Goal: Task Accomplishment & Management: Use online tool/utility

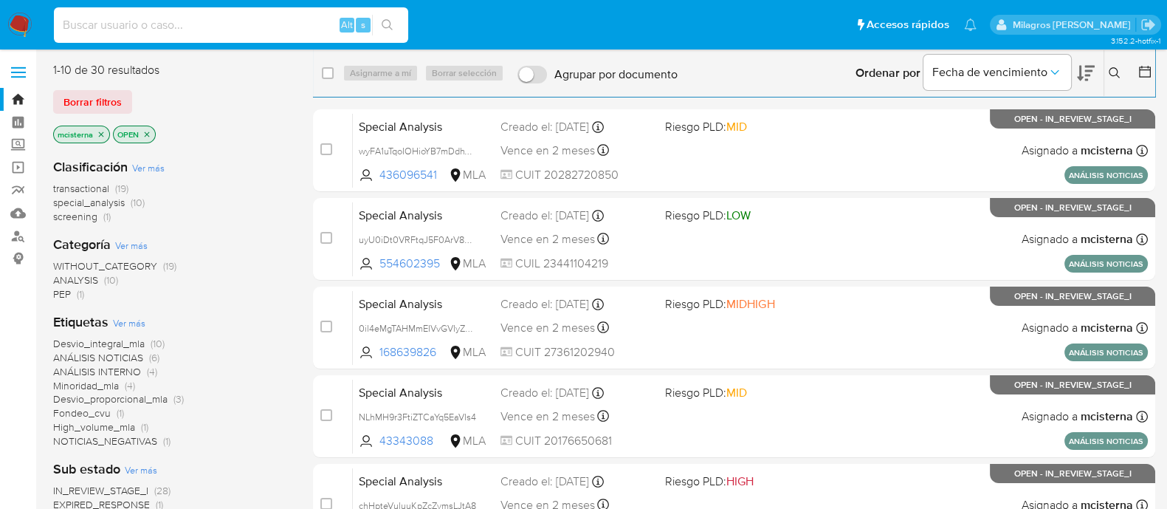
click at [279, 24] on input at bounding box center [231, 25] width 354 height 19
paste input "57135240"
type input "57135240"
click at [388, 27] on icon "search-icon" at bounding box center [387, 24] width 11 height 11
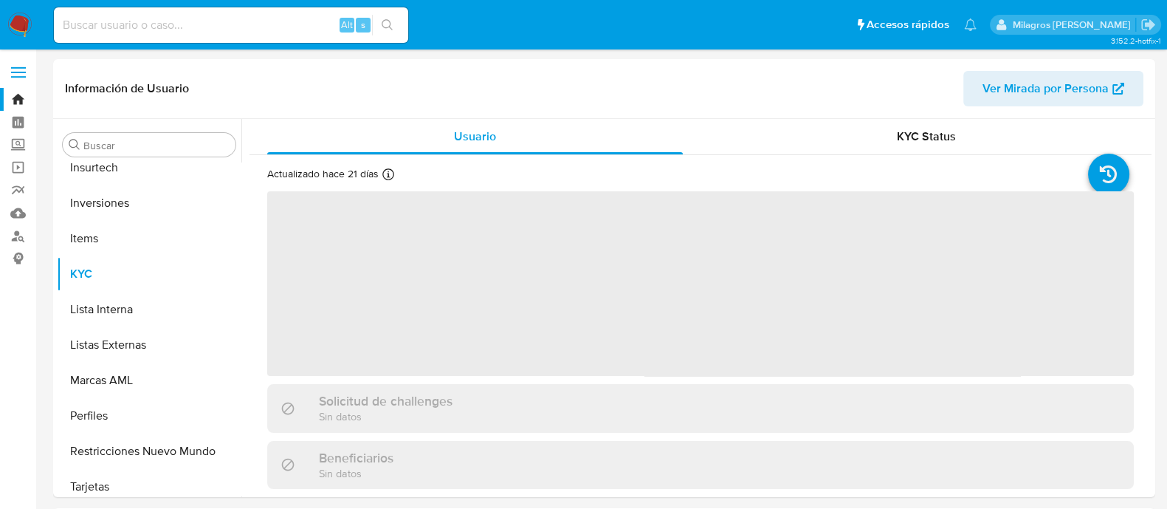
scroll to position [694, 0]
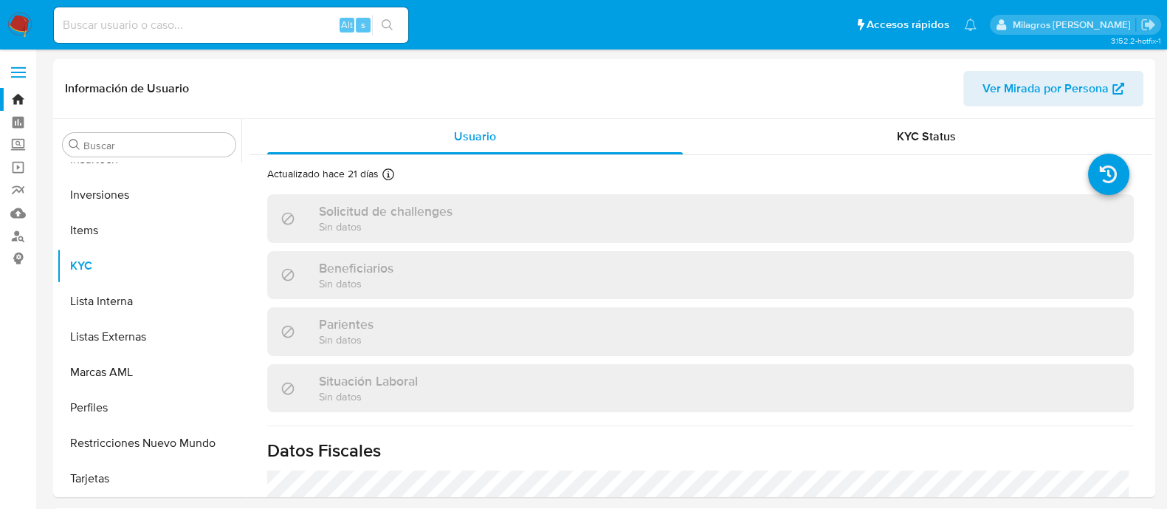
select select "10"
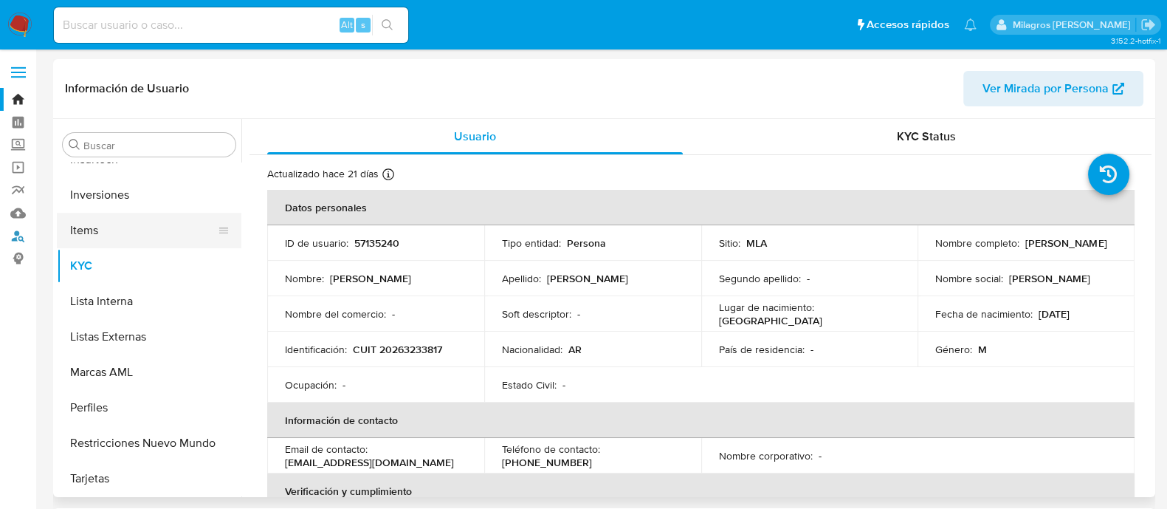
drag, startPoint x: 16, startPoint y: 240, endPoint x: 203, endPoint y: 214, distance: 189.3
click at [16, 240] on link "Buscador de personas" at bounding box center [88, 235] width 176 height 23
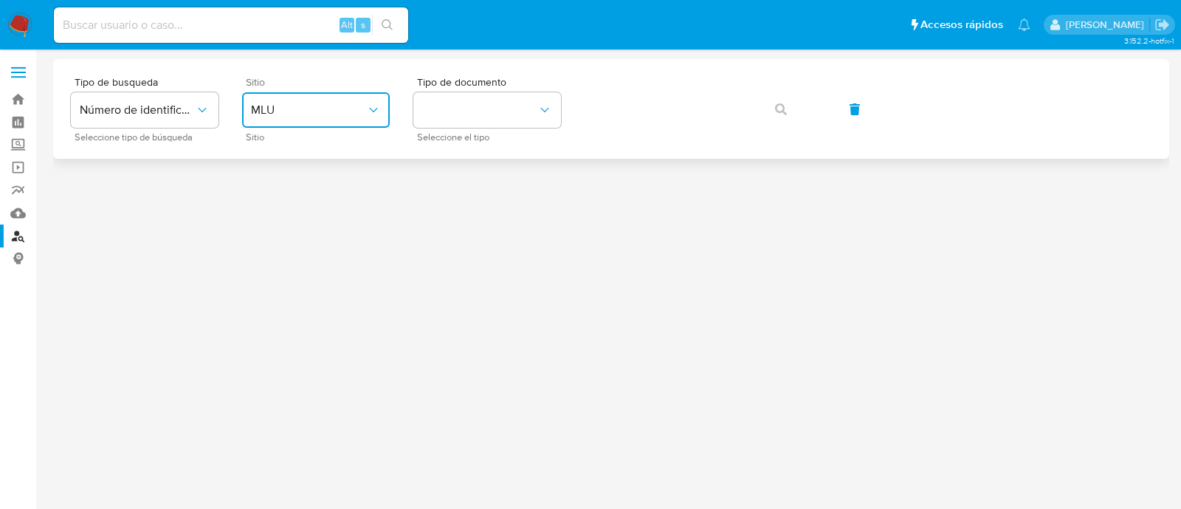
click at [280, 120] on button "MLU" at bounding box center [316, 109] width 148 height 35
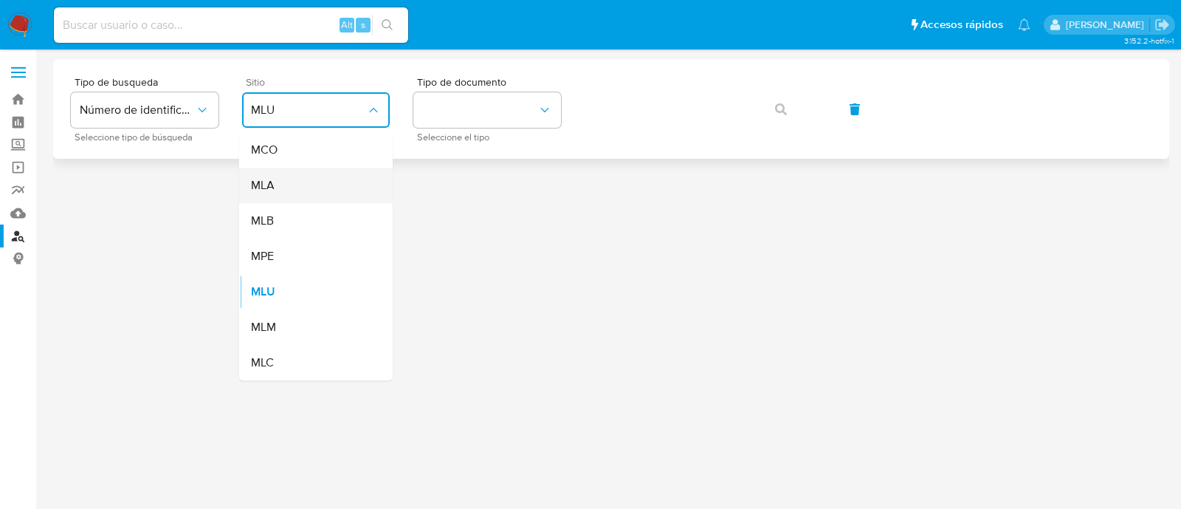
click at [325, 175] on div "MLA" at bounding box center [311, 185] width 121 height 35
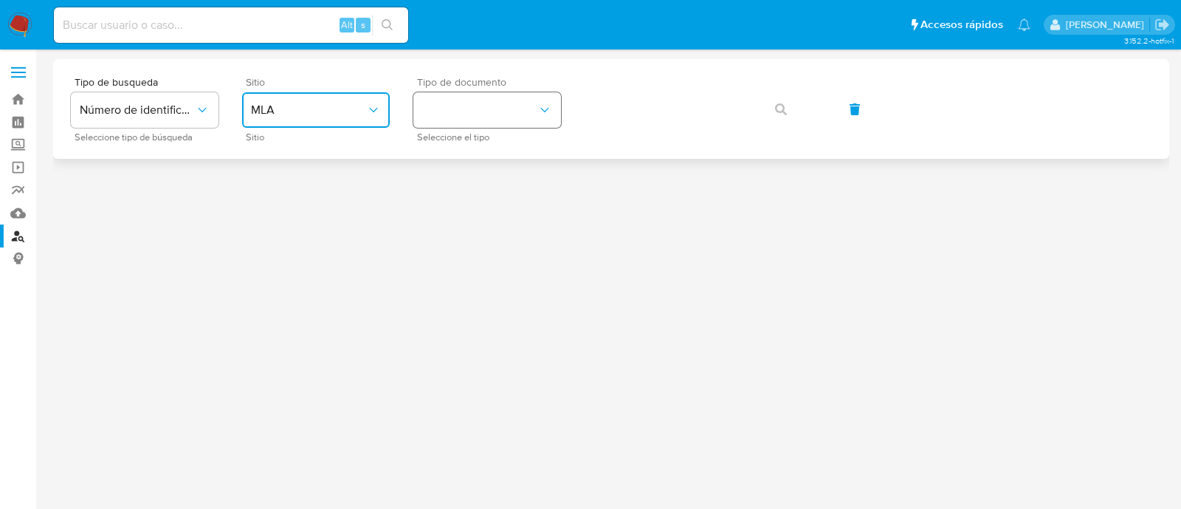
click at [439, 112] on button "identificationType" at bounding box center [487, 109] width 148 height 35
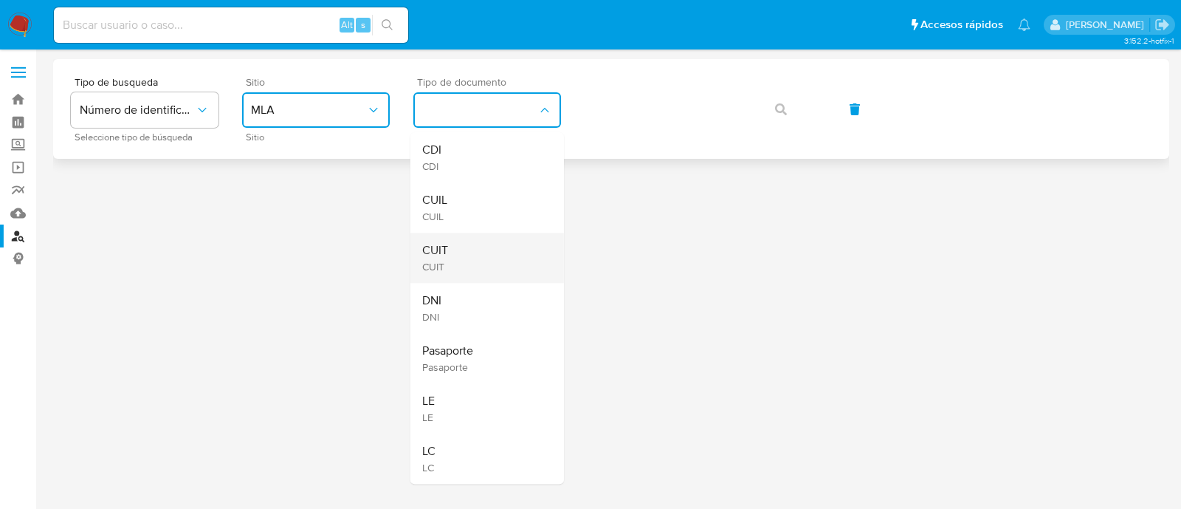
drag, startPoint x: 472, startPoint y: 204, endPoint x: 464, endPoint y: 249, distance: 45.0
click at [464, 249] on ul "CDI CDI CUIL CUIL CUIT CUIT DNI DNI Pasaporte Pasaporte LE LE LC LC" at bounding box center [487, 307] width 154 height 351
click at [464, 249] on div "CUIT CUIT" at bounding box center [482, 258] width 121 height 50
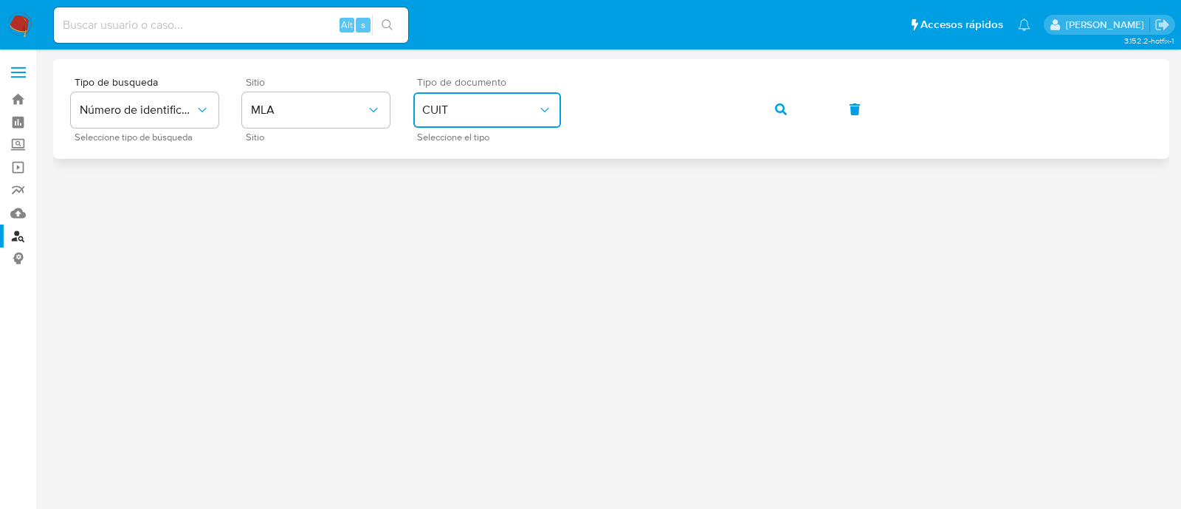
click at [777, 109] on icon "button" at bounding box center [781, 109] width 12 height 12
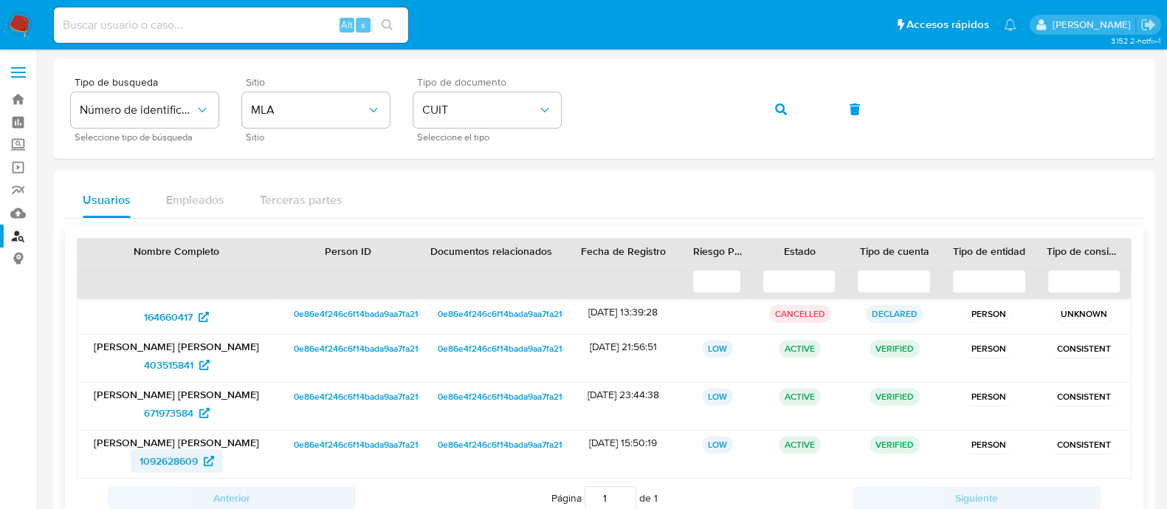
click at [159, 455] on span "1092628609" at bounding box center [169, 461] width 58 height 24
click at [769, 104] on button "button" at bounding box center [781, 109] width 50 height 35
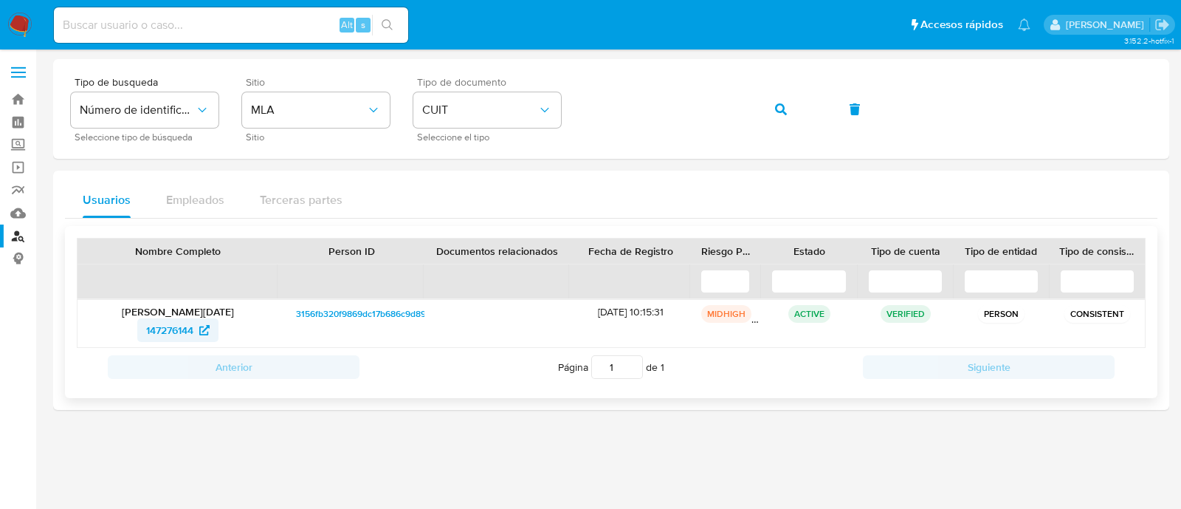
click at [181, 326] on span "147276144" at bounding box center [169, 330] width 47 height 24
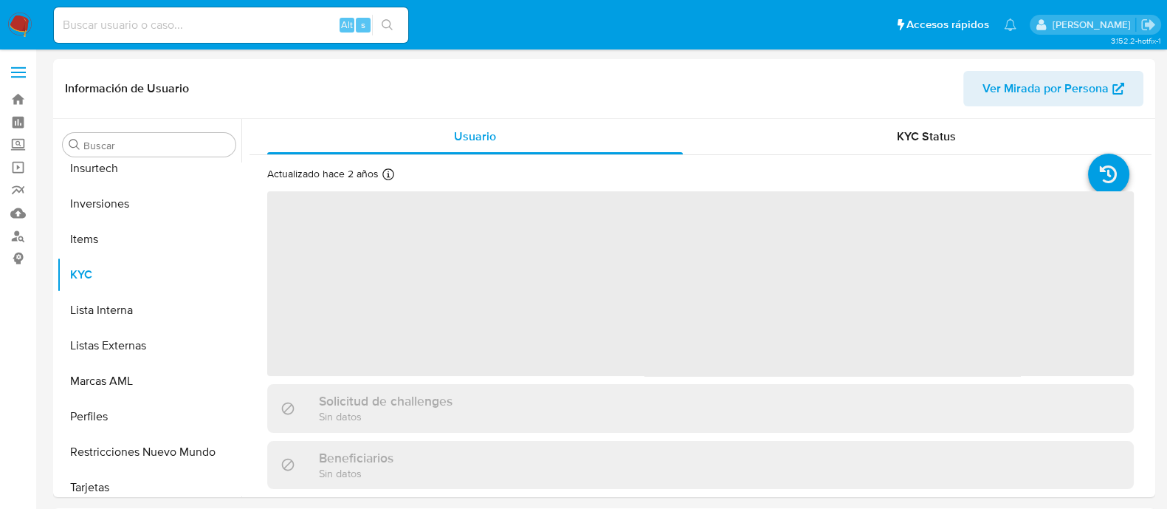
scroll to position [659, 0]
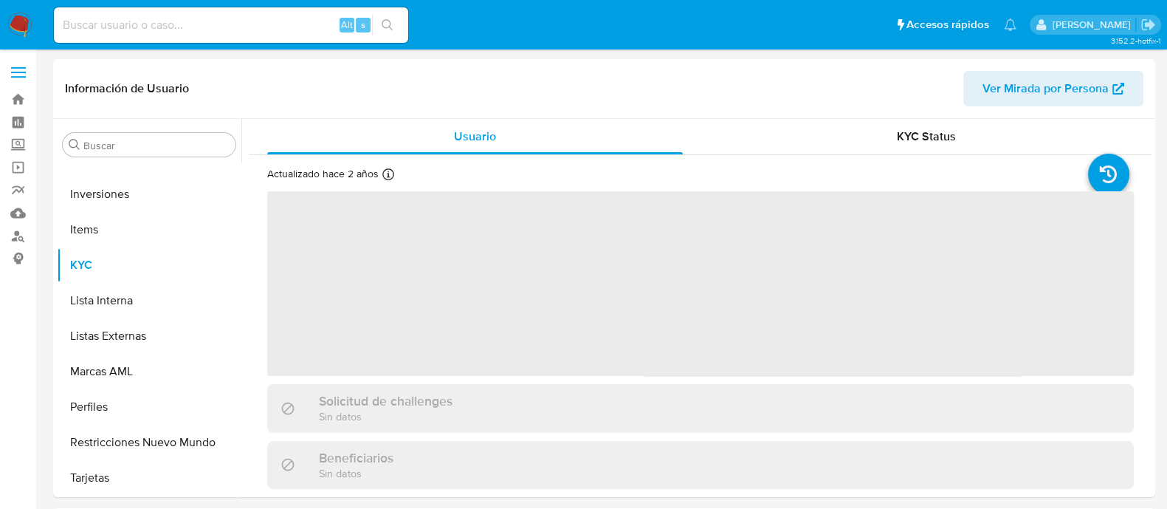
select select "10"
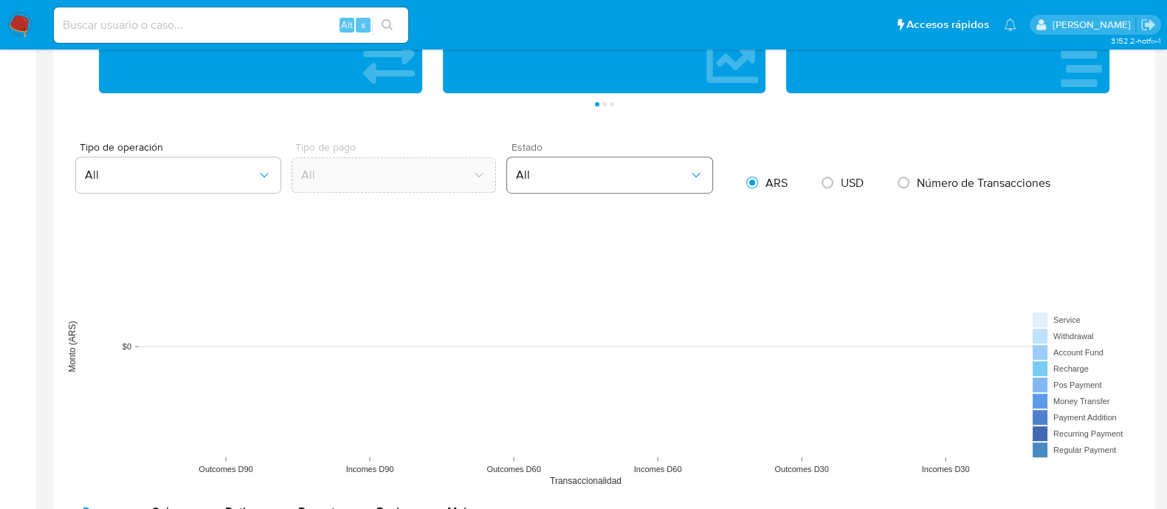
scroll to position [1107, 0]
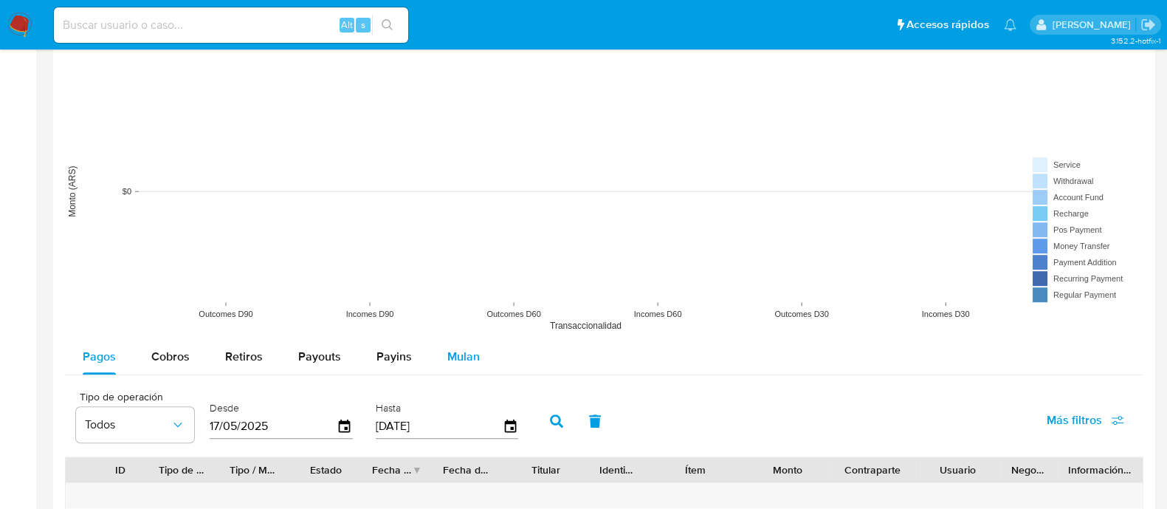
click at [465, 339] on div "Mulan" at bounding box center [463, 356] width 32 height 35
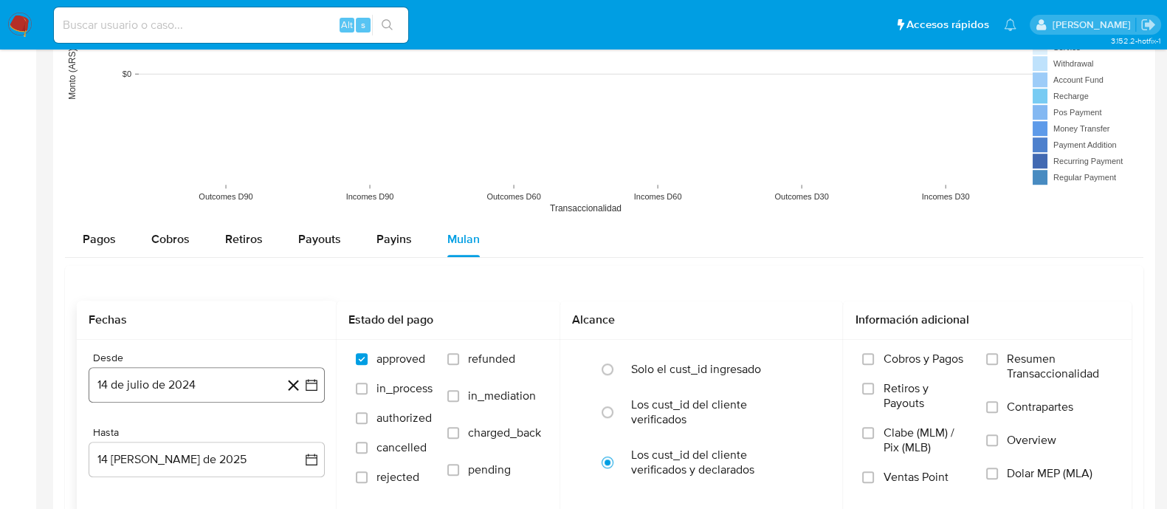
scroll to position [1291, 0]
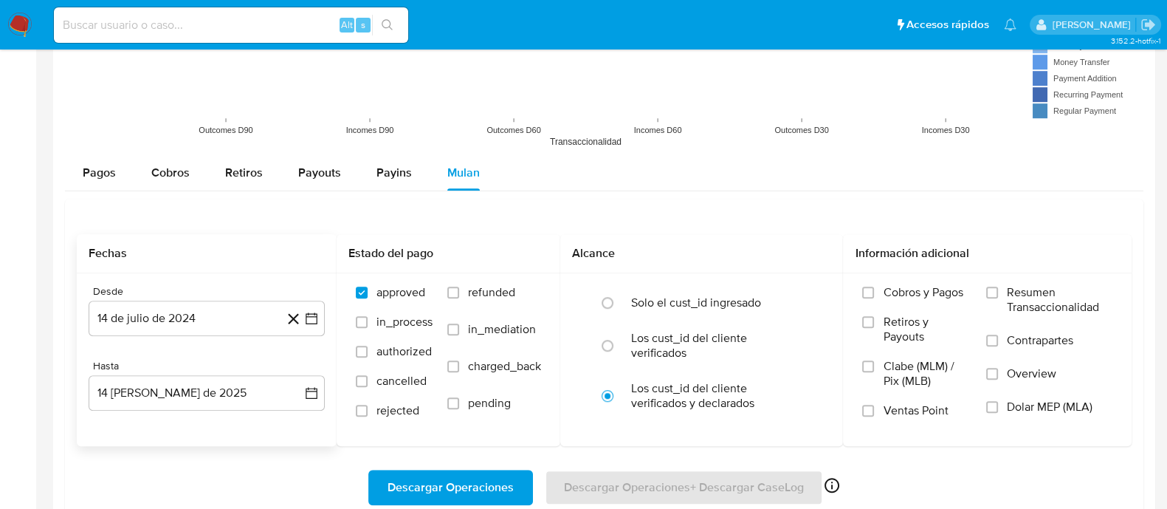
click at [111, 290] on div "Desde" at bounding box center [207, 291] width 236 height 13
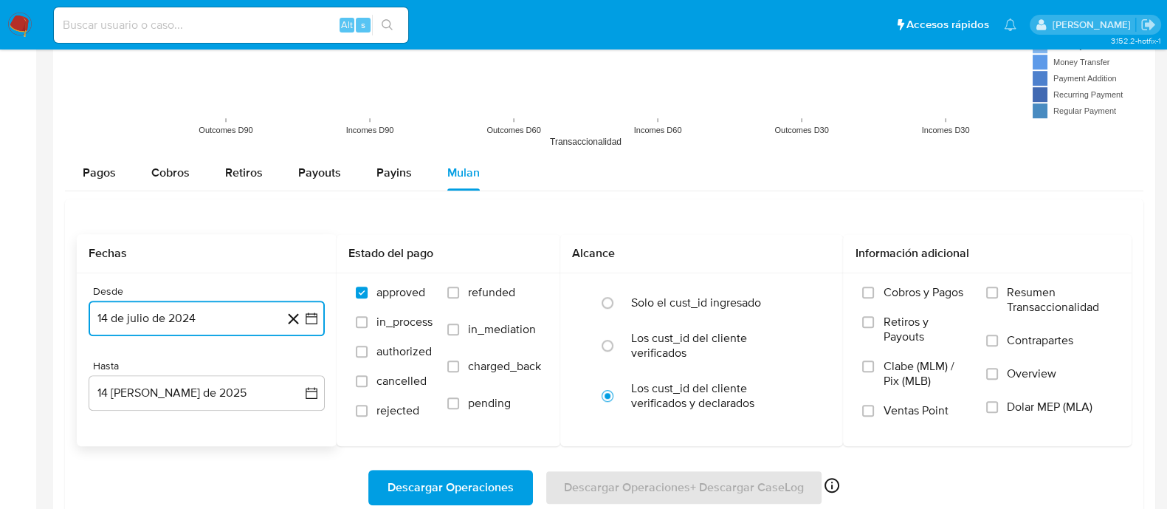
click at [119, 317] on button "14 de julio de 2024" at bounding box center [207, 317] width 236 height 35
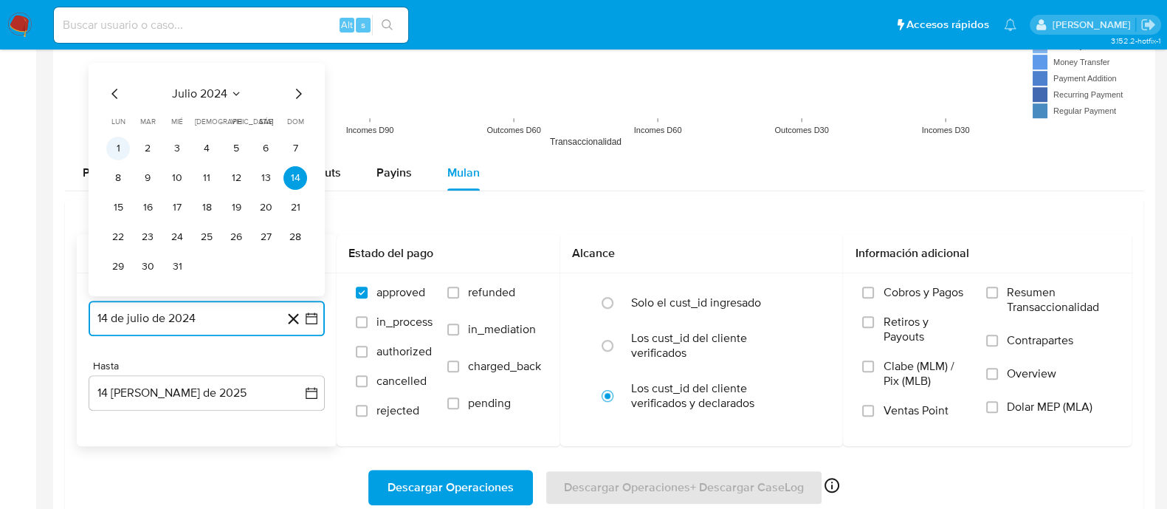
click at [125, 143] on button "1" at bounding box center [118, 149] width 24 height 24
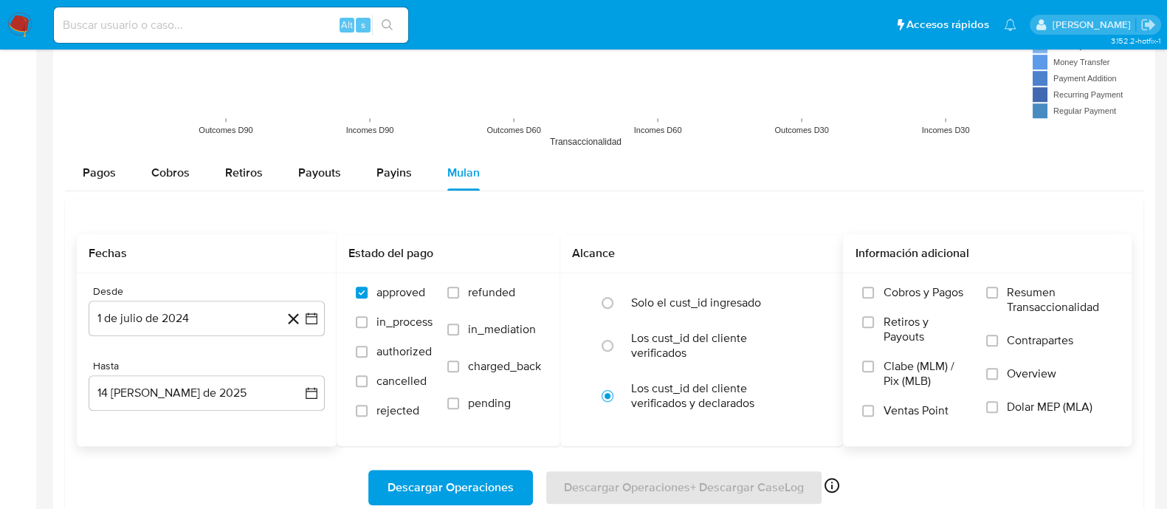
click at [1032, 399] on span "Dolar MEP (MLA)" at bounding box center [1050, 406] width 86 height 15
click at [998, 401] on input "Dolar MEP (MLA)" at bounding box center [992, 407] width 12 height 12
click at [490, 477] on span "Descargar Operaciones" at bounding box center [451, 487] width 126 height 32
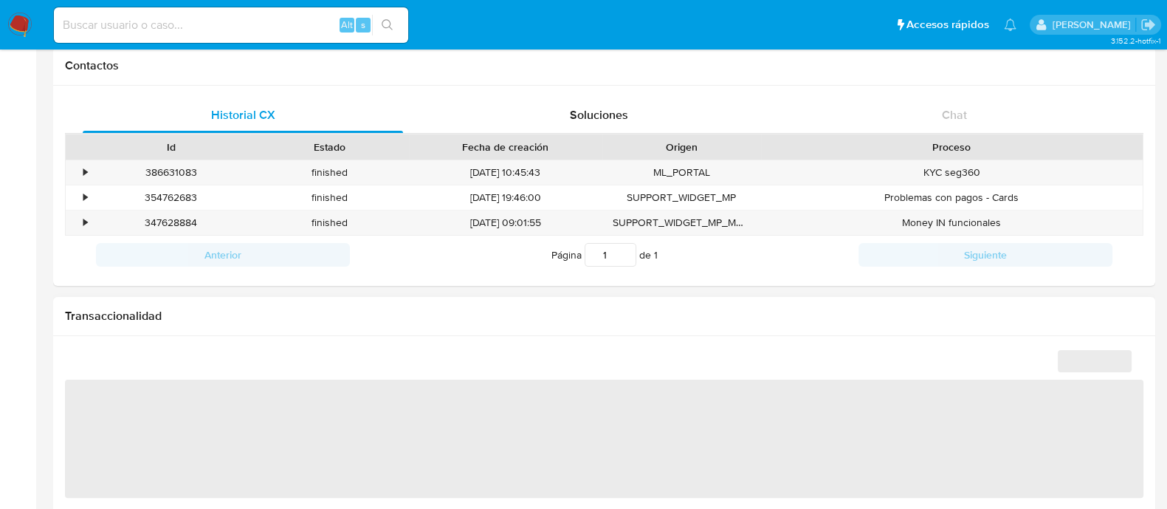
scroll to position [805, 0]
select select "10"
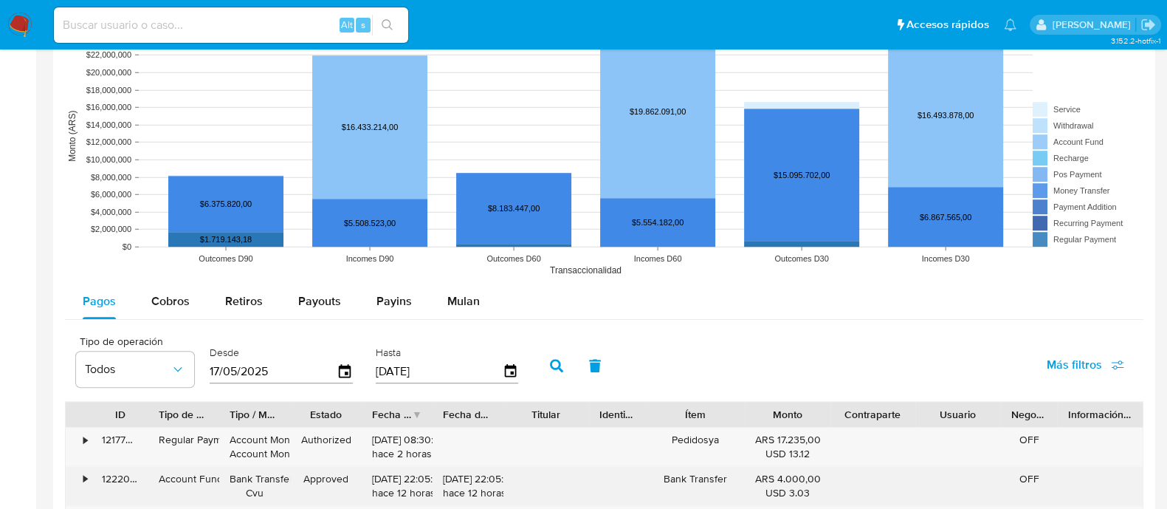
scroll to position [1291, 0]
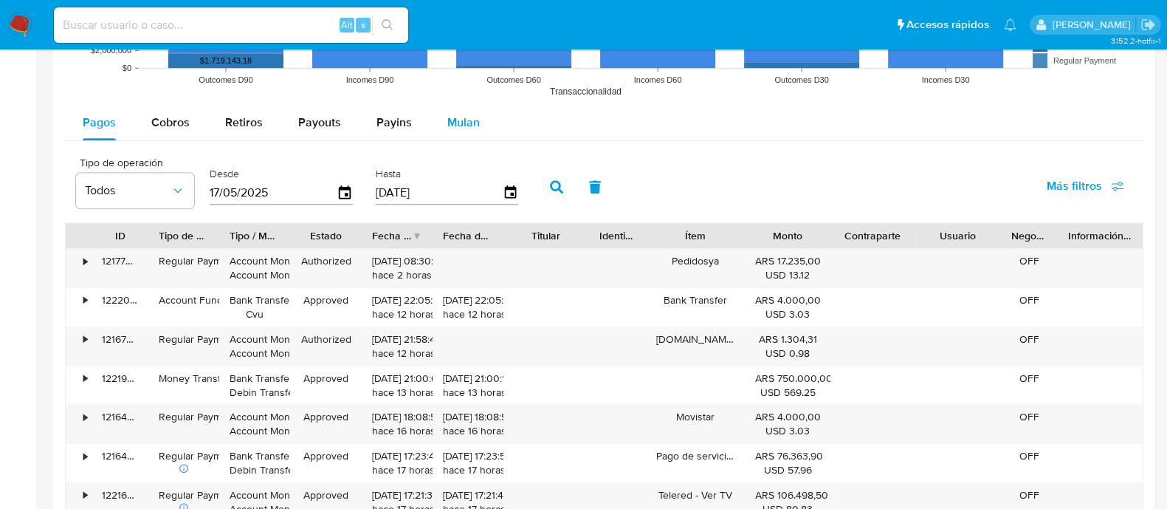
click at [467, 120] on span "Mulan" at bounding box center [463, 122] width 32 height 17
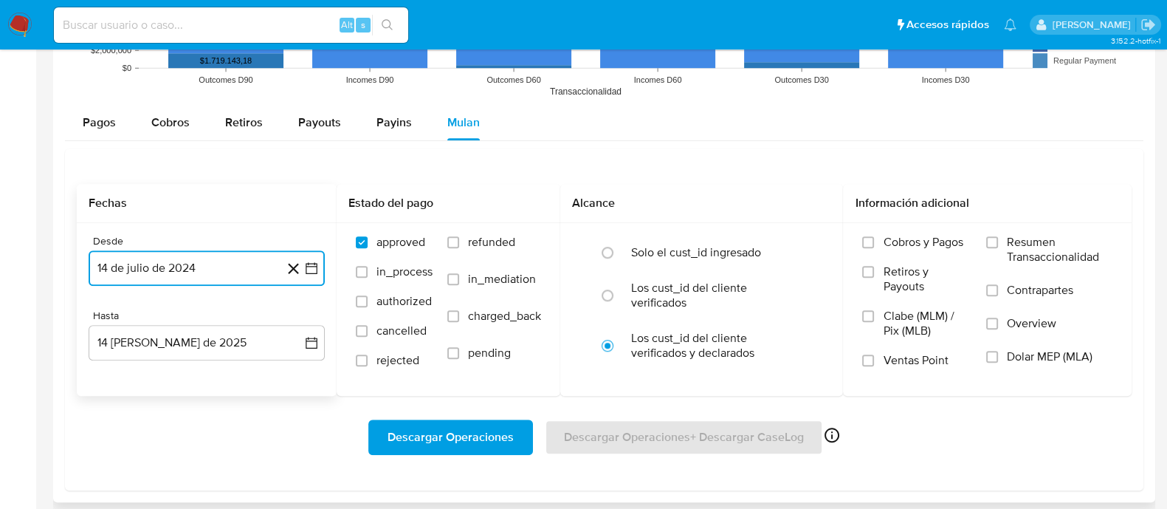
click at [209, 250] on button "14 de julio de 2024" at bounding box center [207, 267] width 236 height 35
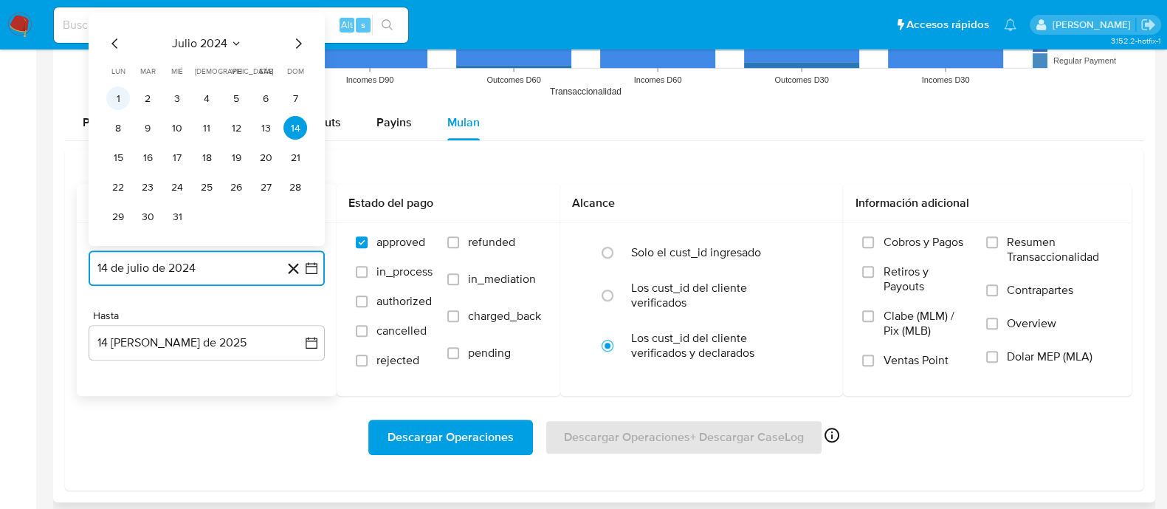
click at [125, 96] on button "1" at bounding box center [118, 98] width 24 height 24
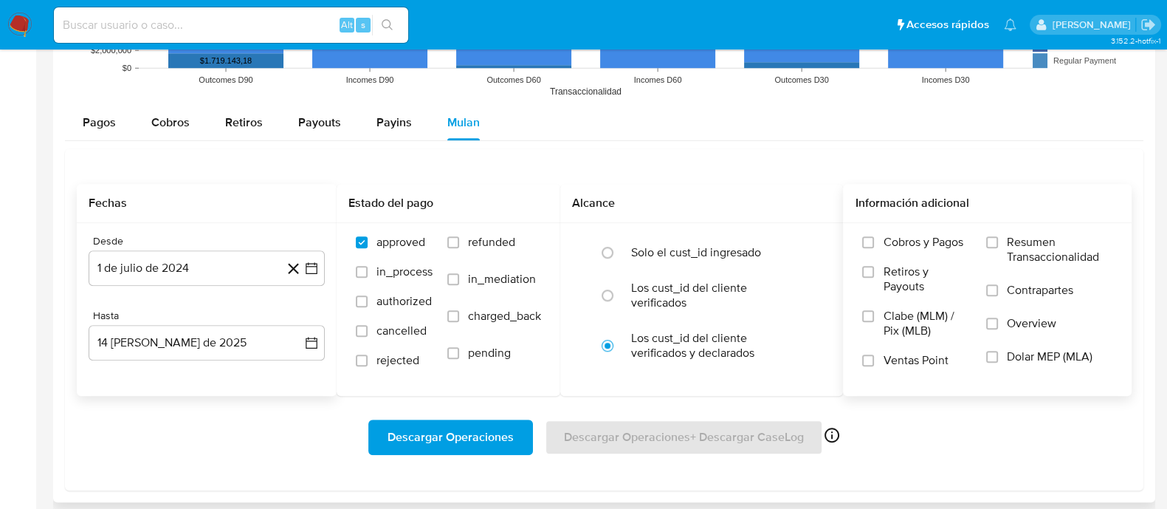
click at [1056, 359] on span "Dolar MEP (MLA)" at bounding box center [1050, 356] width 86 height 15
click at [998, 359] on input "Dolar MEP (MLA)" at bounding box center [992, 357] width 12 height 12
click at [472, 436] on span "Descargar Operaciones" at bounding box center [451, 437] width 126 height 32
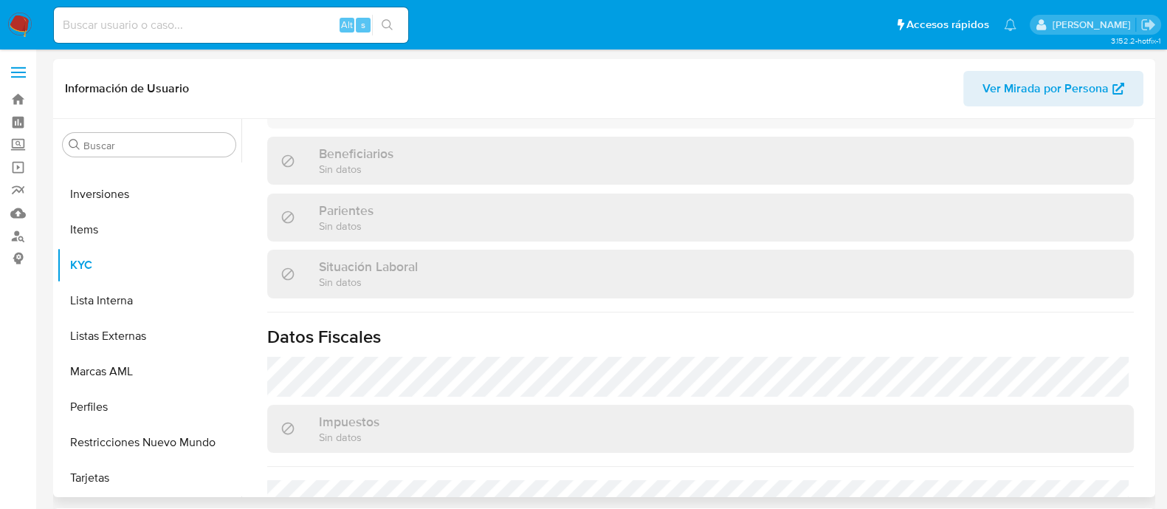
scroll to position [436, 0]
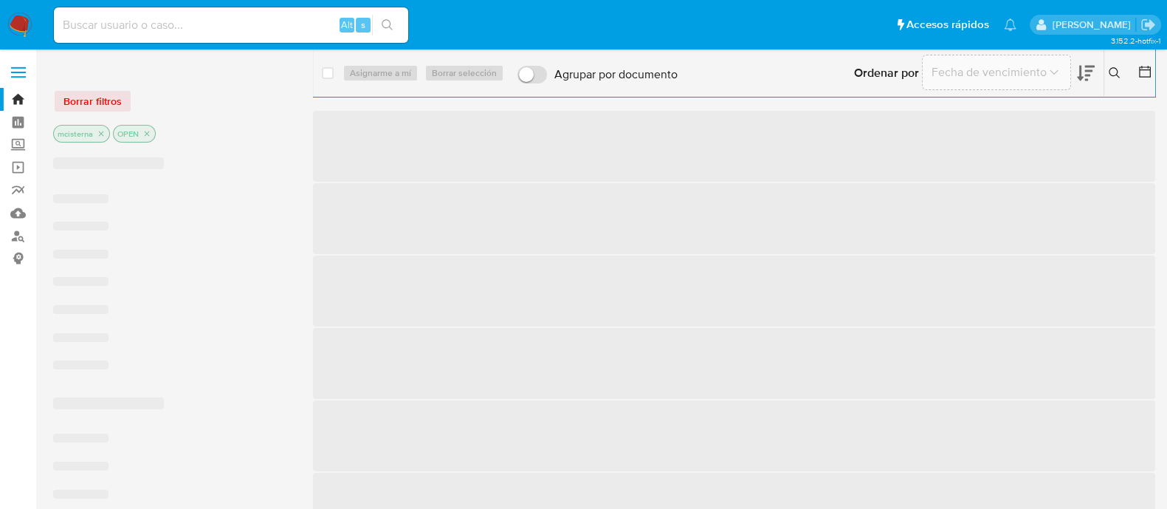
click at [190, 22] on input at bounding box center [231, 25] width 354 height 19
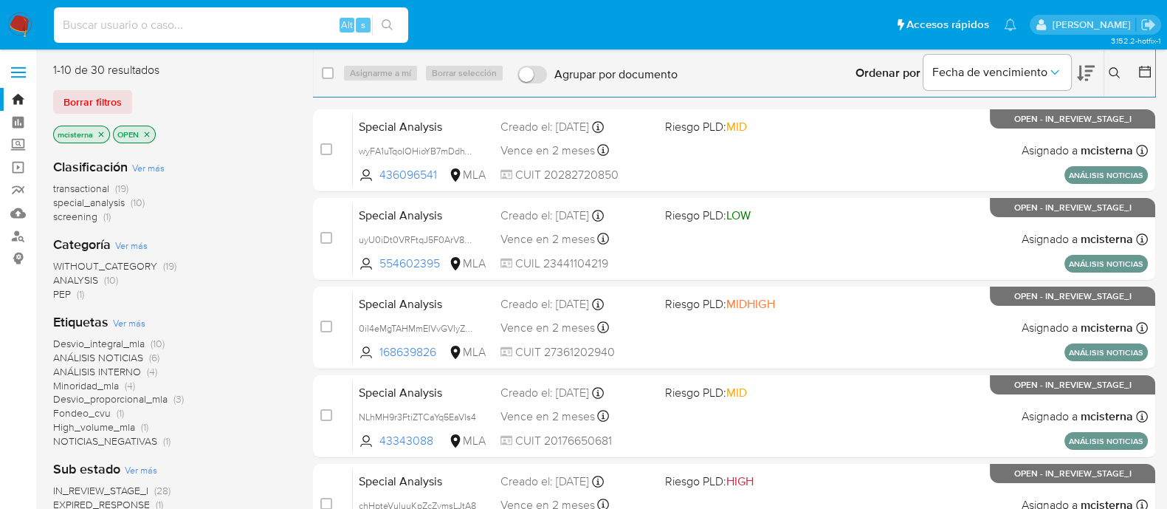
paste input "57135240"
type input "57135240"
click at [394, 24] on button "search-icon" at bounding box center [387, 25] width 30 height 21
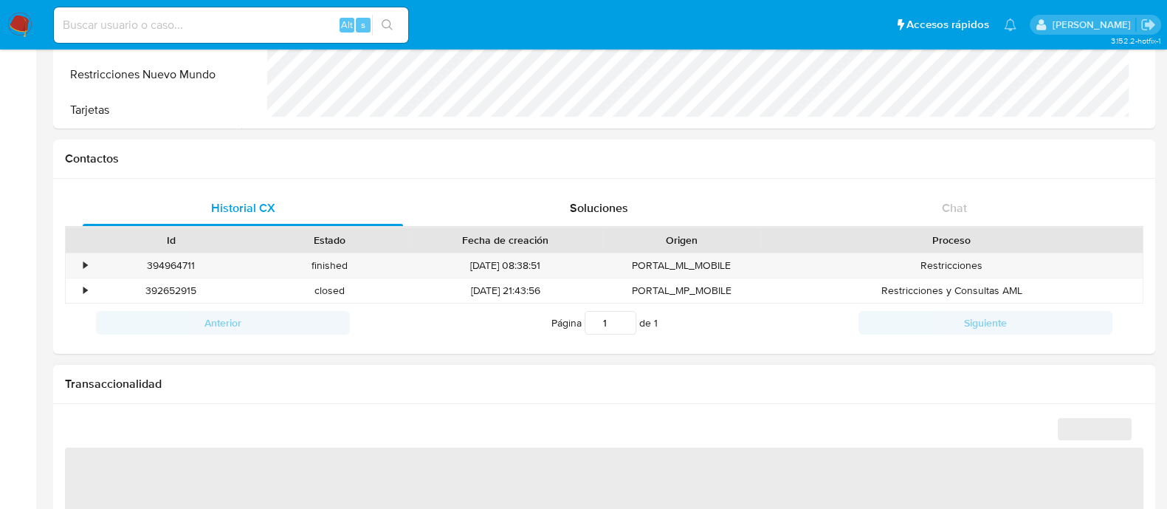
scroll to position [790, 0]
select select "10"
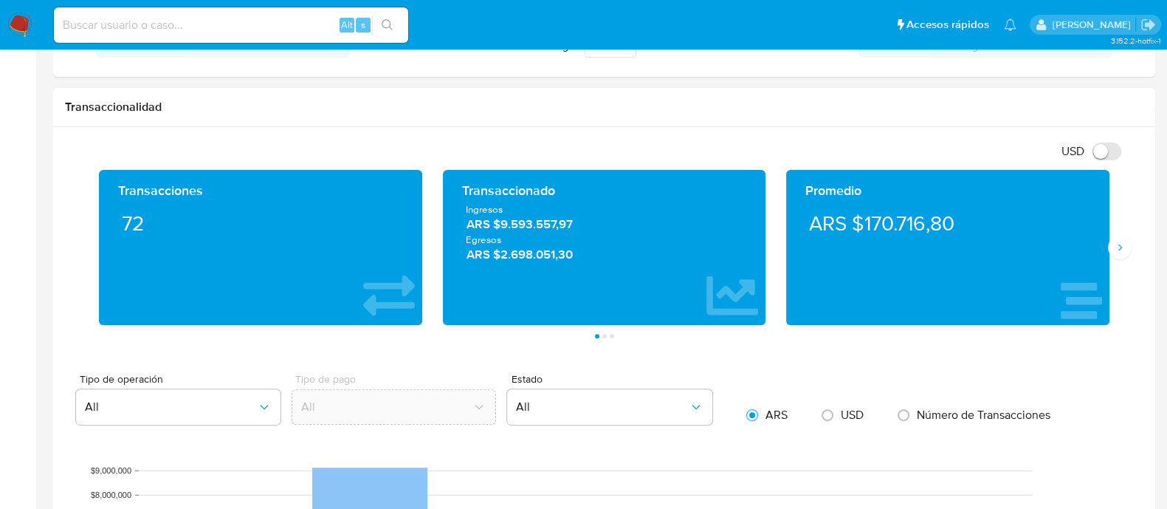
scroll to position [92, 0]
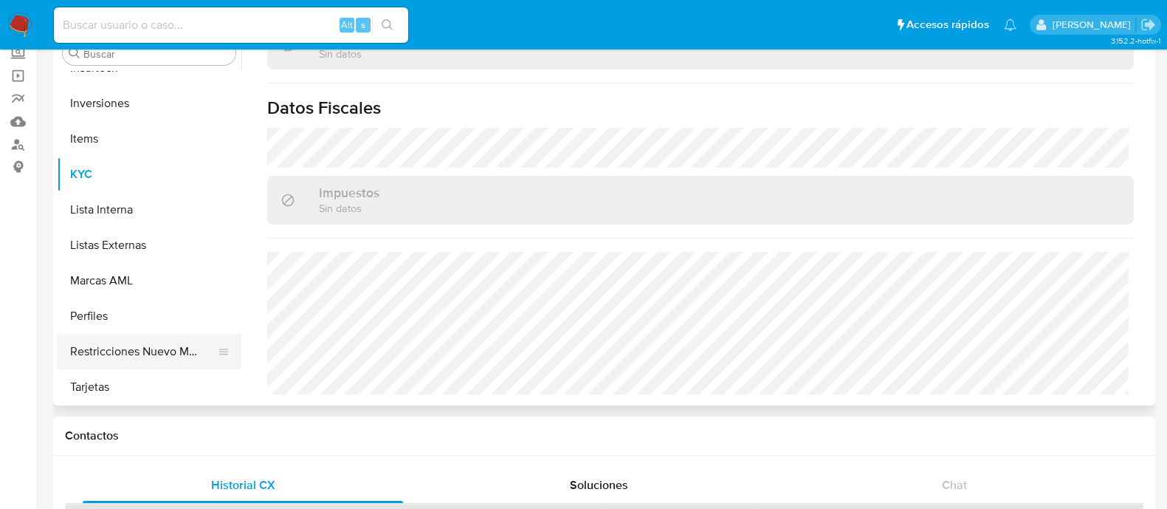
click at [162, 352] on button "Restricciones Nuevo Mundo" at bounding box center [143, 351] width 173 height 35
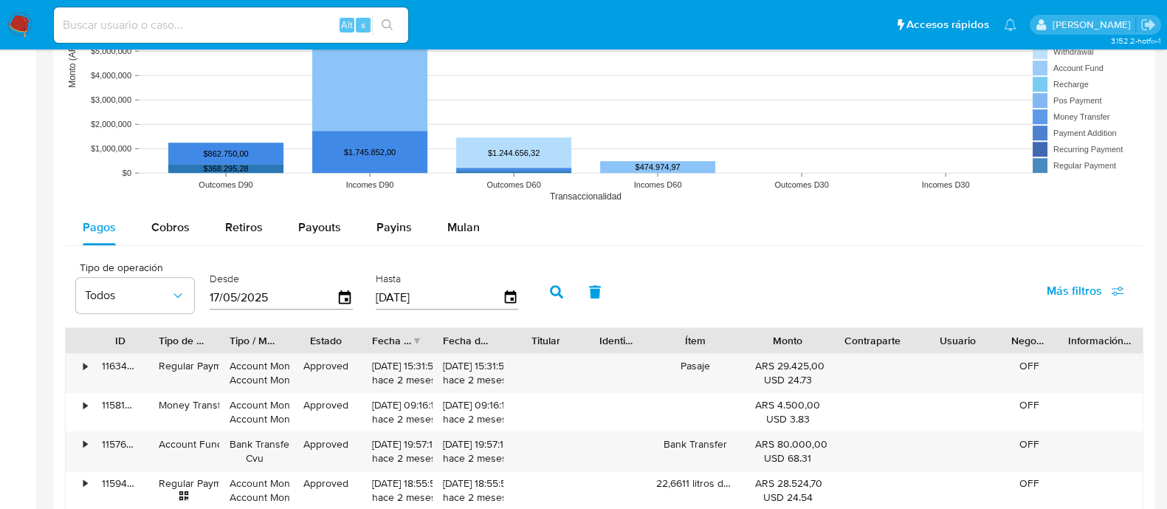
scroll to position [1291, 0]
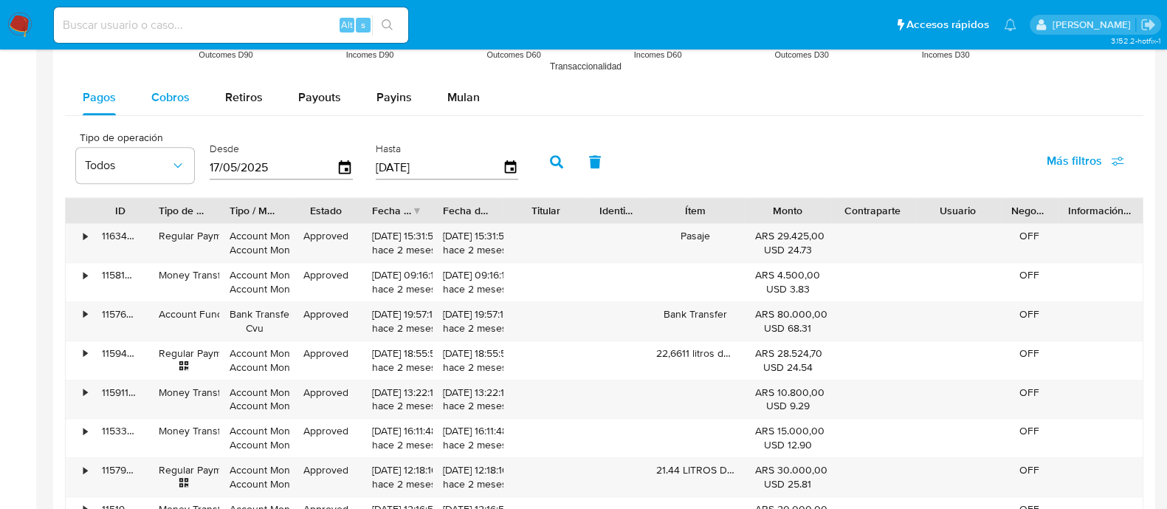
click at [186, 97] on span "Cobros" at bounding box center [170, 97] width 38 height 17
select select "10"
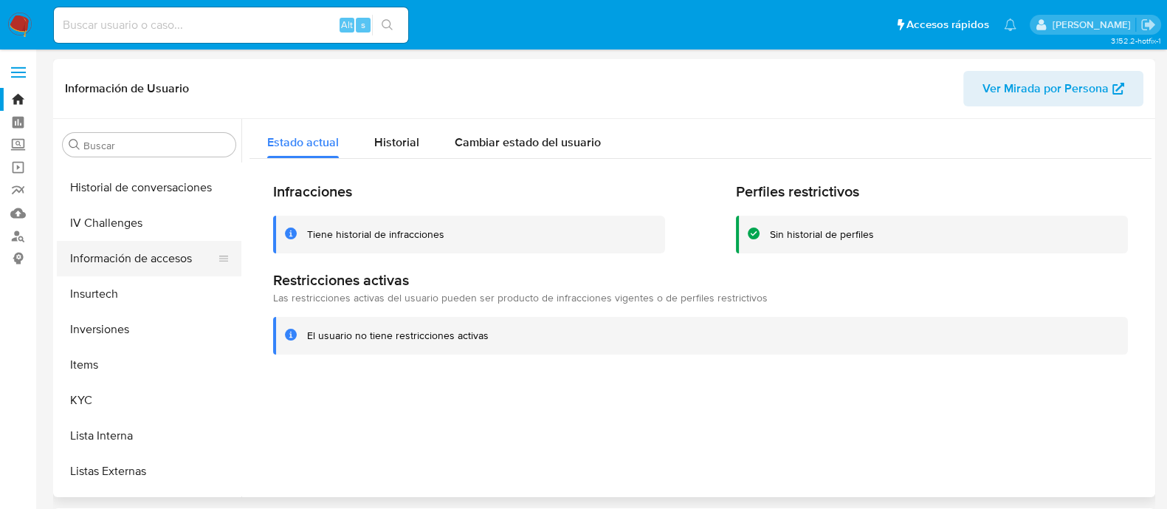
scroll to position [601, 0]
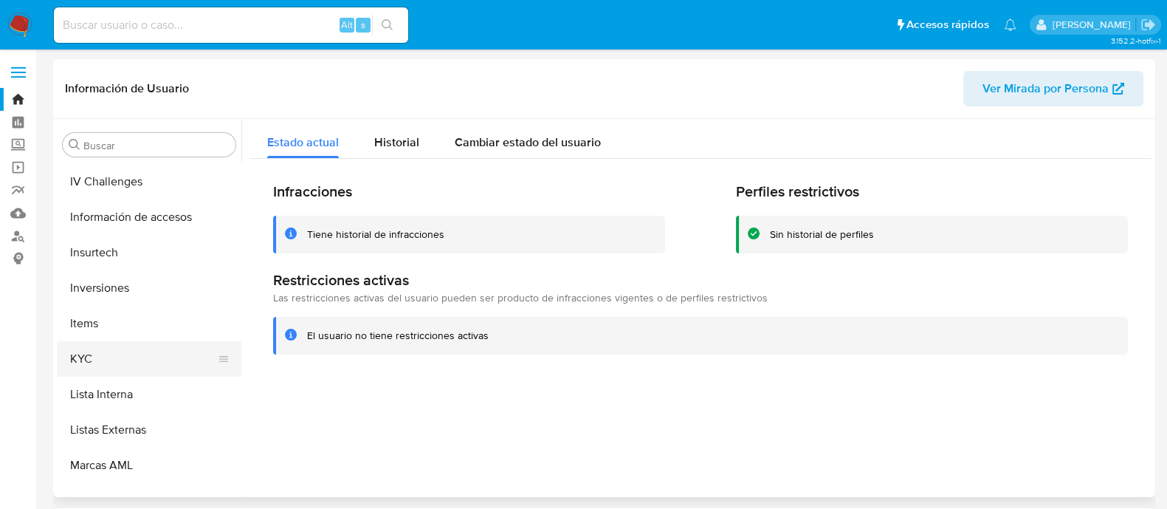
click at [142, 357] on button "KYC" at bounding box center [143, 358] width 173 height 35
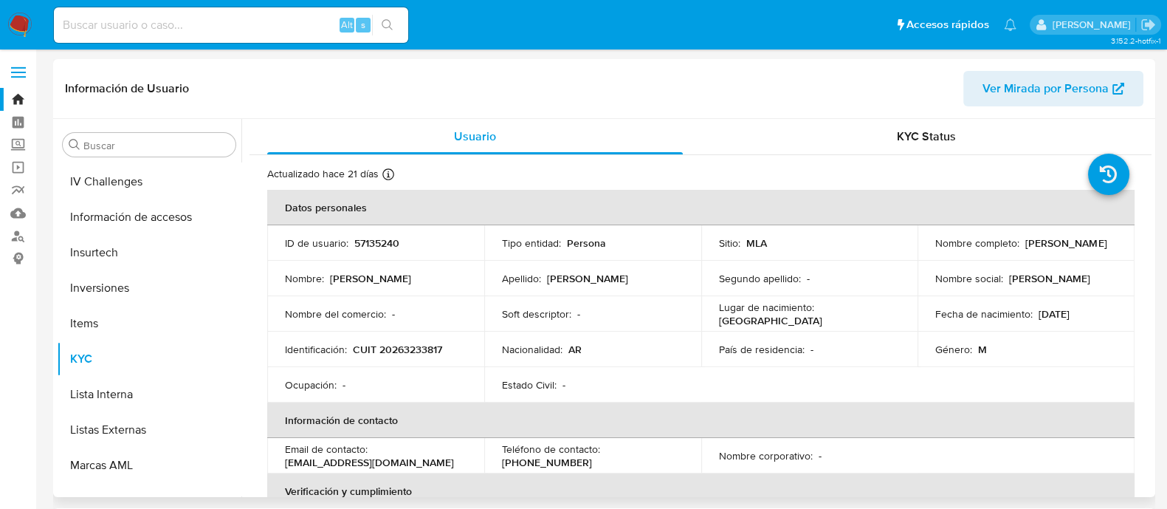
click at [421, 357] on td "Identificación : CUIT 20263233817" at bounding box center [375, 348] width 217 height 35
click at [421, 347] on p "CUIT 20263233817" at bounding box center [397, 349] width 89 height 13
copy p "20263233817"
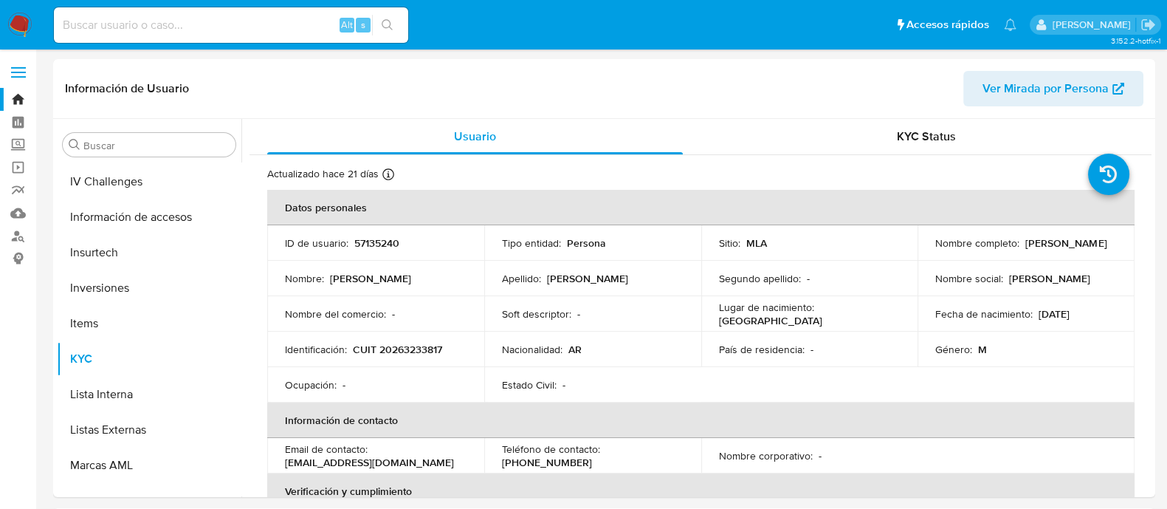
click at [256, 30] on input at bounding box center [231, 25] width 354 height 19
paste input "3Lv6NCAzRaLi1ALl8L8MGWRI"
type input "3Lv6NCAzRaLi1ALl8L8MGWRI"
click at [385, 16] on button "search-icon" at bounding box center [387, 25] width 30 height 21
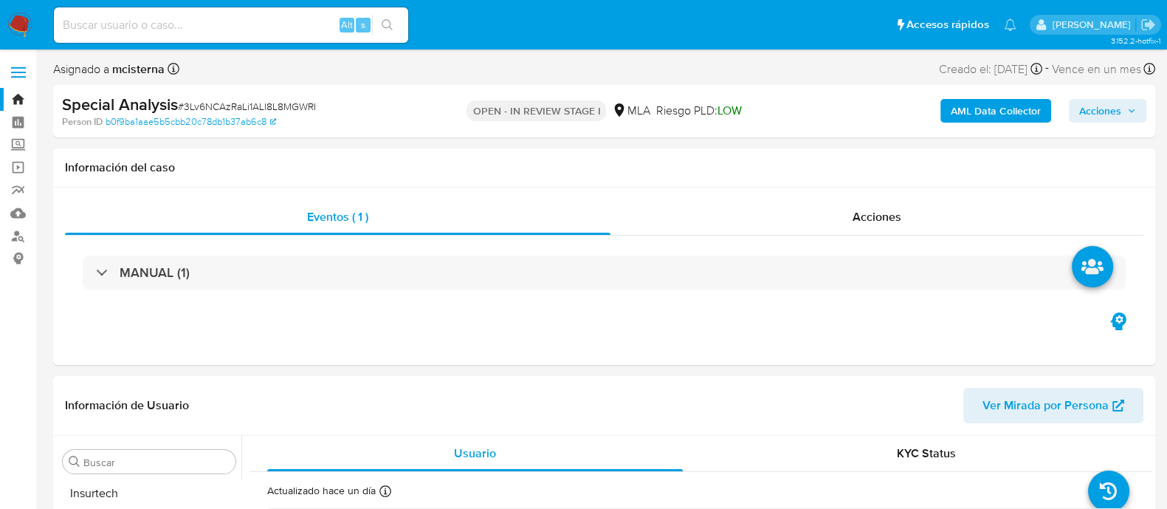
scroll to position [659, 0]
select select "10"
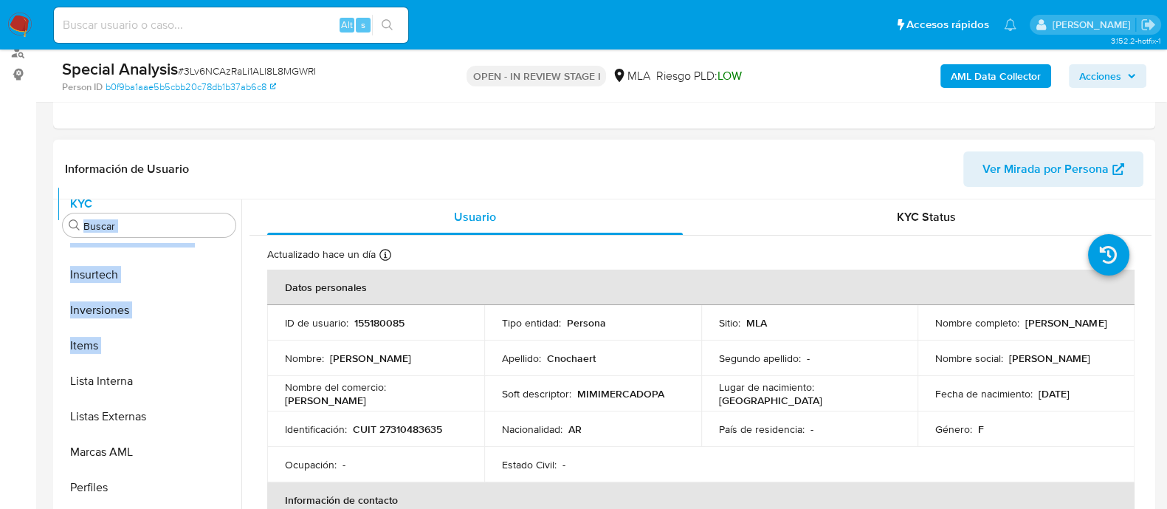
scroll to position [0, 0]
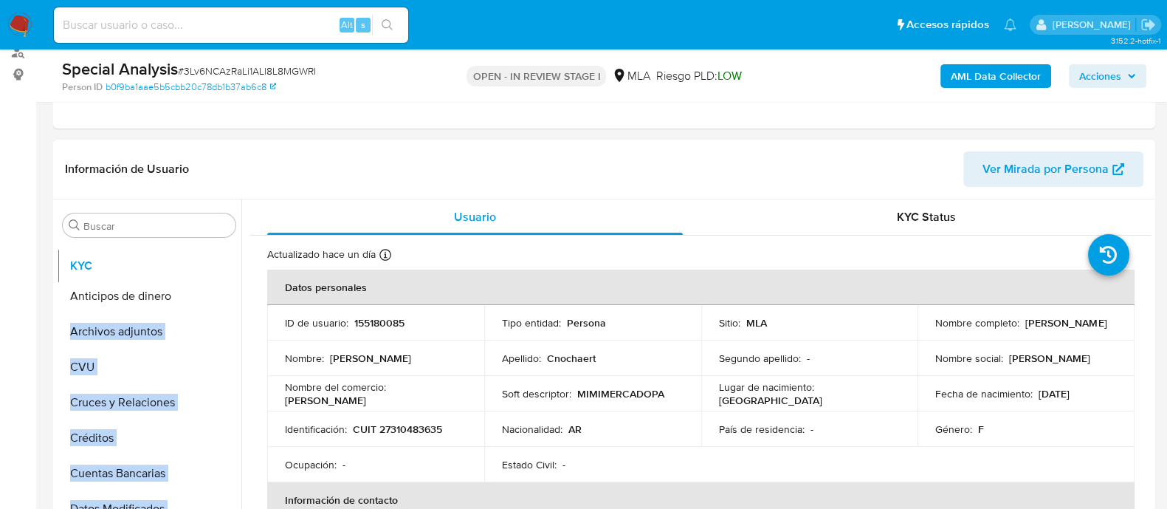
drag, startPoint x: 218, startPoint y: 343, endPoint x: 215, endPoint y: 264, distance: 79.0
click at [215, 264] on ul "Anticipos de dinero Archivos adjuntos CVU Cruces y Relaciones Créditos Cuentas …" at bounding box center [149, 409] width 185 height 333
click at [434, 419] on td "Identificación : CUIT 27310483635" at bounding box center [375, 428] width 217 height 35
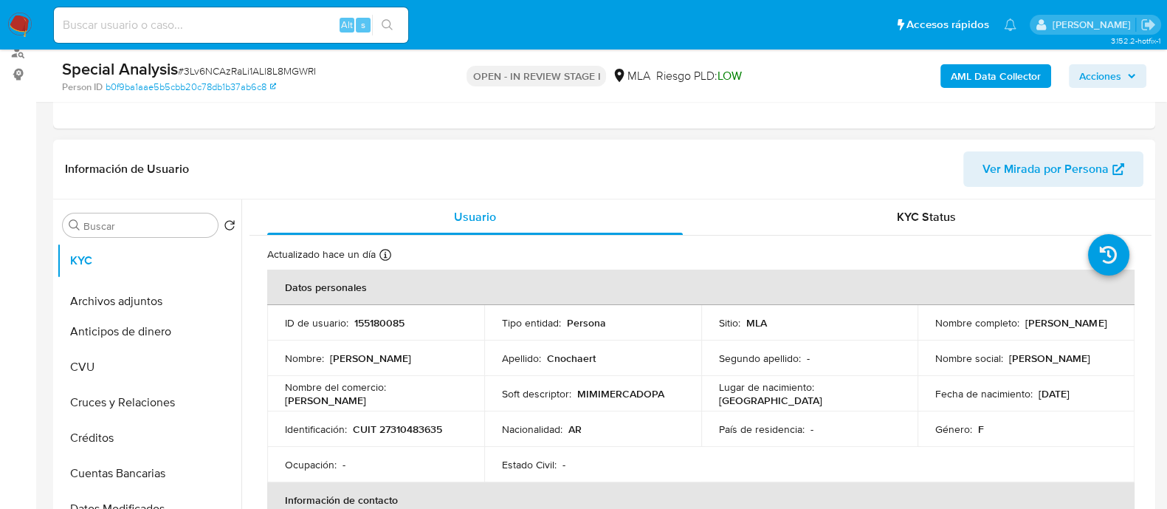
drag, startPoint x: 215, startPoint y: 330, endPoint x: 215, endPoint y: 295, distance: 35.4
click at [215, 295] on ul "KYC Anticipos de dinero Archivos adjuntos CVU Cruces y Relaciones Créditos Cuen…" at bounding box center [149, 409] width 185 height 333
click at [317, 340] on td "Nombre : Sandra Noemi" at bounding box center [375, 357] width 217 height 35
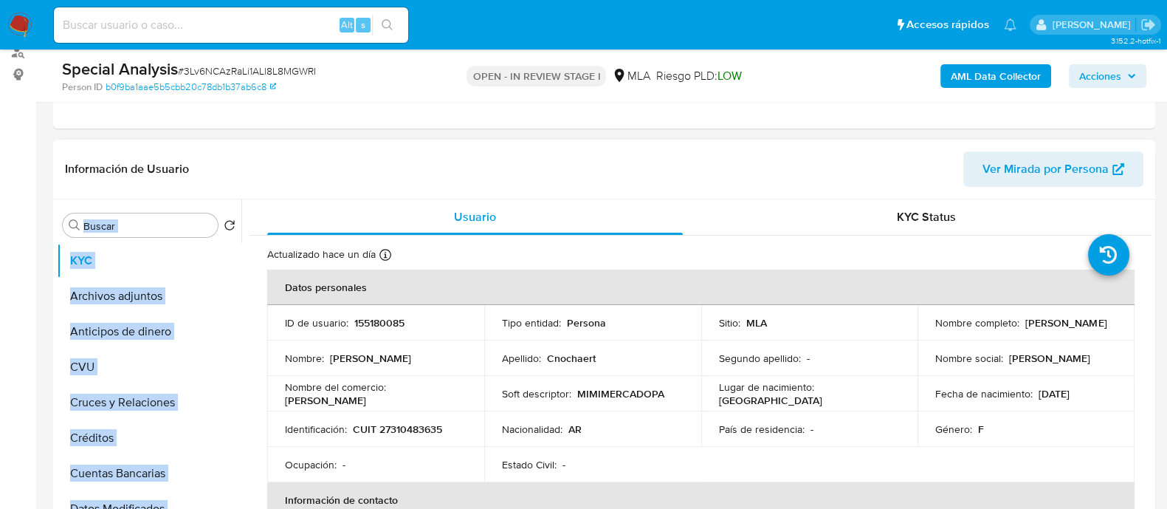
drag, startPoint x: 221, startPoint y: 400, endPoint x: 221, endPoint y: 216, distance: 184.5
click at [221, 216] on div "Buscar Volver al orden por defecto KYC Archivos adjuntos Anticipos de dinero CV…" at bounding box center [149, 390] width 185 height 376
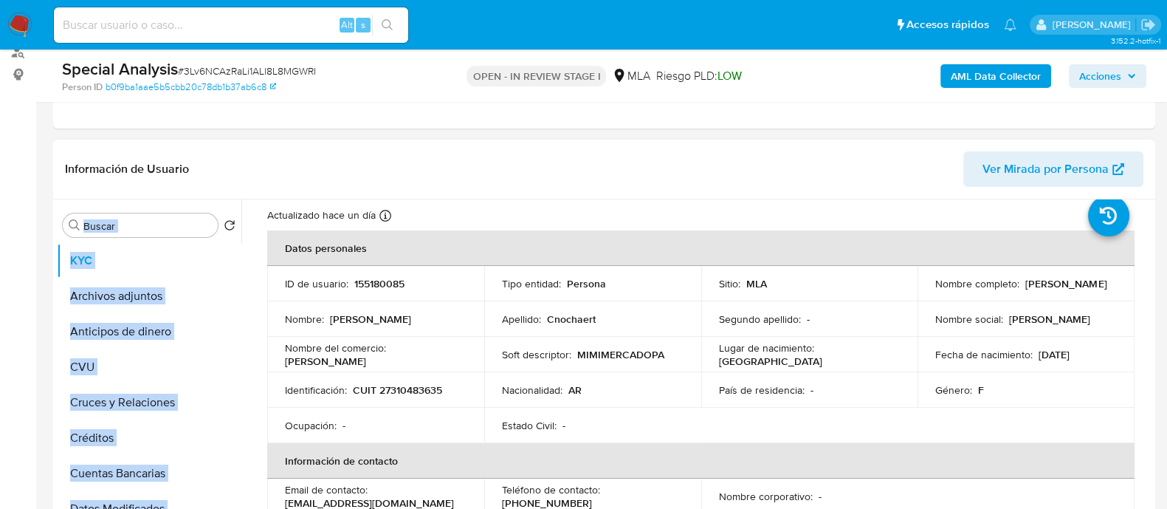
scroll to position [92, 0]
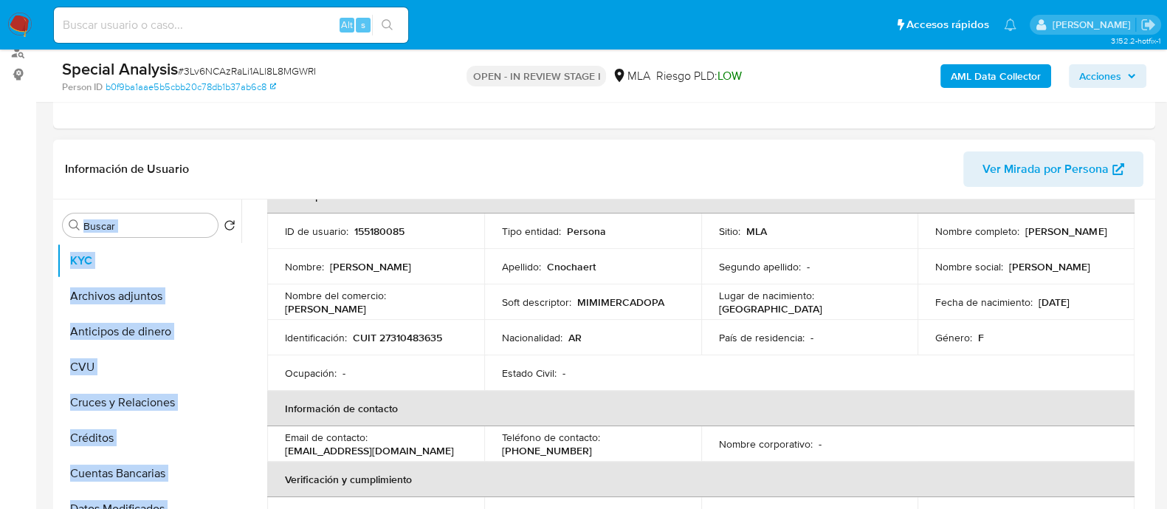
click at [286, 372] on p "Ocupación :" at bounding box center [311, 372] width 52 height 13
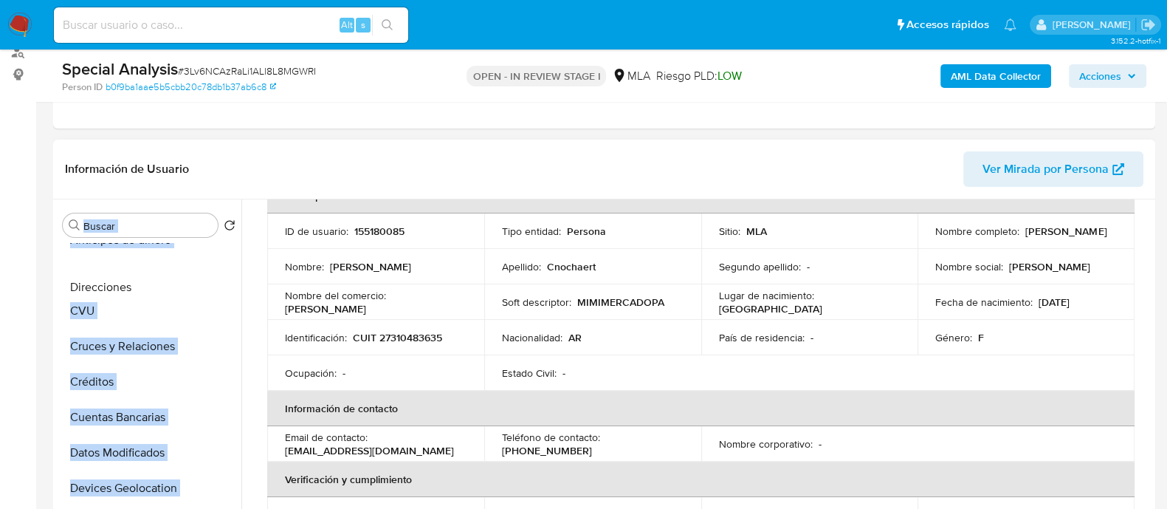
scroll to position [0, 0]
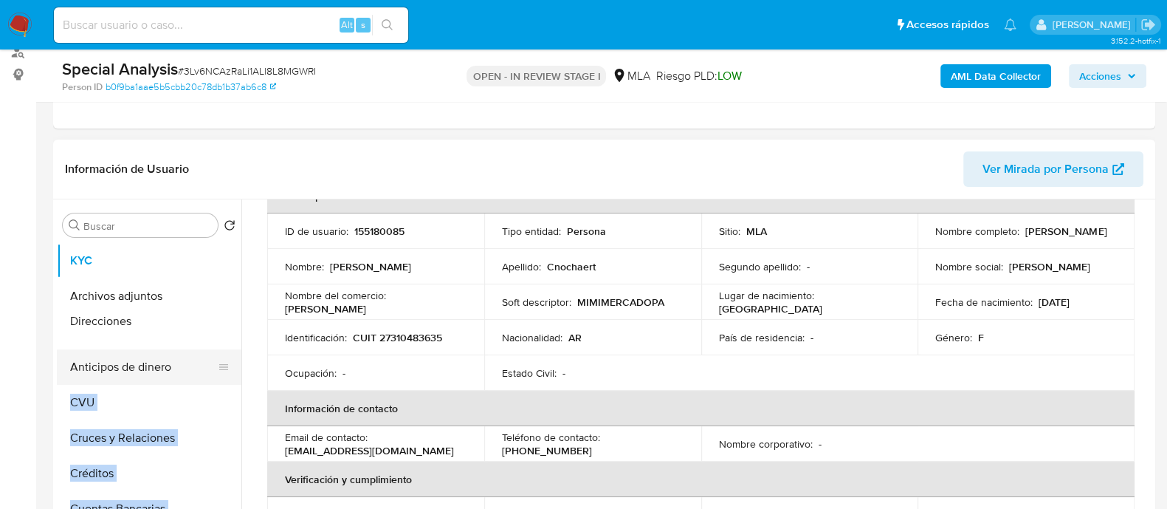
drag, startPoint x: 213, startPoint y: 488, endPoint x: 205, endPoint y: 323, distance: 164.8
click at [205, 323] on ul "KYC Archivos adjuntos Anticipos de dinero CVU Cruces y Relaciones Créditos Cuen…" at bounding box center [149, 409] width 185 height 333
click at [387, 334] on p "CUIT 27310483635" at bounding box center [397, 337] width 89 height 13
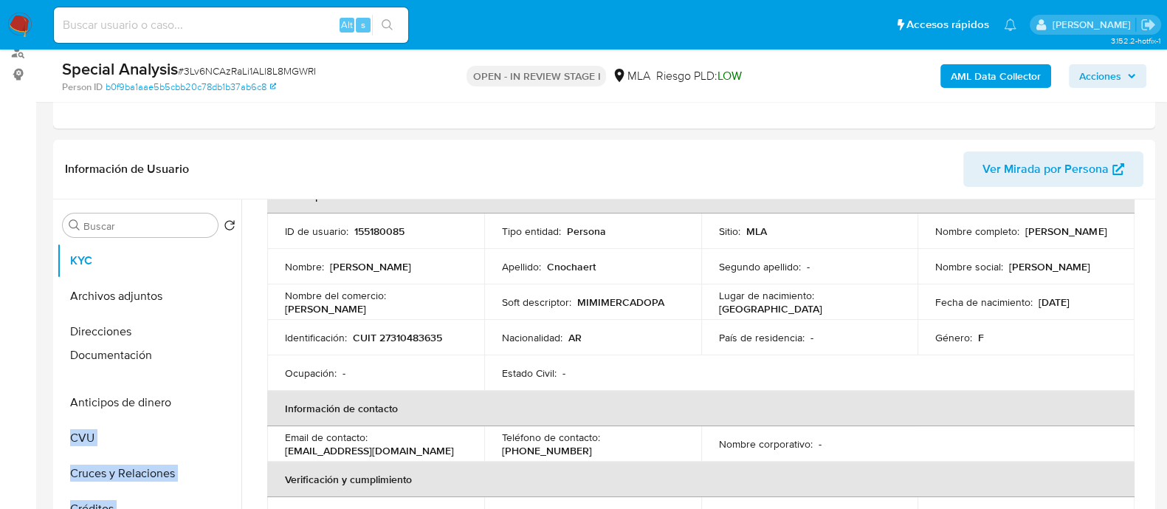
drag, startPoint x: 218, startPoint y: 464, endPoint x: 211, endPoint y: 356, distance: 108.7
click at [210, 356] on ul "KYC Archivos adjuntos Direcciones Anticipos de dinero CVU Cruces y Relaciones C…" at bounding box center [149, 409] width 185 height 333
click at [439, 343] on td "Identificación : CUIT 27310483635" at bounding box center [375, 337] width 217 height 35
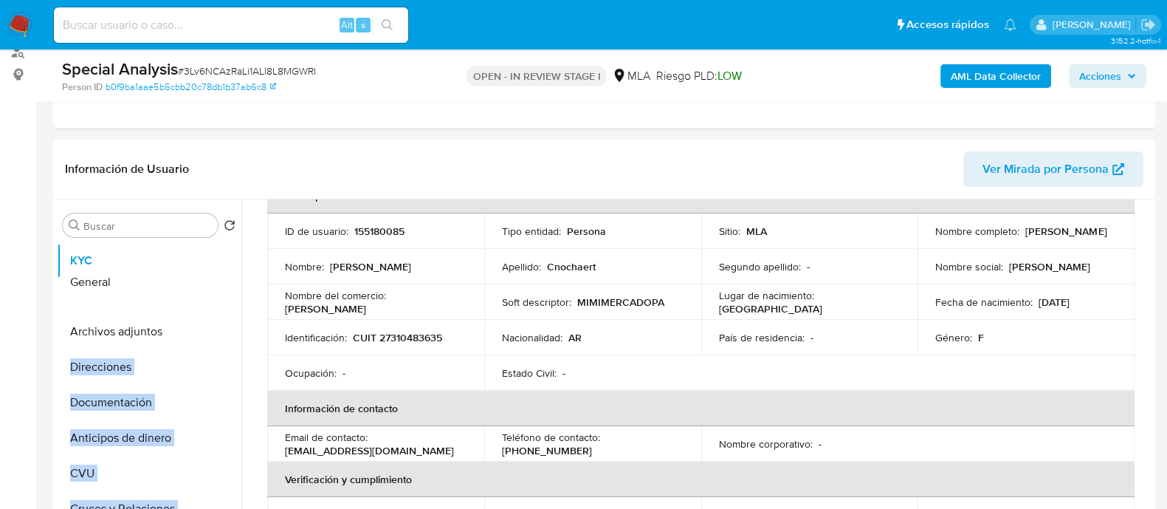
drag, startPoint x: 216, startPoint y: 445, endPoint x: 201, endPoint y: 284, distance: 161.6
click at [201, 284] on ul "KYC Archivos adjuntos Direcciones Documentación Anticipos de dinero CVU Cruces …" at bounding box center [149, 409] width 185 height 333
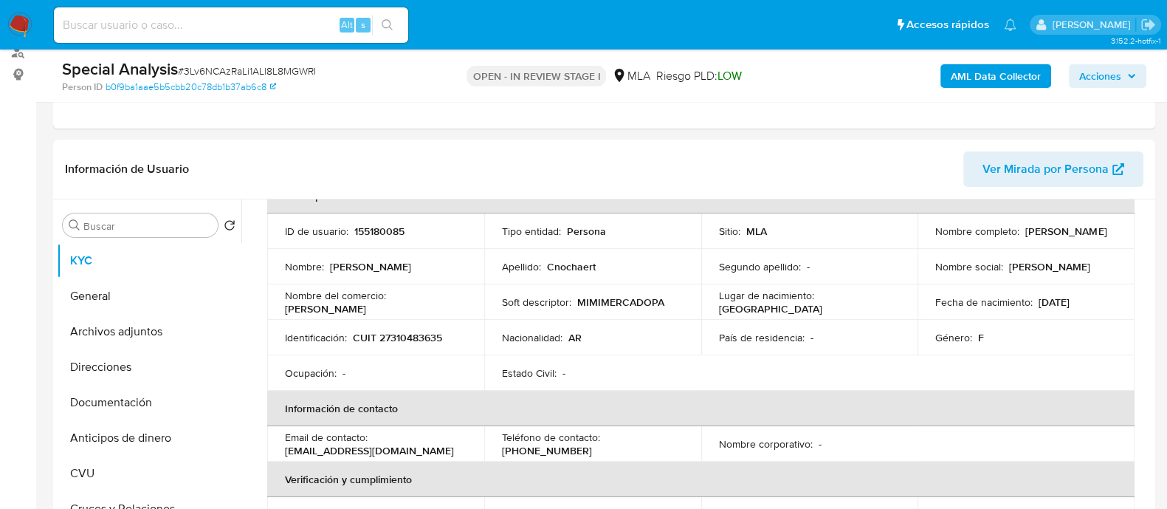
click at [402, 352] on td "Identificación : CUIT 27310483635" at bounding box center [375, 337] width 217 height 35
click at [207, 327] on button "Archivos adjuntos" at bounding box center [143, 331] width 173 height 35
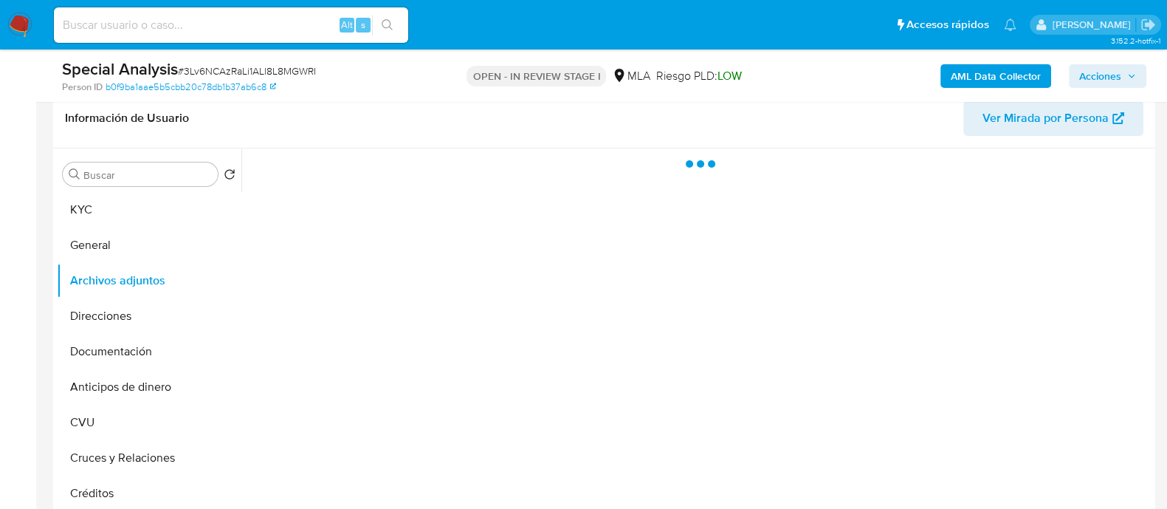
scroll to position [277, 0]
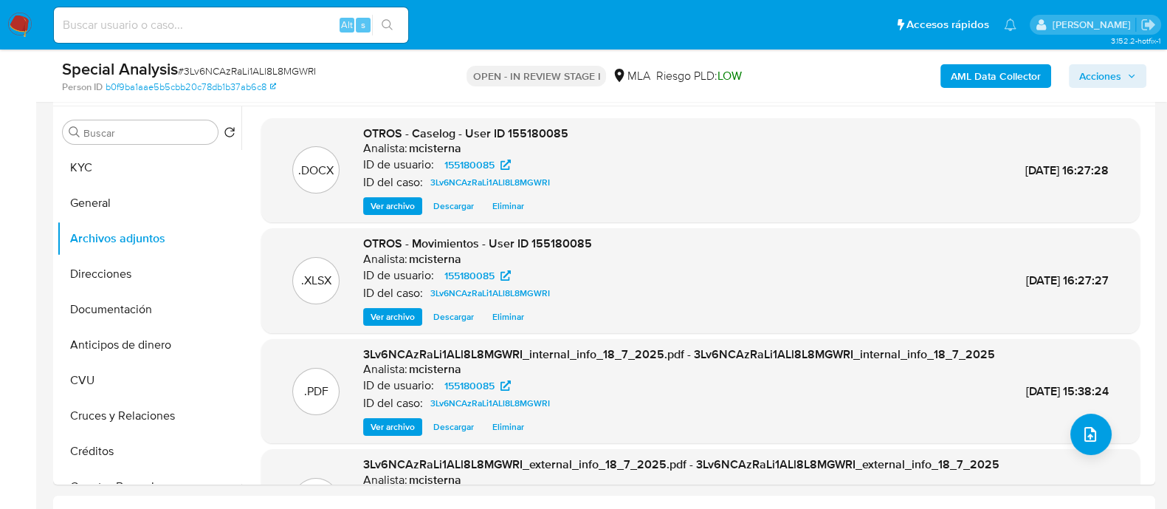
click at [506, 210] on span "Eliminar" at bounding box center [508, 206] width 32 height 15
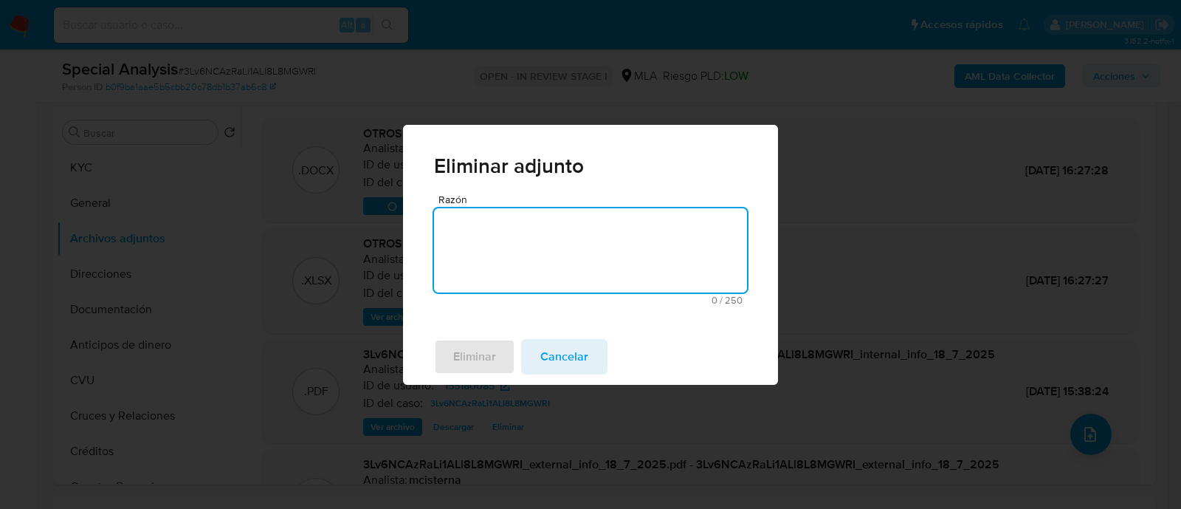
click at [515, 260] on textarea "Razón" at bounding box center [590, 250] width 313 height 84
type textarea "v2"
click at [484, 345] on span "Eliminar" at bounding box center [474, 356] width 43 height 32
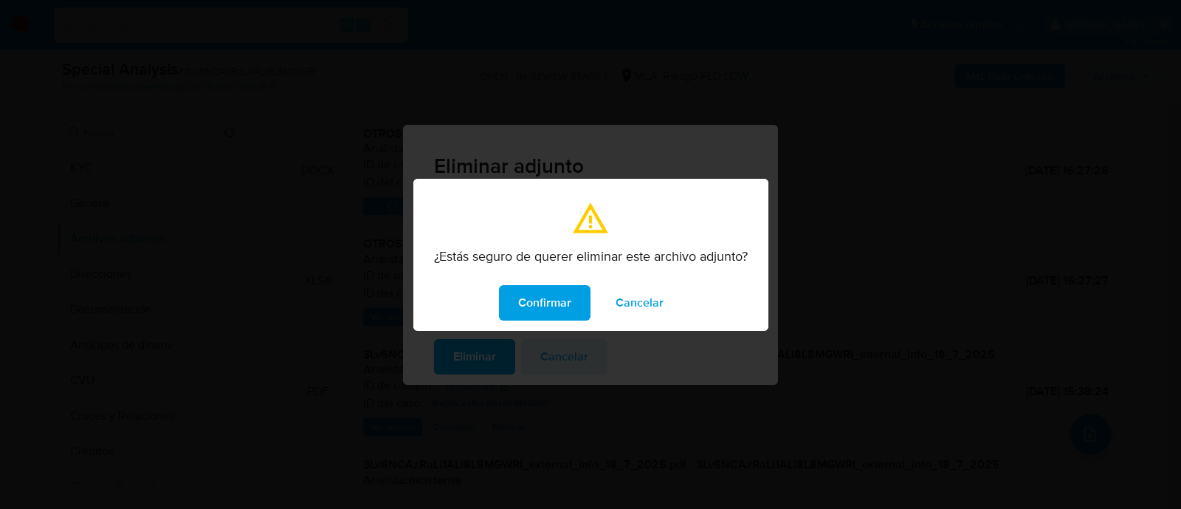
click at [546, 312] on span "Confirmar" at bounding box center [544, 302] width 53 height 32
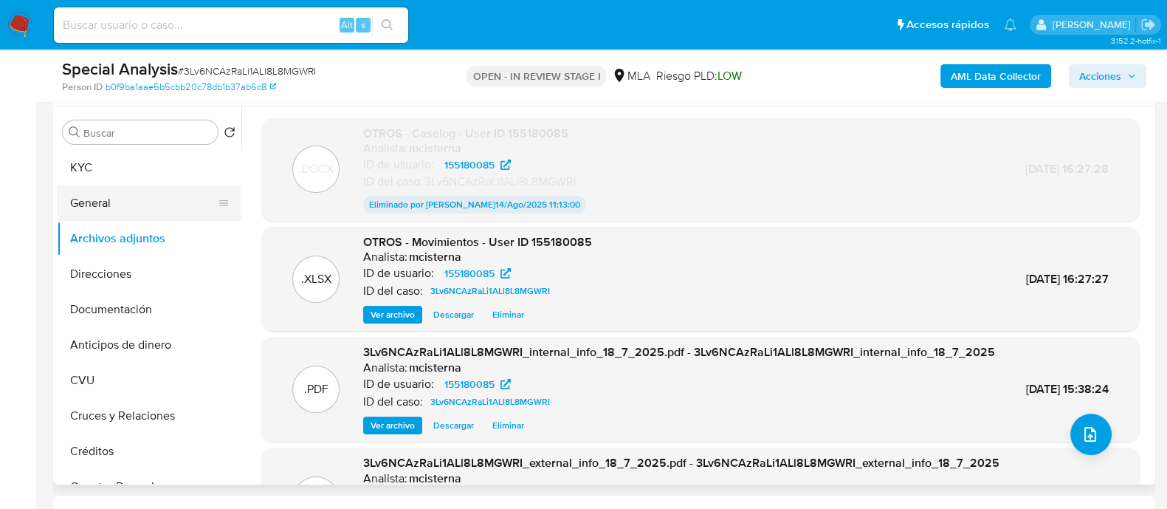
drag, startPoint x: 156, startPoint y: 200, endPoint x: 225, endPoint y: 207, distance: 69.0
click at [156, 200] on button "General" at bounding box center [143, 202] width 173 height 35
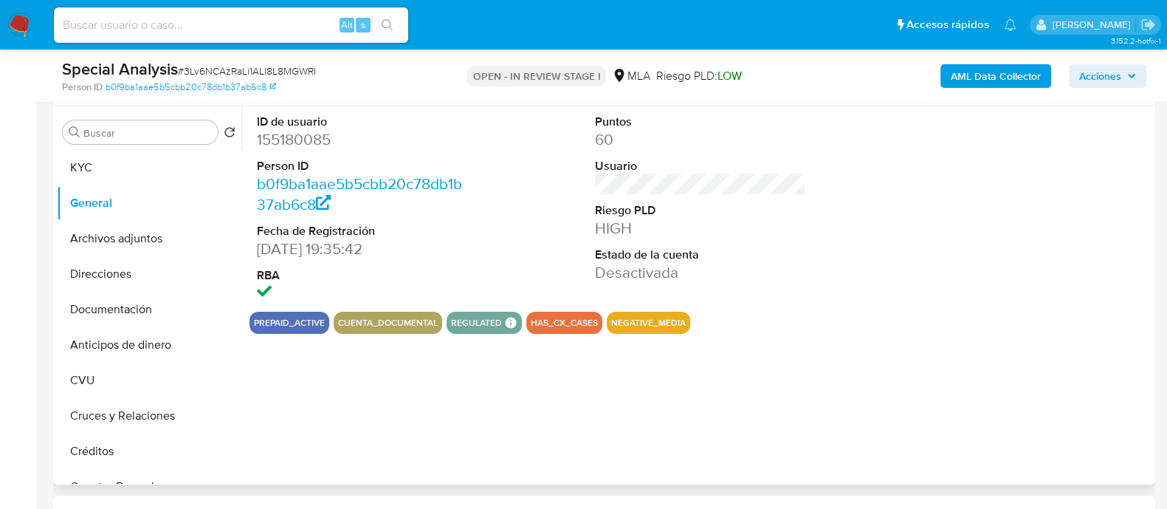
click at [303, 140] on dd "155180085" at bounding box center [362, 139] width 211 height 21
copy dd "155180085"
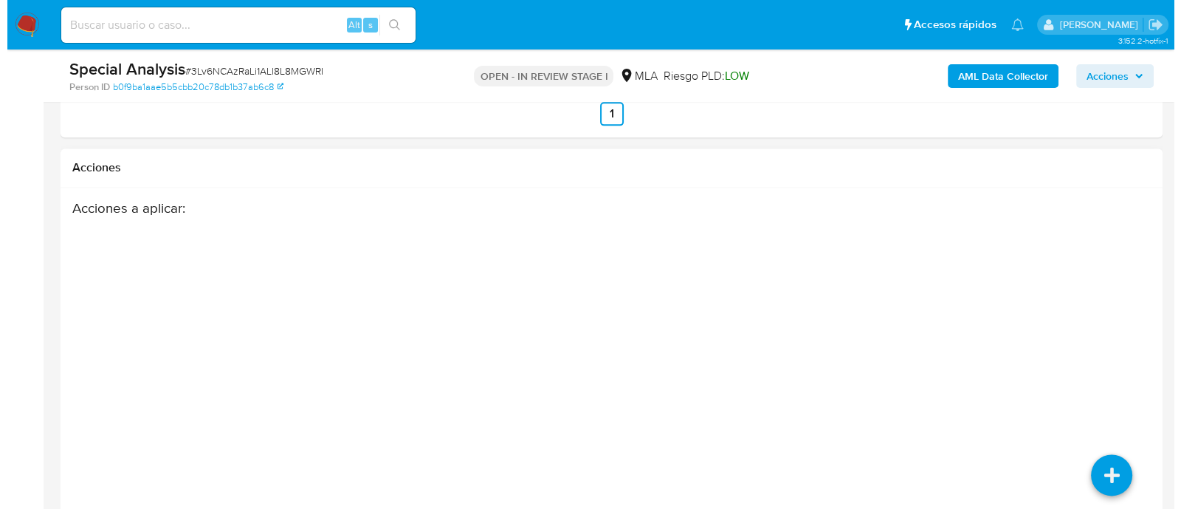
scroll to position [2505, 0]
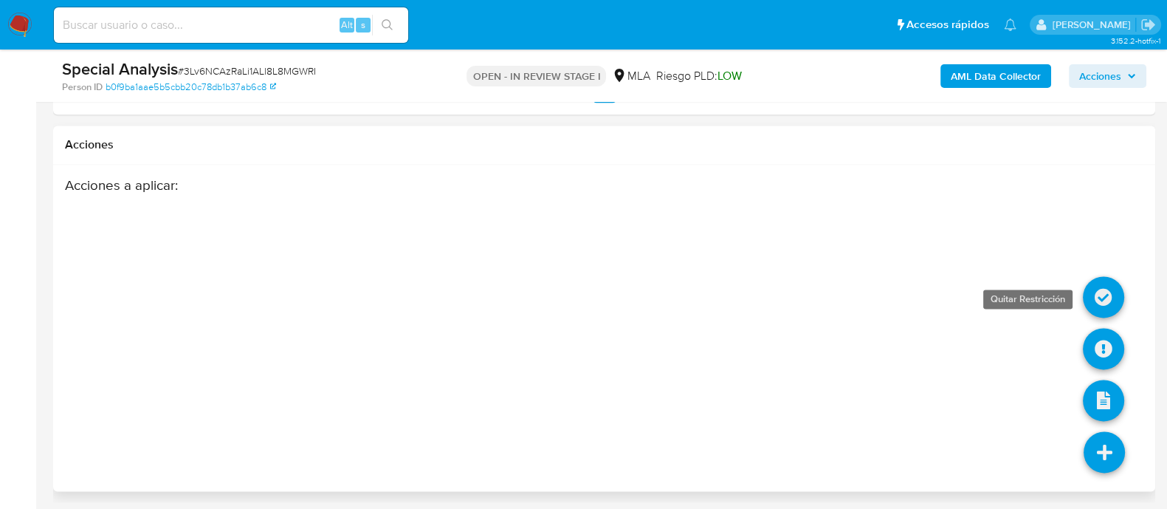
click at [1095, 278] on icon at bounding box center [1103, 296] width 41 height 41
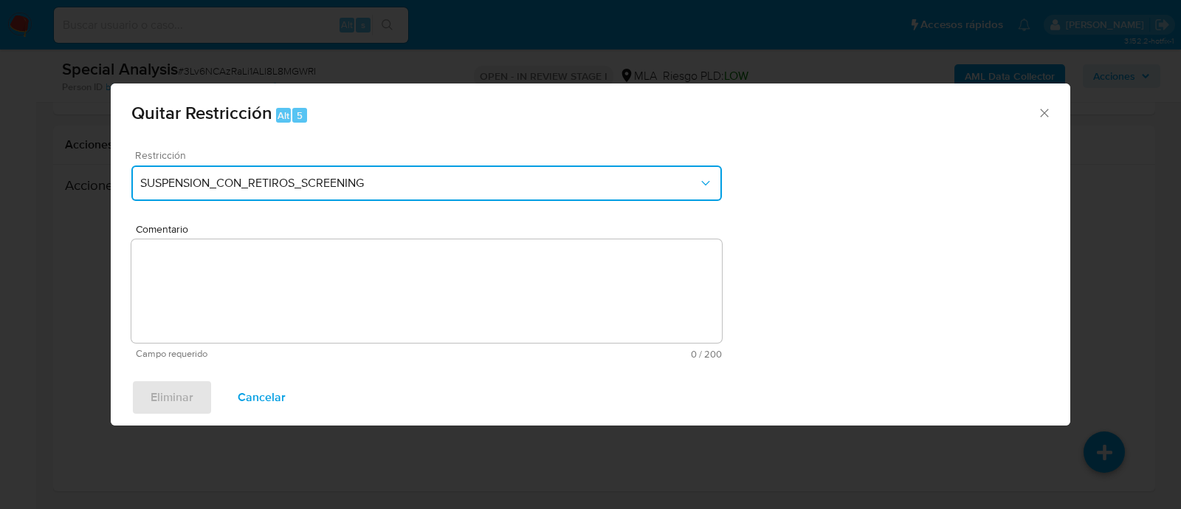
click at [503, 176] on span "SUSPENSION_CON_RETIROS_SCREENING" at bounding box center [419, 183] width 558 height 15
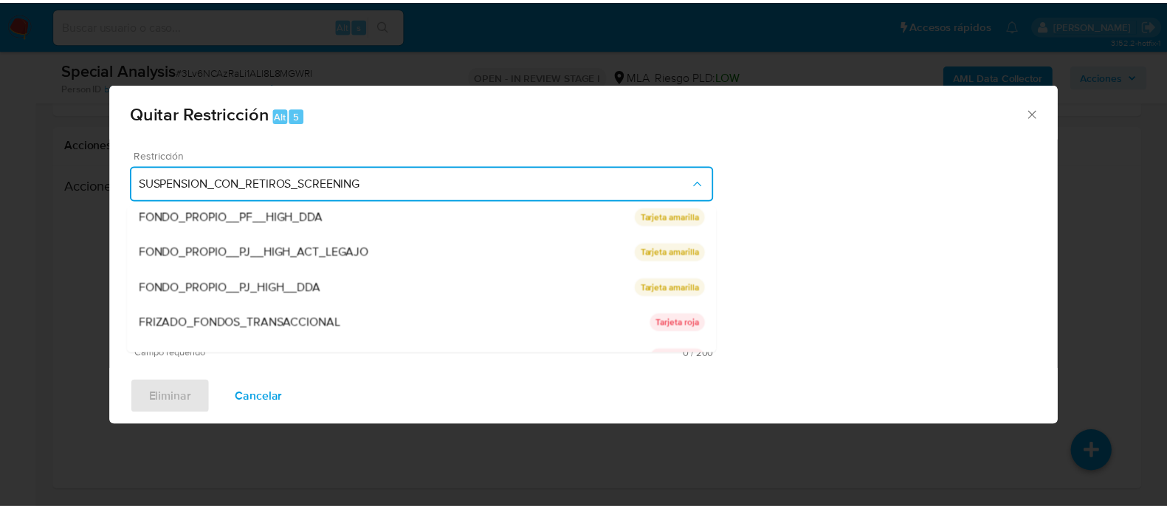
scroll to position [242, 0]
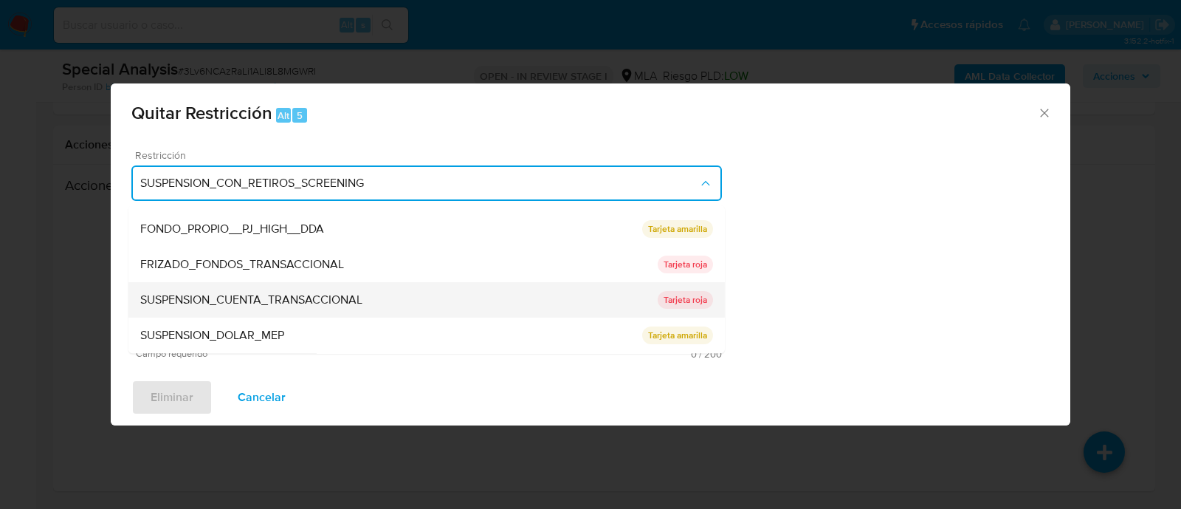
click at [357, 289] on div "SUSPENSION_CUENTA_TRANSACCIONAL" at bounding box center [398, 300] width 517 height 35
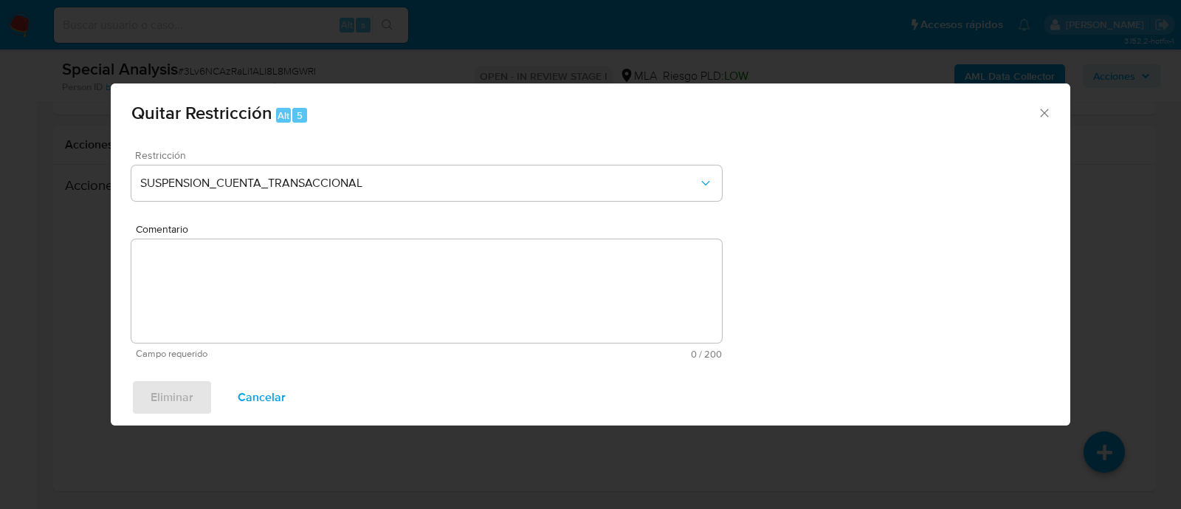
click at [478, 303] on textarea "Comentario" at bounding box center [426, 290] width 591 height 103
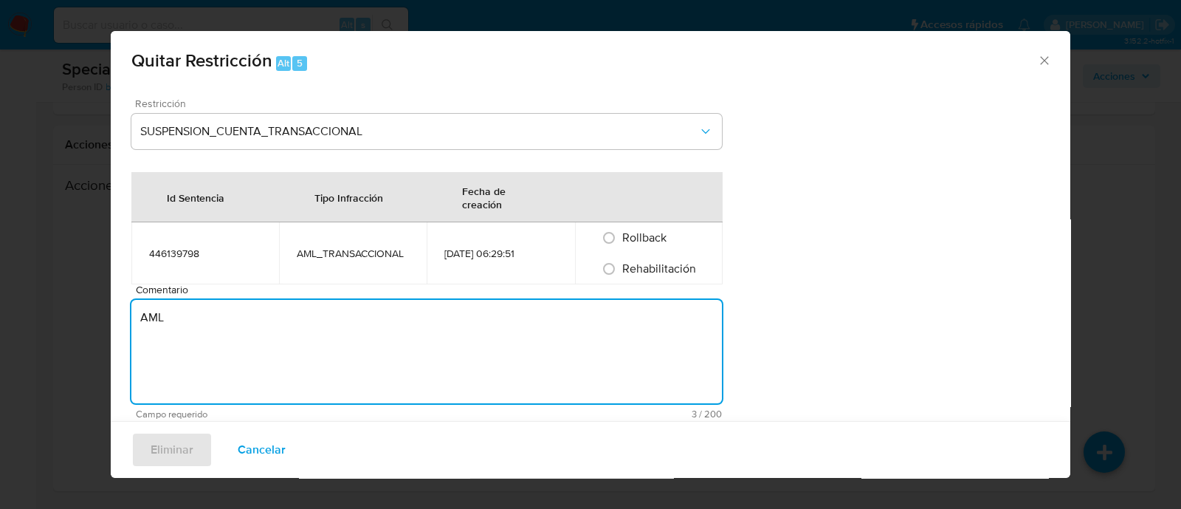
type textarea "AML"
click at [632, 276] on div "Rehabilitación" at bounding box center [649, 268] width 112 height 31
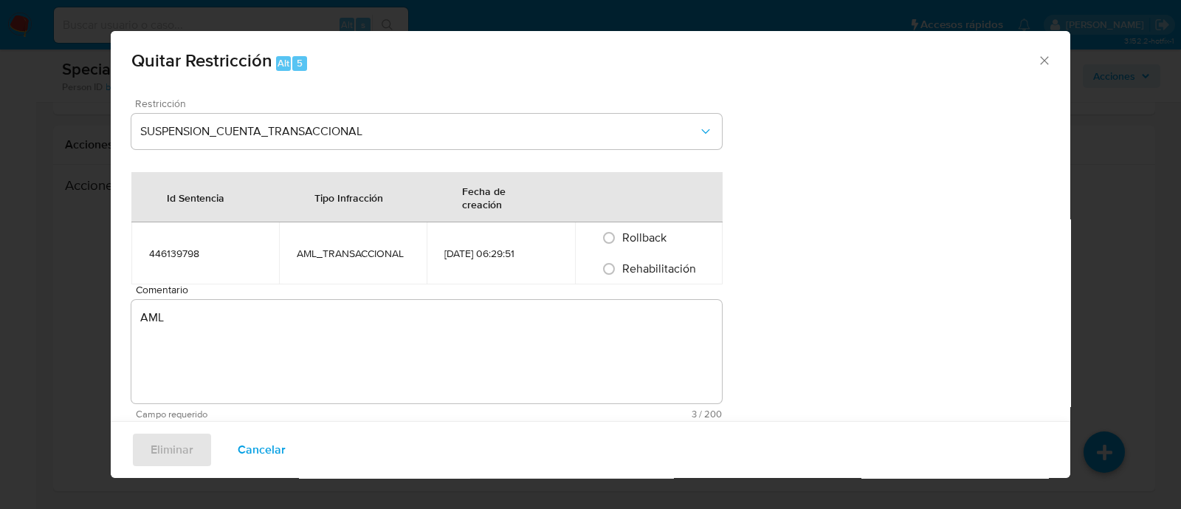
click at [620, 250] on div "Rollback" at bounding box center [649, 237] width 112 height 31
click at [609, 267] on input "Rehabilitación" at bounding box center [609, 269] width 24 height 24
radio input "true"
click at [157, 445] on span "Eliminar" at bounding box center [172, 449] width 43 height 32
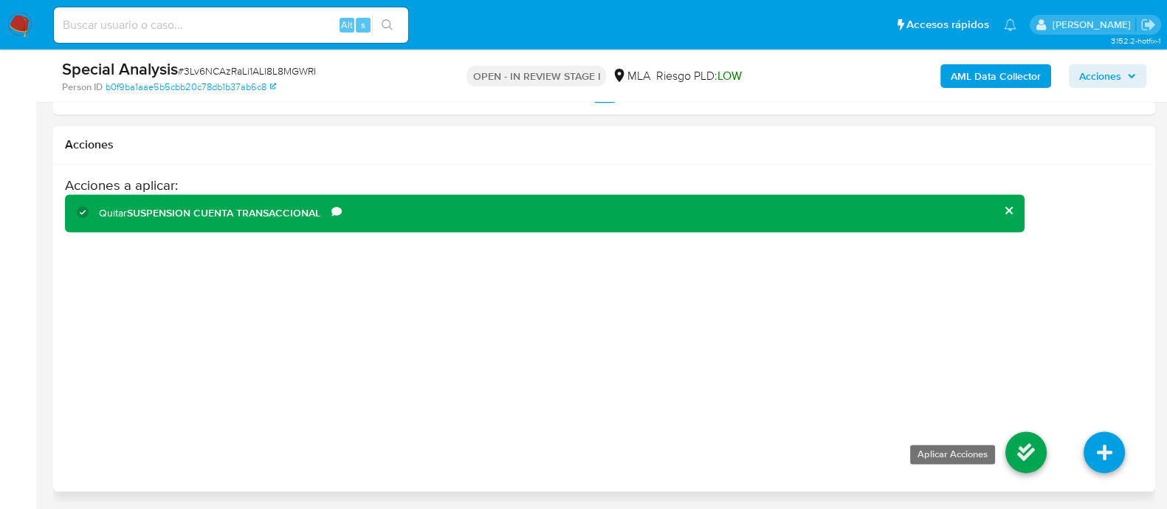
click at [1025, 444] on icon at bounding box center [1025, 451] width 41 height 41
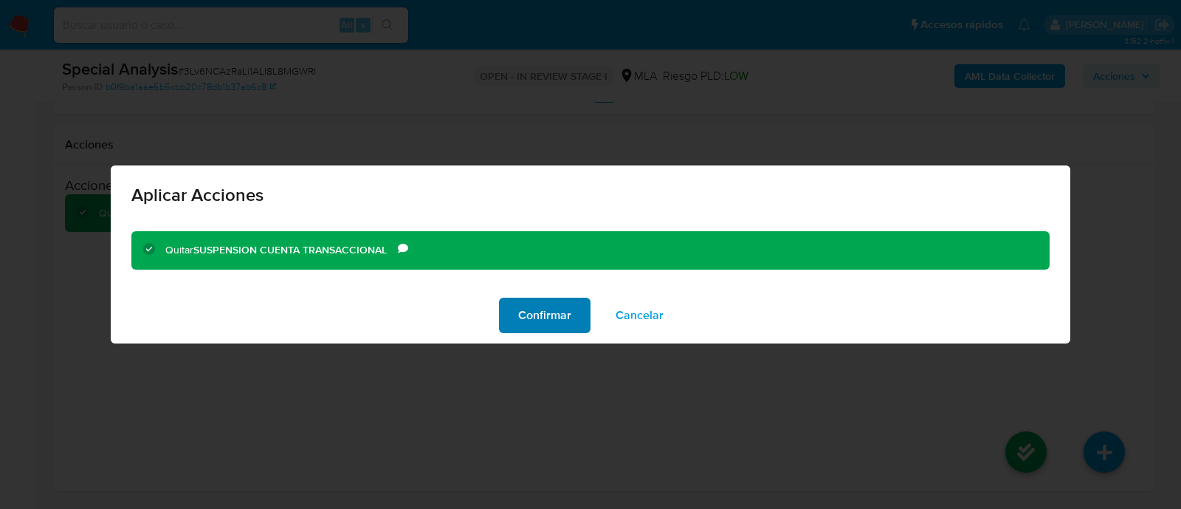
click at [566, 318] on span "Confirmar" at bounding box center [544, 315] width 53 height 32
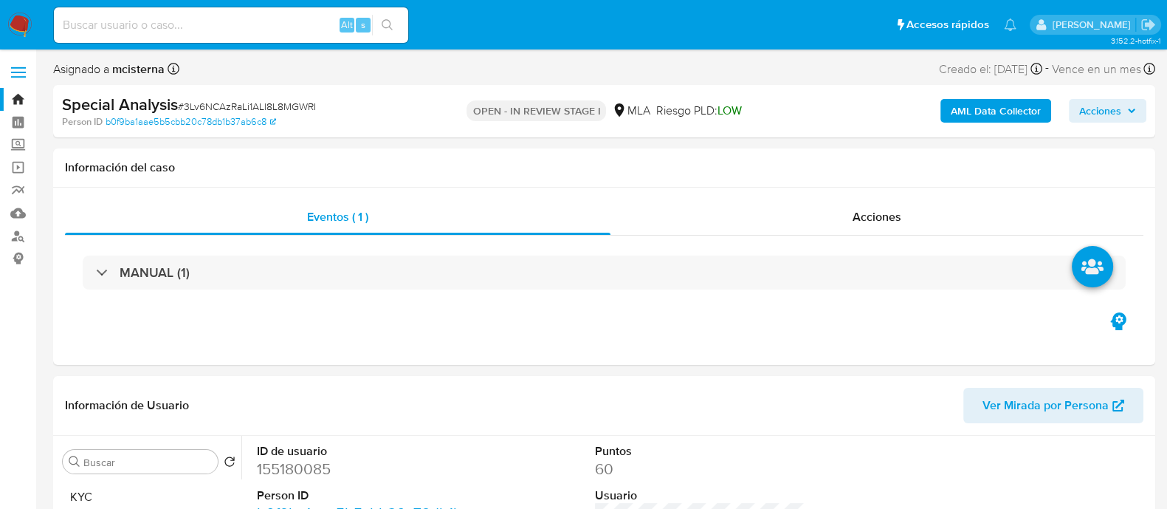
scroll to position [184, 0]
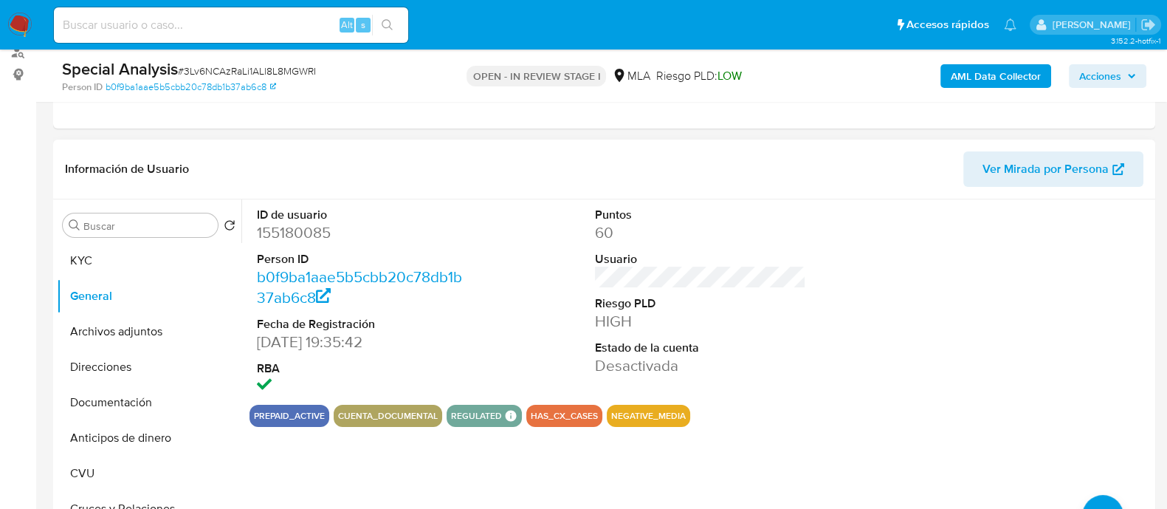
click at [314, 230] on dd "155180085" at bounding box center [362, 232] width 211 height 21
copy dd "155180085"
drag, startPoint x: 159, startPoint y: 332, endPoint x: 357, endPoint y: 328, distance: 197.9
click at [159, 332] on button "Archivos adjuntos" at bounding box center [149, 331] width 185 height 35
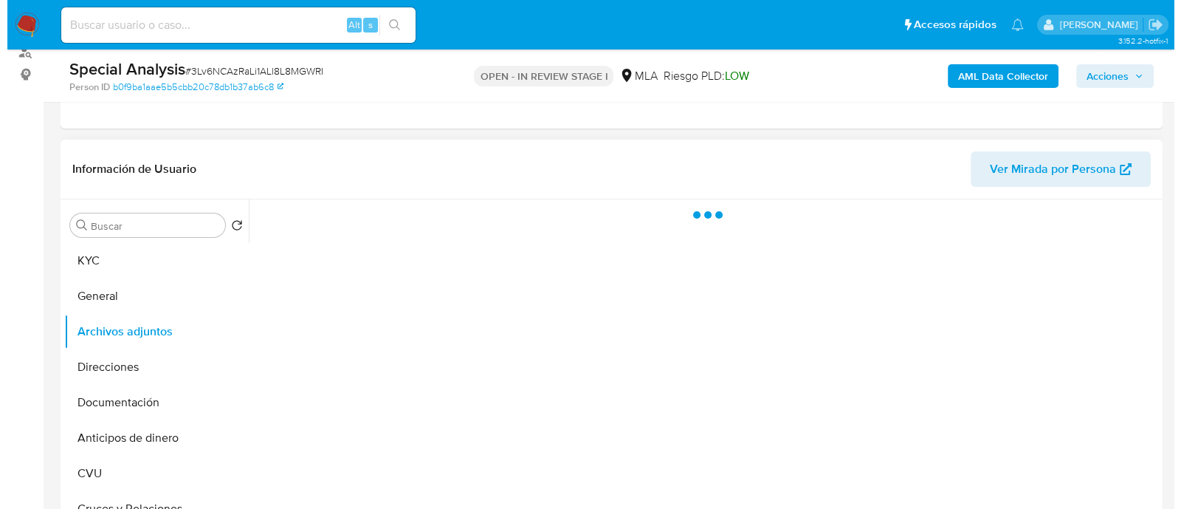
scroll to position [277, 0]
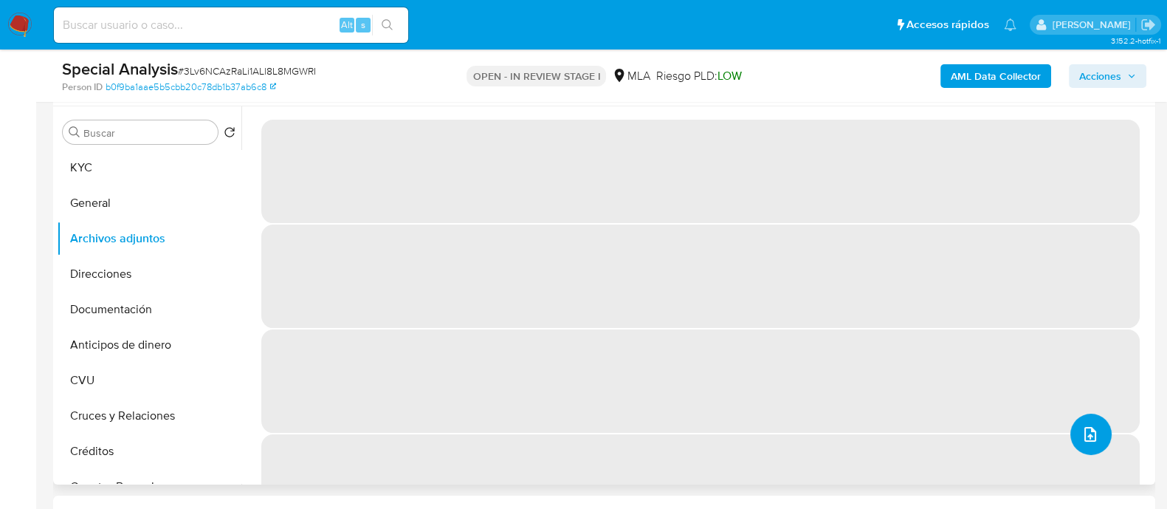
click at [1084, 422] on button "upload-file" at bounding box center [1090, 433] width 41 height 41
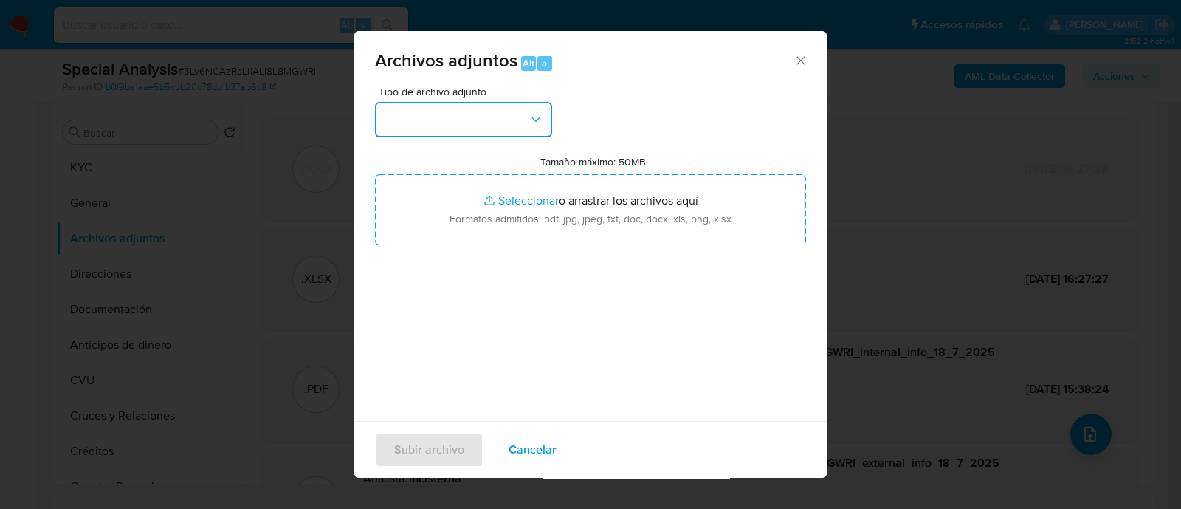
click at [510, 117] on button "button" at bounding box center [463, 119] width 177 height 35
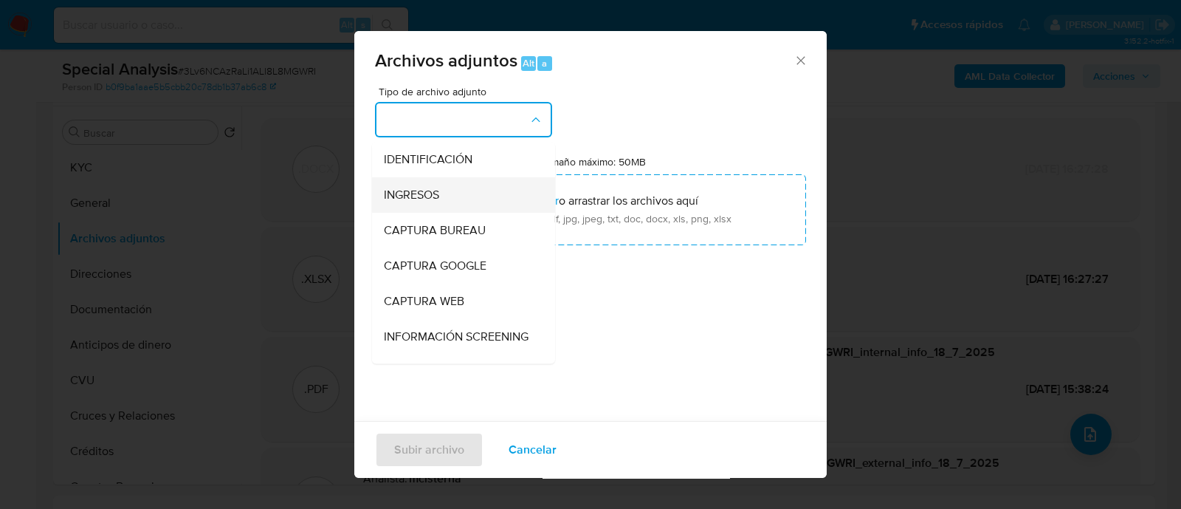
click at [475, 193] on div "INGRESOS" at bounding box center [459, 194] width 151 height 35
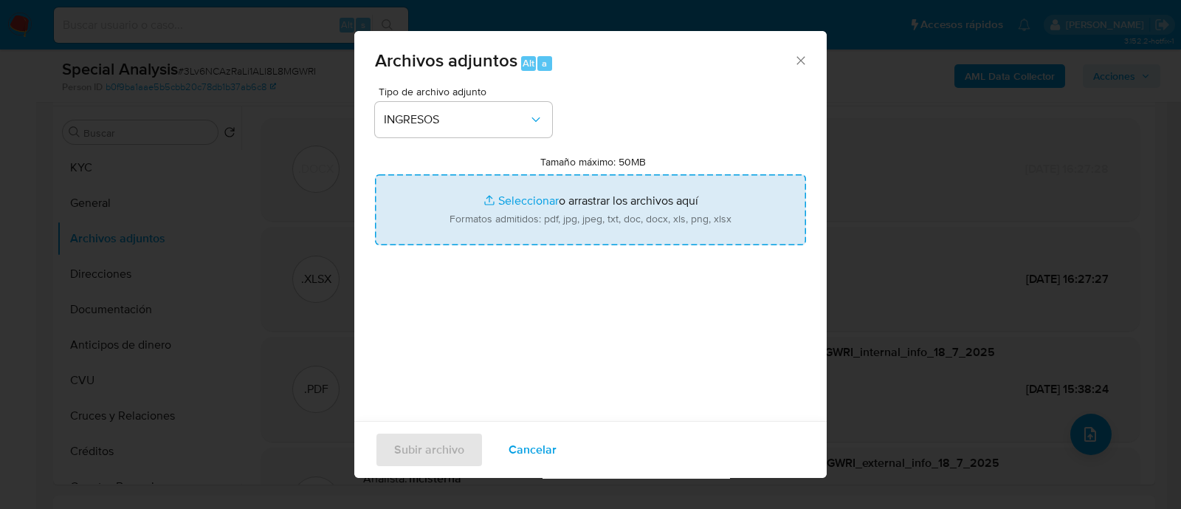
type input "C:\fakepath\Recibos de sueldo.pdf"
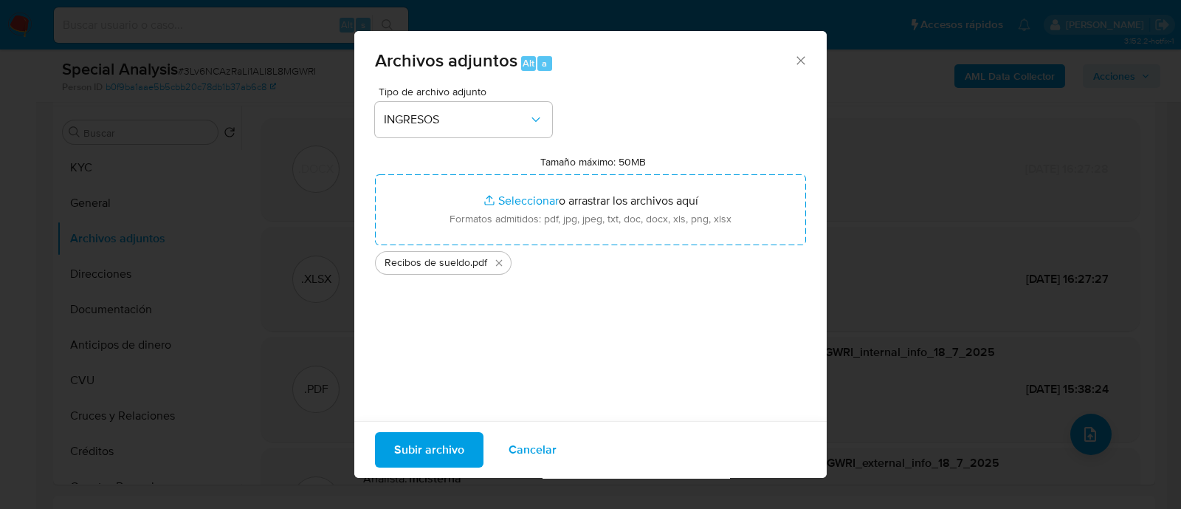
click at [439, 447] on span "Subir archivo" at bounding box center [429, 449] width 70 height 32
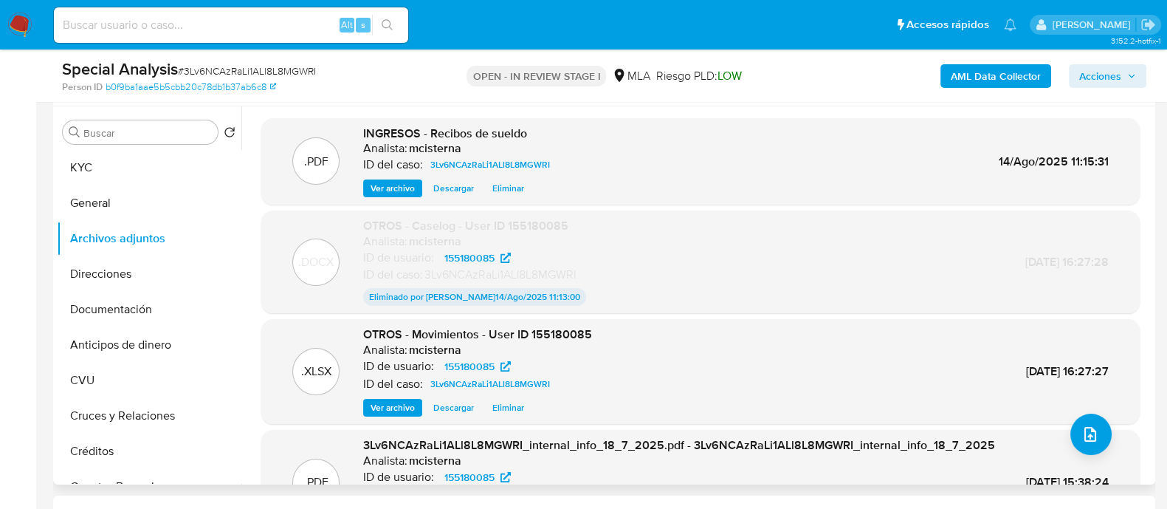
click at [1111, 433] on div ".PDF 3Lv6NCAzRaLi1ALl8L8MGWRI_internal_info_18_7_2025.pdf - 3Lv6NCAzRaLi1ALl8L8…" at bounding box center [700, 482] width 878 height 105
click at [1097, 436] on button "upload-file" at bounding box center [1090, 433] width 41 height 41
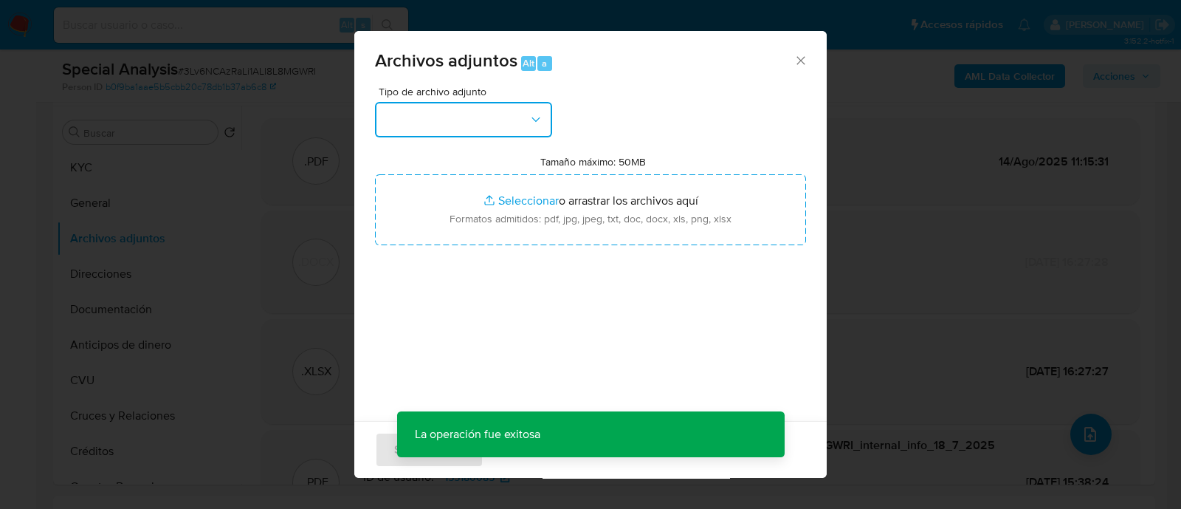
click at [435, 116] on button "button" at bounding box center [463, 119] width 177 height 35
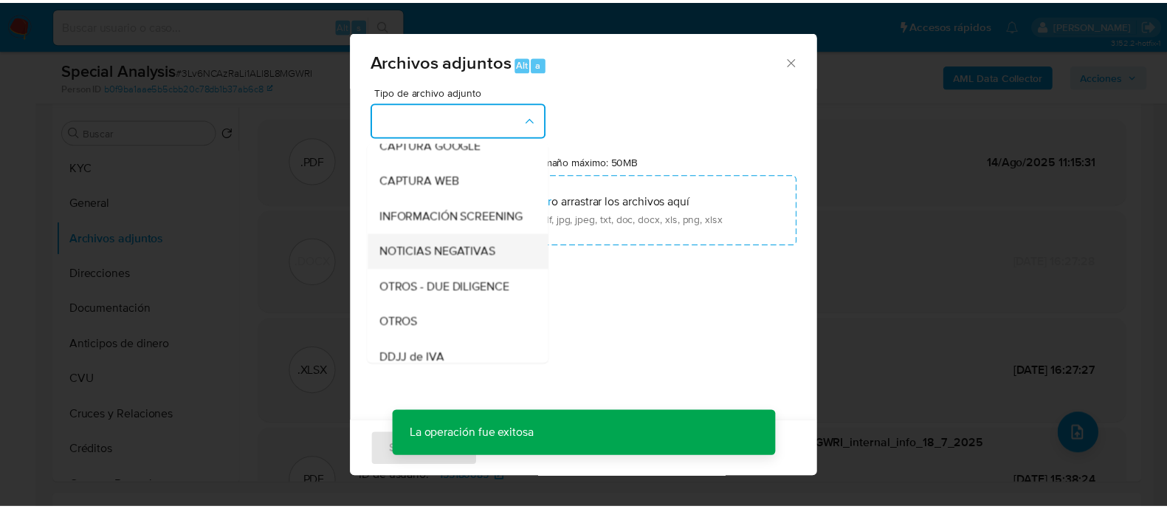
scroll to position [184, 0]
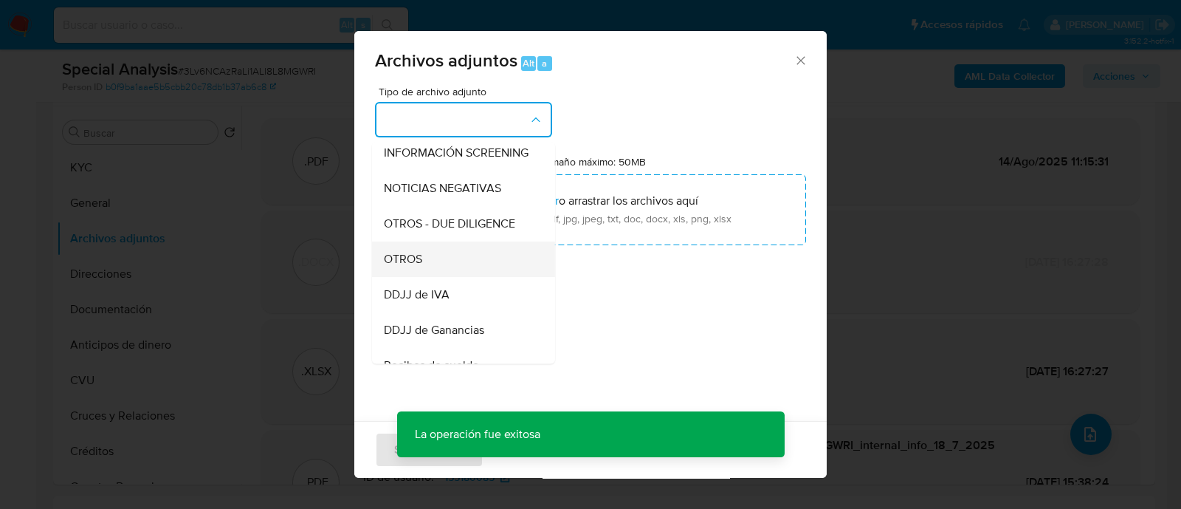
click at [452, 271] on div "OTROS" at bounding box center [459, 258] width 151 height 35
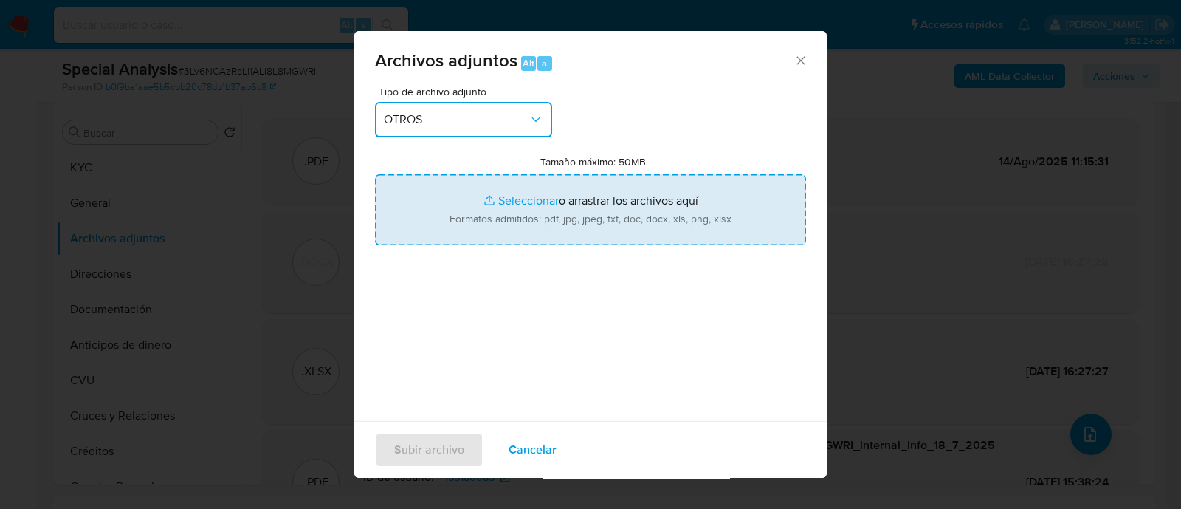
type input "C:\fakepath\V2 Caselog - User ID 155180085.docx"
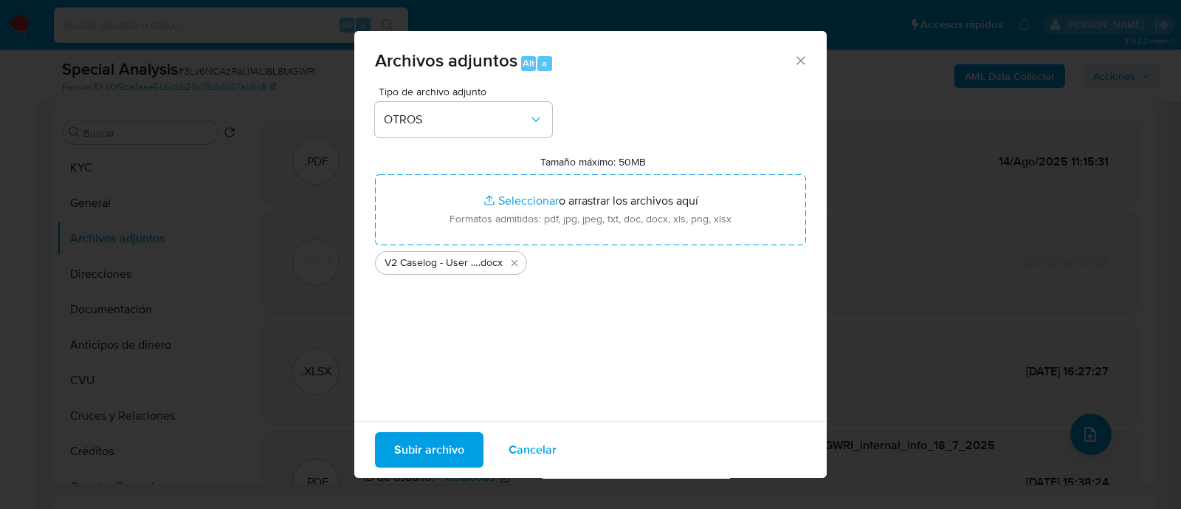
click at [454, 453] on span "Subir archivo" at bounding box center [429, 449] width 70 height 32
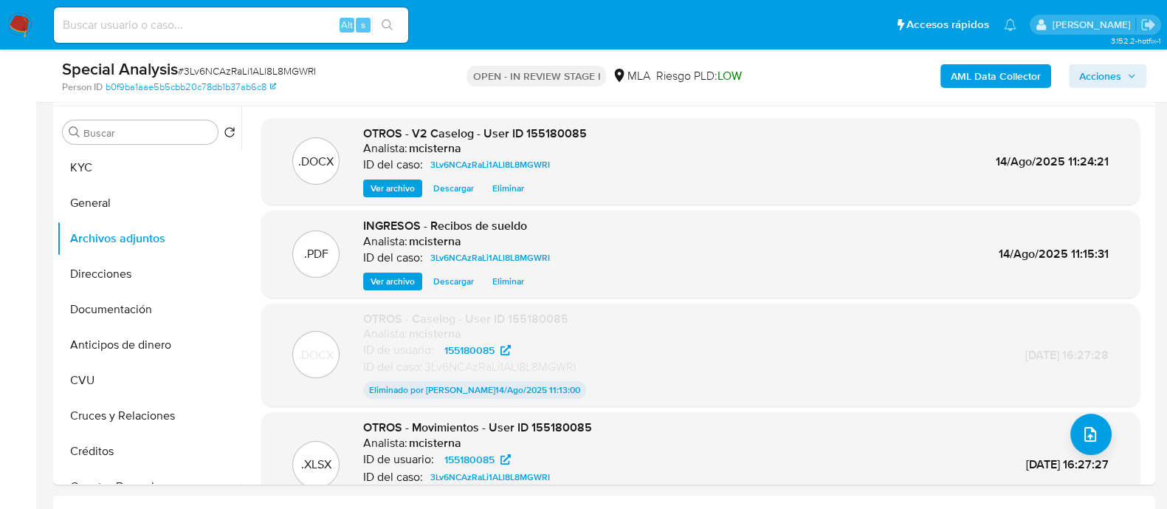
click at [1105, 68] on span "Acciones" at bounding box center [1100, 76] width 42 height 24
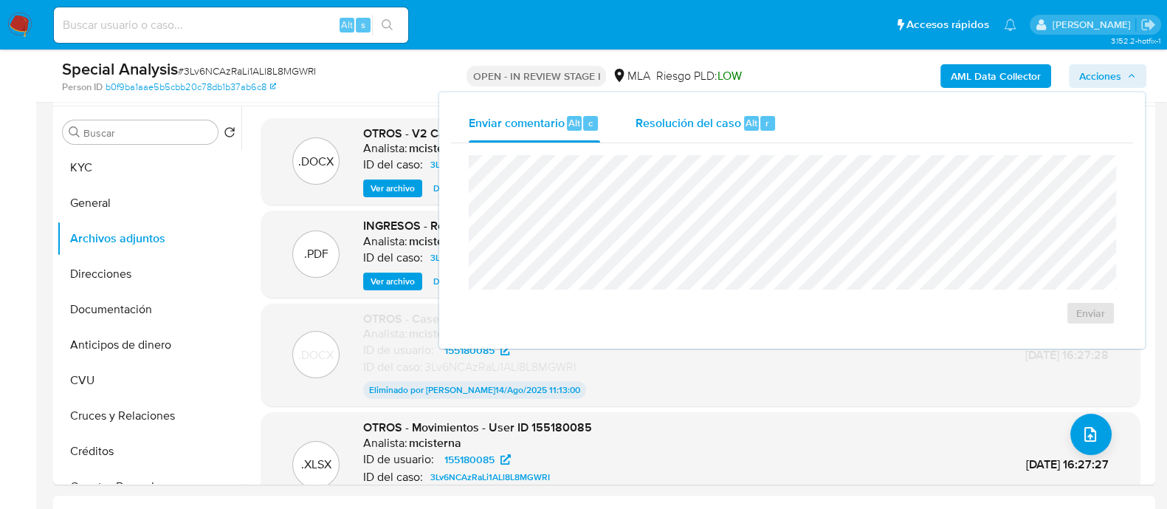
click at [713, 128] on span "Resolución del caso" at bounding box center [689, 122] width 106 height 17
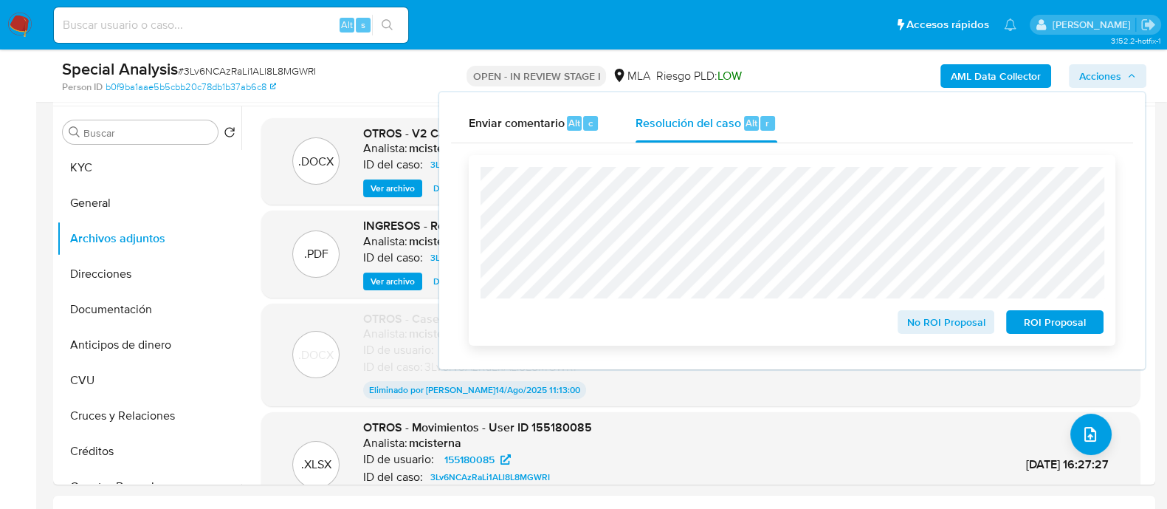
click at [955, 331] on span "No ROI Proposal" at bounding box center [946, 322] width 77 height 21
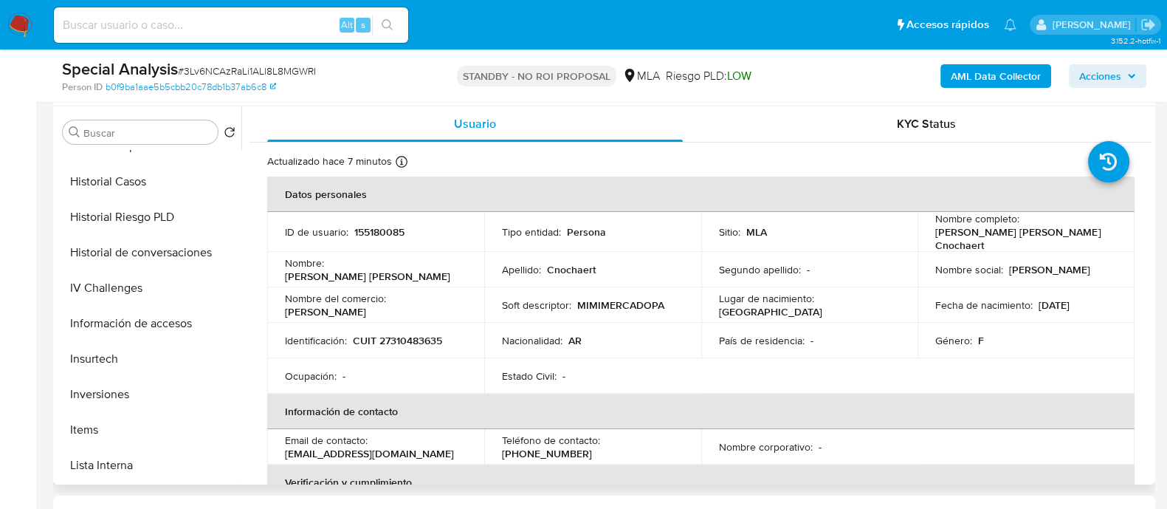
scroll to position [645, 0]
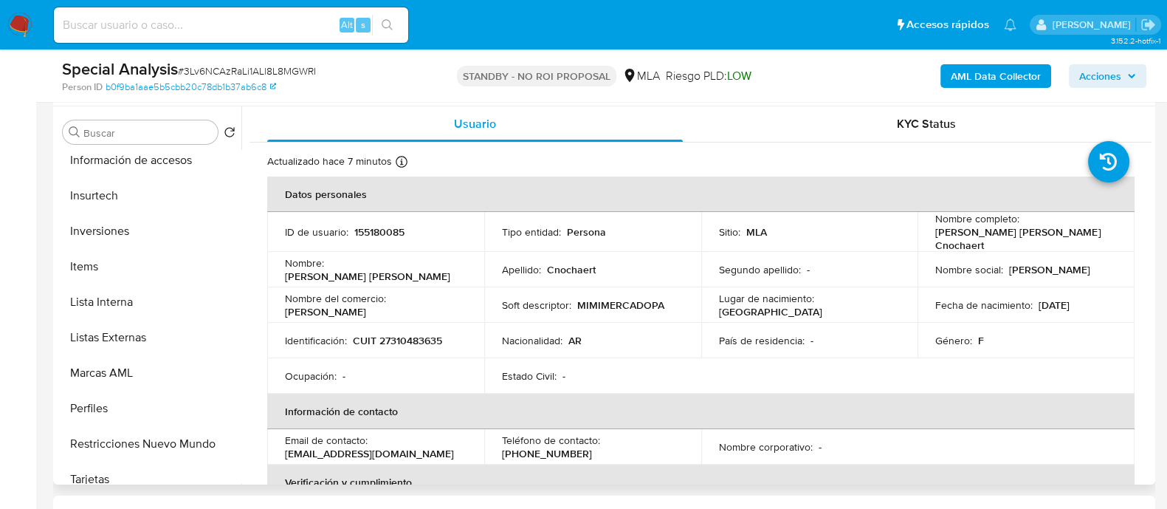
select select "10"
click at [171, 434] on button "Restricciones Nuevo Mundo" at bounding box center [143, 443] width 173 height 35
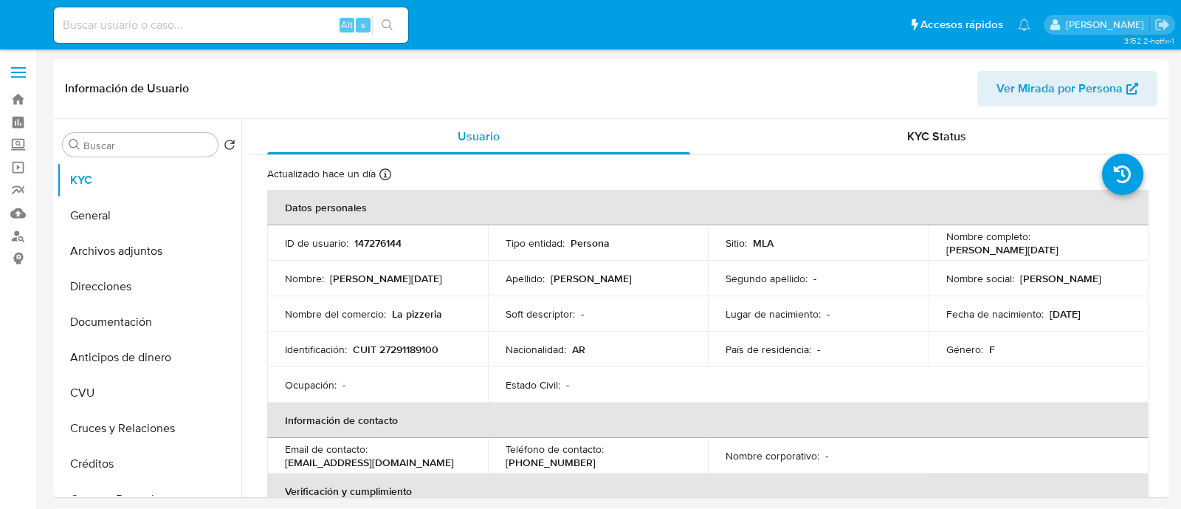
select select "10"
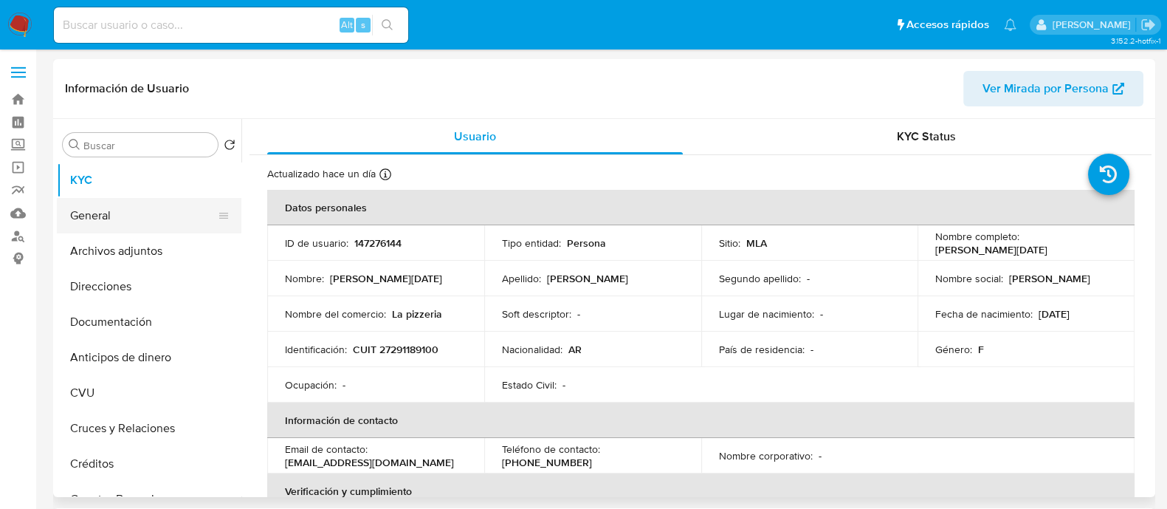
click at [134, 281] on button "Direcciones" at bounding box center [149, 286] width 185 height 35
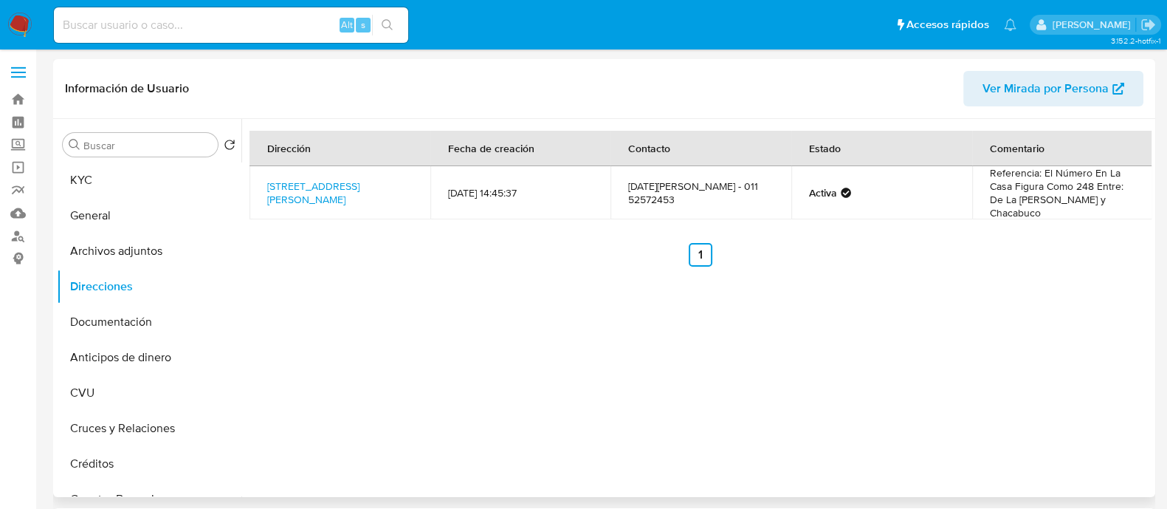
drag, startPoint x: 125, startPoint y: 168, endPoint x: 277, endPoint y: 58, distance: 187.1
click at [125, 168] on button "KYC" at bounding box center [149, 179] width 185 height 35
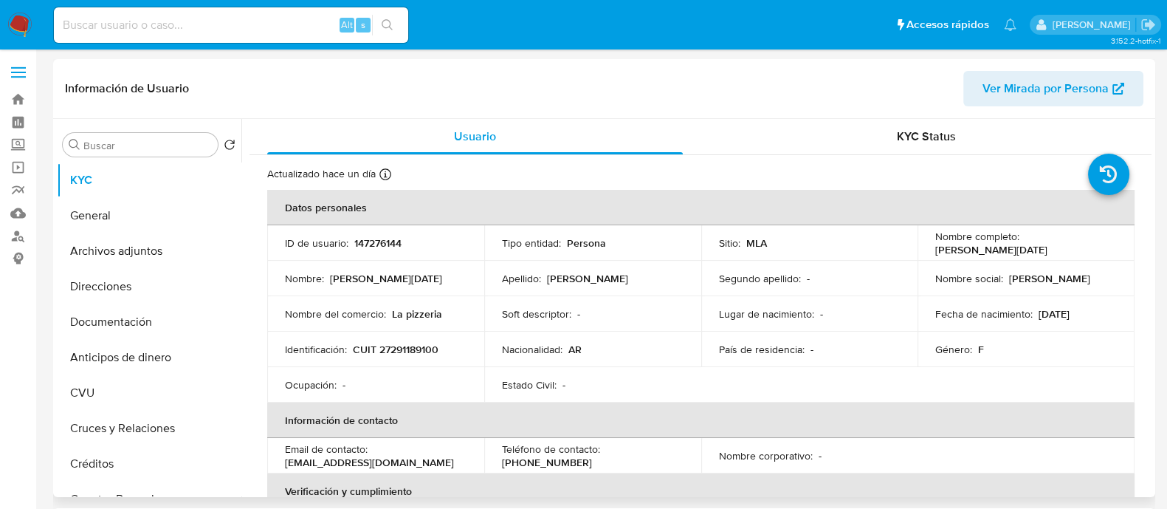
click at [403, 345] on p "CUIT 27291189100" at bounding box center [396, 349] width 86 height 13
copy p "27291189100"
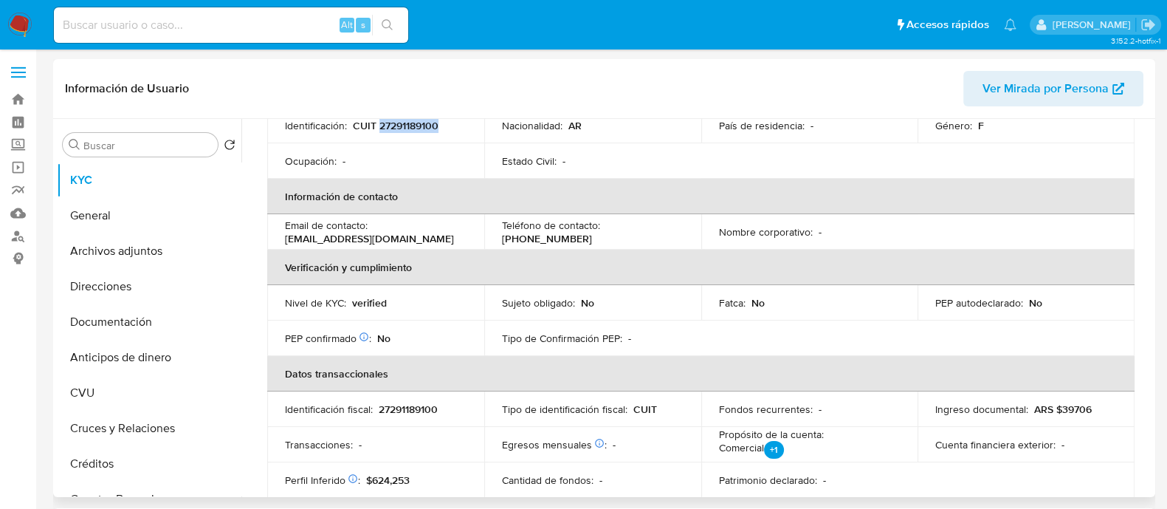
scroll to position [159, 0]
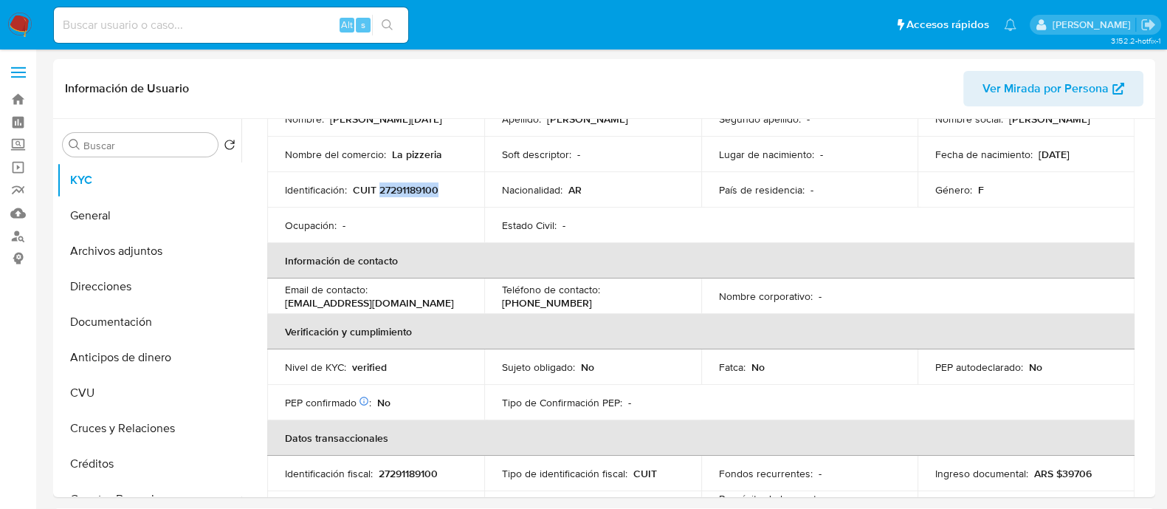
copy p "27291189100"
click at [373, 148] on p "Nombre del comercio :" at bounding box center [335, 154] width 101 height 13
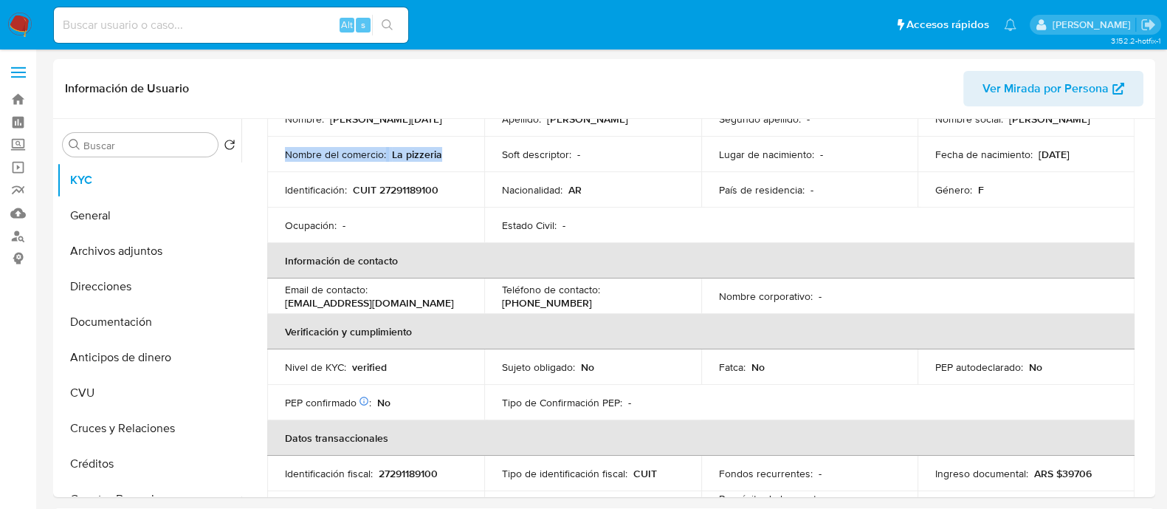
copy div "Nombre del comercio : La pizzeria"
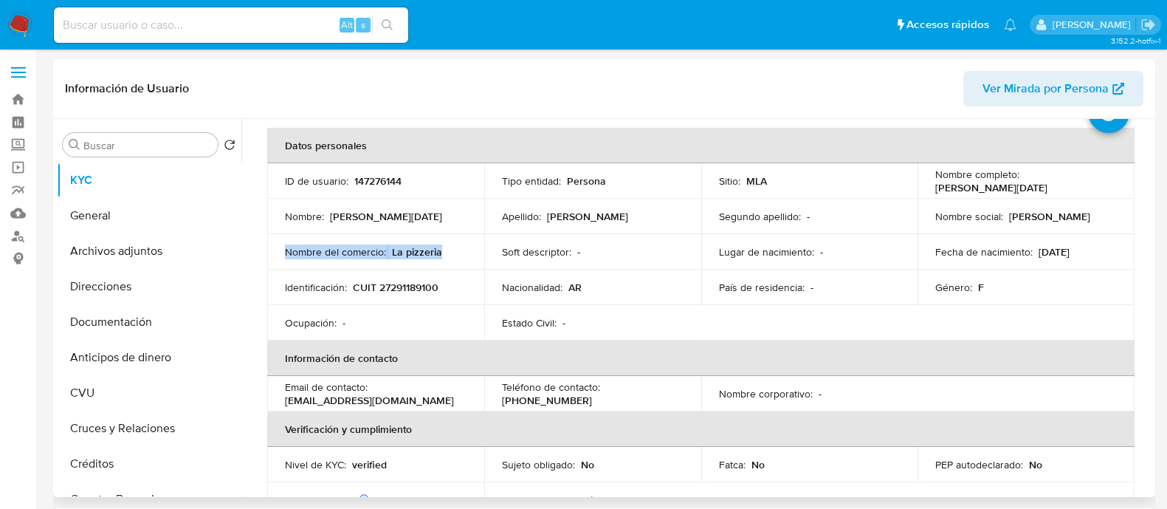
scroll to position [0, 0]
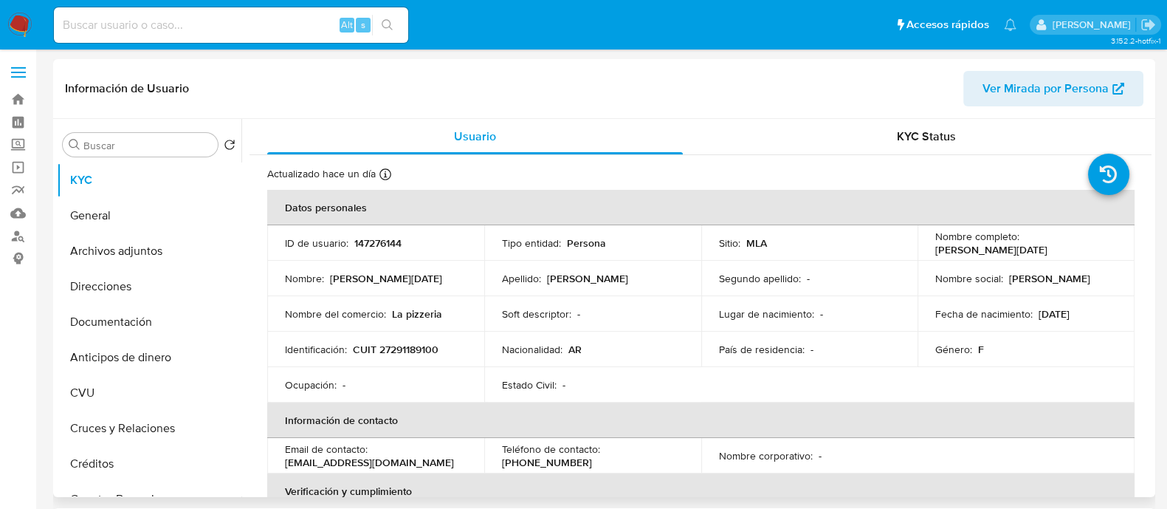
click at [424, 345] on p "CUIT 27291189100" at bounding box center [396, 349] width 86 height 13
copy p "27291189100"
click at [12, 234] on link "Buscador de personas" at bounding box center [88, 235] width 176 height 23
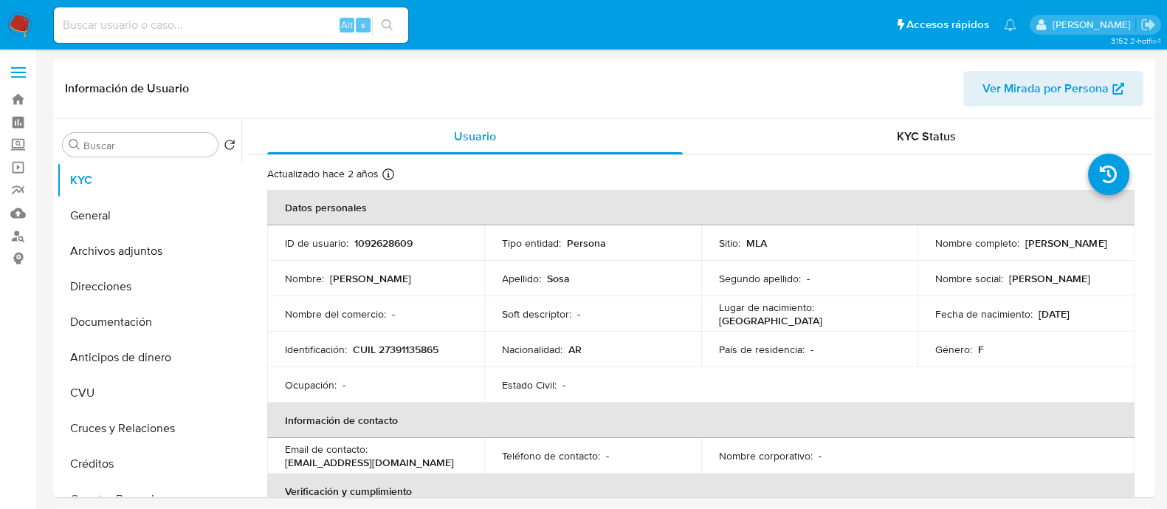
select select "10"
click at [417, 343] on p "CUIL 27391135865" at bounding box center [396, 349] width 86 height 13
copy p "27391135865"
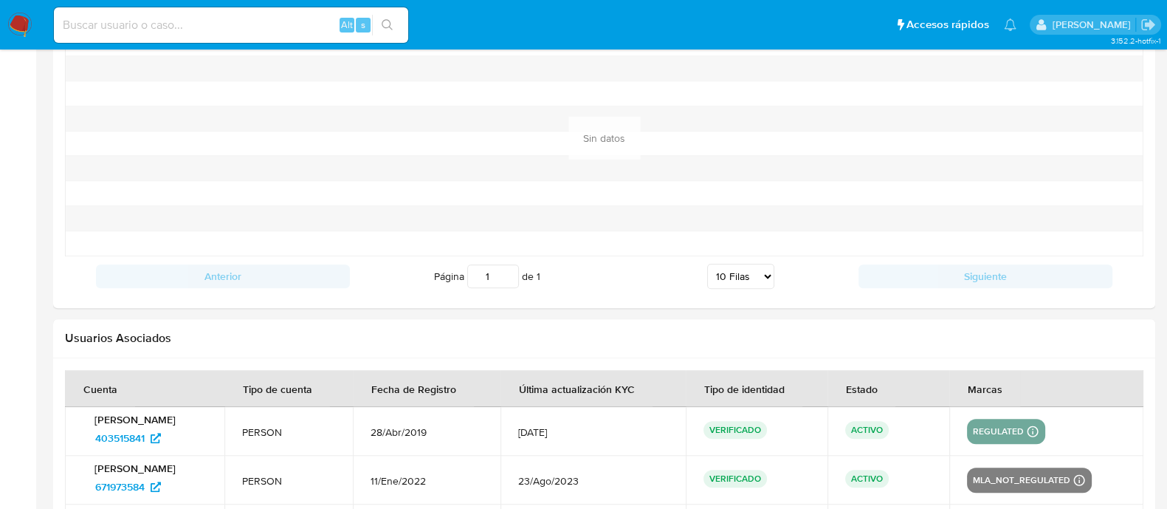
scroll to position [1752, 0]
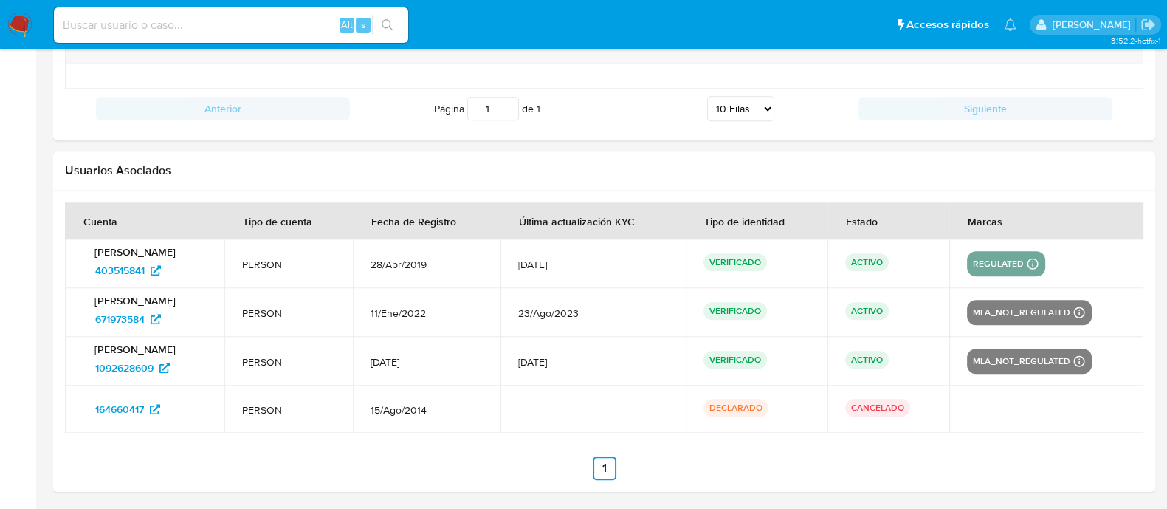
click at [561, 308] on span "23/Ago/2023" at bounding box center [593, 312] width 150 height 13
click at [479, 297] on td "11/Ene/2022" at bounding box center [427, 312] width 148 height 49
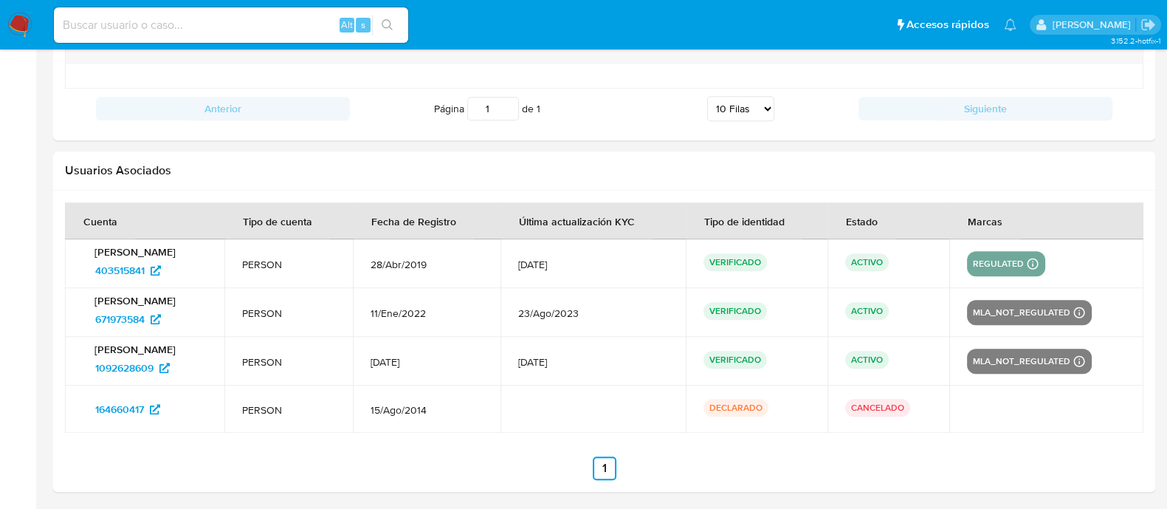
click at [479, 297] on td "11/Ene/2022" at bounding box center [427, 312] width 148 height 49
drag, startPoint x: 379, startPoint y: 261, endPoint x: 458, endPoint y: 260, distance: 79.7
click at [458, 260] on span "28/Abr/2019" at bounding box center [427, 264] width 112 height 13
click at [393, 261] on span "28/Abr/2019" at bounding box center [427, 264] width 112 height 13
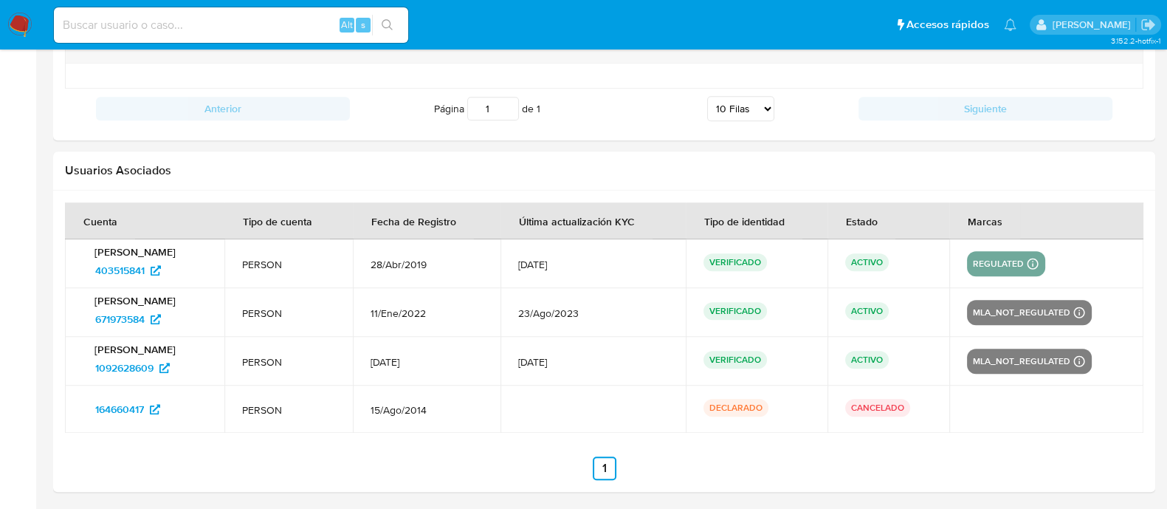
click at [393, 261] on span "28/Abr/2019" at bounding box center [427, 264] width 112 height 13
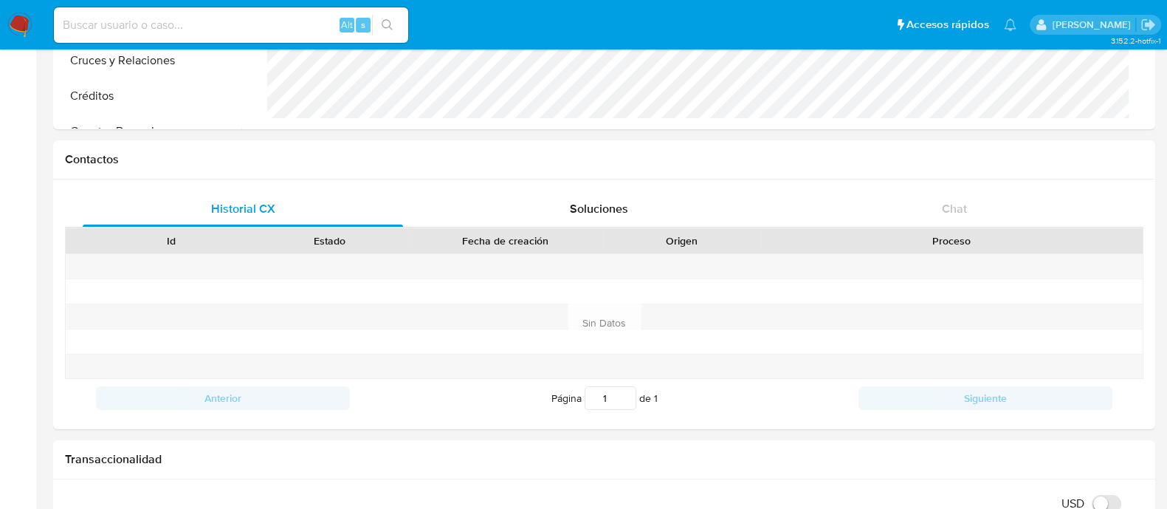
scroll to position [0, 0]
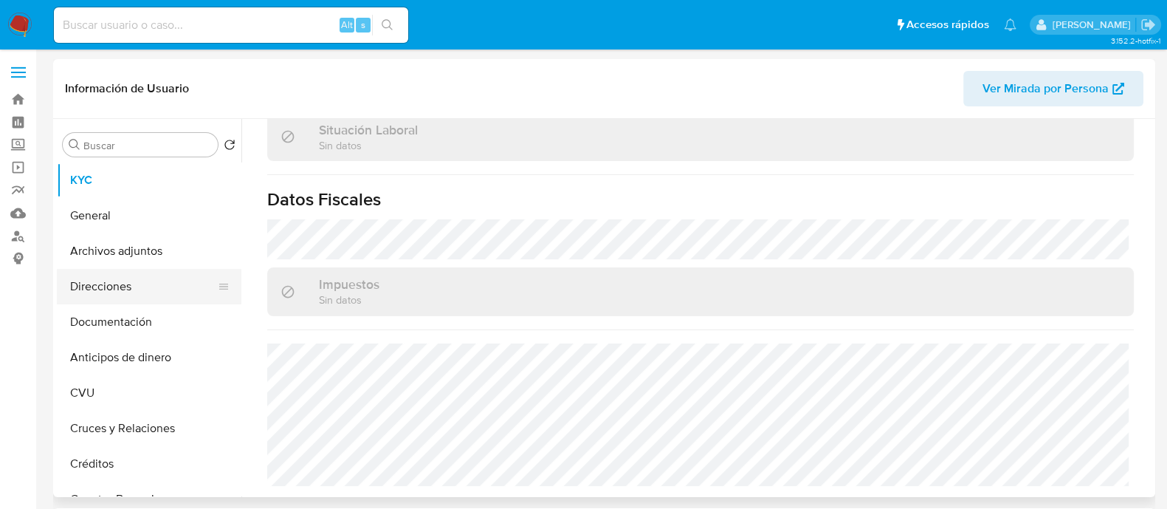
click at [123, 283] on button "Direcciones" at bounding box center [143, 286] width 173 height 35
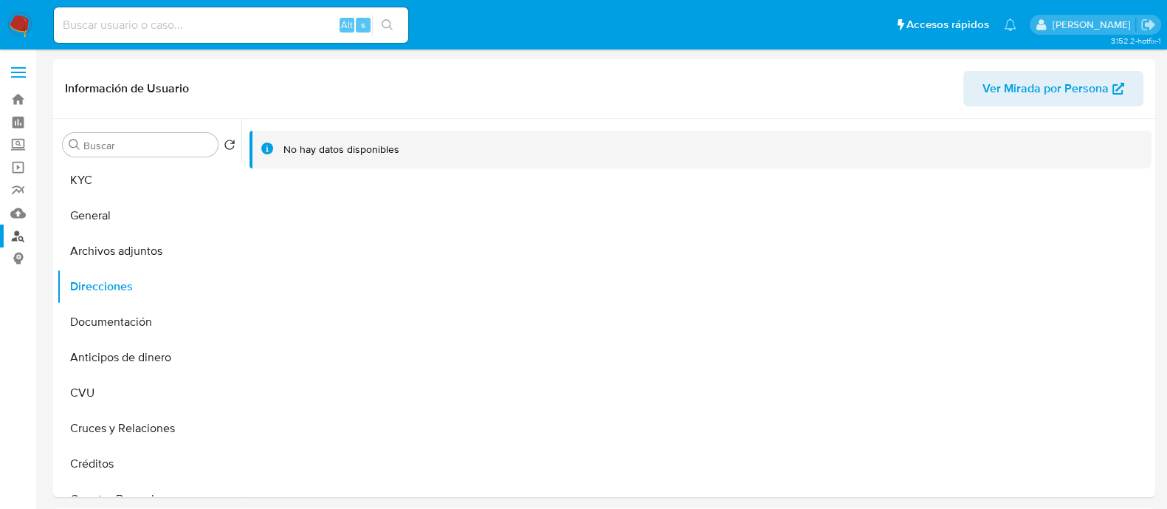
click at [11, 238] on link "Buscador de personas" at bounding box center [88, 235] width 176 height 23
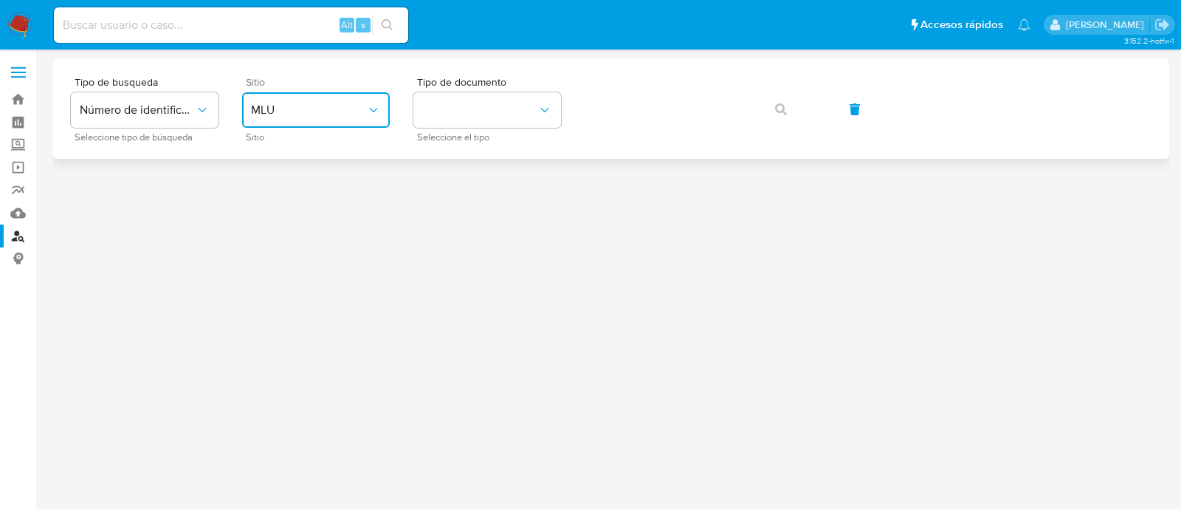
click at [334, 95] on button "MLU" at bounding box center [316, 109] width 148 height 35
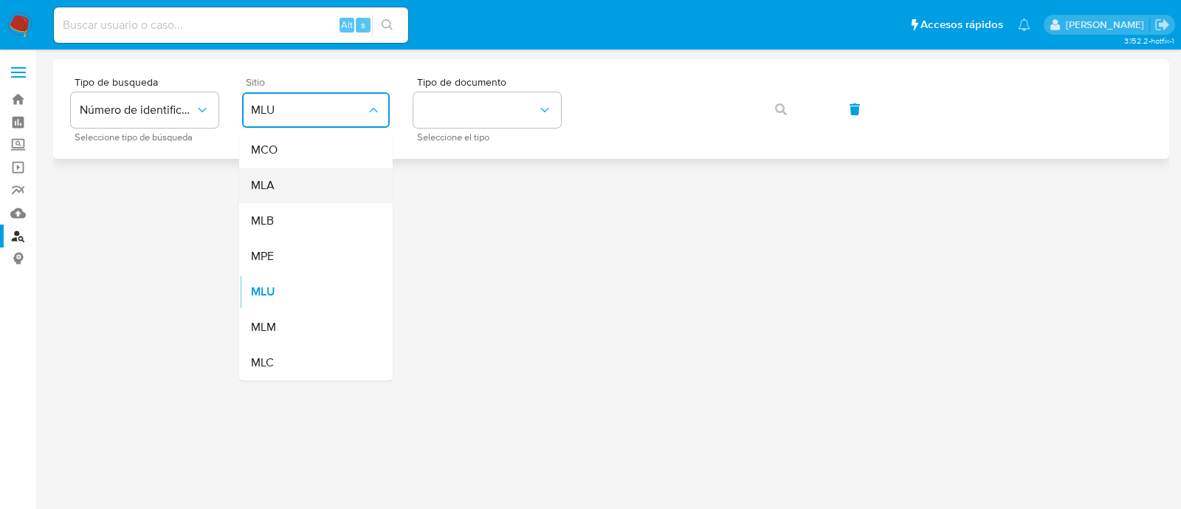
click at [328, 183] on div "MLA" at bounding box center [311, 185] width 121 height 35
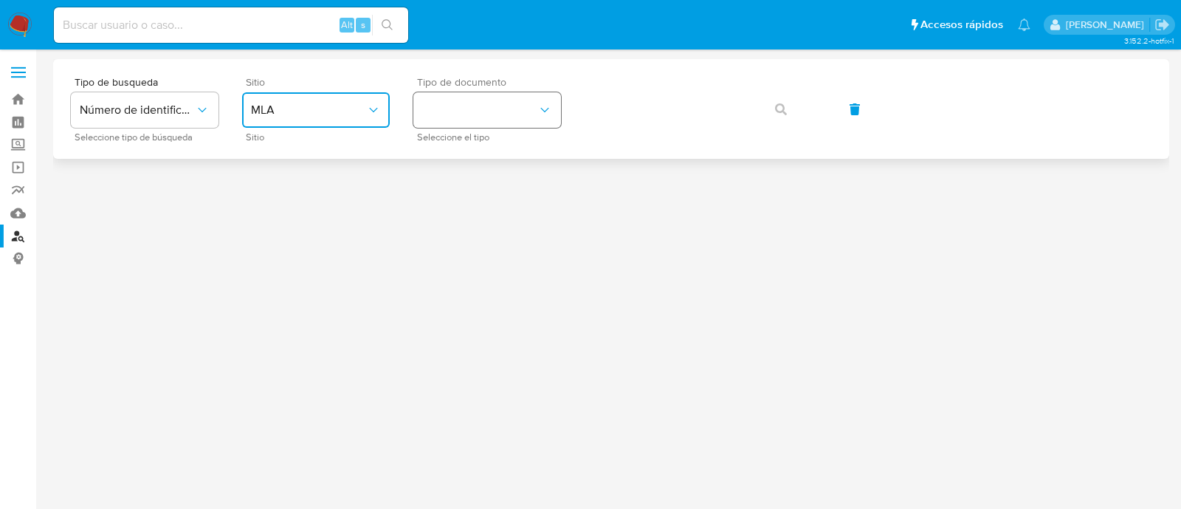
click at [450, 110] on button "identificationType" at bounding box center [487, 109] width 148 height 35
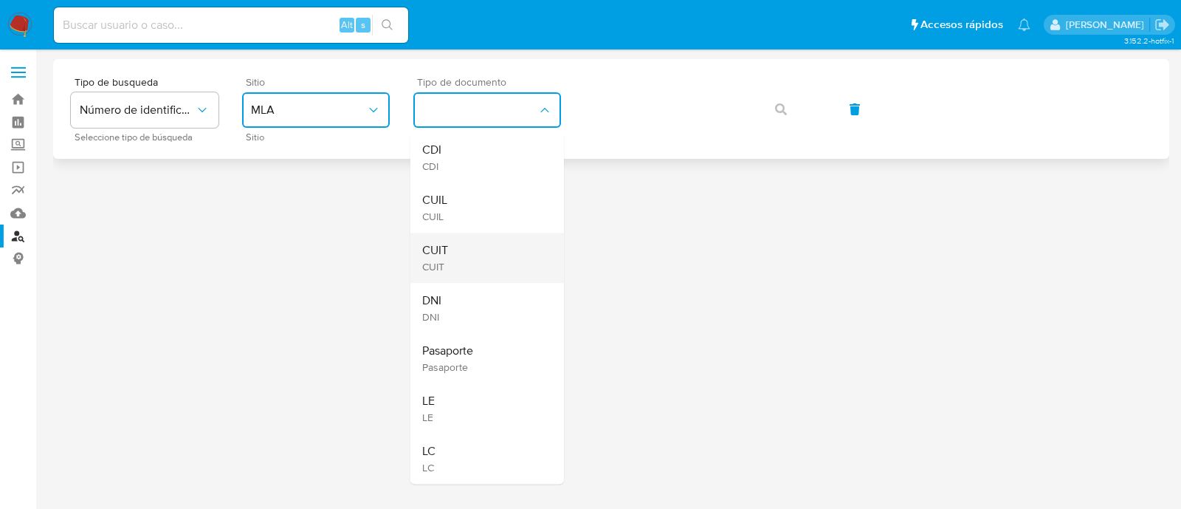
click at [450, 252] on div "CUIT CUIT" at bounding box center [482, 258] width 121 height 50
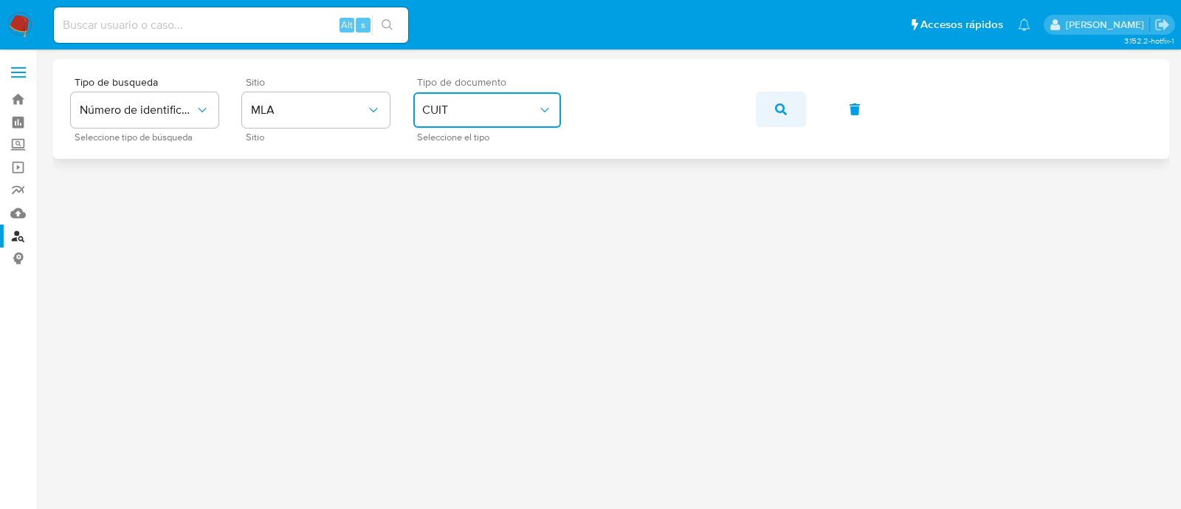
click at [776, 109] on icon "button" at bounding box center [781, 109] width 12 height 12
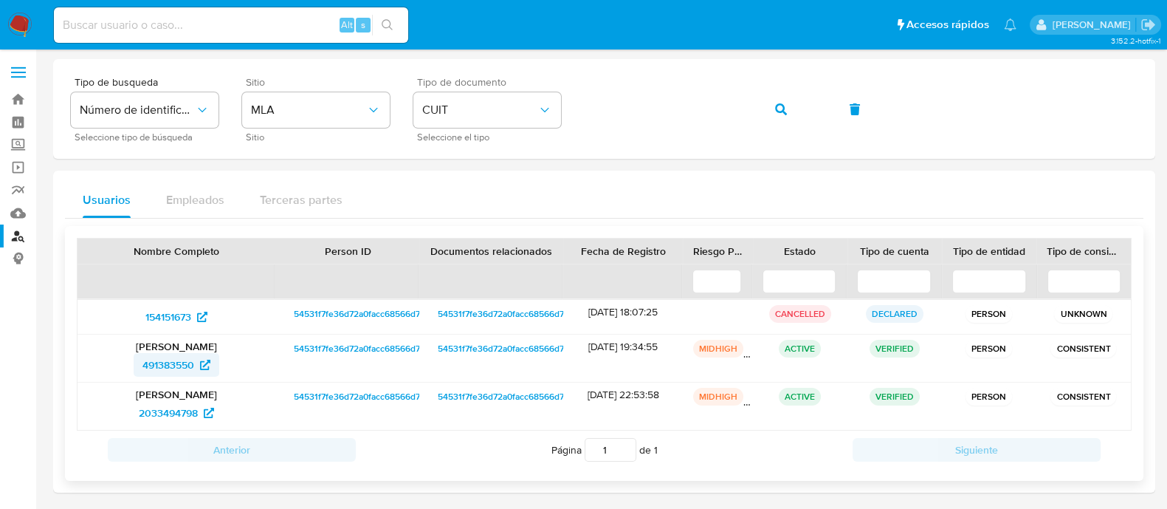
click at [177, 362] on span "491383550" at bounding box center [168, 365] width 52 height 24
click at [173, 405] on span "2033494798" at bounding box center [168, 413] width 59 height 24
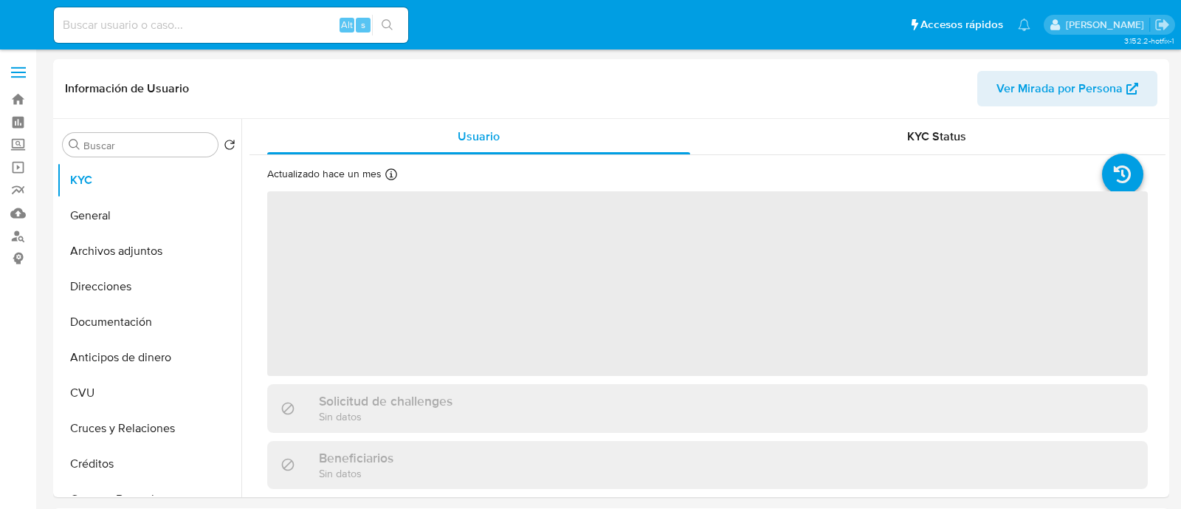
select select "10"
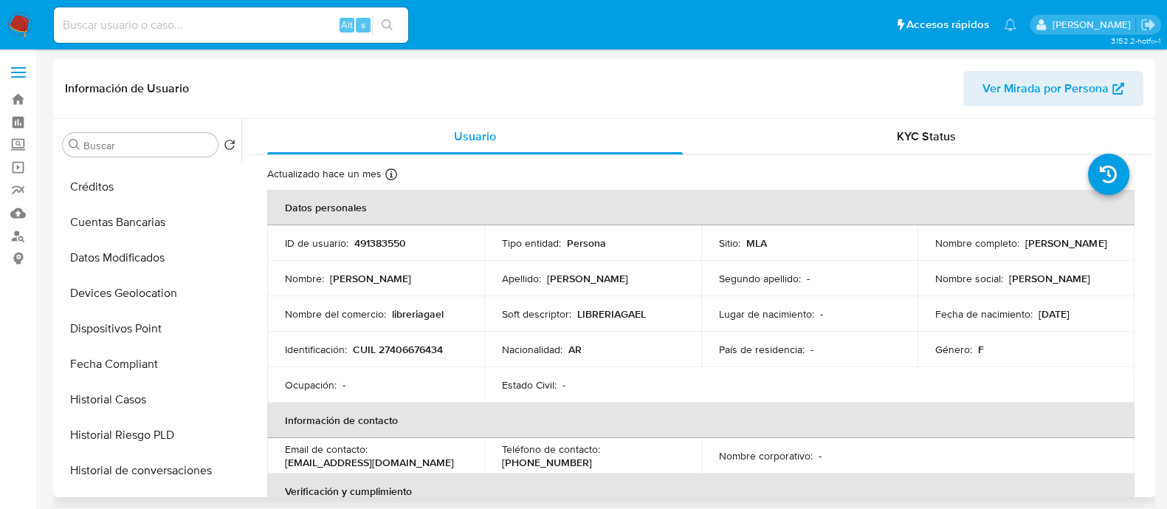
scroll to position [368, 0]
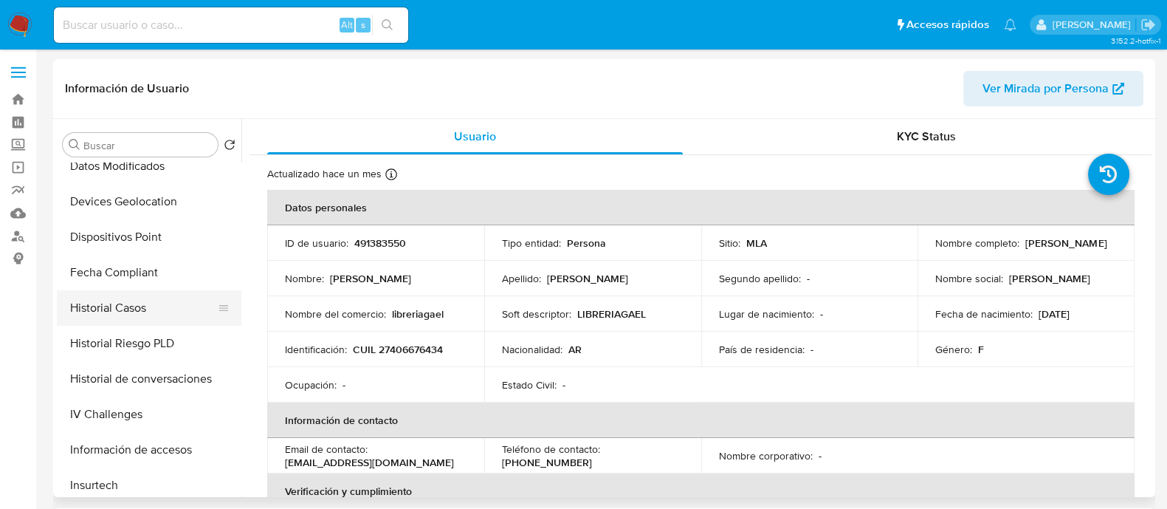
click at [151, 295] on button "Historial Casos" at bounding box center [143, 307] width 173 height 35
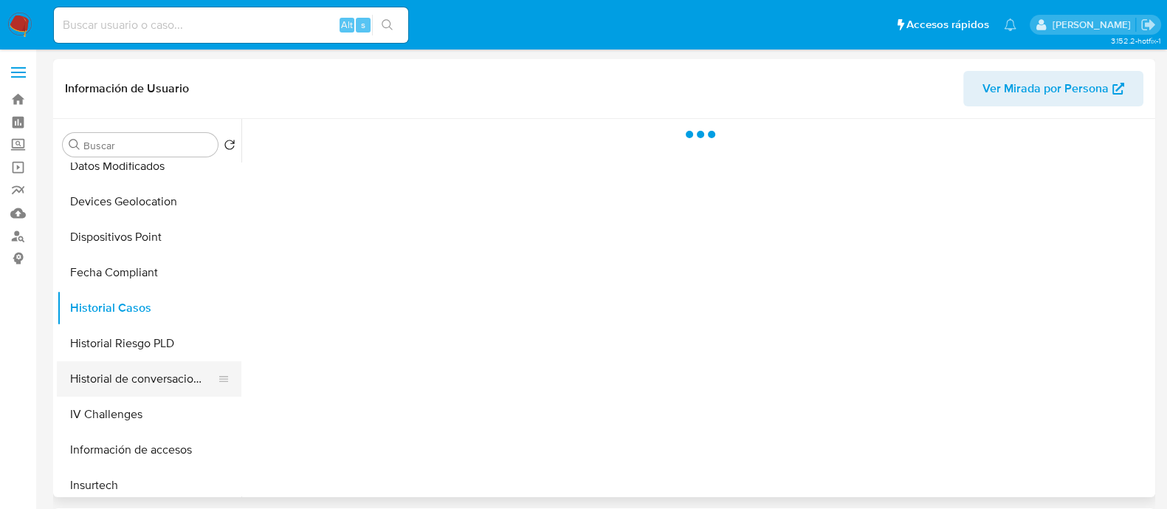
scroll to position [554, 0]
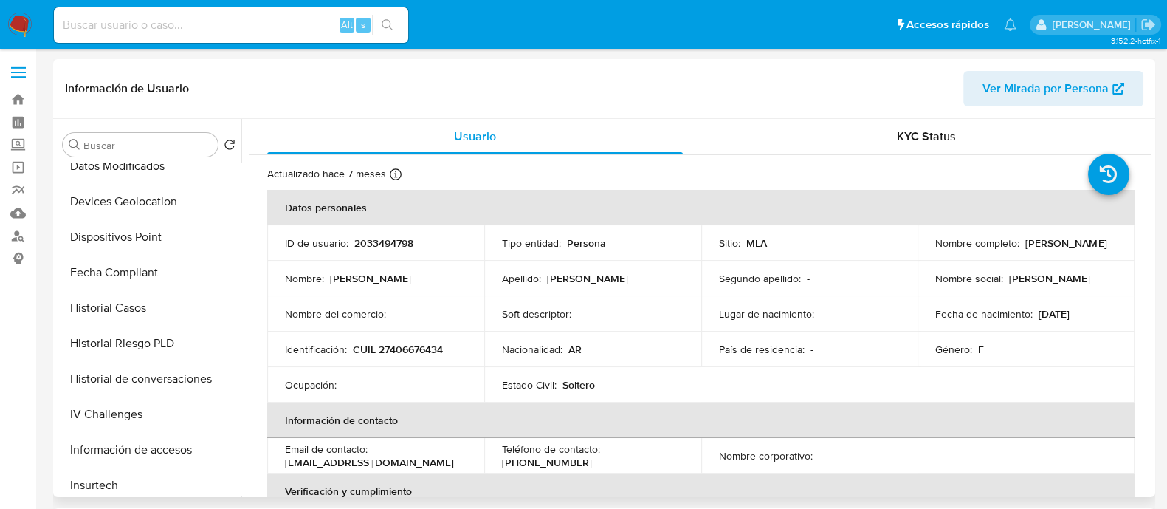
select select "10"
click at [137, 318] on button "Historial Casos" at bounding box center [143, 307] width 173 height 35
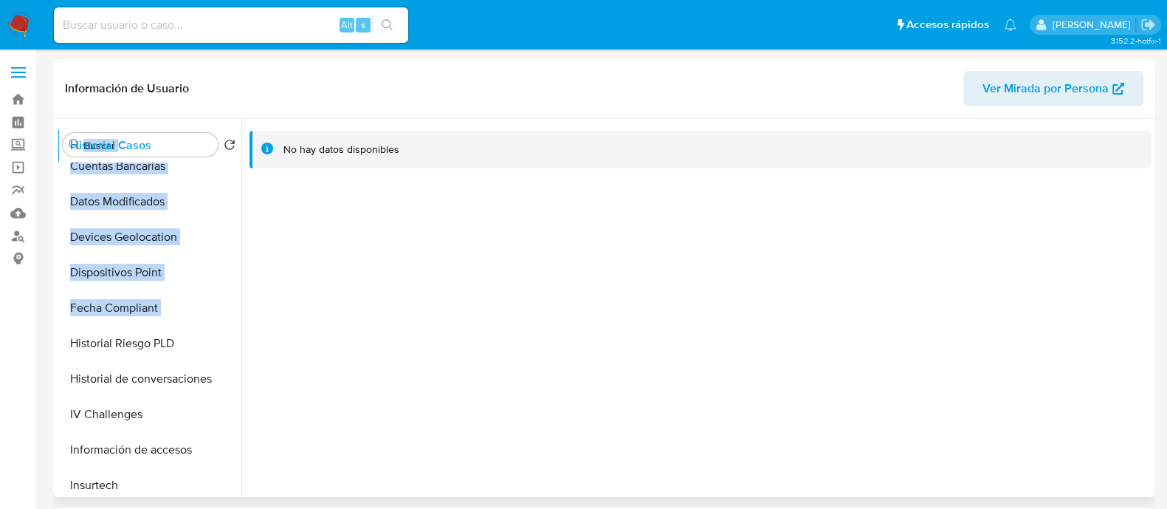
scroll to position [0, 0]
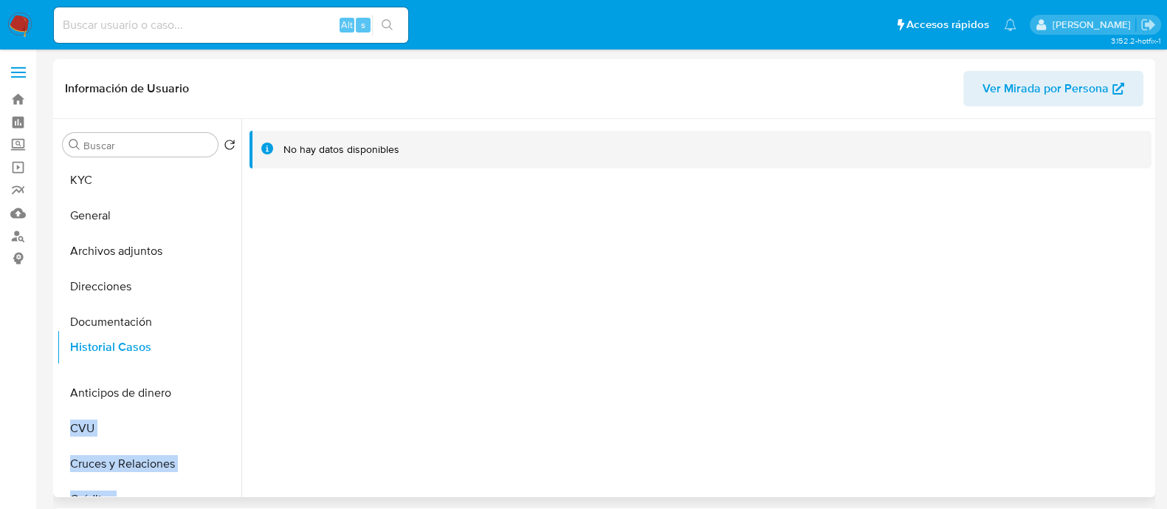
drag, startPoint x: 214, startPoint y: 308, endPoint x: 207, endPoint y: 348, distance: 40.5
click at [207, 348] on ul "KYC General Archivos adjuntos Direcciones Documentación Anticipos de dinero CVU…" at bounding box center [149, 328] width 185 height 333
click at [317, 348] on div at bounding box center [696, 308] width 910 height 378
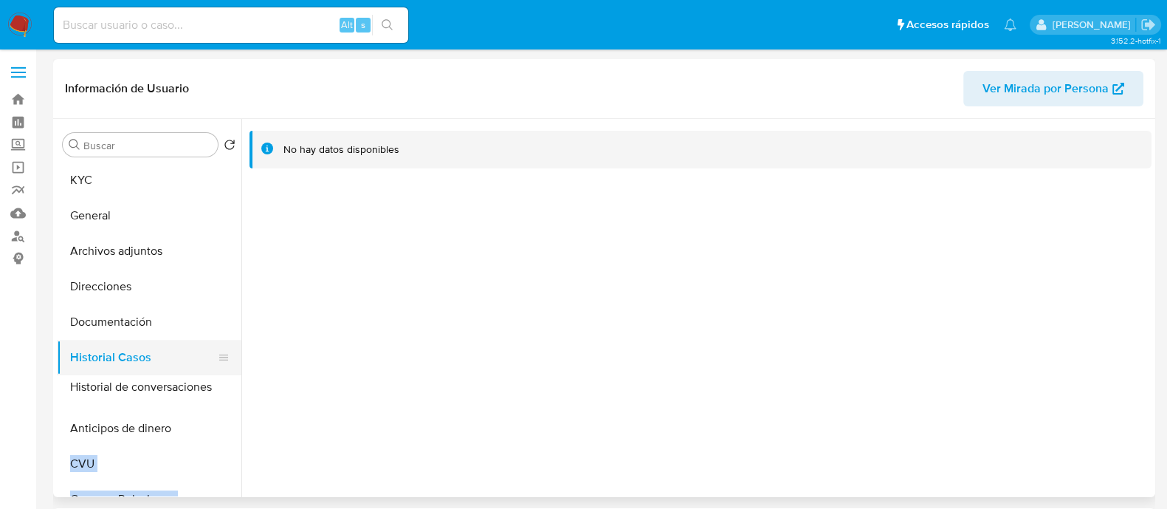
drag, startPoint x: 220, startPoint y: 376, endPoint x: 212, endPoint y: 385, distance: 11.5
click at [212, 385] on ul "KYC General Archivos adjuntos Direcciones Documentación Historial Casos Anticip…" at bounding box center [149, 328] width 185 height 333
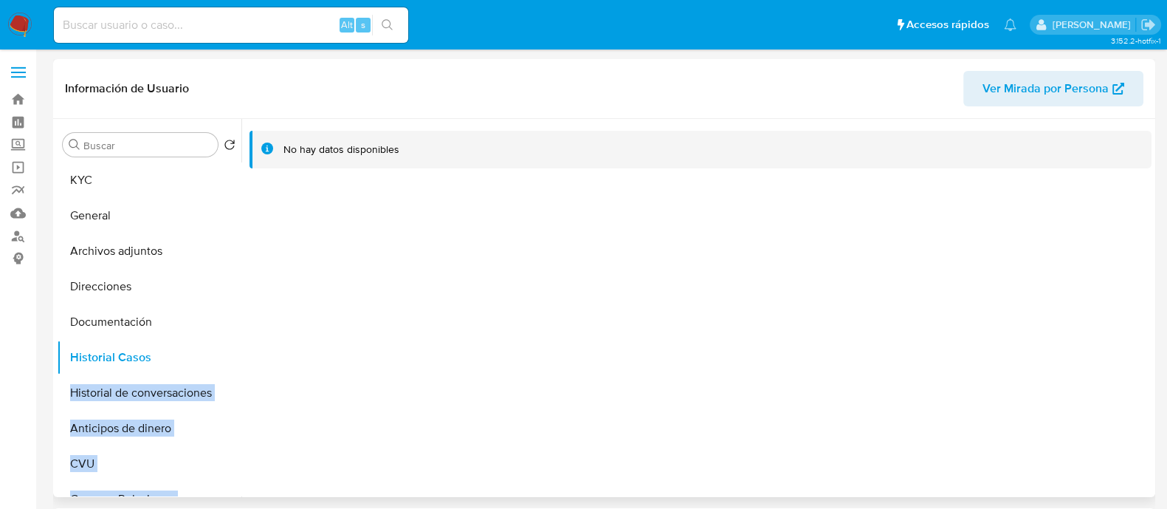
click at [313, 384] on div at bounding box center [696, 308] width 910 height 378
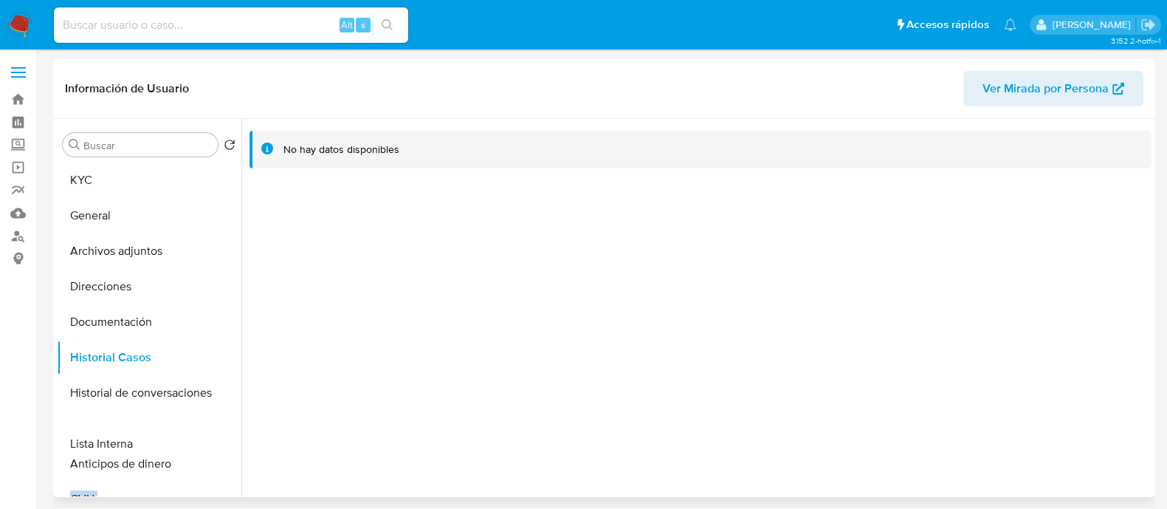
drag, startPoint x: 214, startPoint y: 404, endPoint x: 203, endPoint y: 426, distance: 24.8
click at [203, 426] on ul "KYC General Archivos adjuntos Direcciones Documentación Historial Casos Histori…" at bounding box center [149, 328] width 185 height 333
click at [388, 420] on div at bounding box center [696, 308] width 910 height 378
drag, startPoint x: 223, startPoint y: 437, endPoint x: 214, endPoint y: 467, distance: 31.5
click at [214, 467] on ul "KYC General Archivos adjuntos Direcciones Documentación Historial Casos Histori…" at bounding box center [149, 328] width 185 height 333
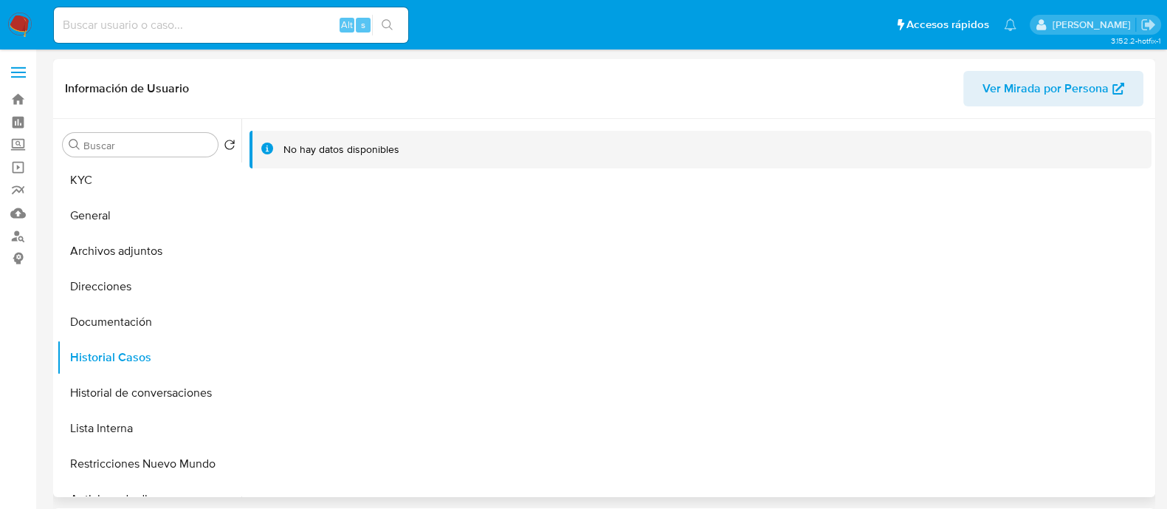
click at [363, 341] on div at bounding box center [696, 308] width 910 height 378
click at [162, 461] on button "Restricciones Nuevo Mundo" at bounding box center [143, 463] width 173 height 35
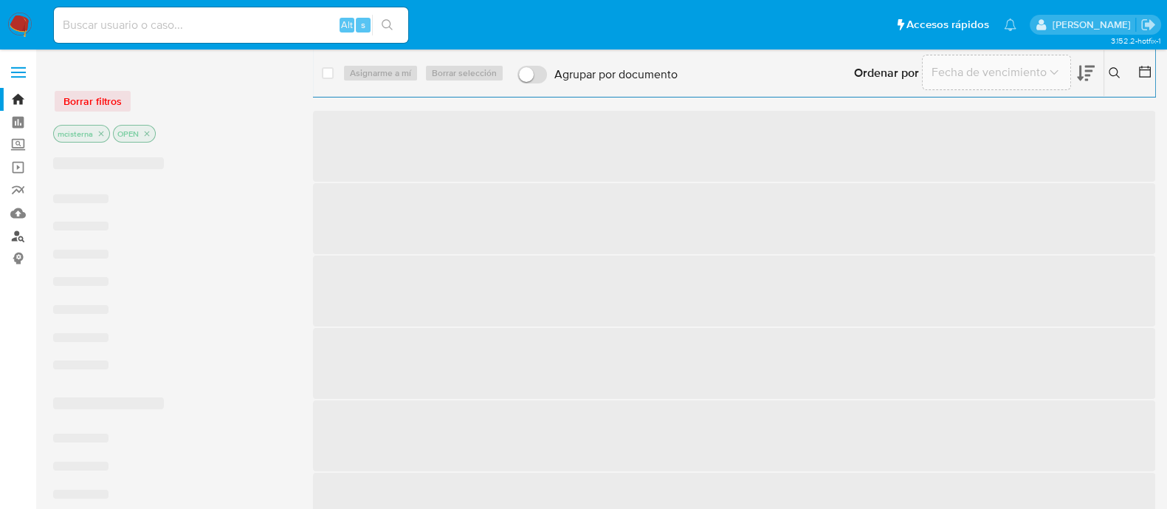
click at [19, 238] on link "Buscador de personas" at bounding box center [88, 235] width 176 height 23
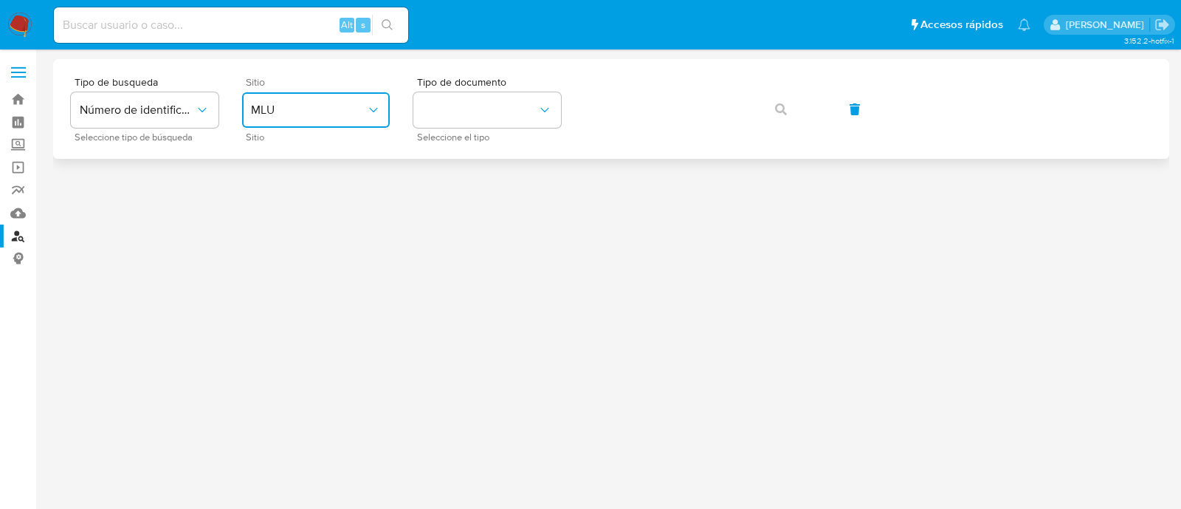
click at [340, 103] on span "MLU" at bounding box center [308, 110] width 115 height 15
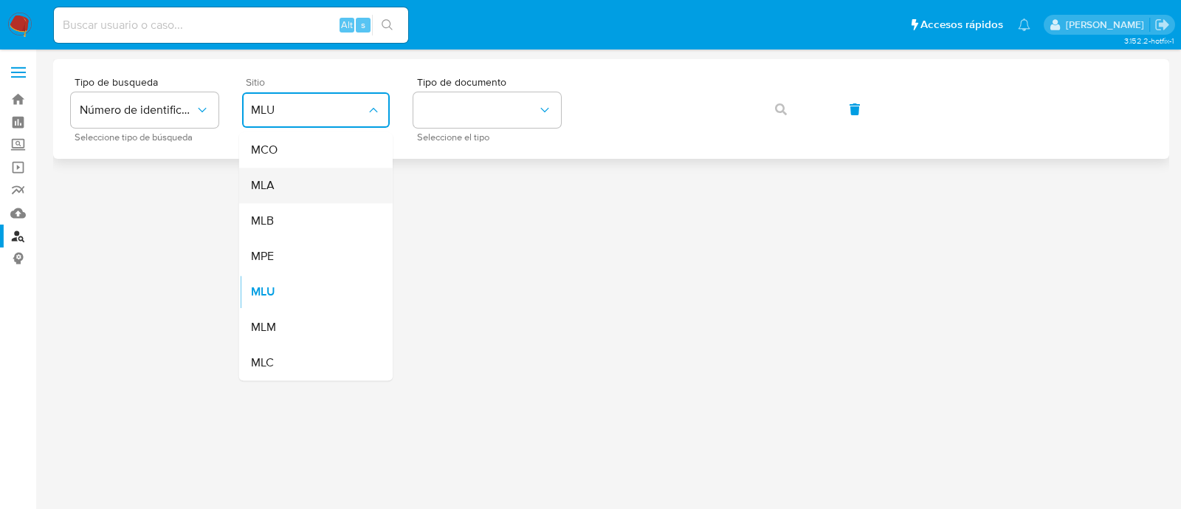
click at [340, 191] on div "MLA" at bounding box center [311, 185] width 121 height 35
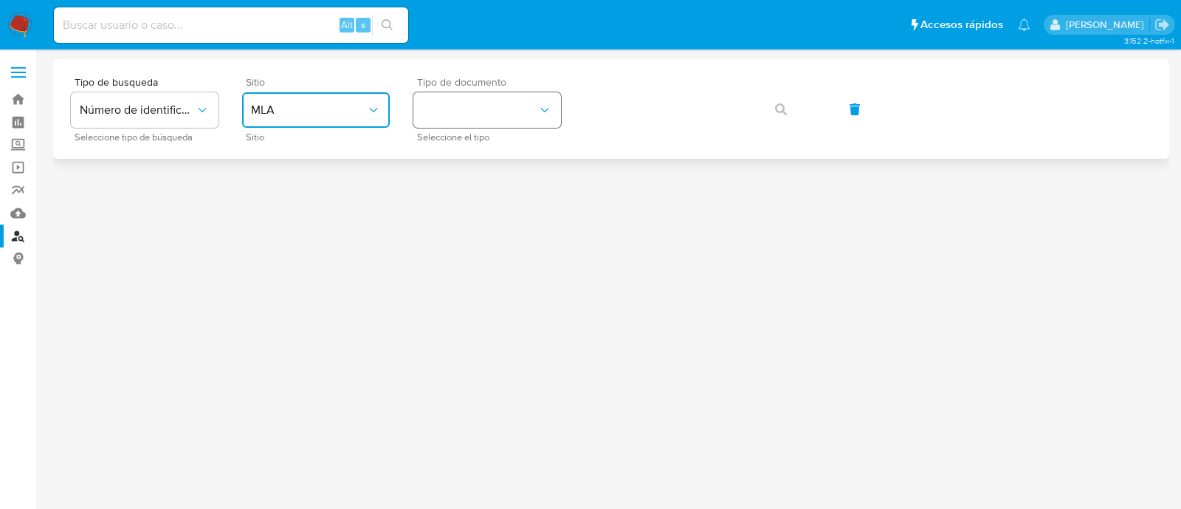
click at [447, 120] on button "identificationType" at bounding box center [487, 109] width 148 height 35
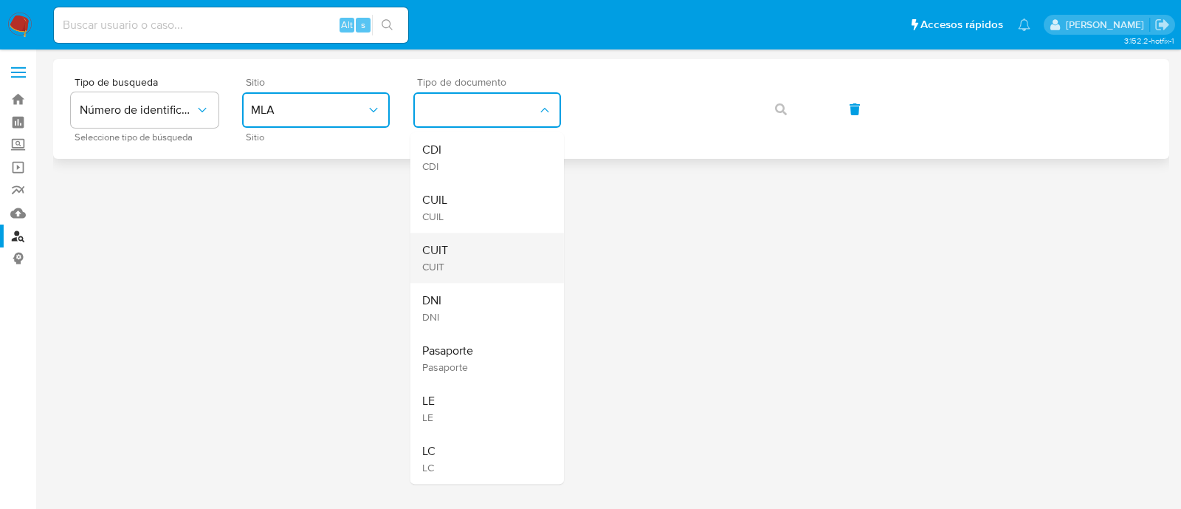
click at [452, 244] on div "CUIT CUIT" at bounding box center [482, 258] width 121 height 50
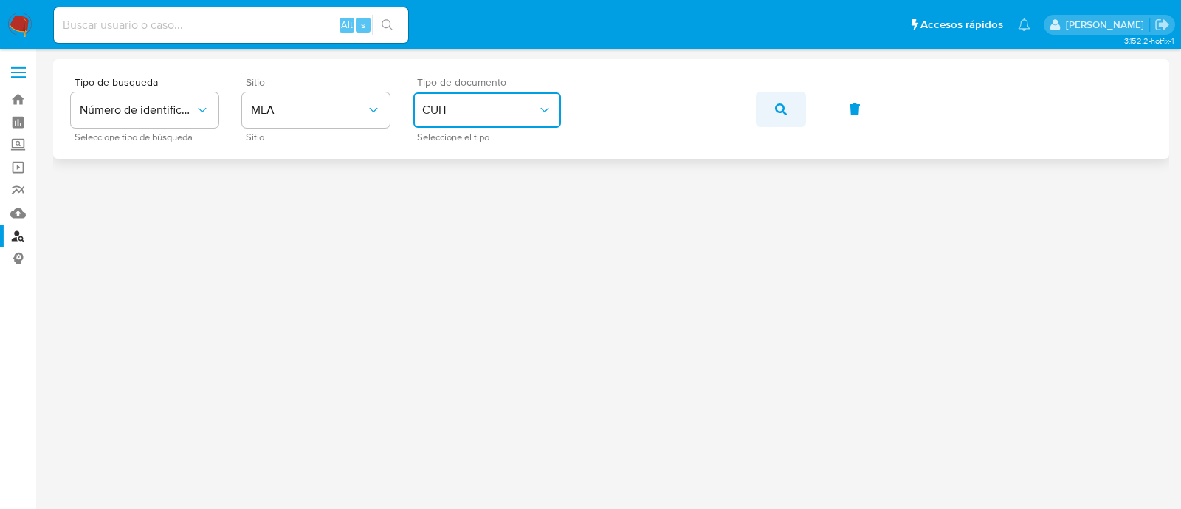
click at [779, 107] on icon "button" at bounding box center [781, 109] width 12 height 12
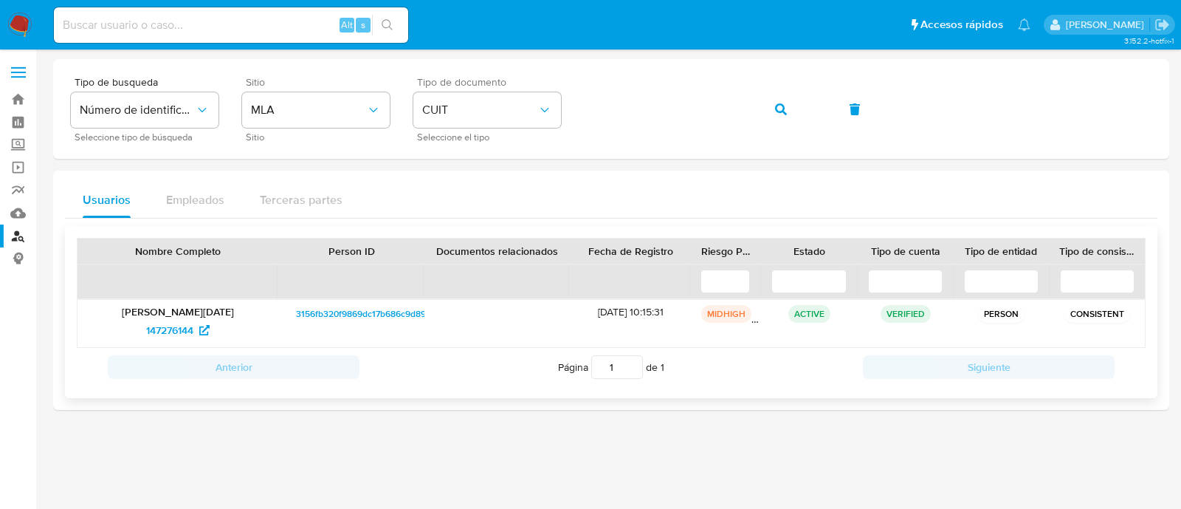
drag, startPoint x: 589, startPoint y: 309, endPoint x: 639, endPoint y: 309, distance: 49.5
click at [639, 309] on div "25/02/2015 10:15:31" at bounding box center [631, 323] width 121 height 47
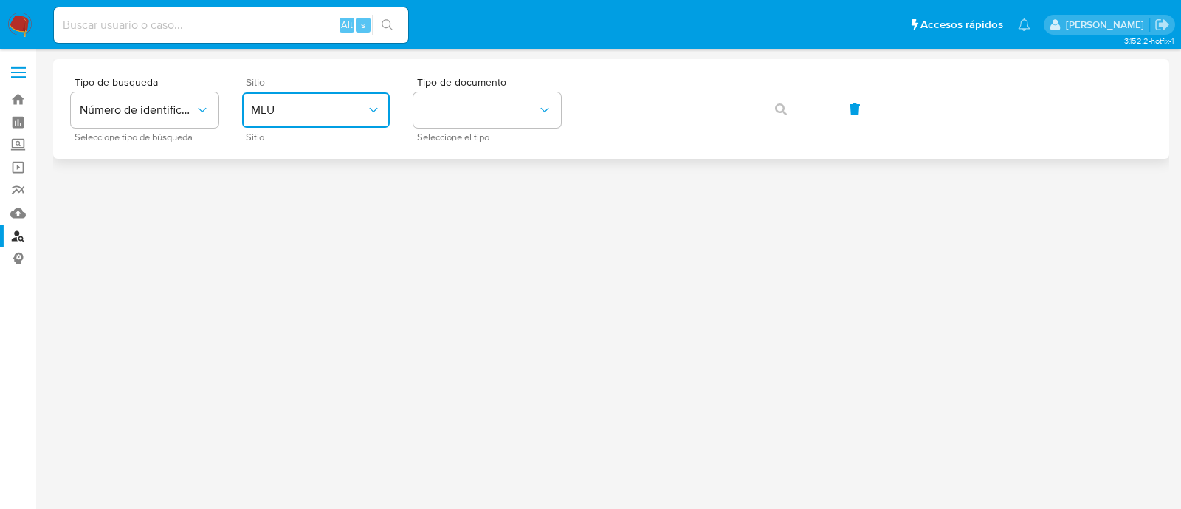
click at [254, 109] on span "MLU" at bounding box center [308, 110] width 115 height 15
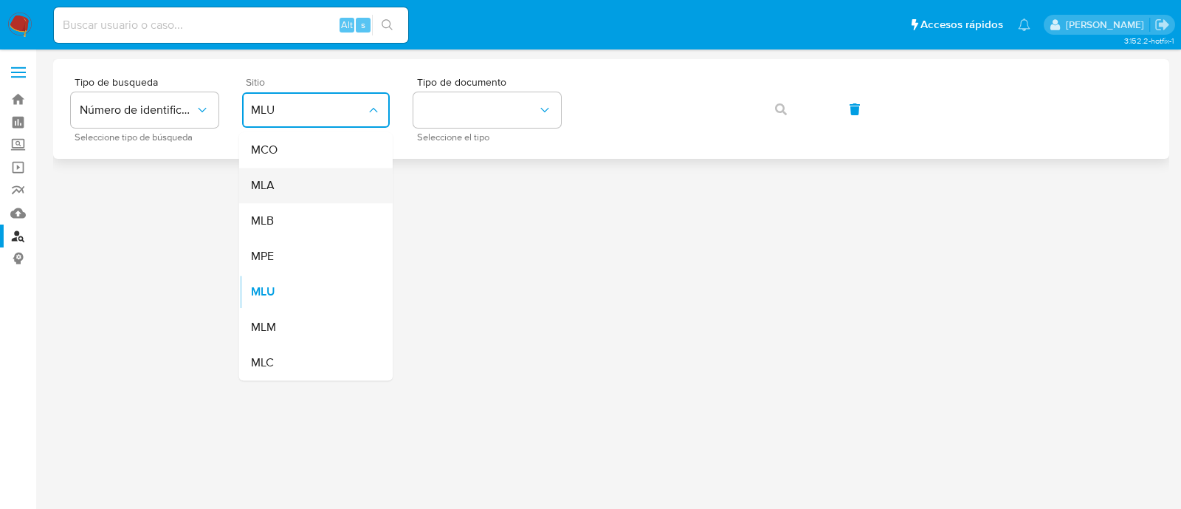
click at [317, 177] on div "MLA" at bounding box center [311, 185] width 121 height 35
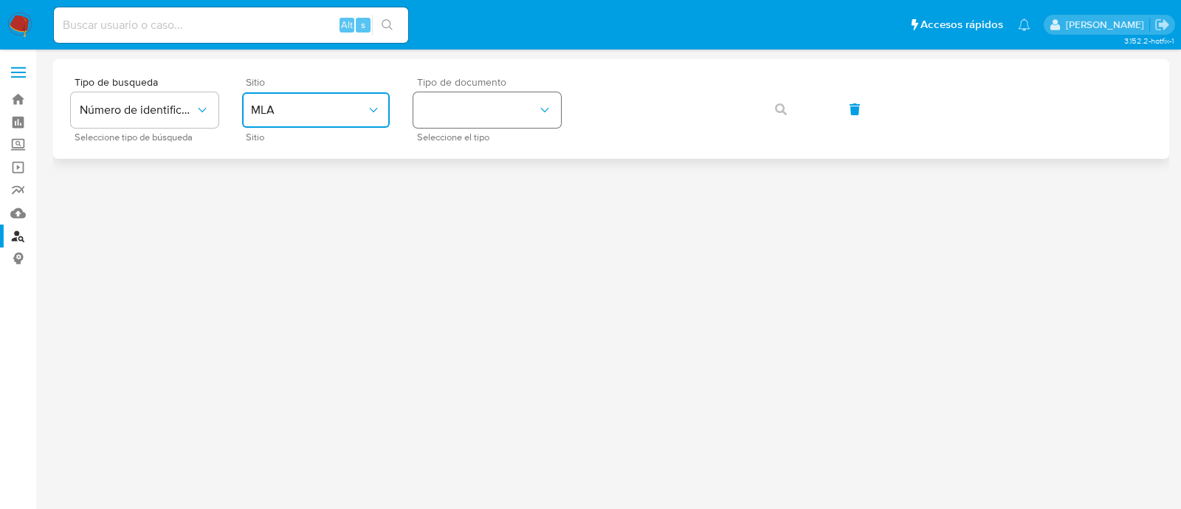
click at [540, 109] on icon "identificationType" at bounding box center [544, 110] width 15 height 15
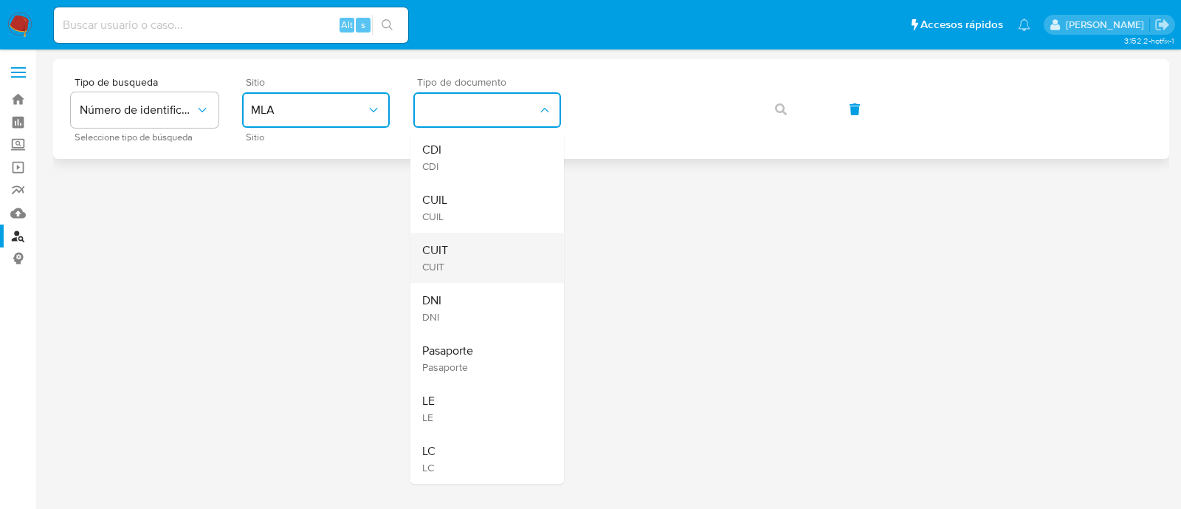
click at [514, 252] on div "CUIT CUIT" at bounding box center [482, 258] width 121 height 50
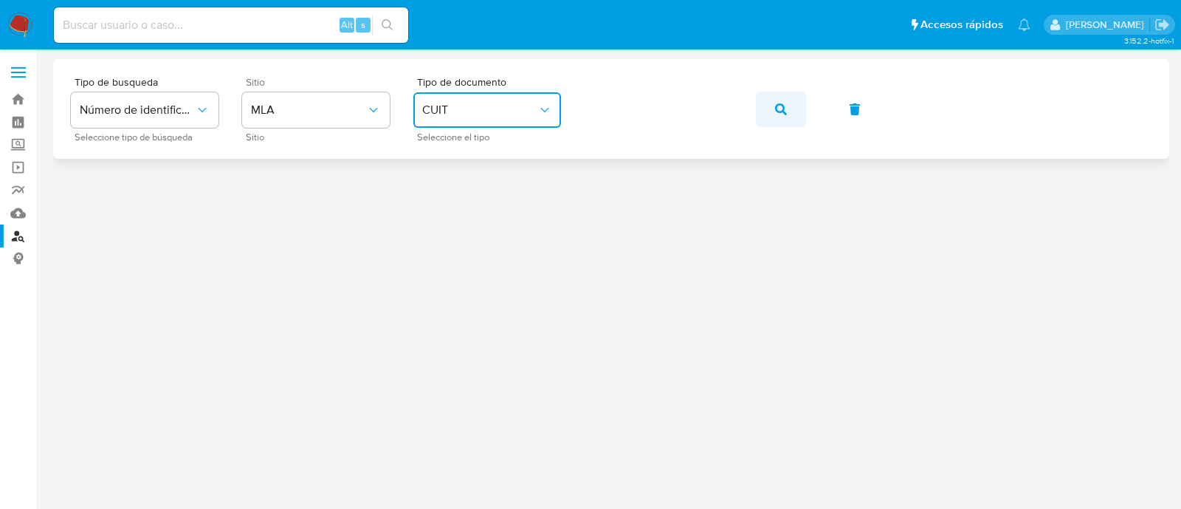
click at [771, 112] on button "button" at bounding box center [781, 109] width 50 height 35
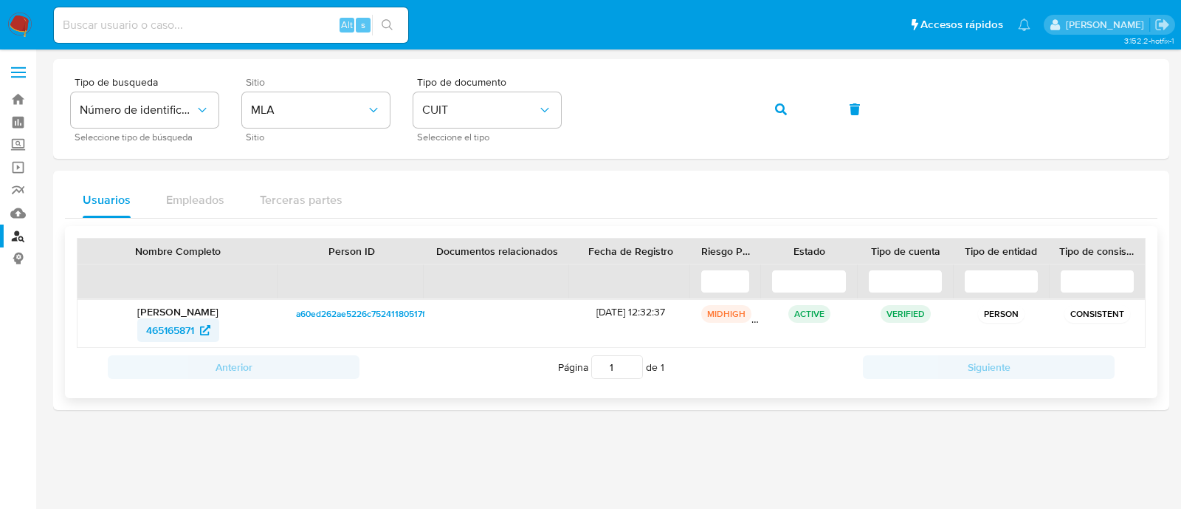
click at [202, 318] on span "465165871" at bounding box center [178, 330] width 64 height 24
click at [760, 111] on button "button" at bounding box center [781, 109] width 50 height 35
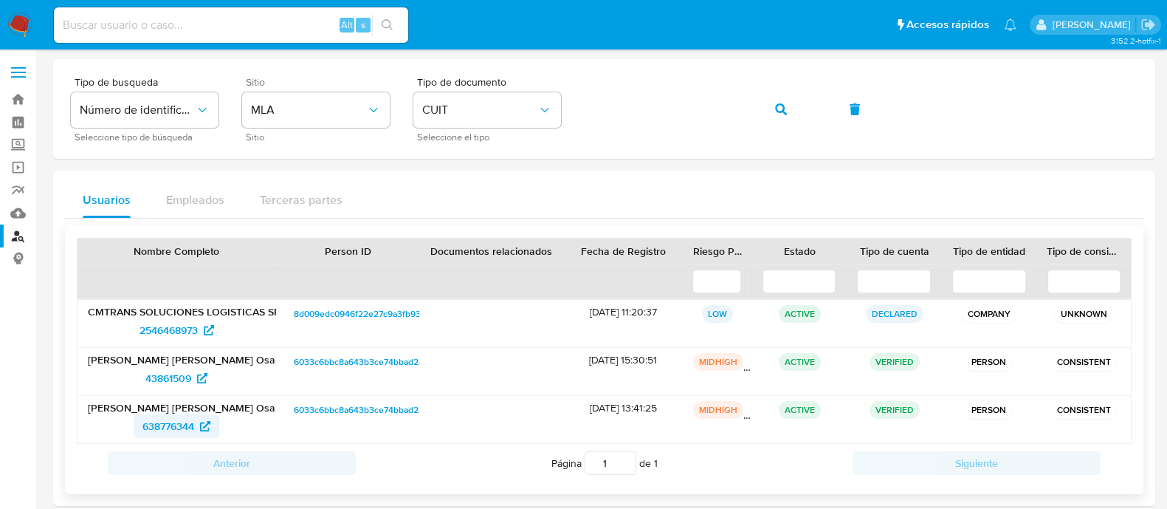
click at [200, 426] on icon at bounding box center [205, 426] width 10 height 10
click at [200, 374] on icon at bounding box center [202, 378] width 10 height 10
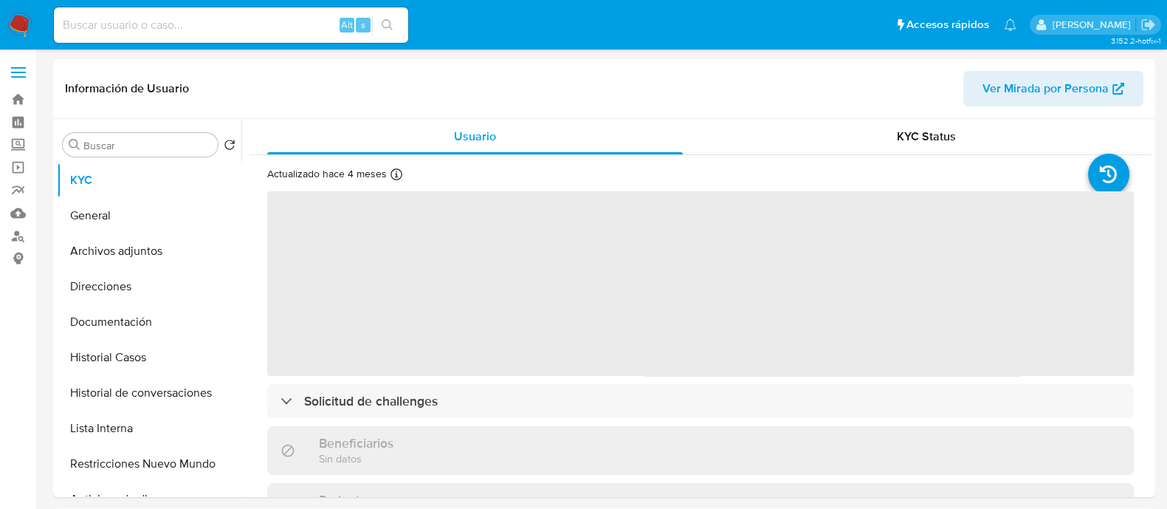
select select "10"
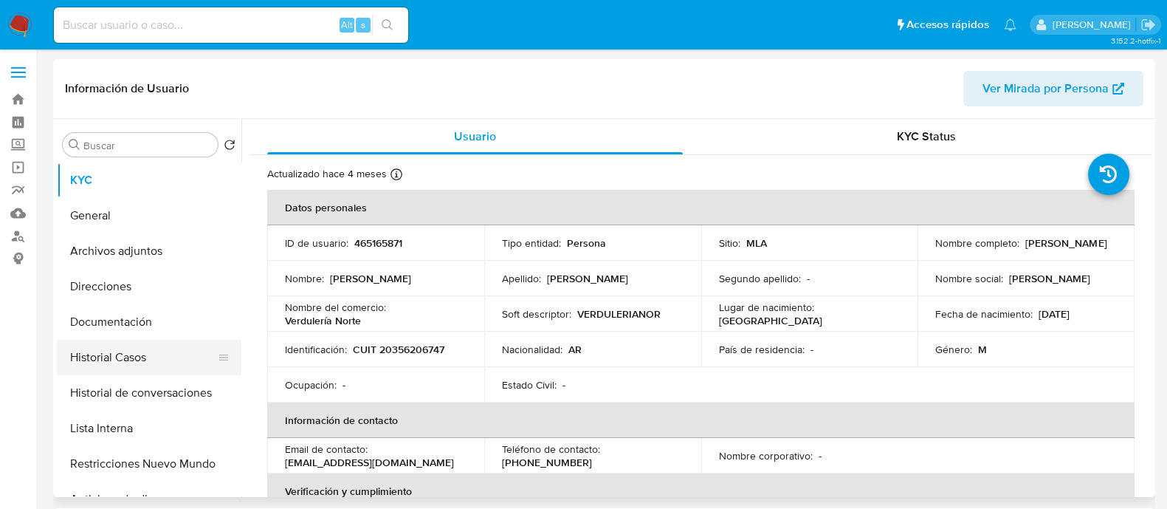
click at [154, 363] on button "Historial Casos" at bounding box center [143, 357] width 173 height 35
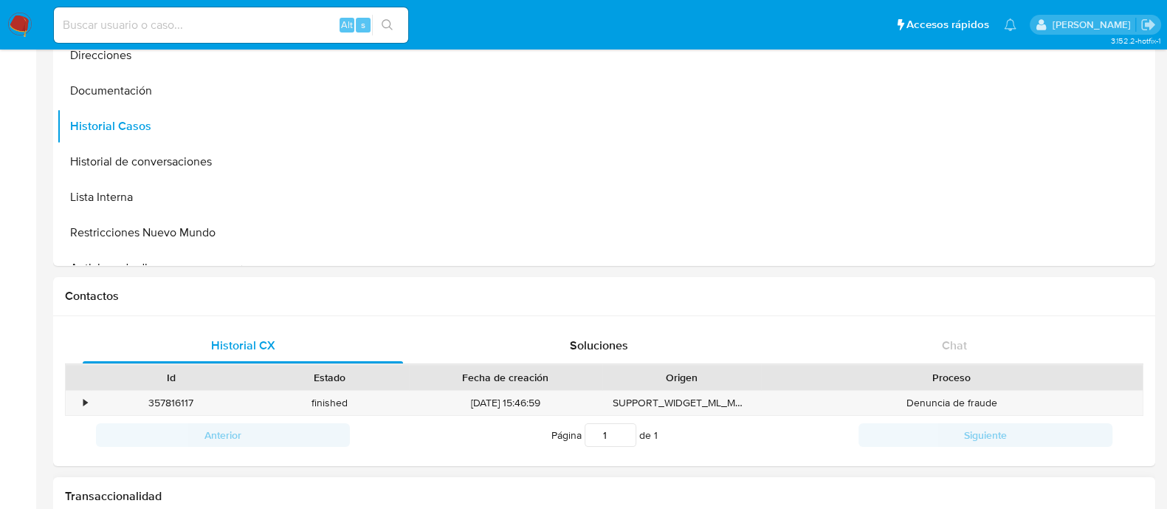
scroll to position [461, 0]
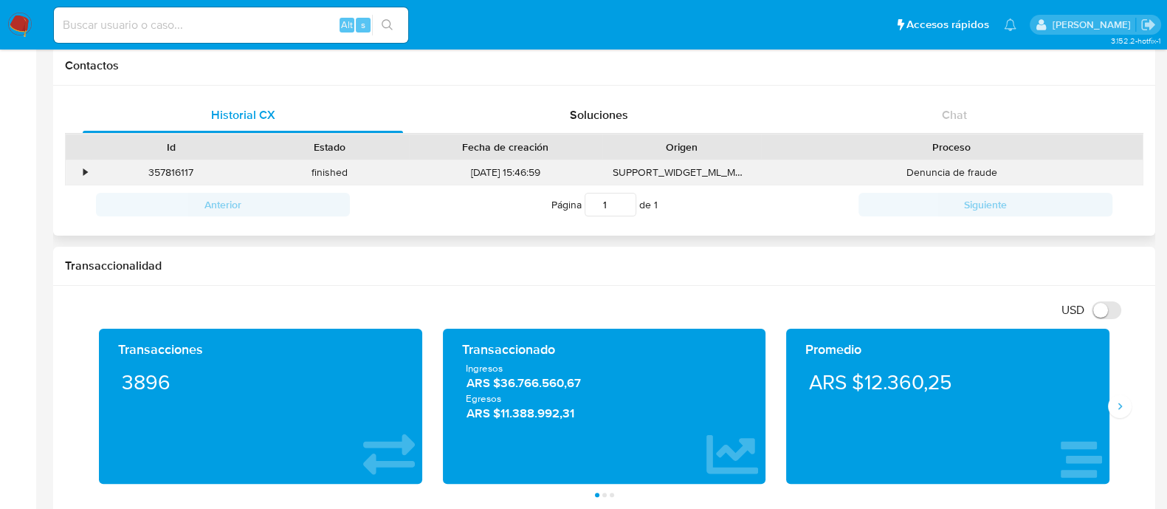
click at [85, 172] on div "•" at bounding box center [79, 172] width 26 height 24
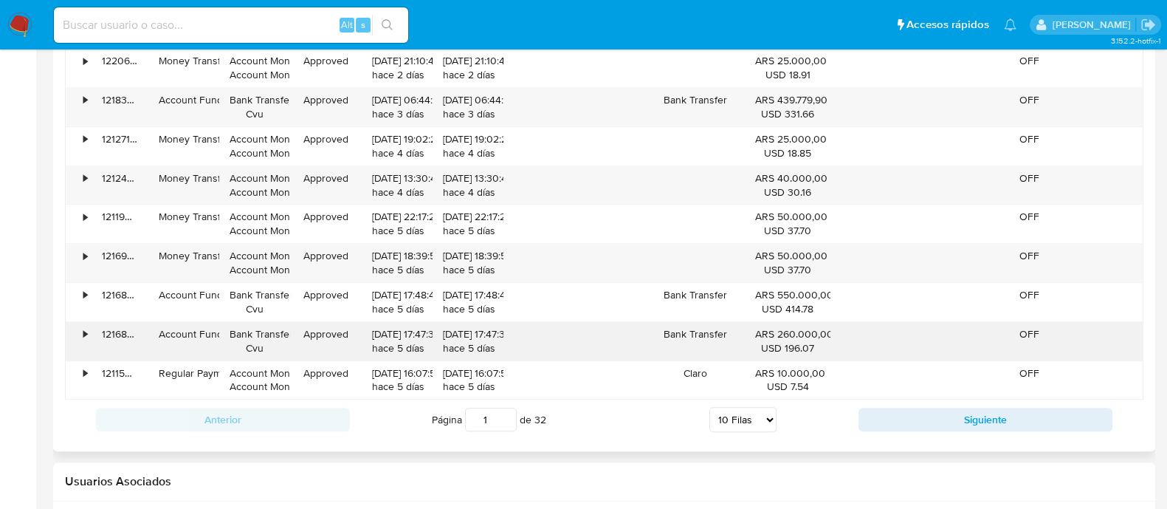
scroll to position [1753, 0]
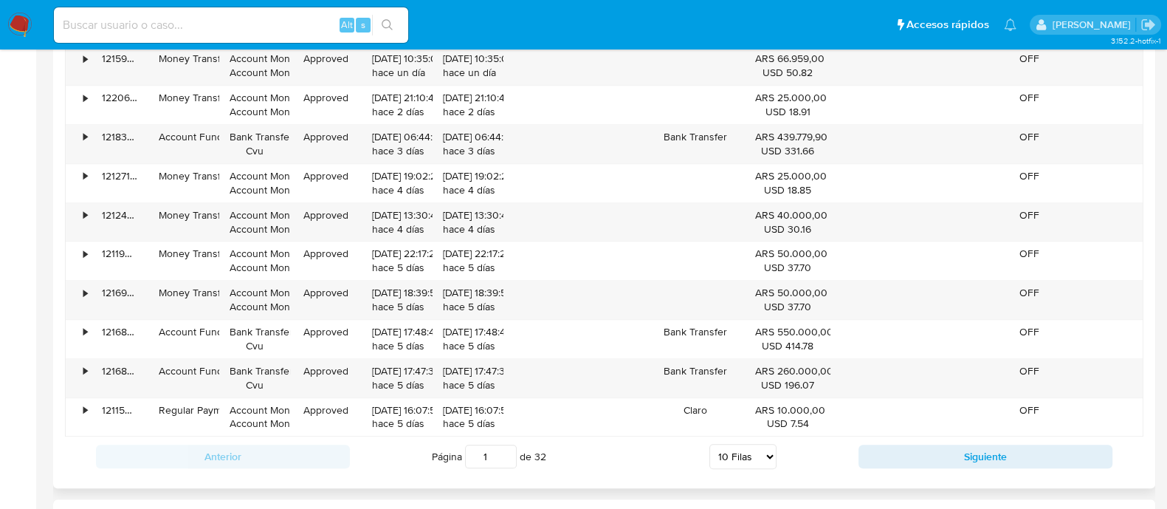
click at [918, 441] on div "Anterior Página 1 de 32 5 Filas 10 Filas 20 Filas 25 Filas 50 Filas 100 Filas S…" at bounding box center [604, 456] width 1078 height 40
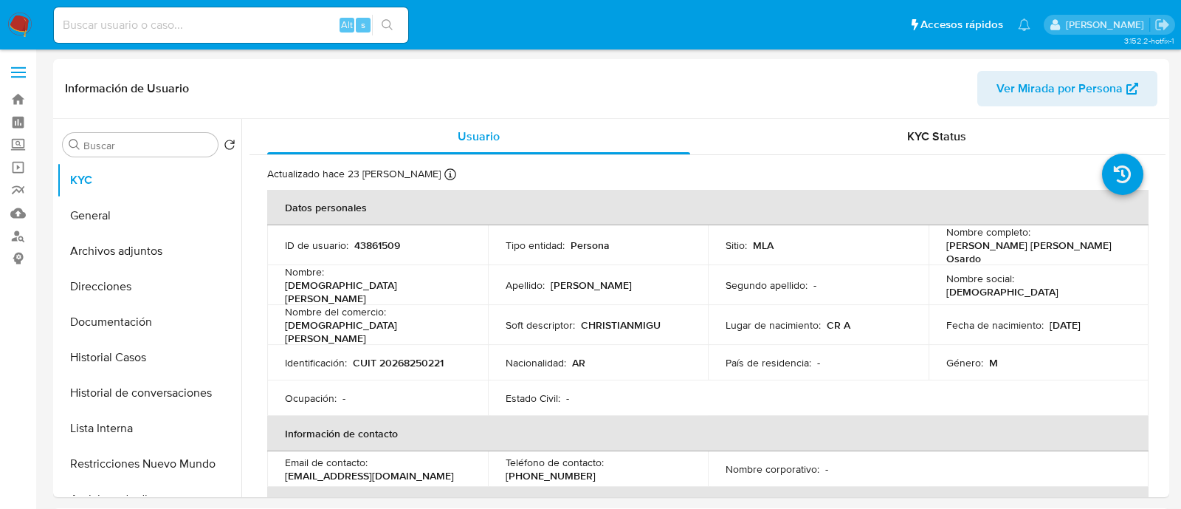
select select "10"
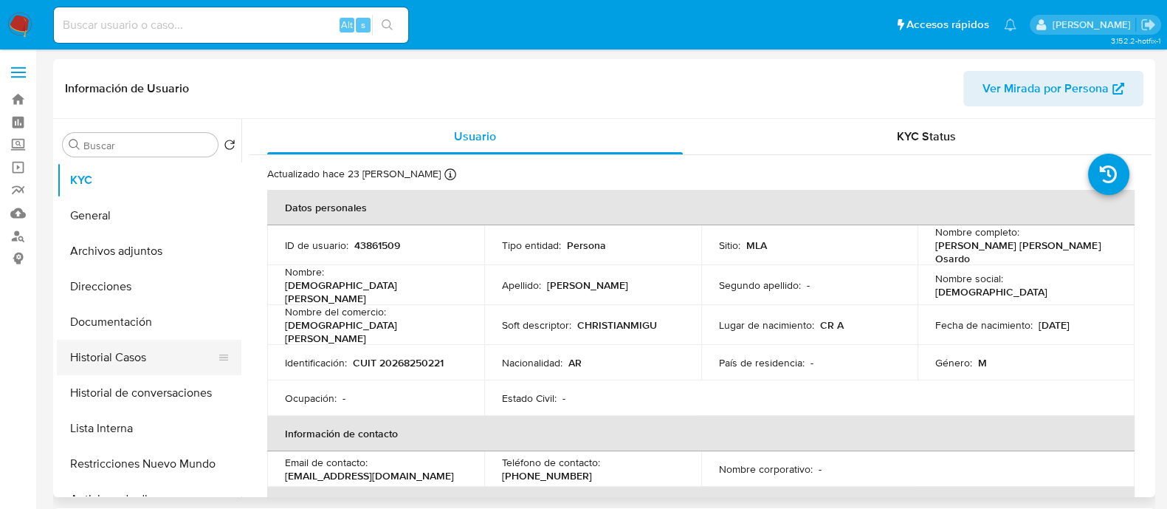
click at [180, 345] on button "Historial Casos" at bounding box center [143, 357] width 173 height 35
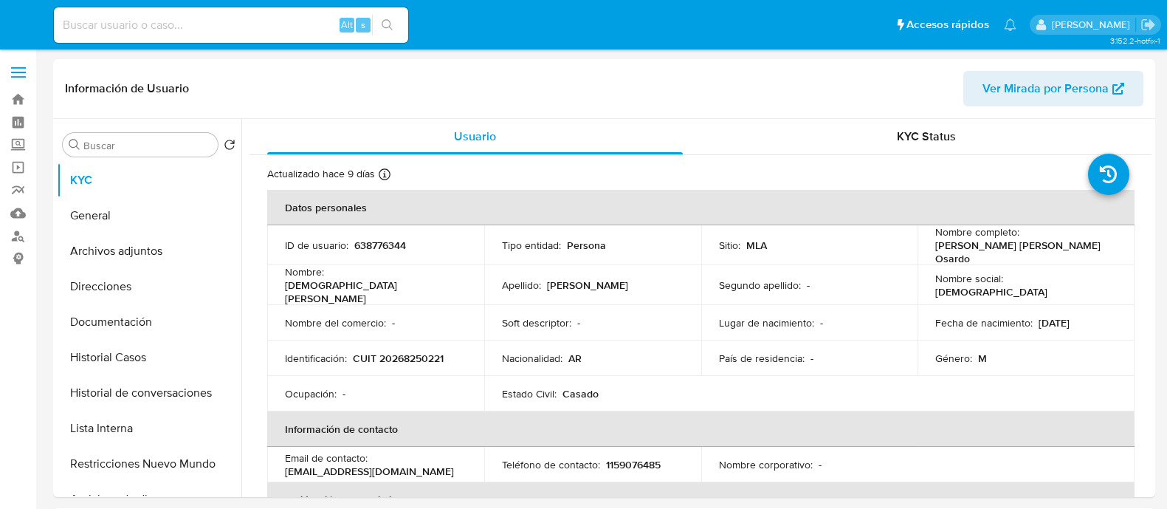
select select "10"
click at [170, 357] on button "Historial Casos" at bounding box center [143, 357] width 173 height 35
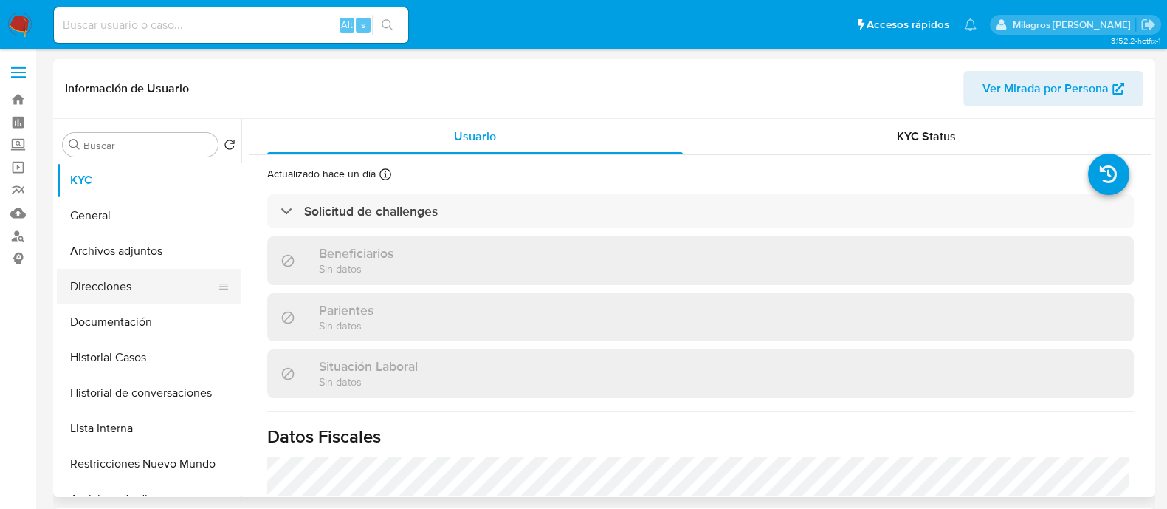
click at [160, 286] on button "Direcciones" at bounding box center [143, 286] width 173 height 35
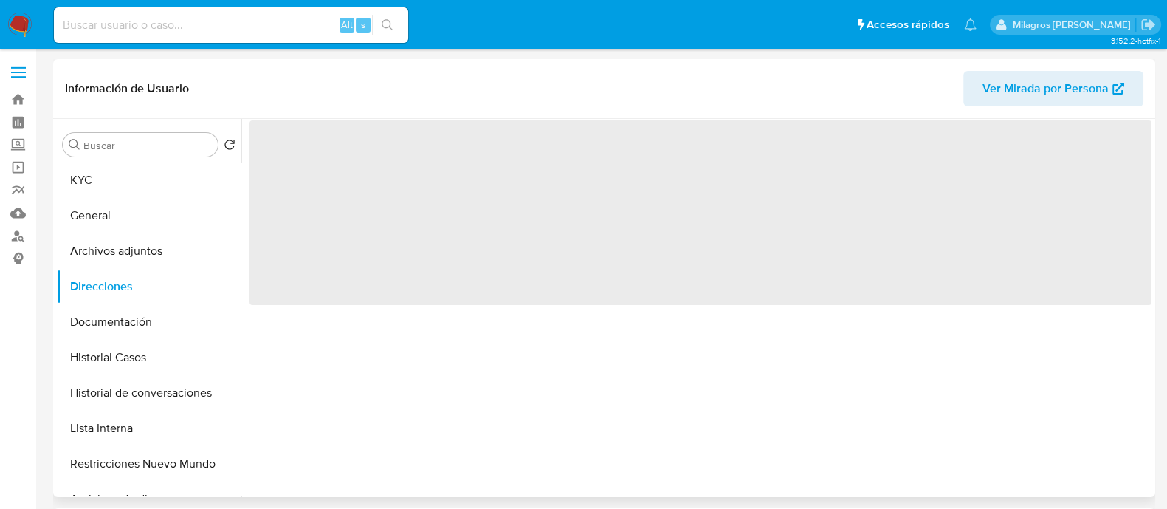
select select "10"
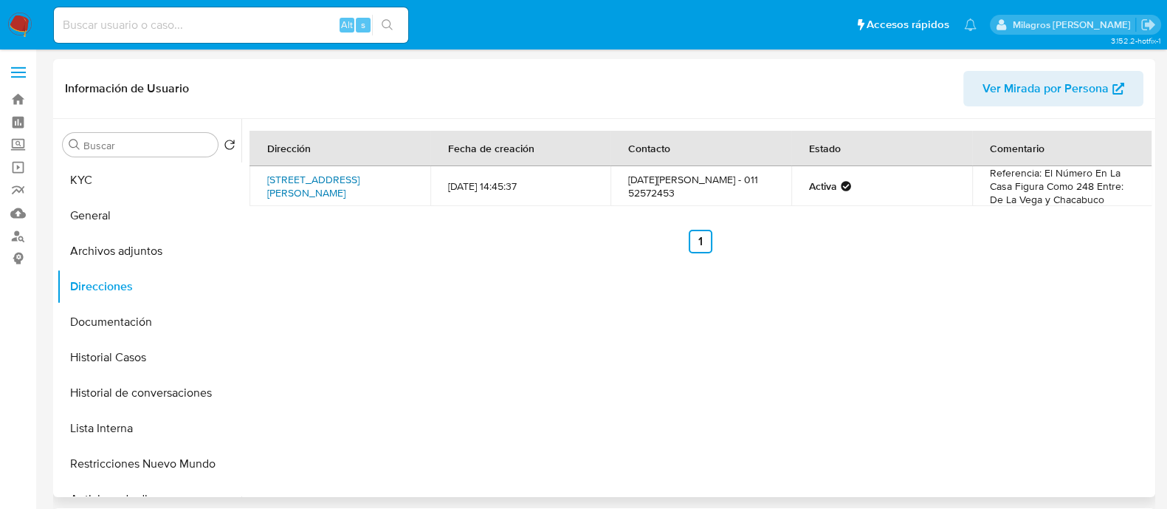
click at [359, 182] on link "Ameghino 2348, Moreno, Buenos Aires, 1744, Argentina 2348" at bounding box center [313, 186] width 92 height 28
drag, startPoint x: 258, startPoint y: 168, endPoint x: 382, endPoint y: 168, distance: 124.0
click at [382, 168] on td "Ameghino 2348, Moreno, Buenos Aires, 1744, Argentina 2348" at bounding box center [340, 186] width 181 height 40
copy link "Ameghino 2348, Moreno,"
click at [266, 31] on input at bounding box center [231, 25] width 354 height 19
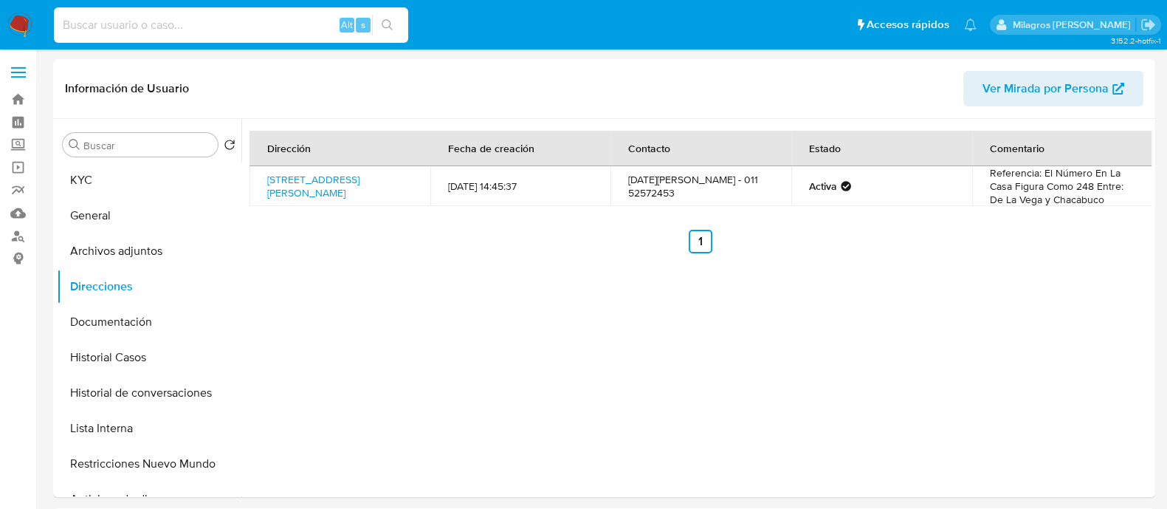
paste input "XSsBRtEx0tSyYJe4mgoPK7Ic"
type input "XSsBRtEx0tSyYJe4mgoPK7Ic"
click at [369, 18] on div "s" at bounding box center [363, 25] width 15 height 15
click at [382, 21] on icon "search-icon" at bounding box center [388, 25] width 12 height 12
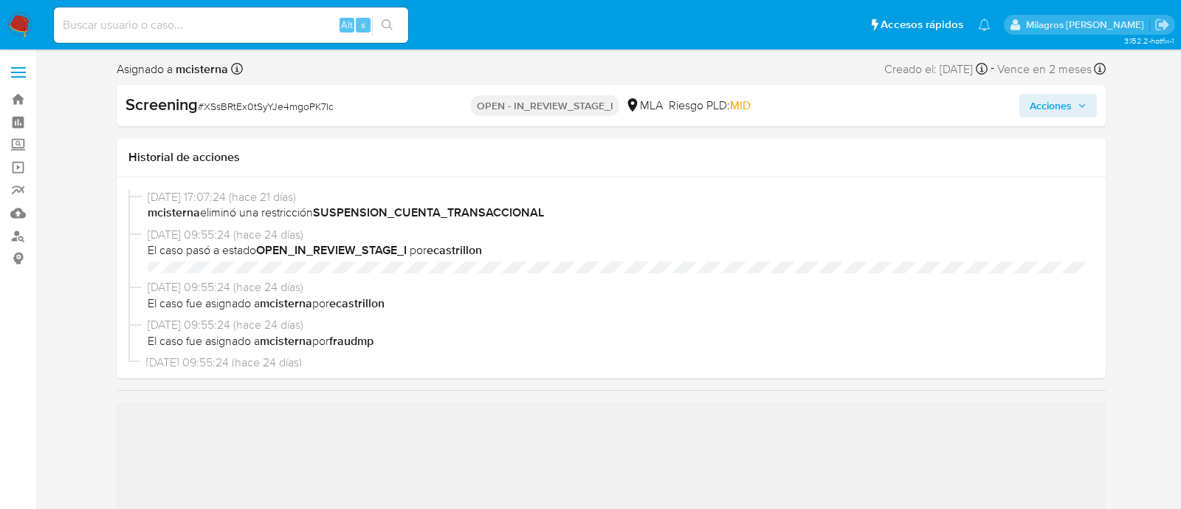
select select "10"
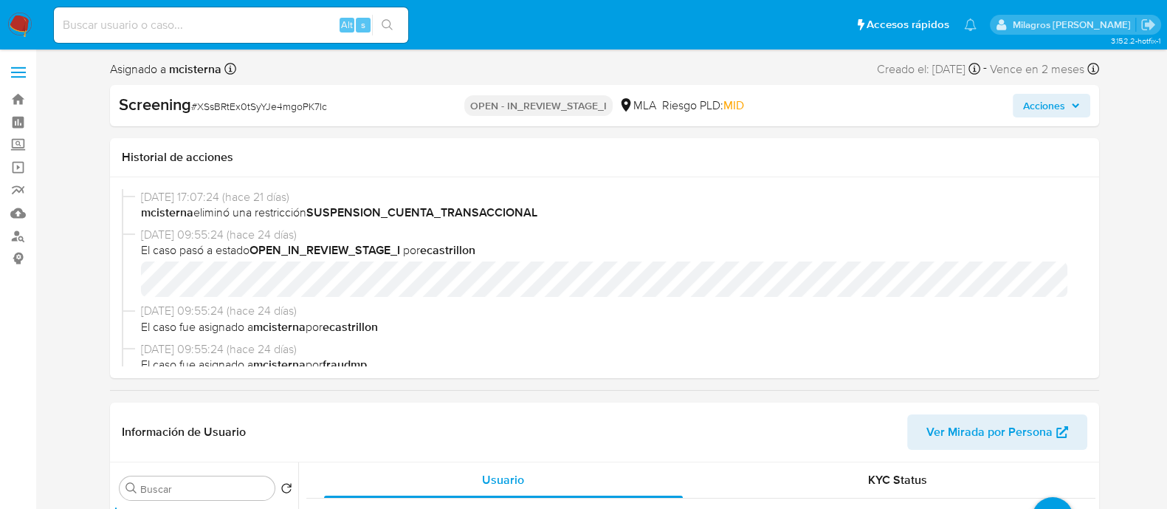
click at [229, 29] on input at bounding box center [231, 25] width 354 height 19
paste input "195232869"
type input "195232869"
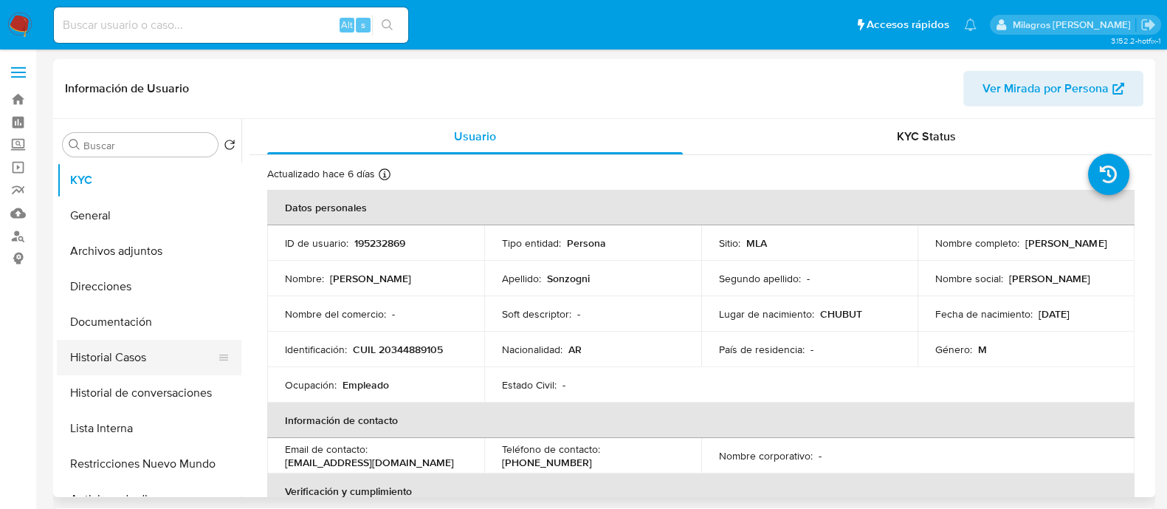
select select "10"
click at [215, 340] on button "Historial Casos" at bounding box center [143, 357] width 173 height 35
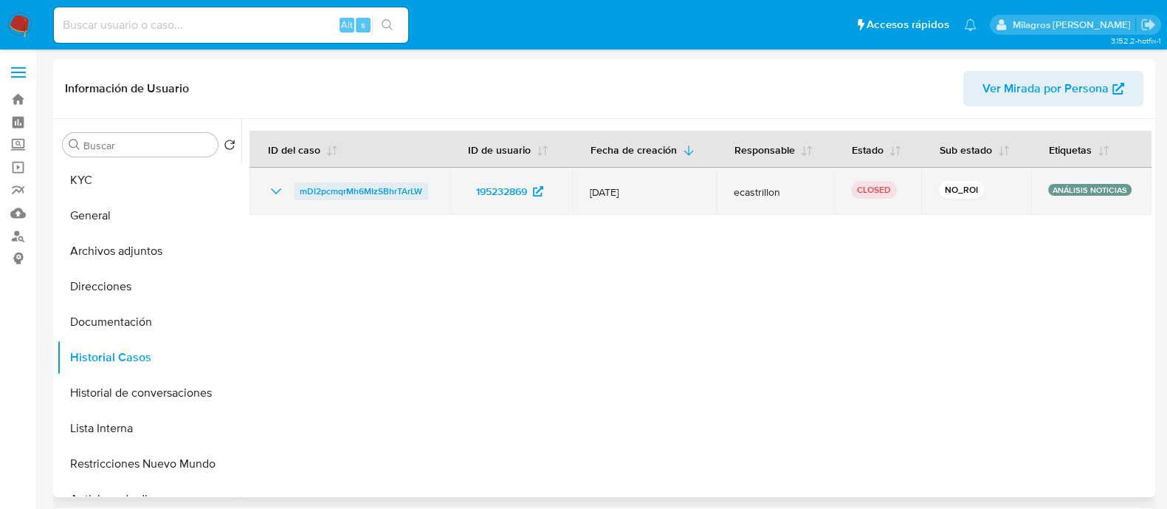
click at [373, 188] on span "mDI2pcmqrMh6MIzSBhrTArLW" at bounding box center [361, 191] width 123 height 18
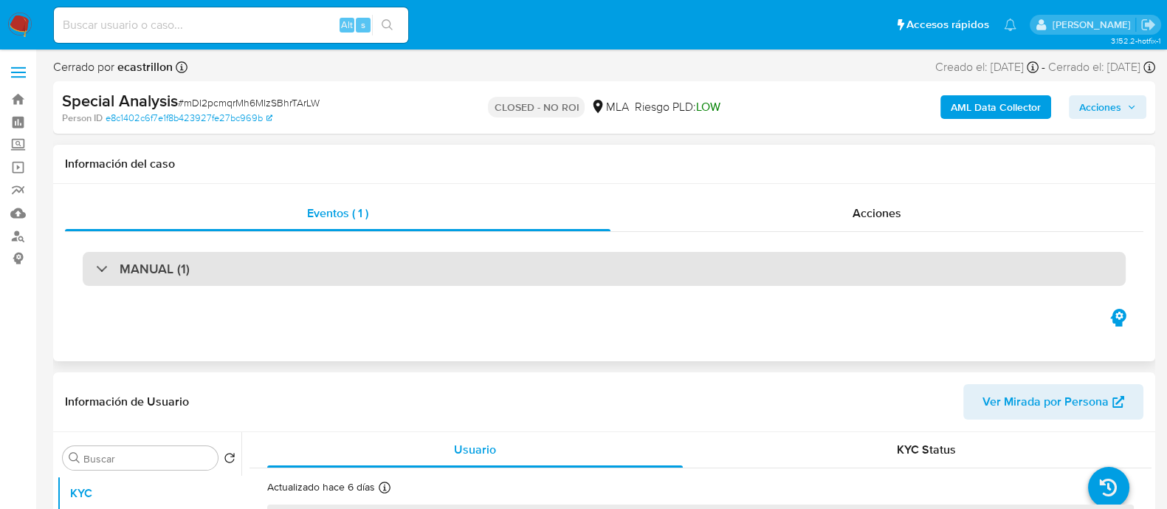
click at [424, 267] on div "MANUAL (1)" at bounding box center [604, 269] width 1043 height 34
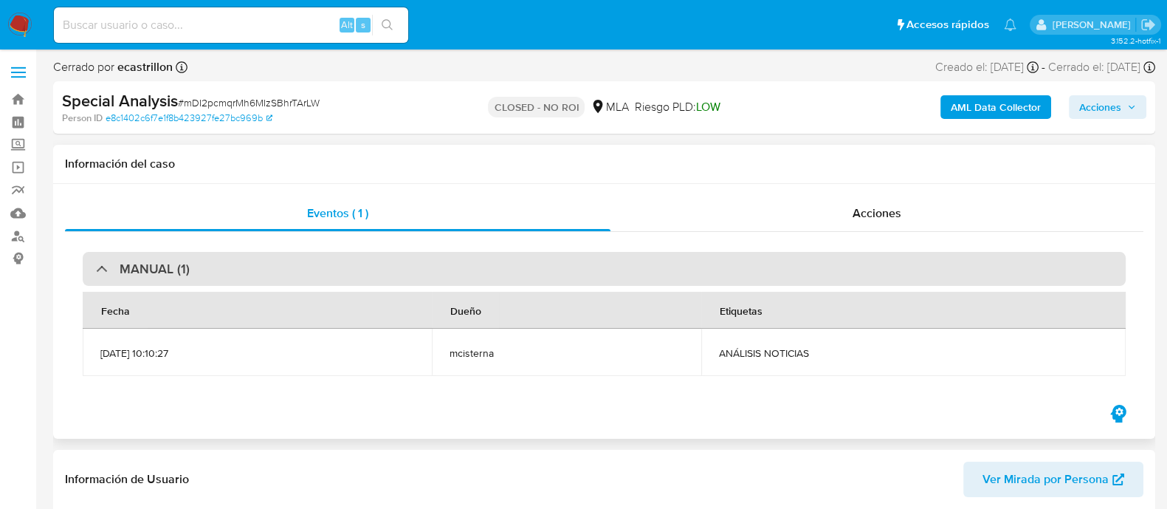
select select "10"
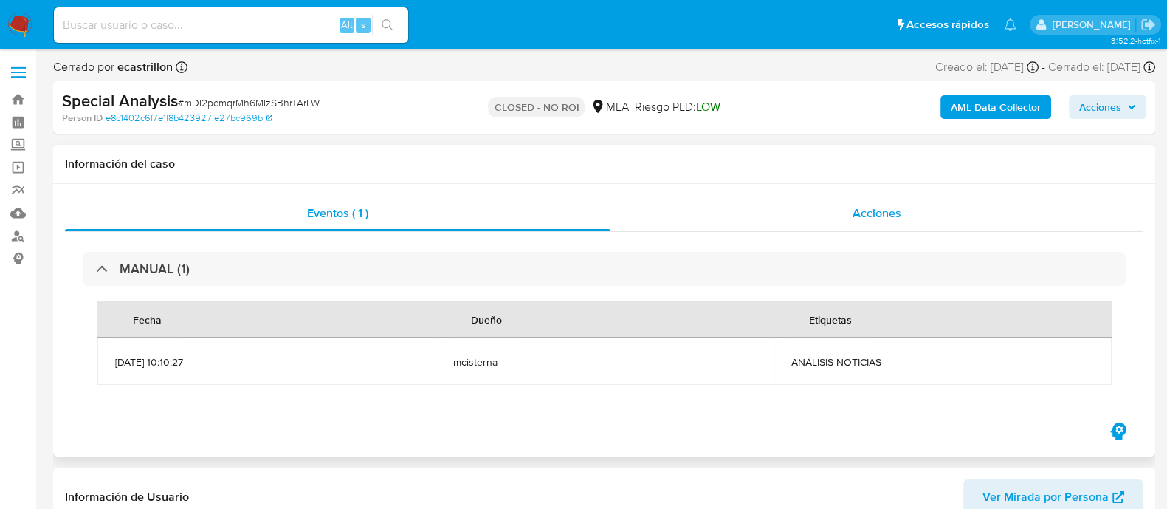
click at [874, 199] on div "Acciones" at bounding box center [876, 213] width 533 height 35
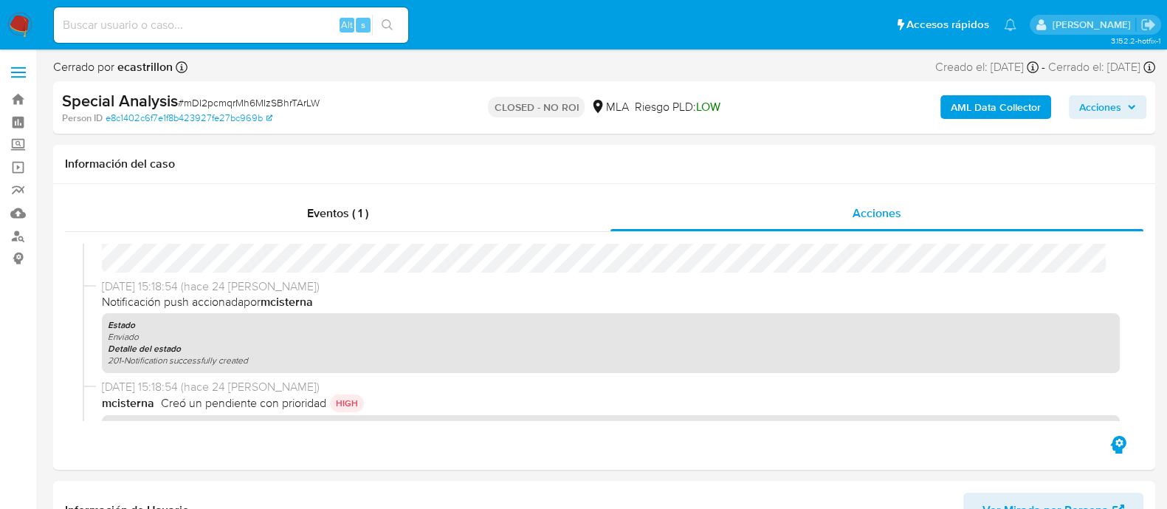
scroll to position [645, 0]
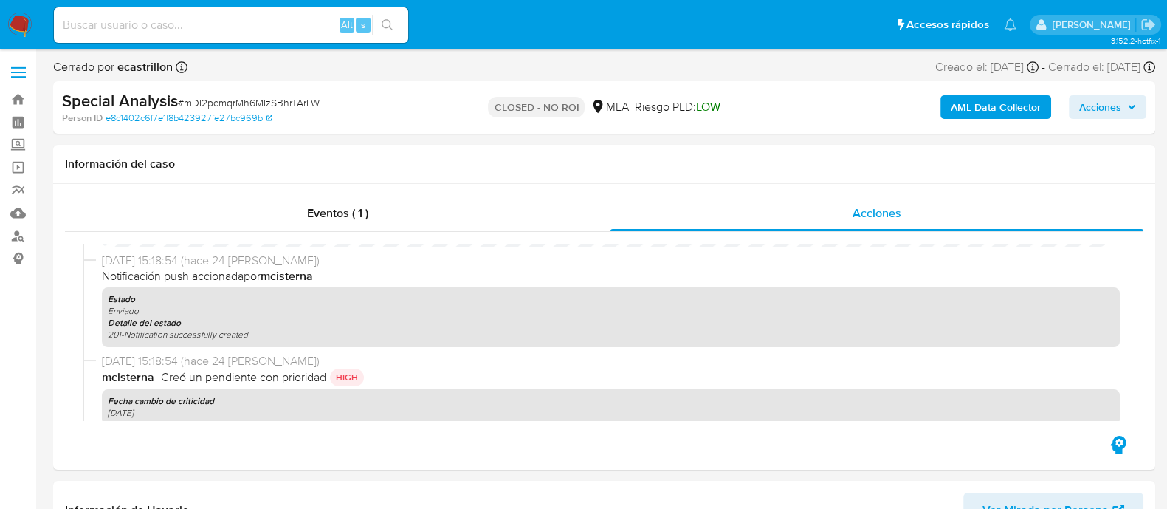
click at [255, 28] on input at bounding box center [231, 25] width 354 height 19
paste input "153593330"
type input "153593330"
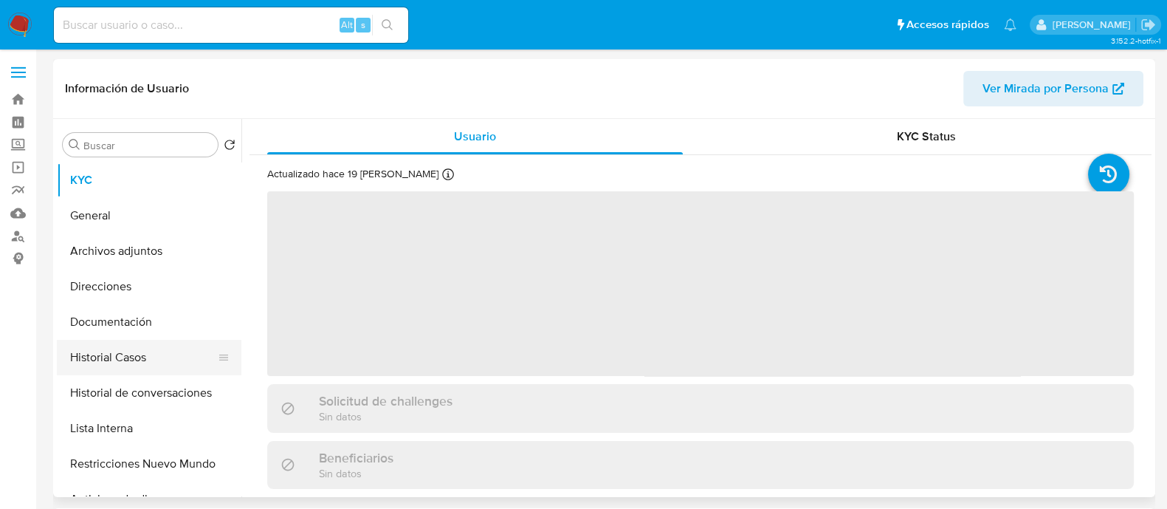
click at [148, 363] on button "Historial Casos" at bounding box center [143, 357] width 173 height 35
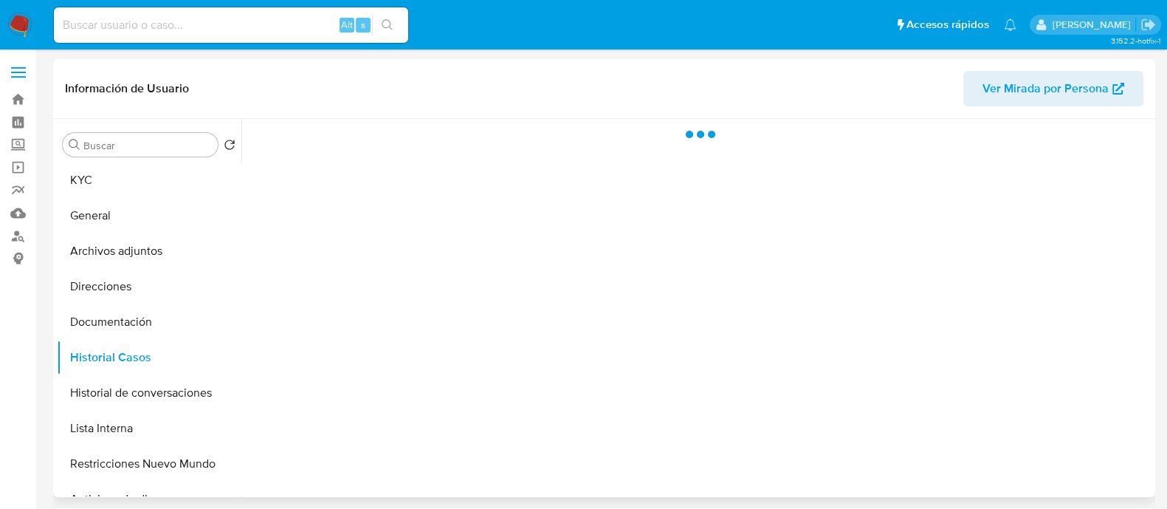
select select "10"
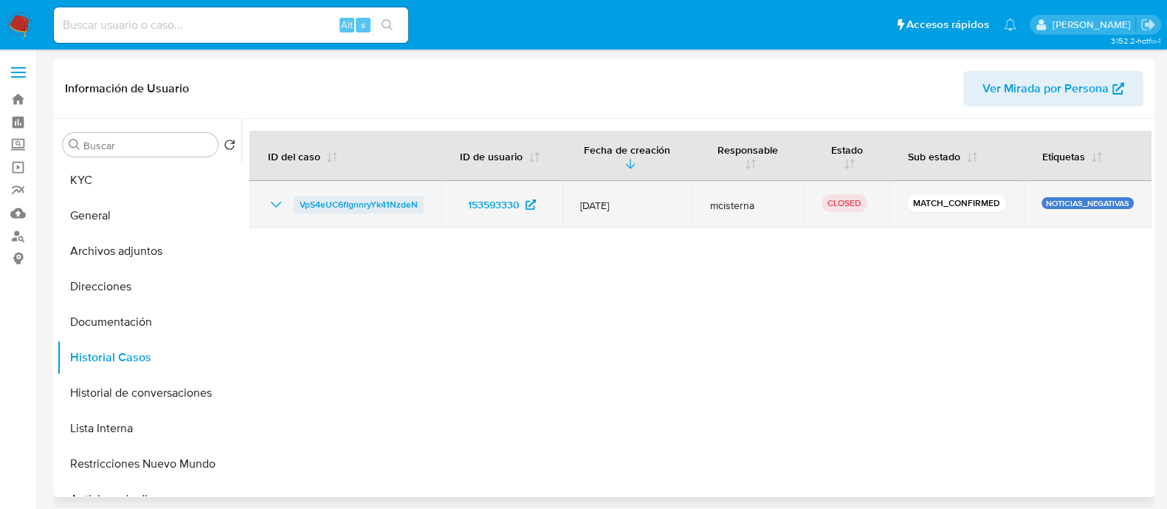
click at [380, 204] on span "VpS4eUC6fIgnnryYk41NzdeN" at bounding box center [359, 205] width 118 height 18
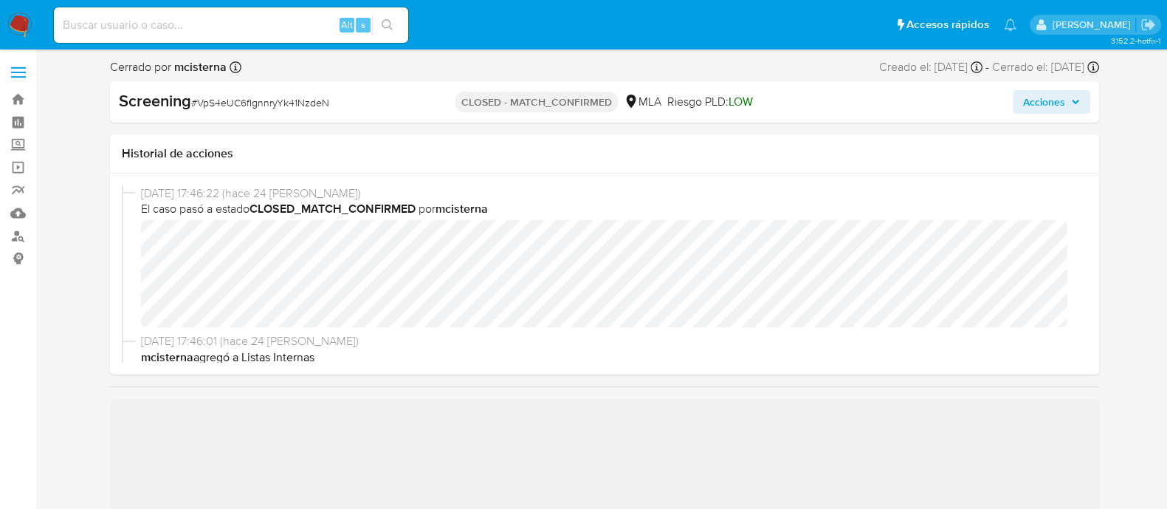
select select "10"
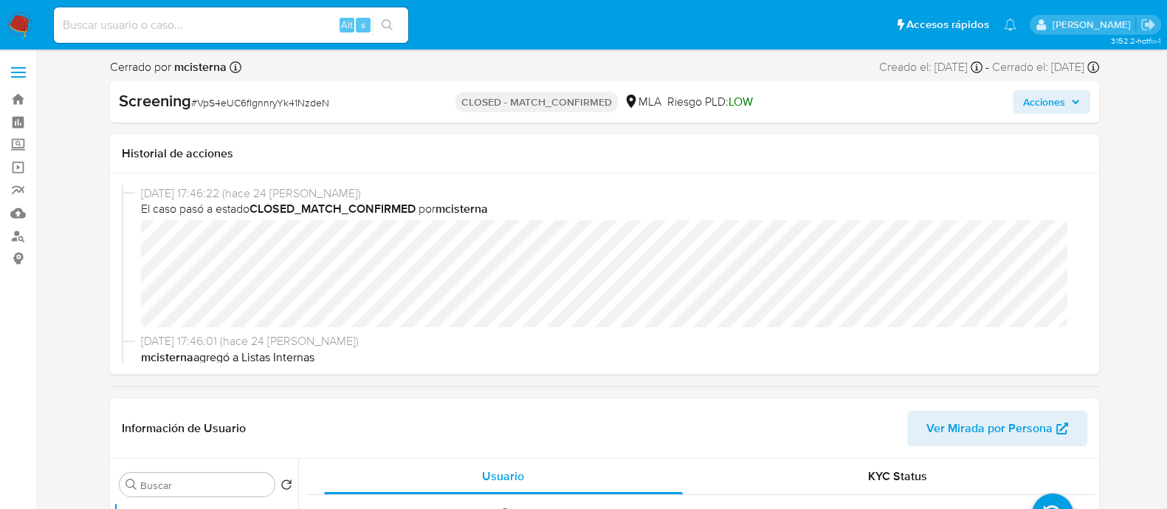
click at [229, 24] on input at bounding box center [231, 25] width 354 height 19
paste input "57135240"
type input "57135240"
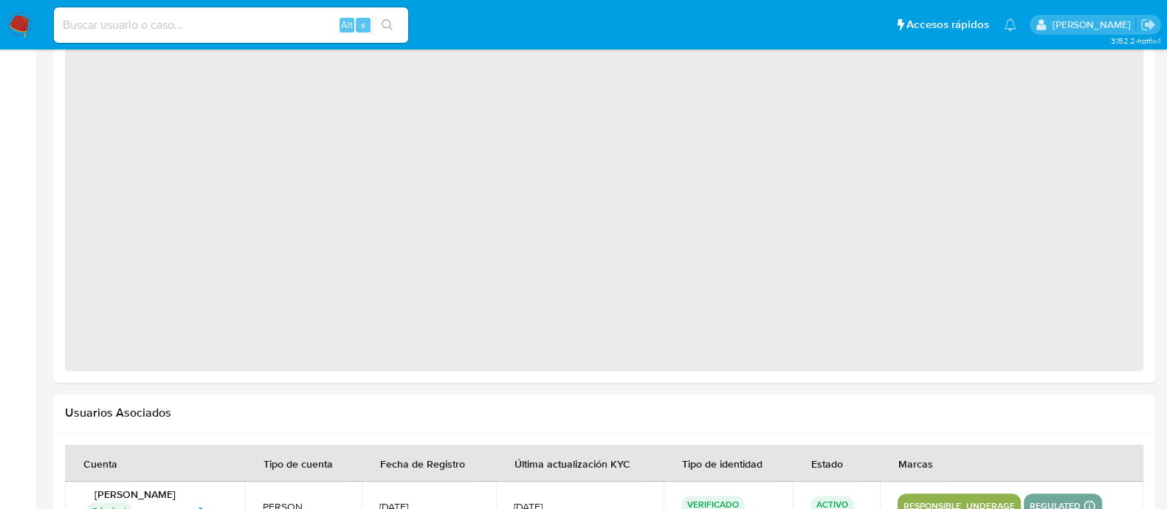
scroll to position [1200, 0]
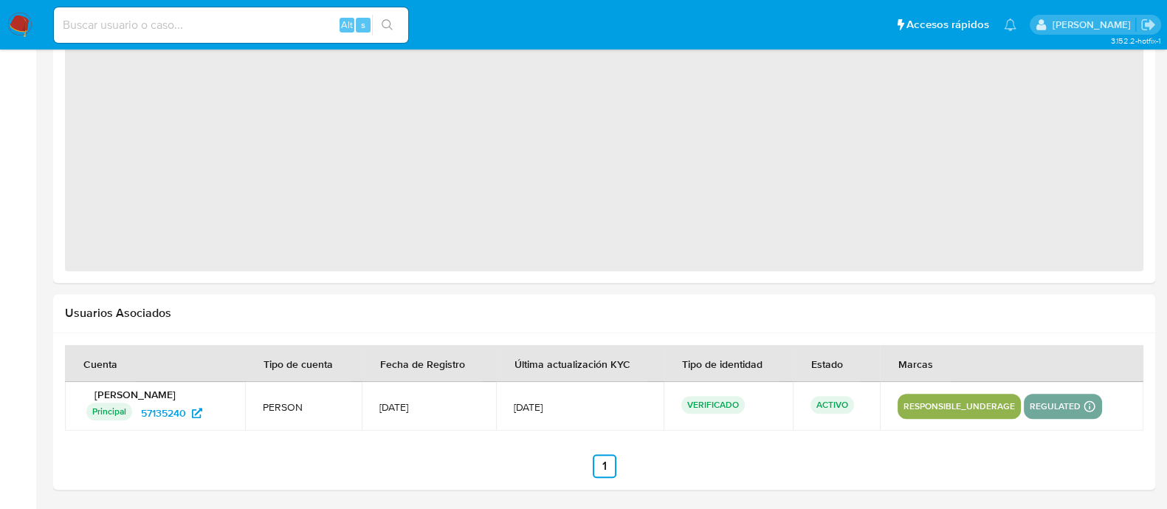
select select "10"
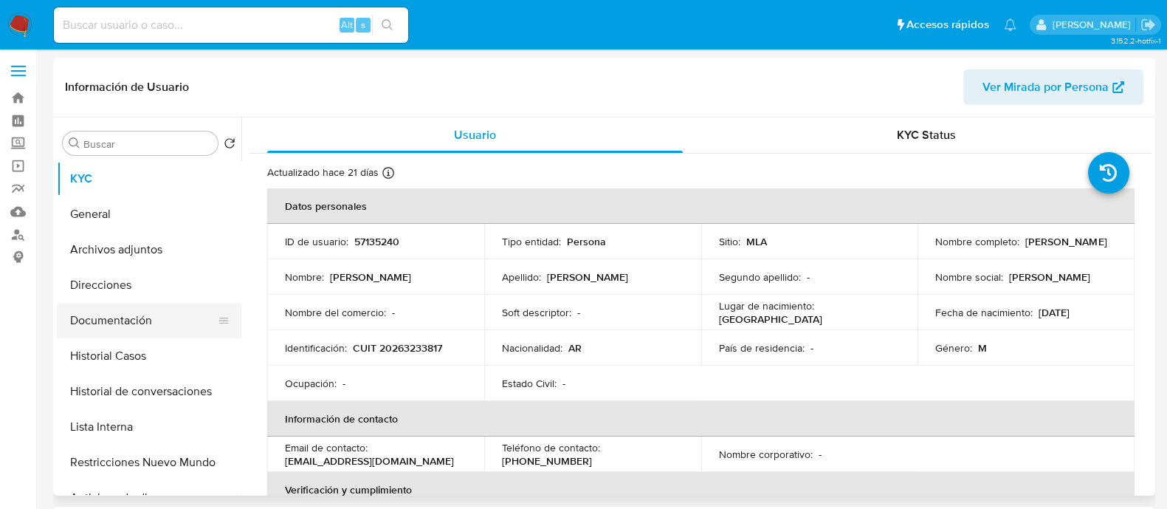
scroll to position [0, 0]
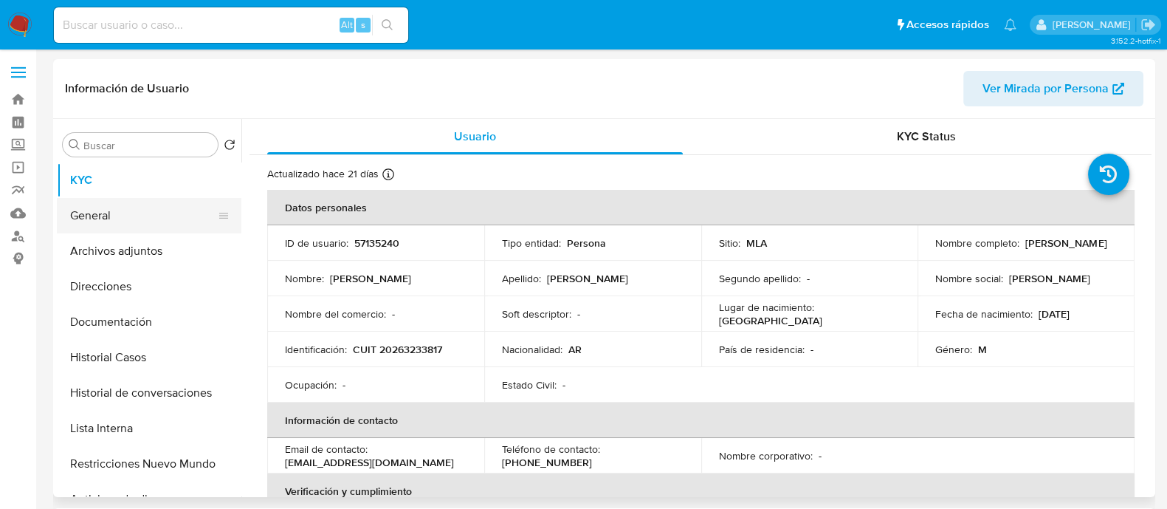
click at [149, 216] on button "General" at bounding box center [143, 215] width 173 height 35
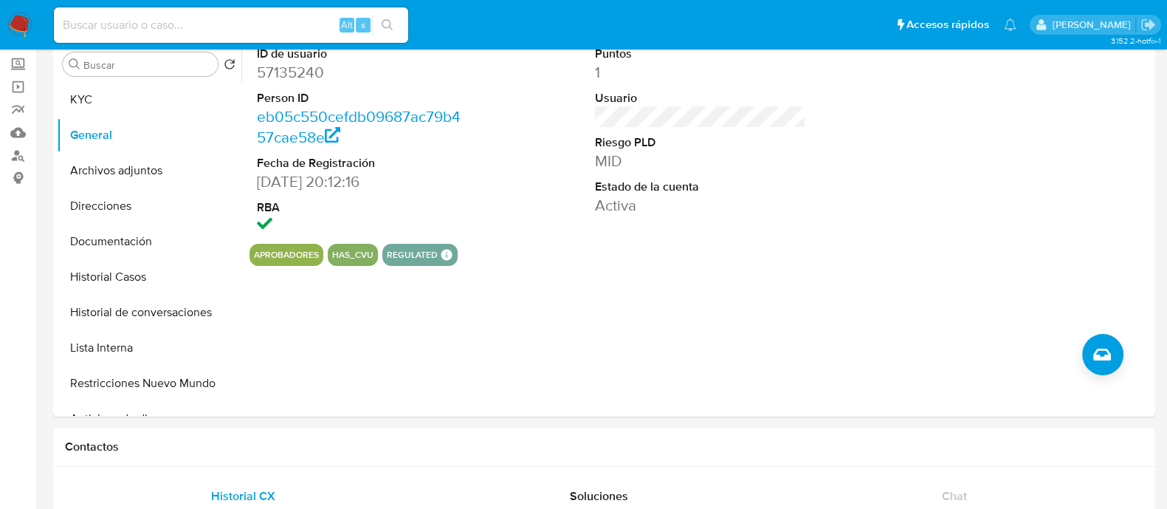
scroll to position [10, 0]
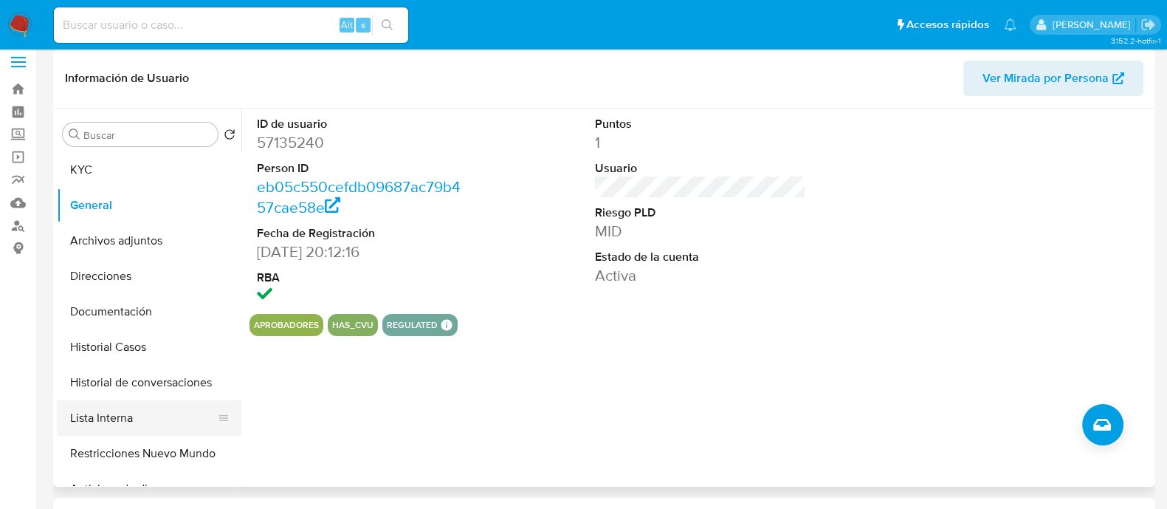
click at [137, 421] on button "Lista Interna" at bounding box center [143, 417] width 173 height 35
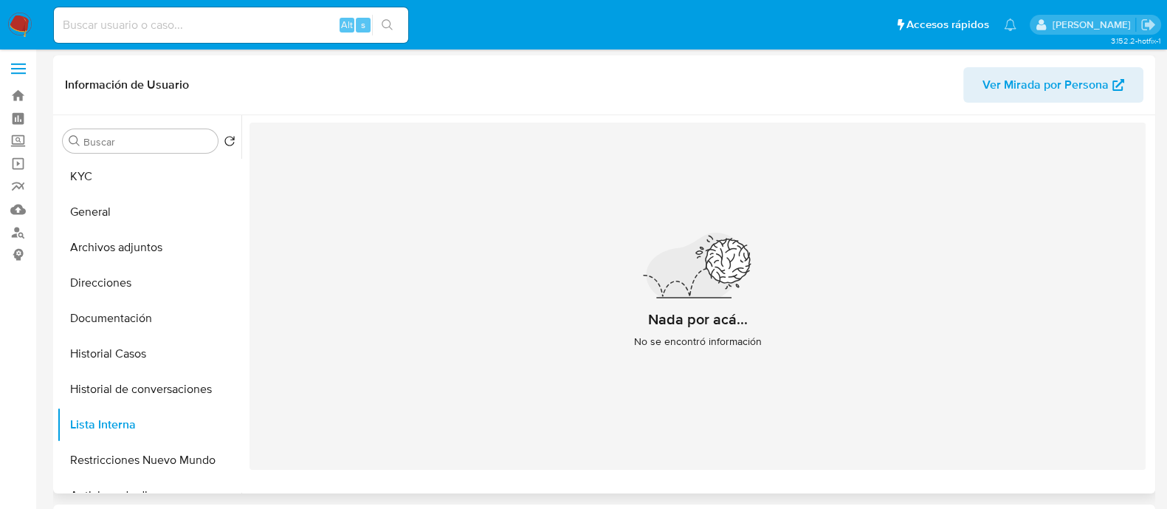
scroll to position [0, 0]
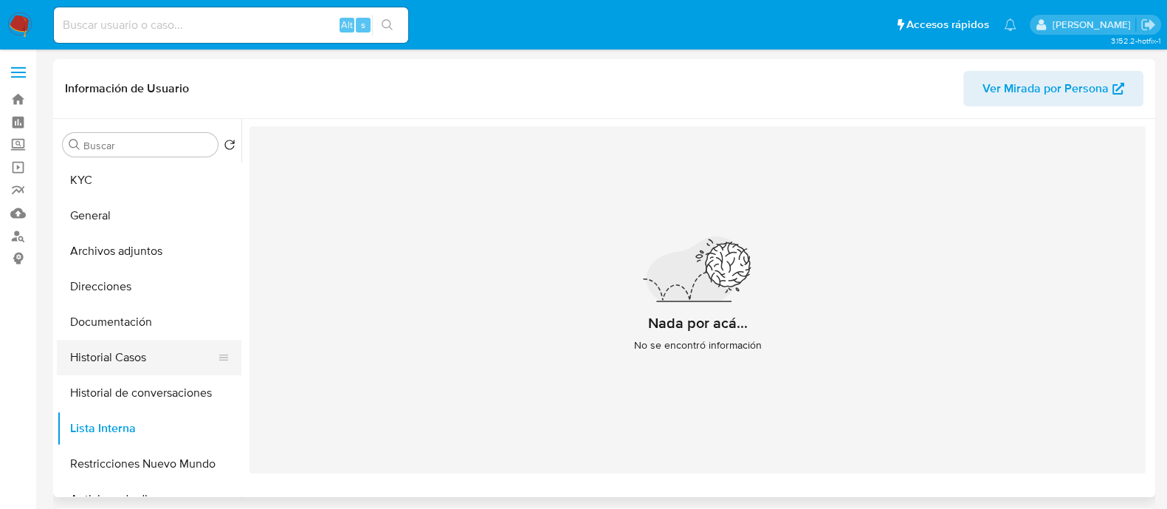
click at [162, 358] on button "Historial Casos" at bounding box center [143, 357] width 173 height 35
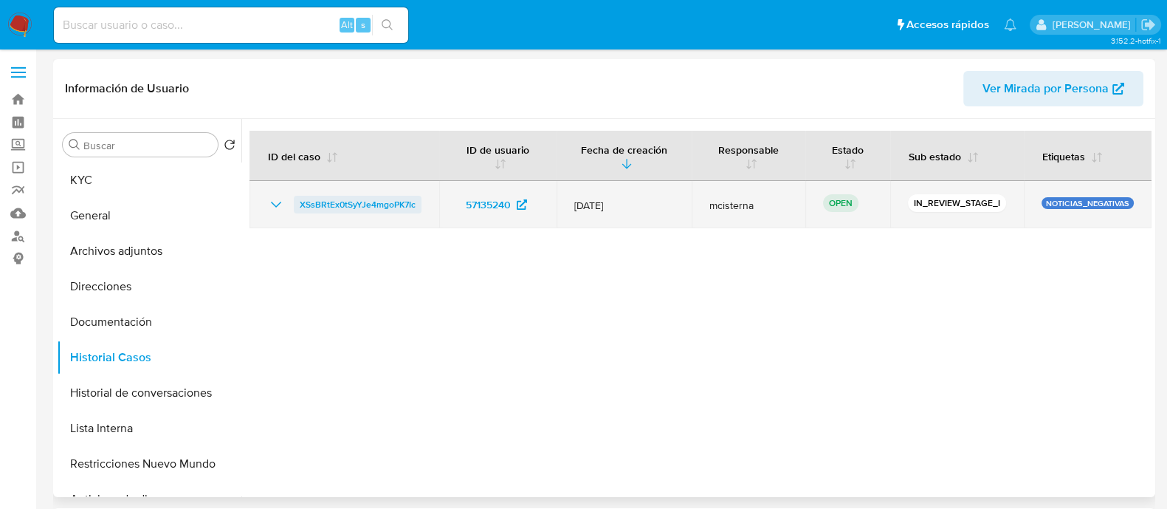
click at [376, 209] on span "XSsBRtEx0tSyYJe4mgoPK7Ic" at bounding box center [358, 205] width 116 height 18
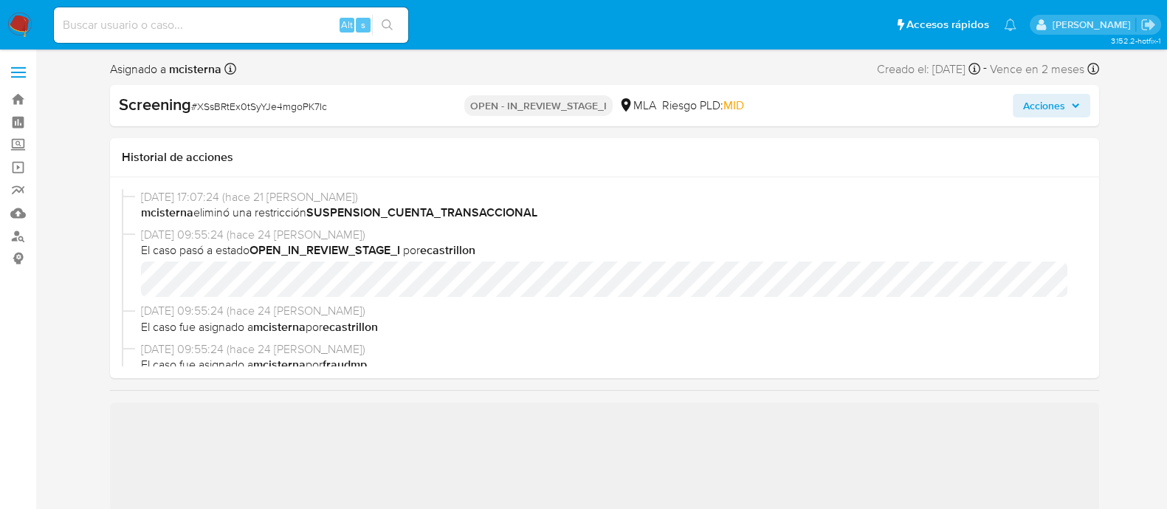
scroll to position [89, 0]
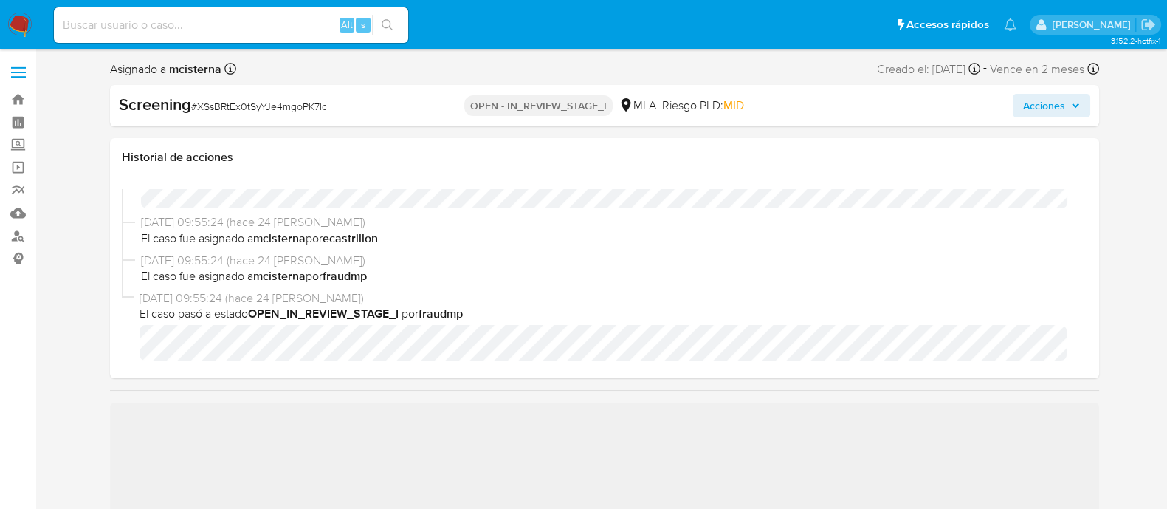
select select "10"
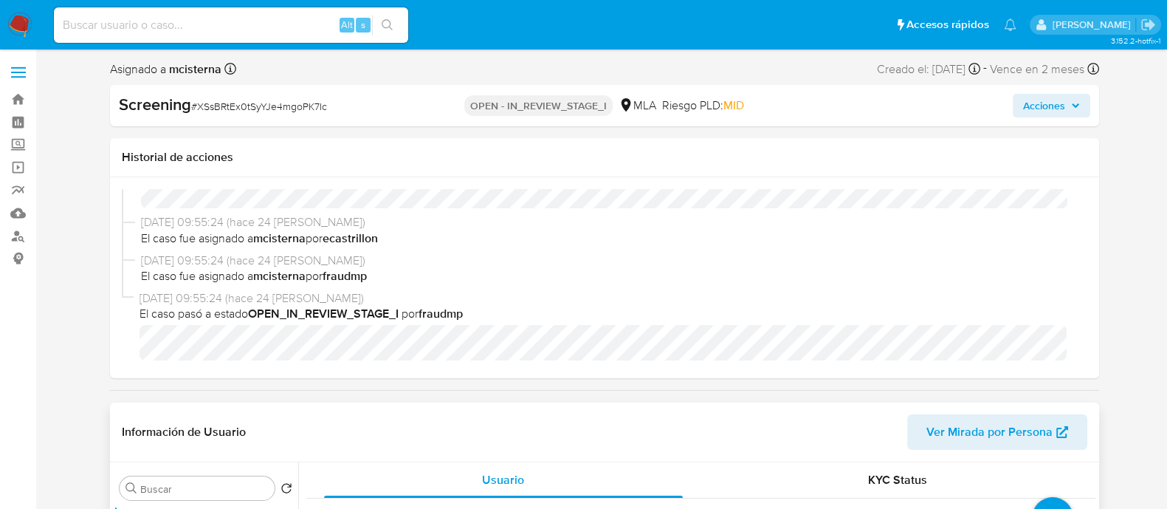
scroll to position [277, 0]
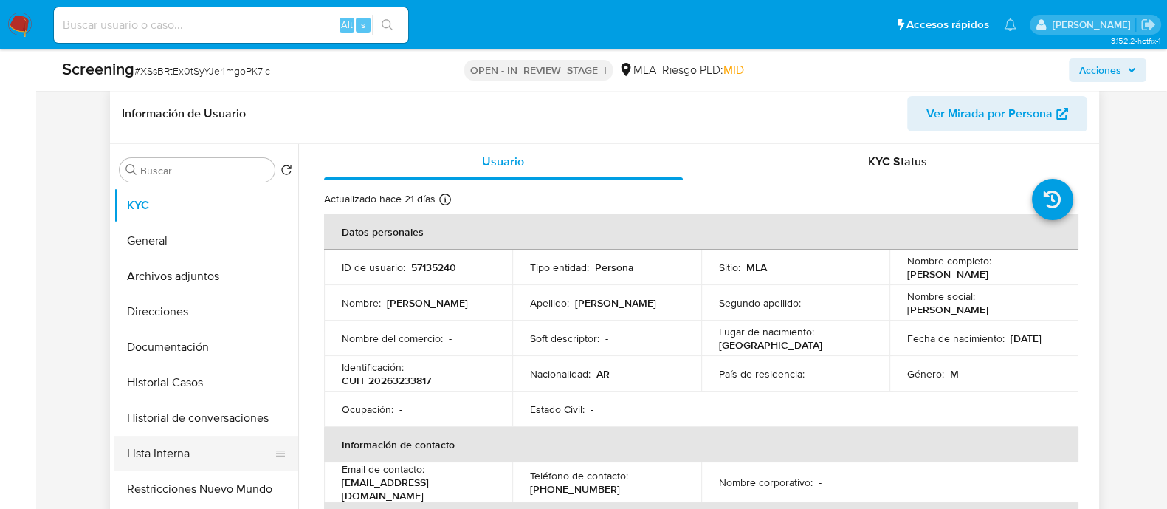
click at [236, 461] on button "Lista Interna" at bounding box center [200, 453] width 173 height 35
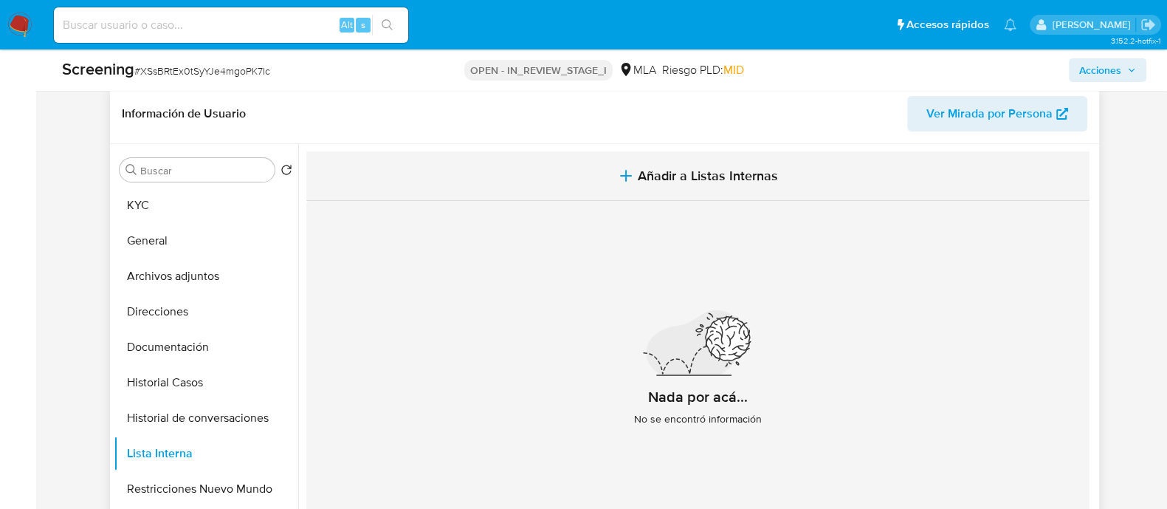
click at [721, 179] on span "Añadir a Listas Internas" at bounding box center [708, 176] width 140 height 16
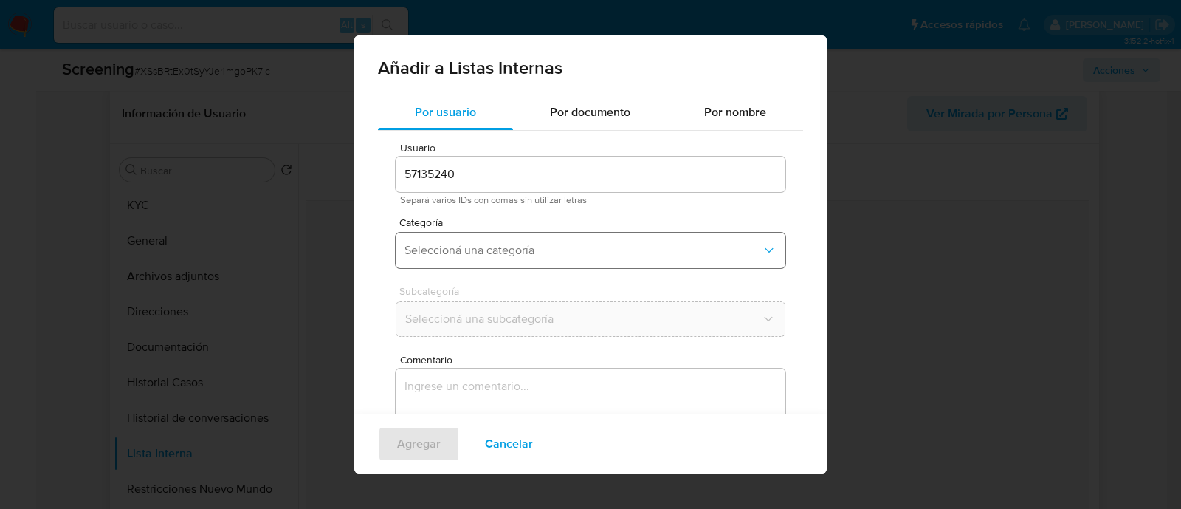
click at [491, 249] on span "Seleccioná una categoría" at bounding box center [583, 250] width 357 height 15
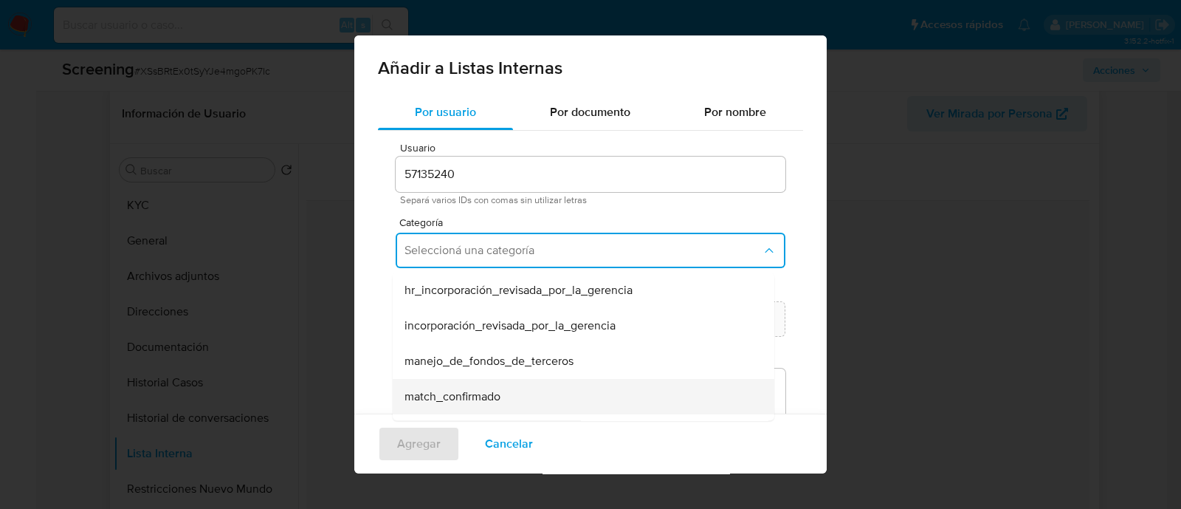
click at [500, 389] on span "match_confirmado" at bounding box center [453, 396] width 96 height 15
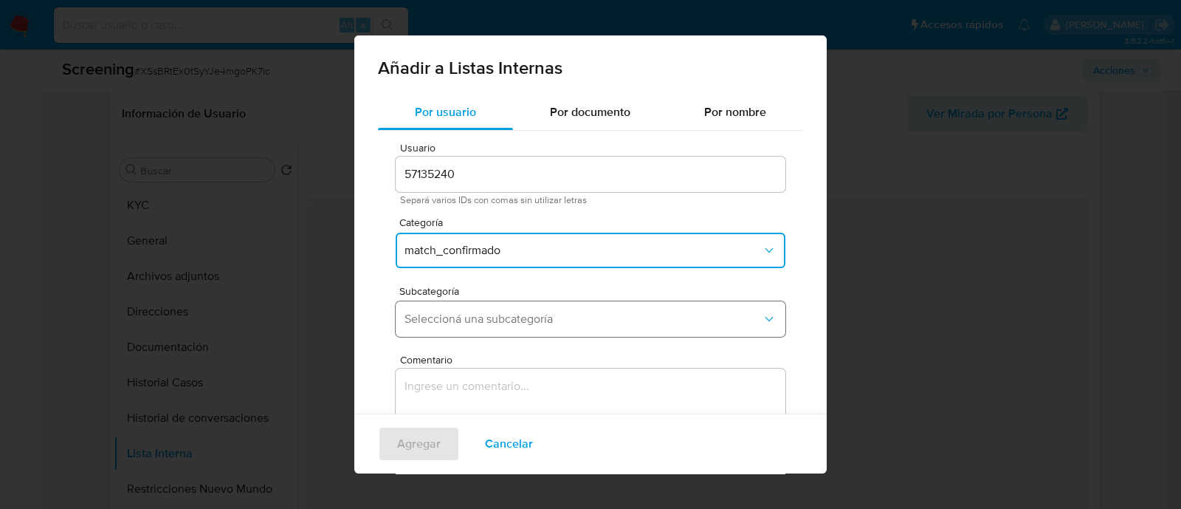
click at [491, 326] on span "Seleccioná una subcategoría" at bounding box center [583, 319] width 357 height 15
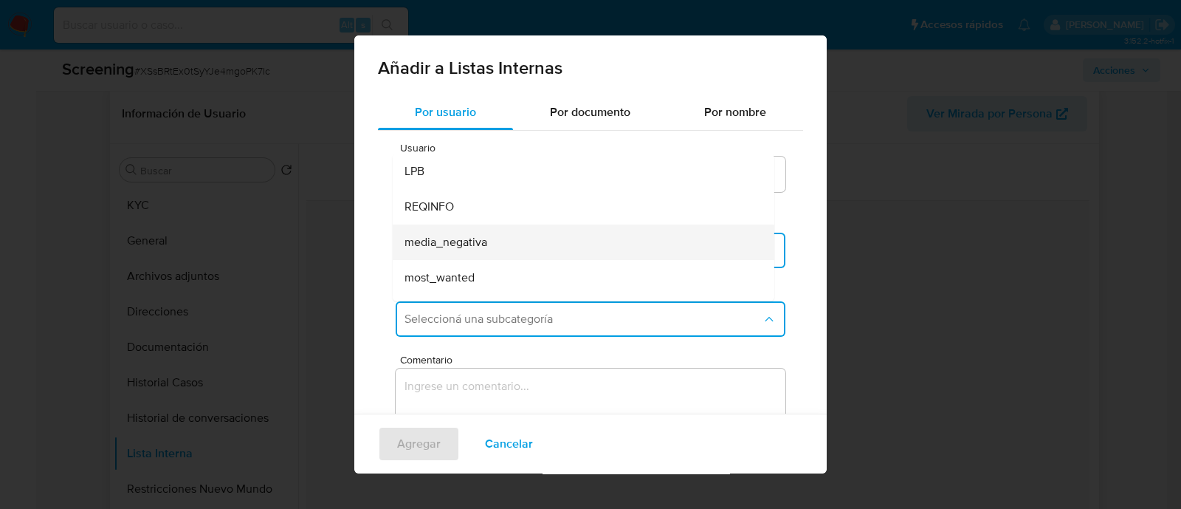
click at [491, 238] on div "media_negativa" at bounding box center [579, 241] width 349 height 35
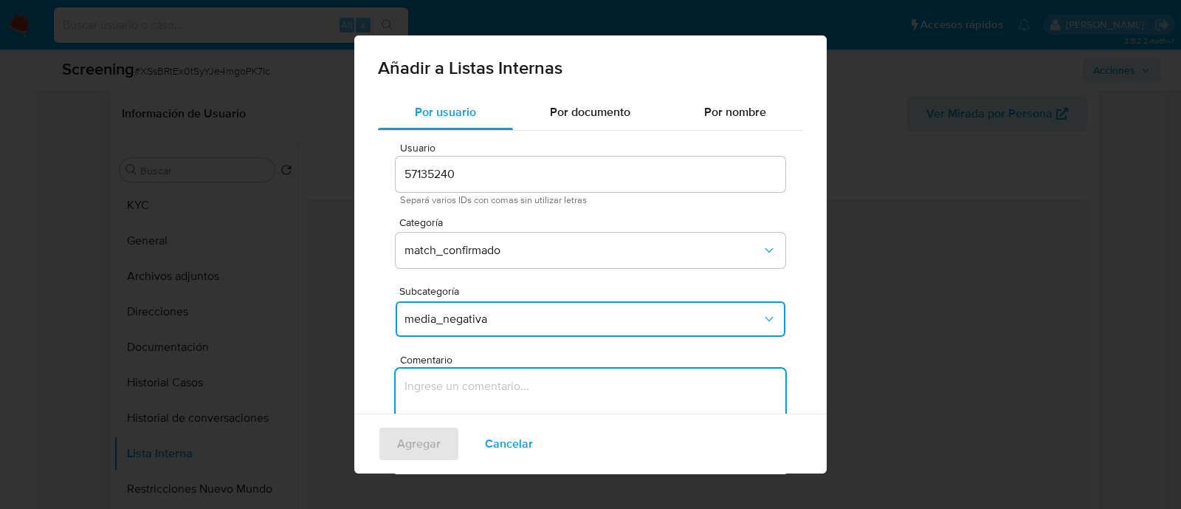
click at [536, 382] on textarea "Comentario" at bounding box center [591, 439] width 390 height 142
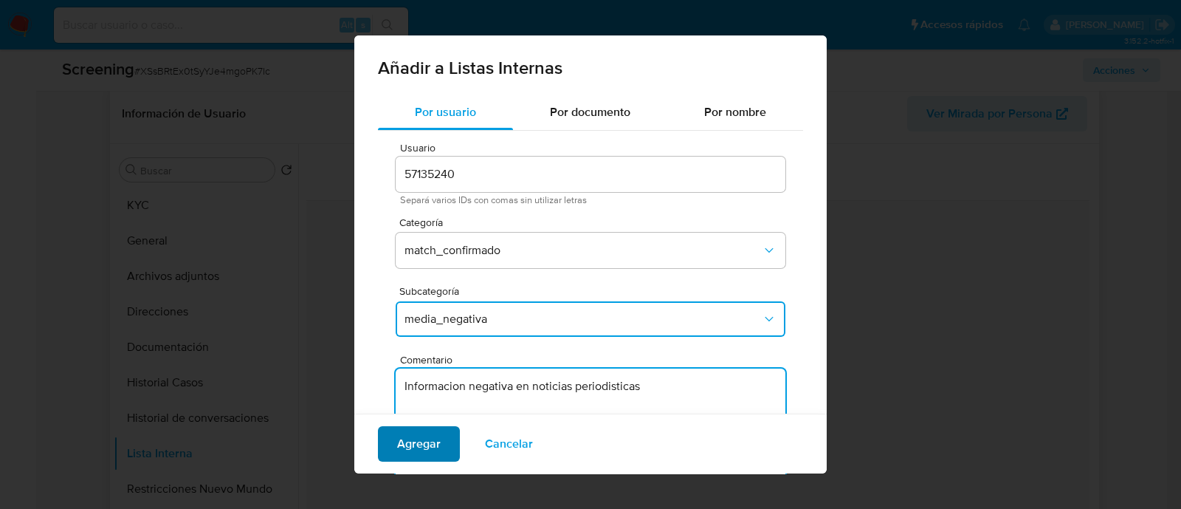
type textarea "Informacion negativa en noticias periodisticas"
click at [415, 446] on span "Agregar" at bounding box center [419, 443] width 44 height 32
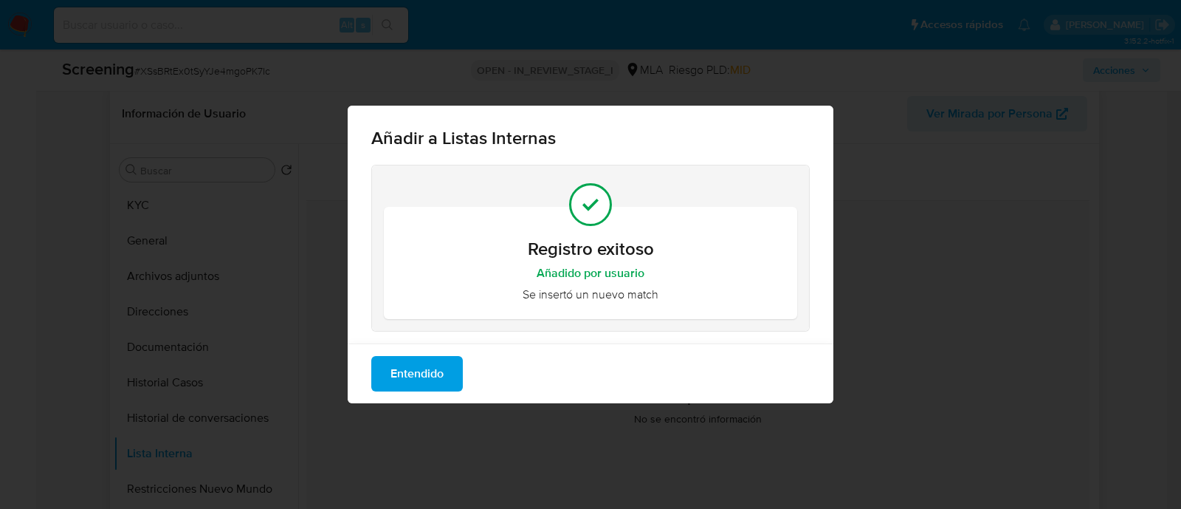
click at [439, 367] on span "Entendido" at bounding box center [416, 373] width 53 height 32
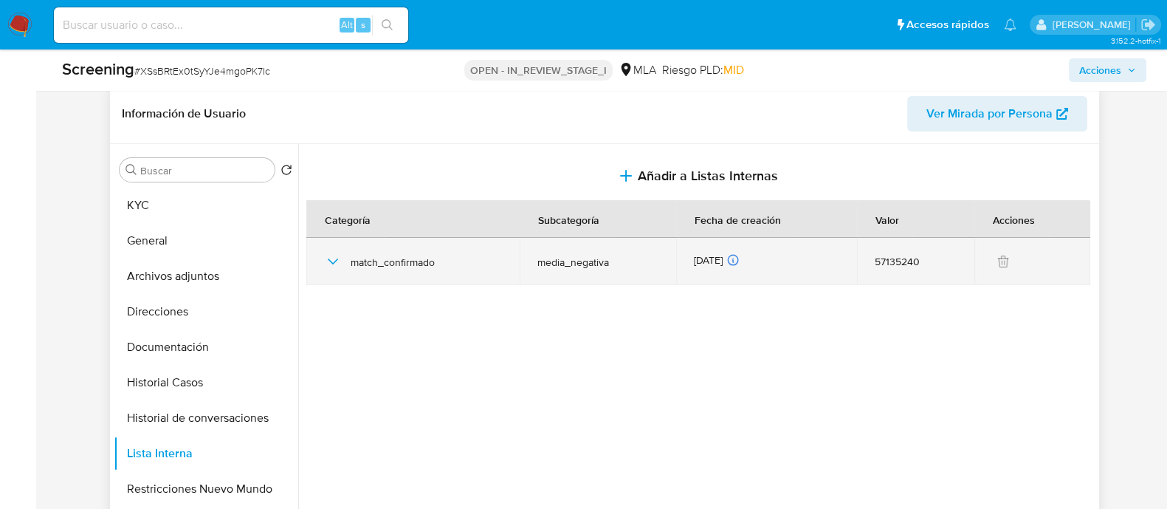
click at [337, 260] on icon "button" at bounding box center [333, 261] width 18 height 18
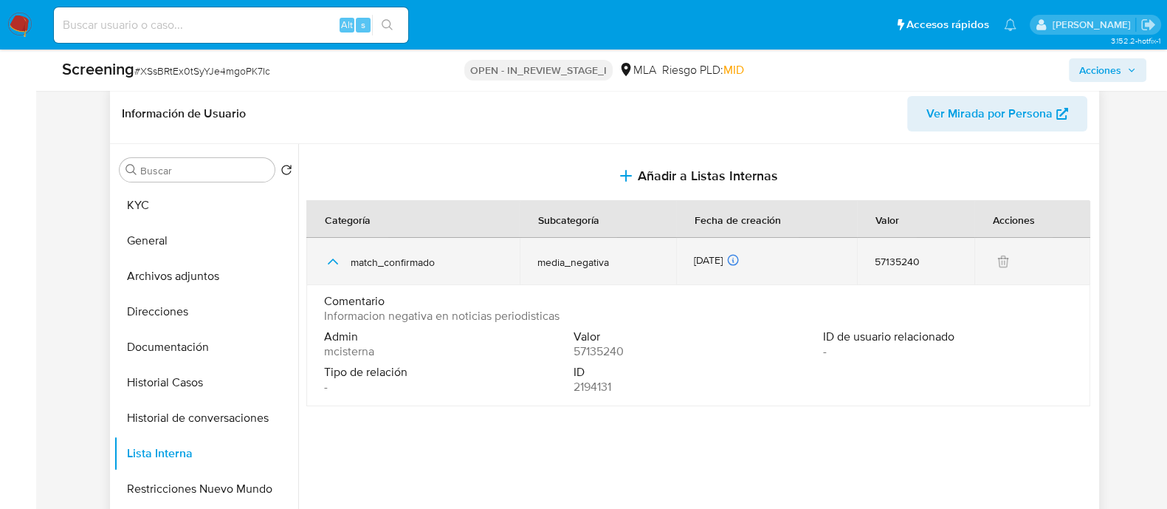
click at [337, 260] on icon "button" at bounding box center [333, 261] width 18 height 18
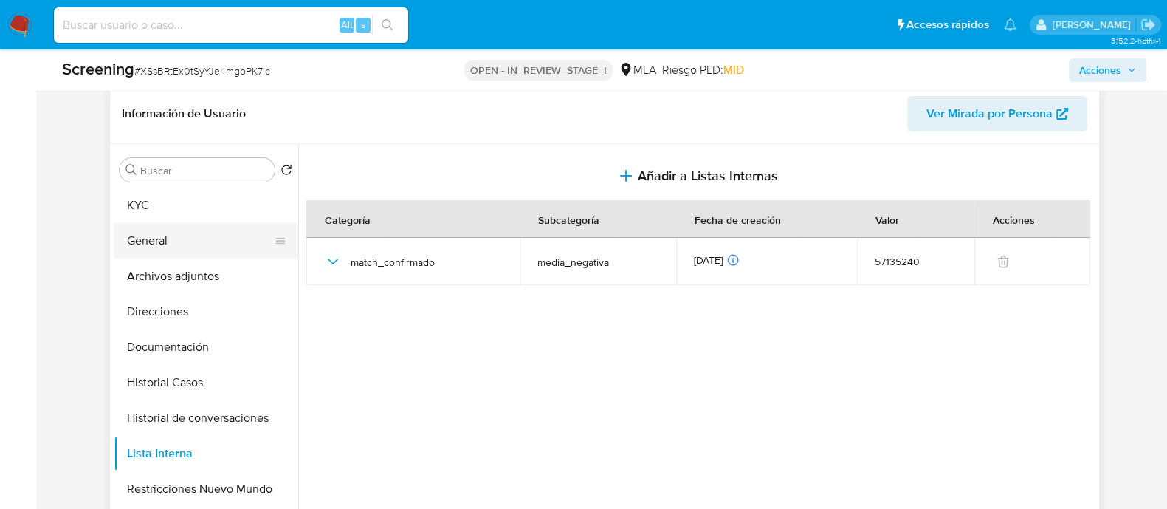
click at [233, 247] on button "General" at bounding box center [200, 240] width 173 height 35
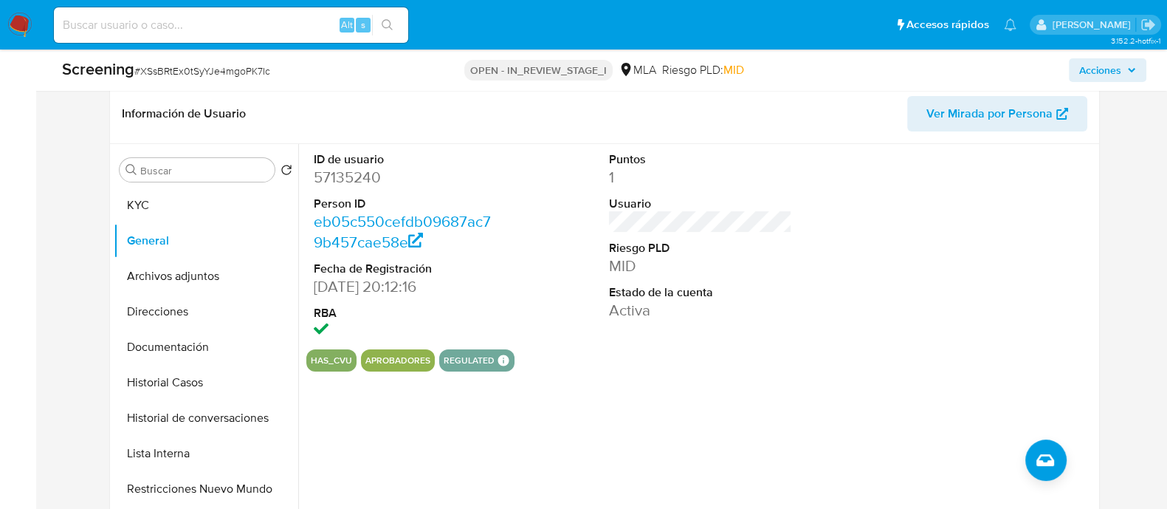
click at [1089, 71] on span "Acciones" at bounding box center [1100, 70] width 42 height 24
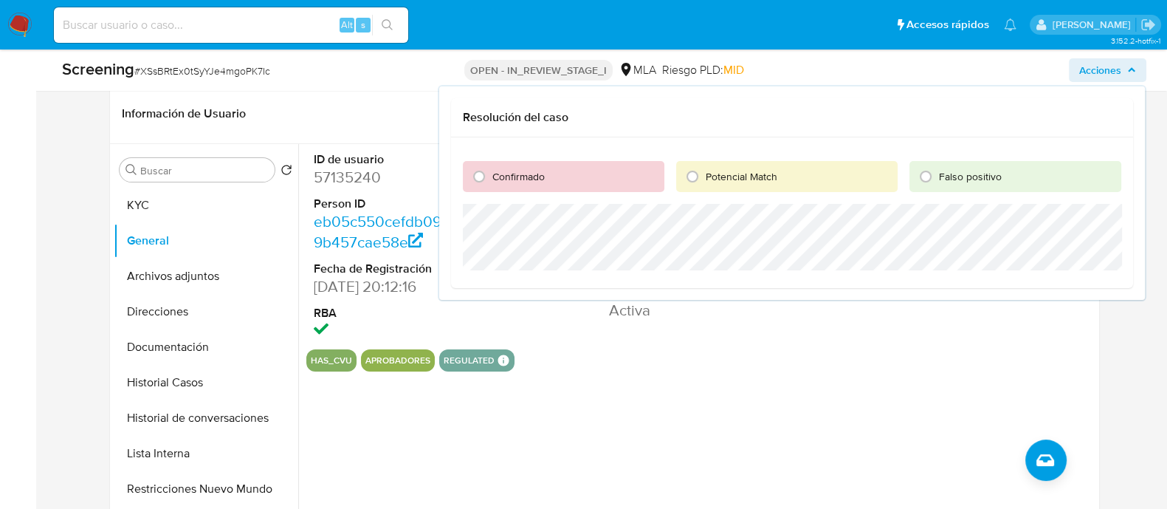
click at [512, 175] on span "Confirmado" at bounding box center [518, 176] width 52 height 15
click at [491, 175] on input "Confirmado" at bounding box center [479, 177] width 24 height 24
radio input "true"
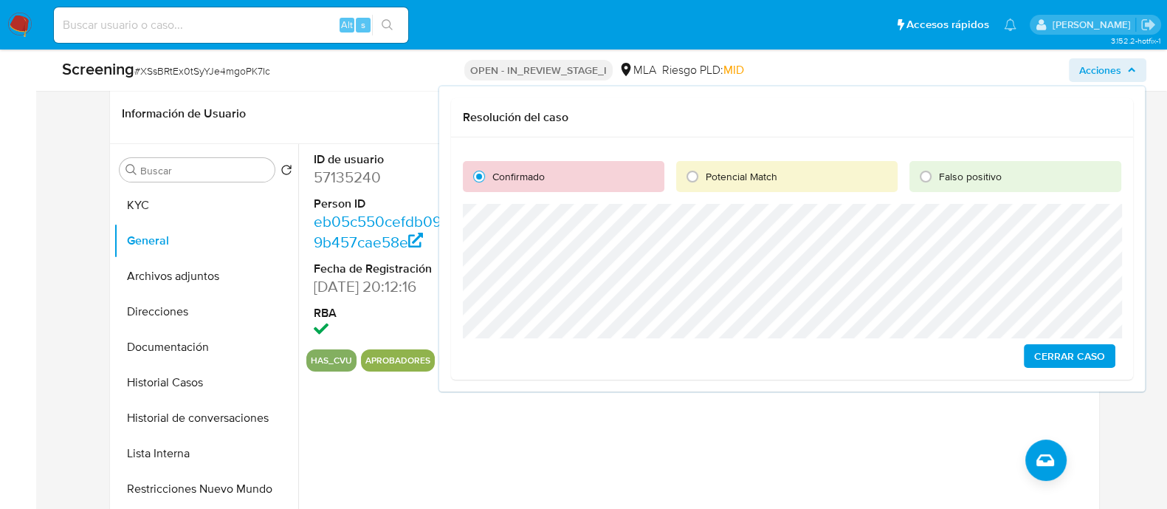
click at [1051, 353] on span "Cerrar Caso" at bounding box center [1069, 355] width 71 height 21
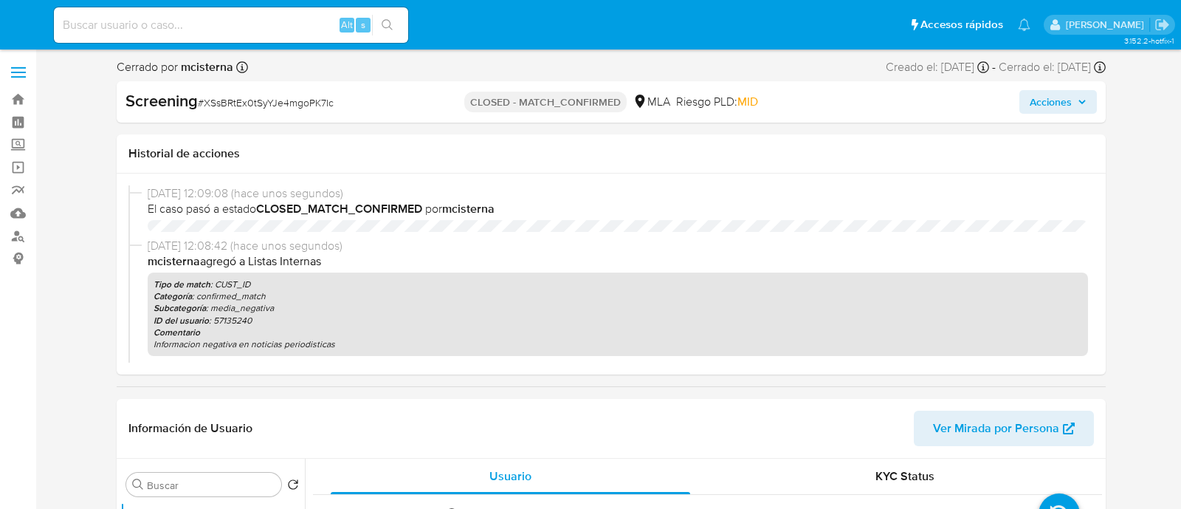
select select "10"
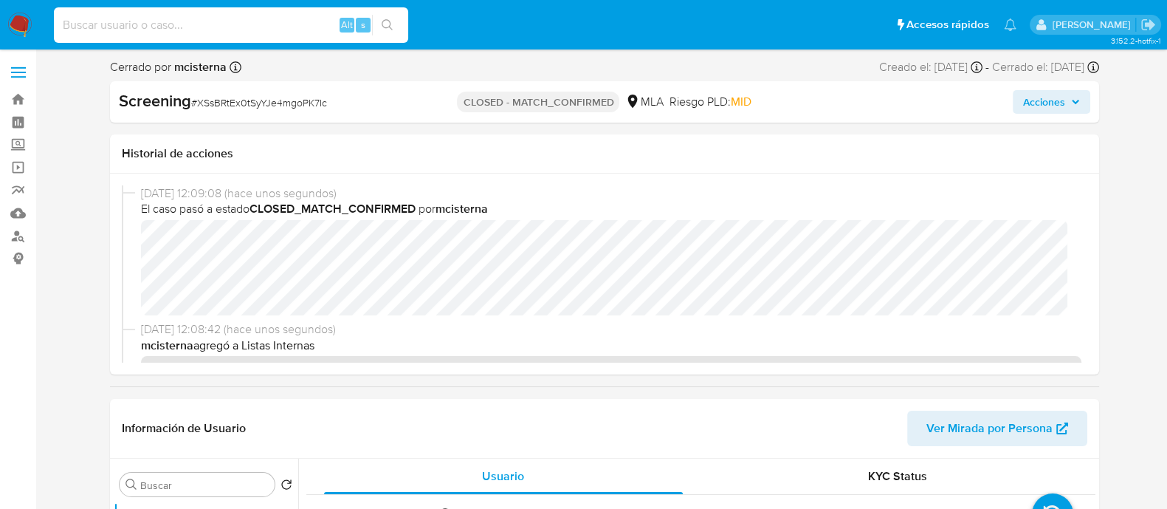
click at [226, 20] on input at bounding box center [231, 25] width 354 height 19
paste input "57135240"
type input "57135240"
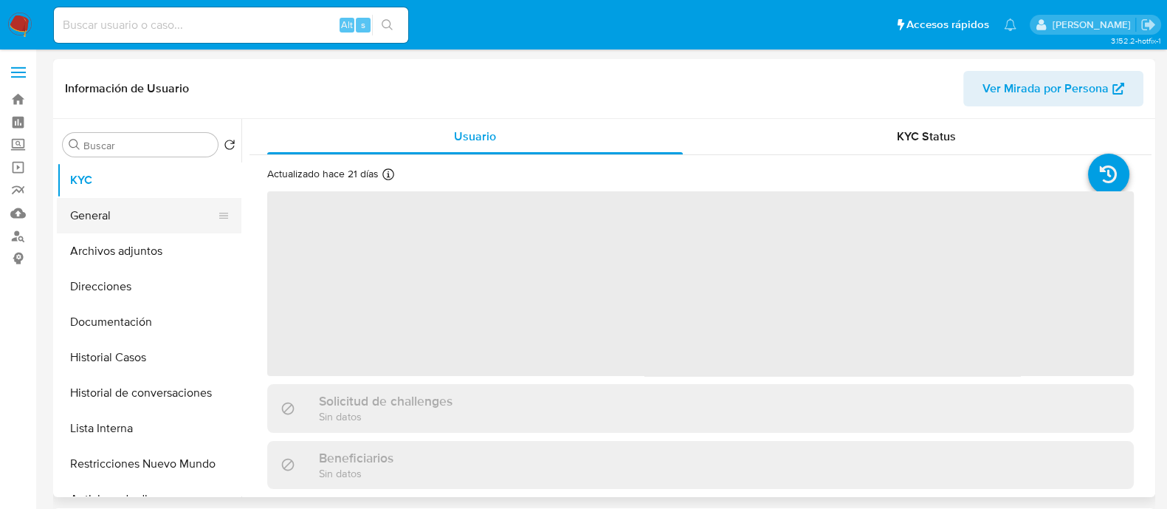
click at [117, 218] on button "General" at bounding box center [143, 215] width 173 height 35
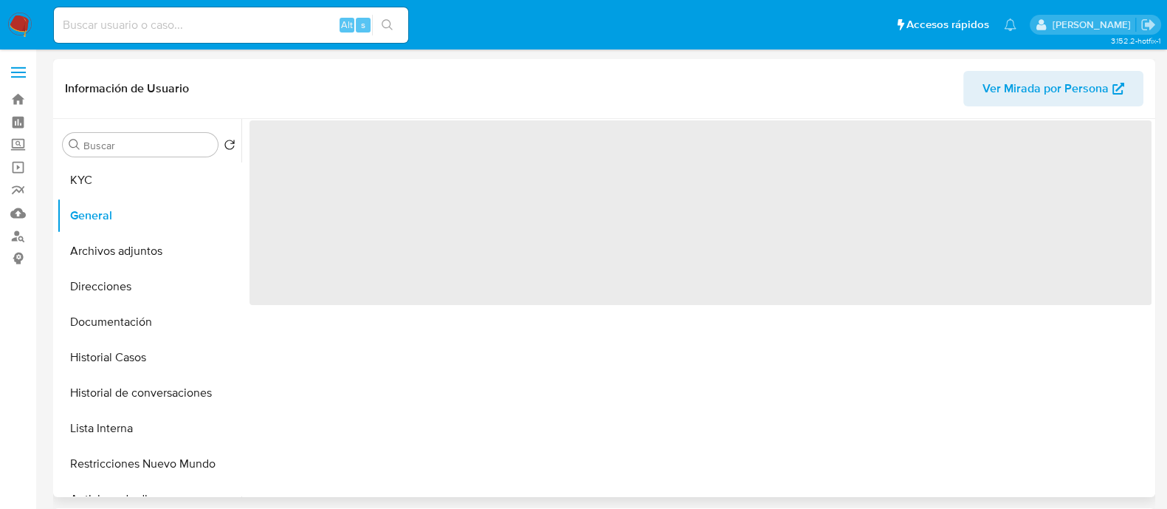
select select "10"
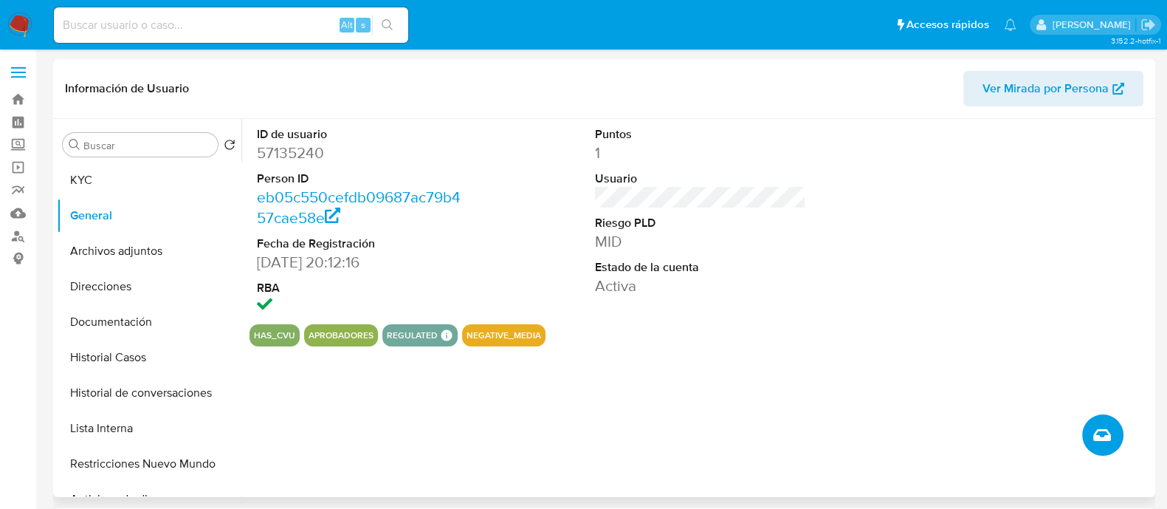
click at [1093, 441] on icon "Crear caso manual" at bounding box center [1102, 435] width 18 height 18
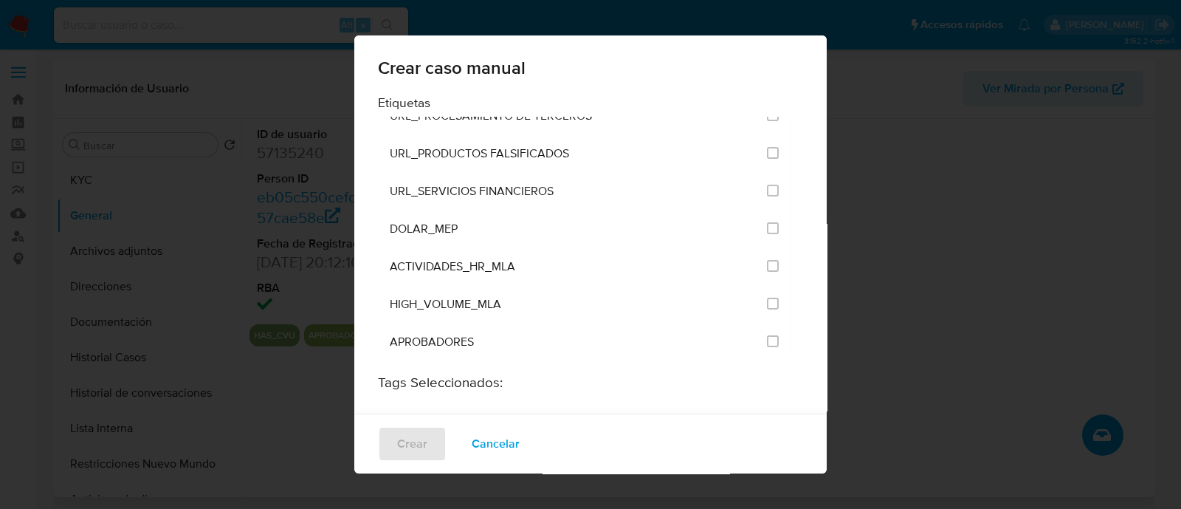
scroll to position [2860, 0]
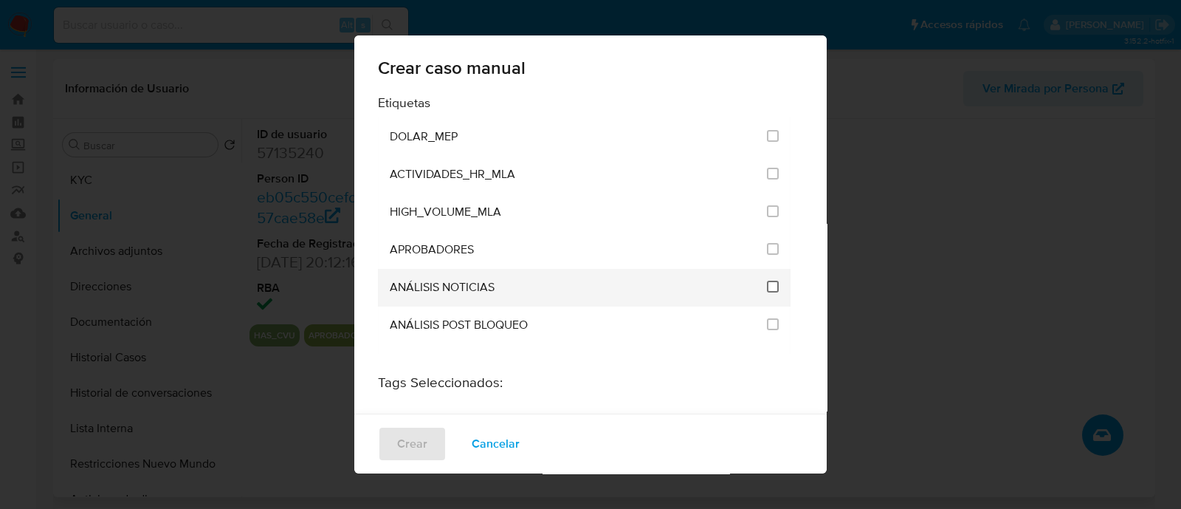
click at [767, 281] on input "3246" at bounding box center [773, 287] width 12 height 12
checkbox input "true"
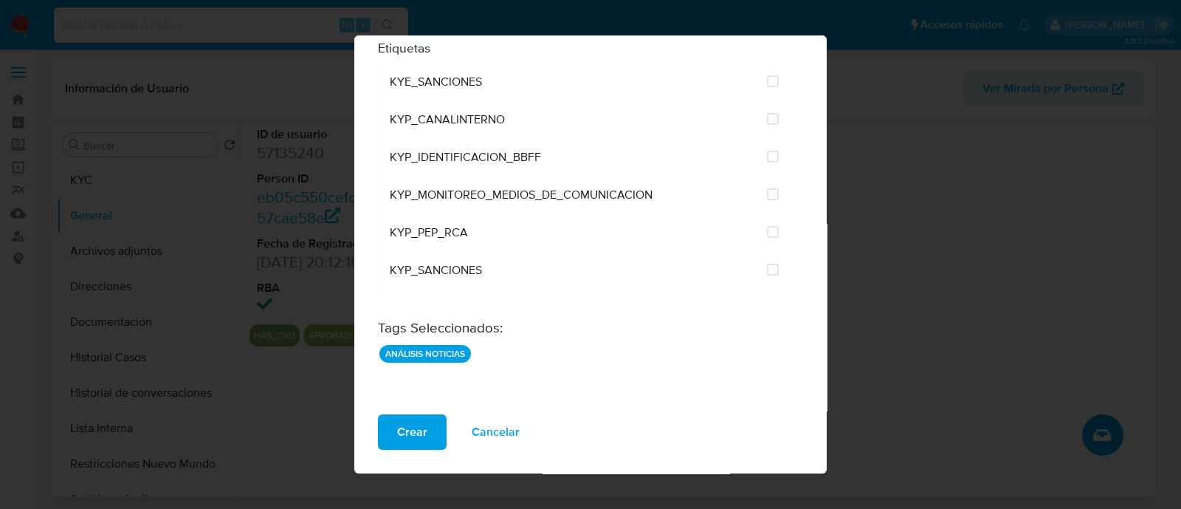
scroll to position [1199, 0]
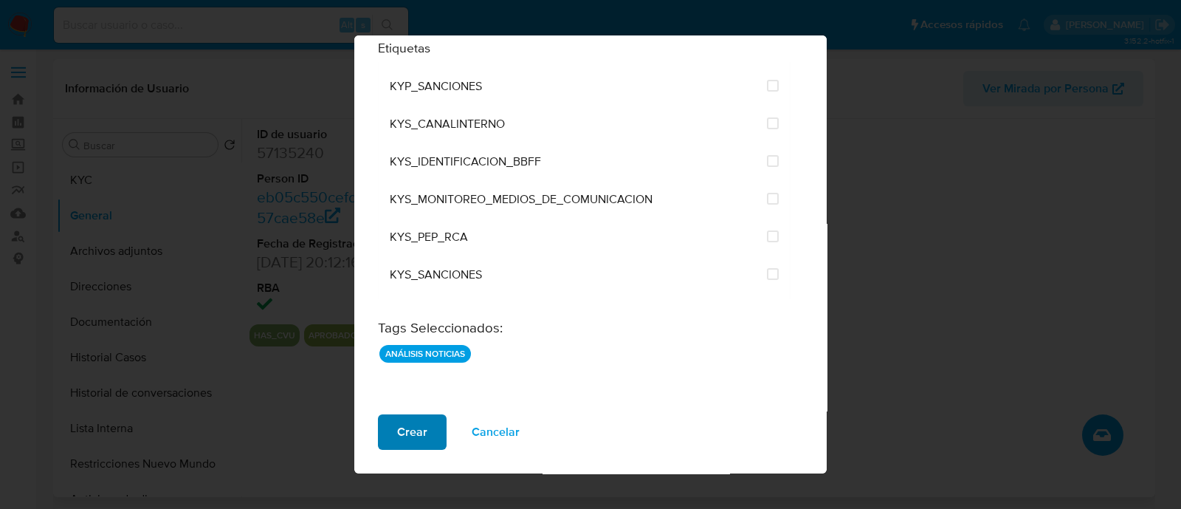
click at [416, 446] on span "Crear" at bounding box center [412, 432] width 30 height 32
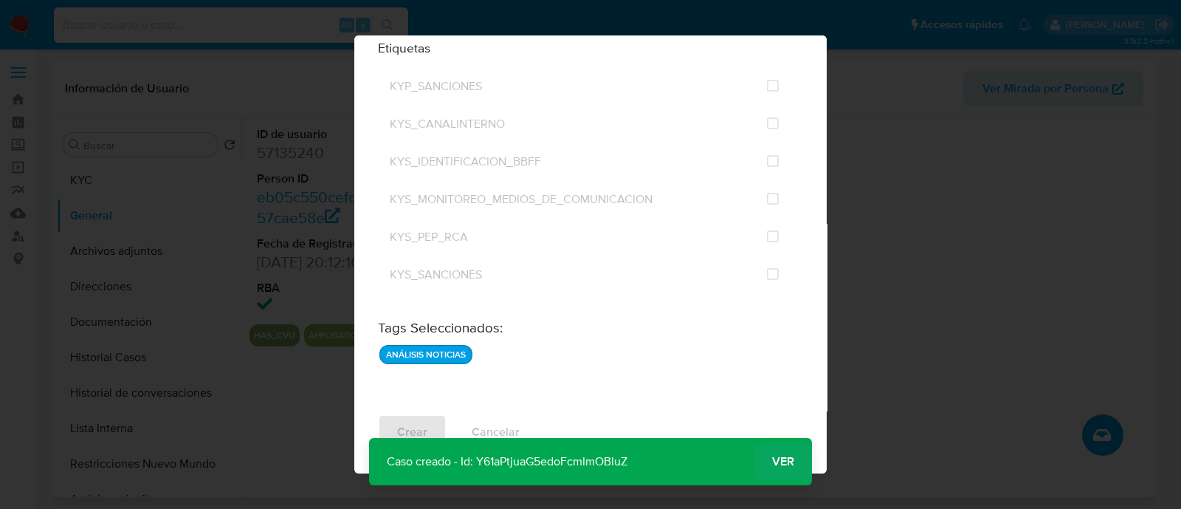
click at [794, 458] on button "Ver" at bounding box center [783, 461] width 58 height 35
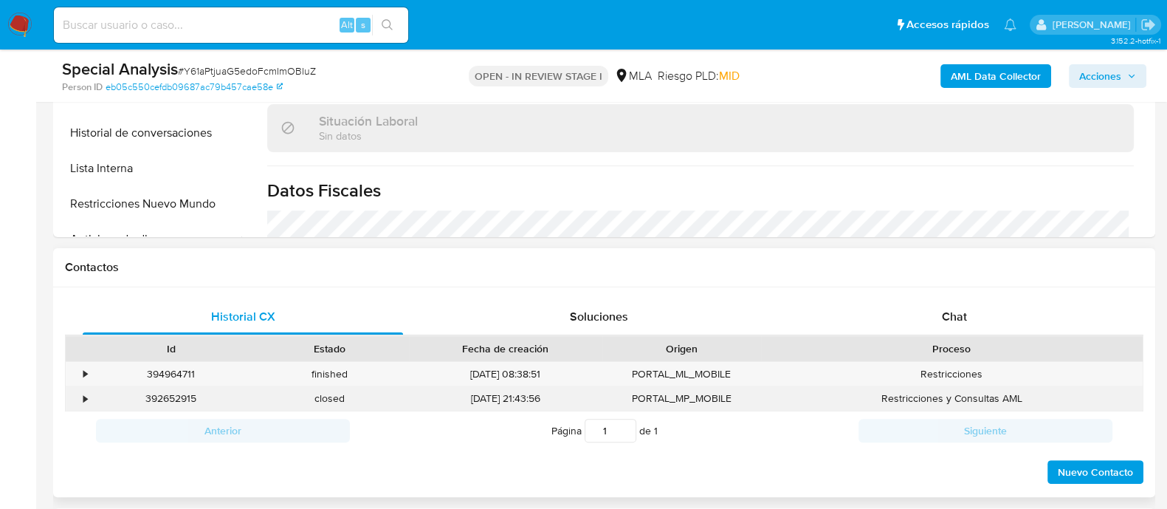
scroll to position [554, 0]
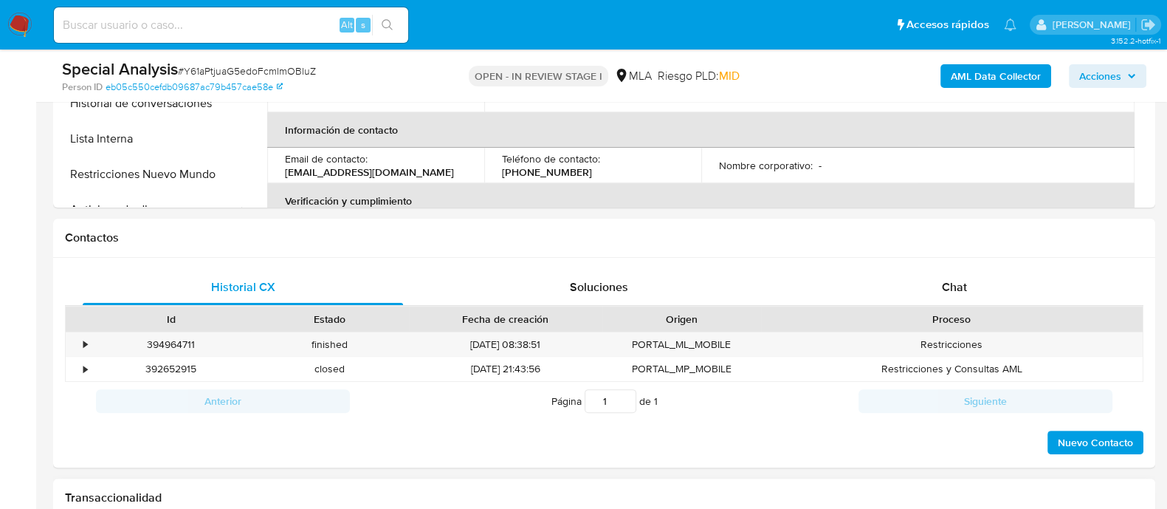
select select "10"
click at [929, 290] on div "Chat" at bounding box center [954, 286] width 320 height 35
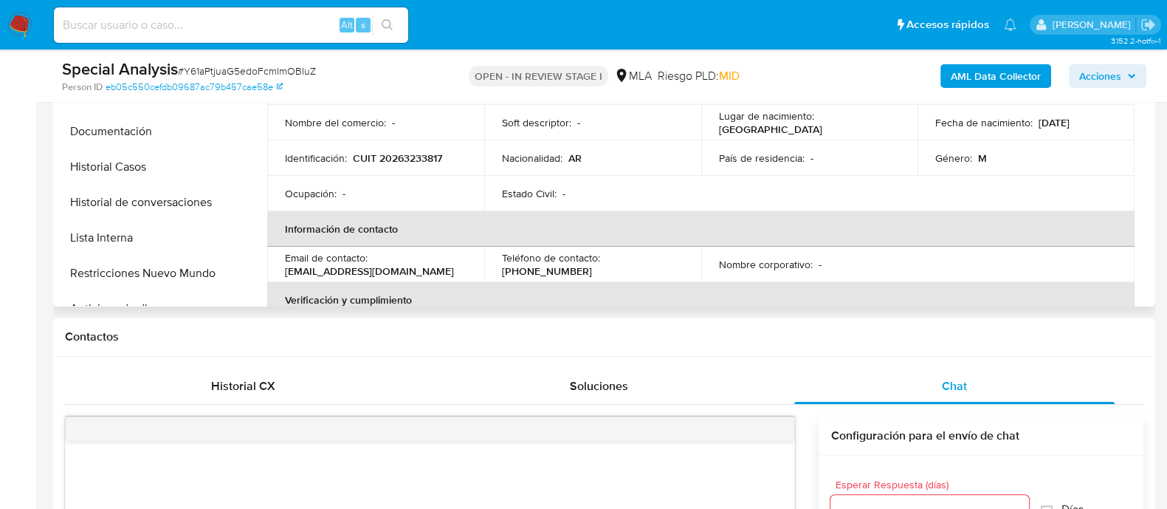
scroll to position [184, 0]
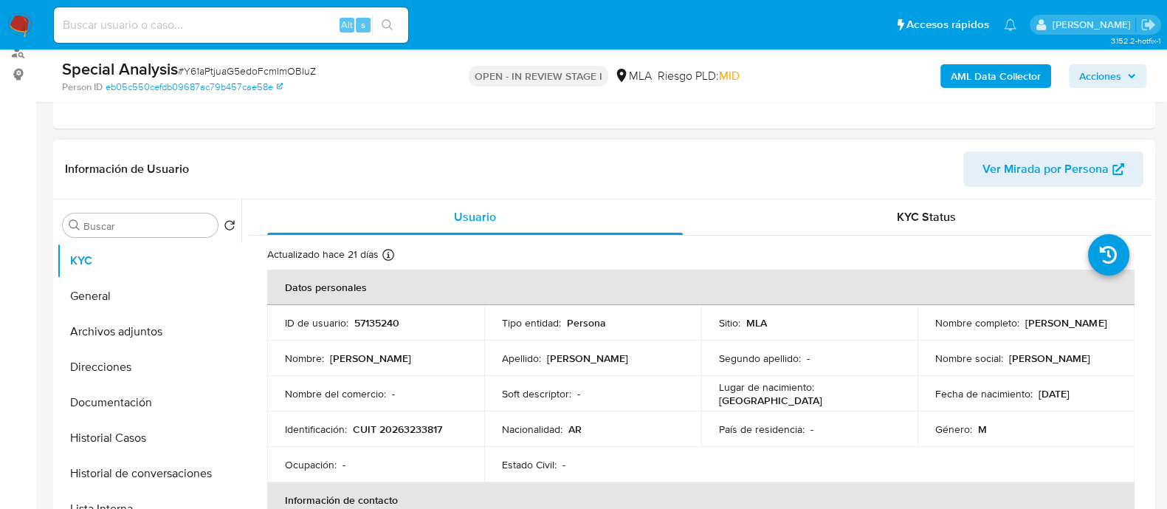
click at [380, 319] on p "57135240" at bounding box center [376, 322] width 45 height 13
copy p "57135240"
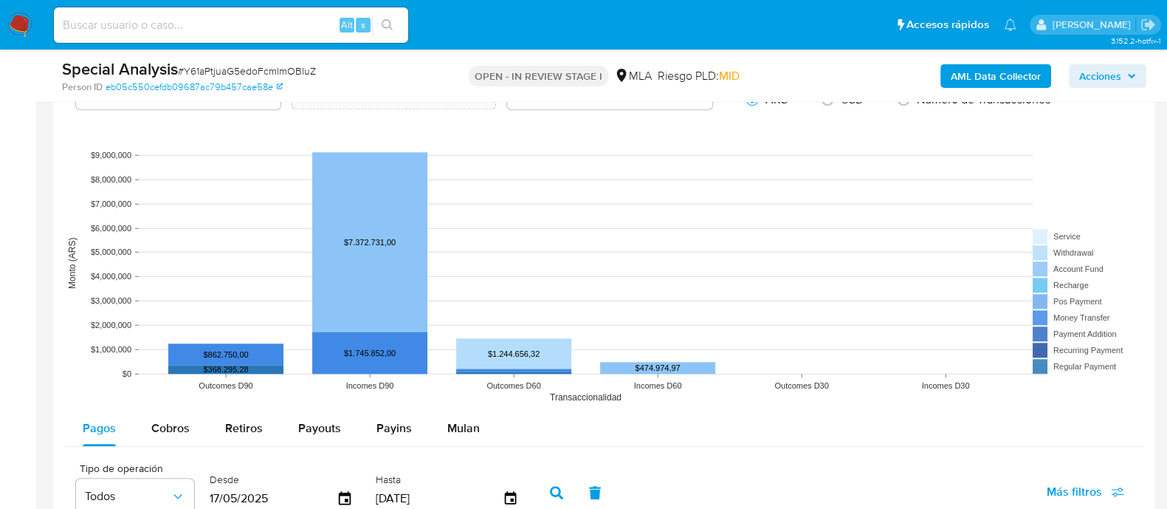
scroll to position [1661, 0]
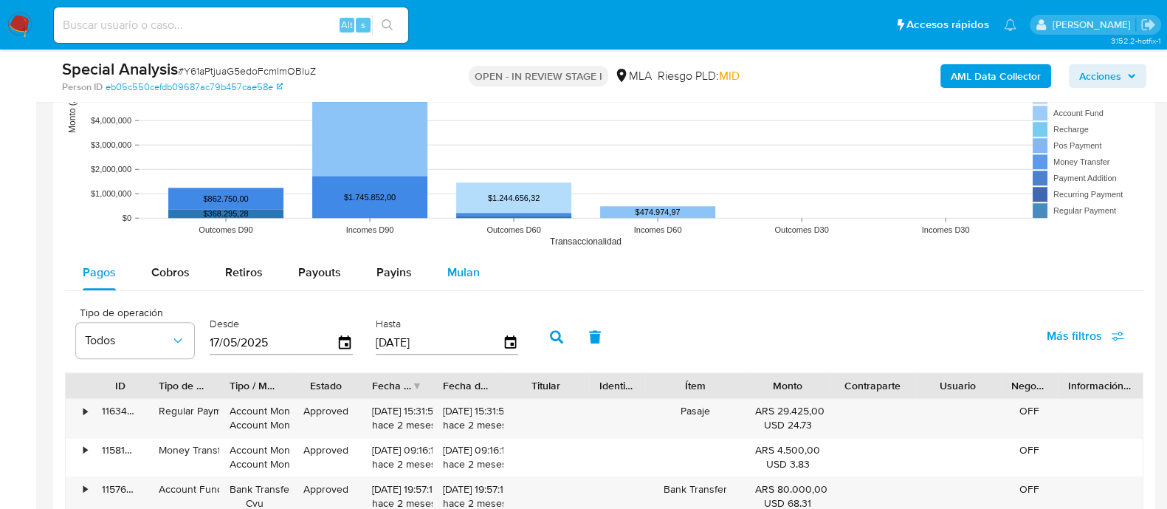
click at [451, 266] on span "Mulan" at bounding box center [463, 272] width 32 height 17
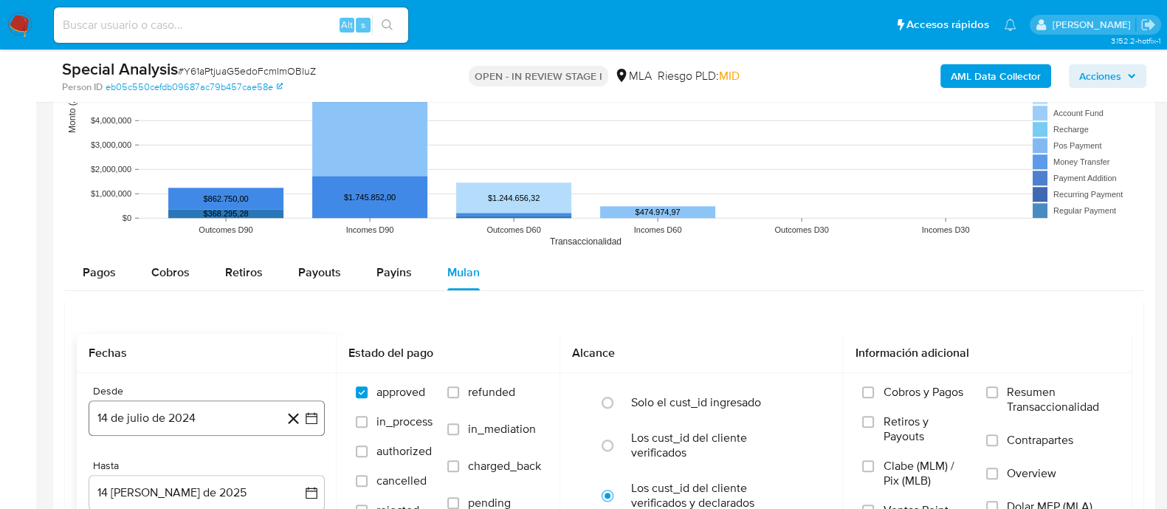
click at [203, 403] on button "14 de julio de 2024" at bounding box center [207, 417] width 236 height 35
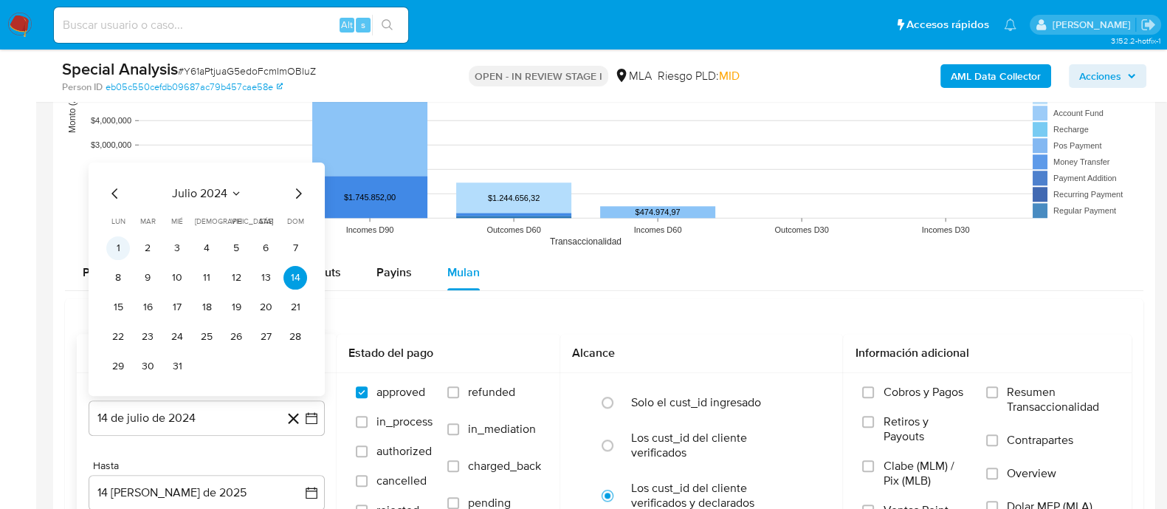
click at [114, 241] on button "1" at bounding box center [118, 248] width 24 height 24
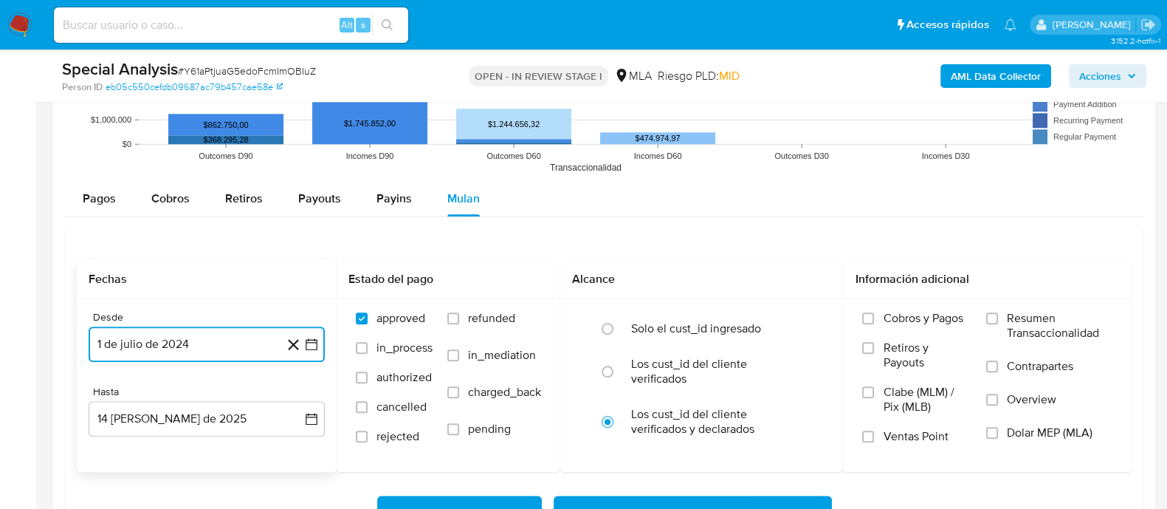
scroll to position [1938, 0]
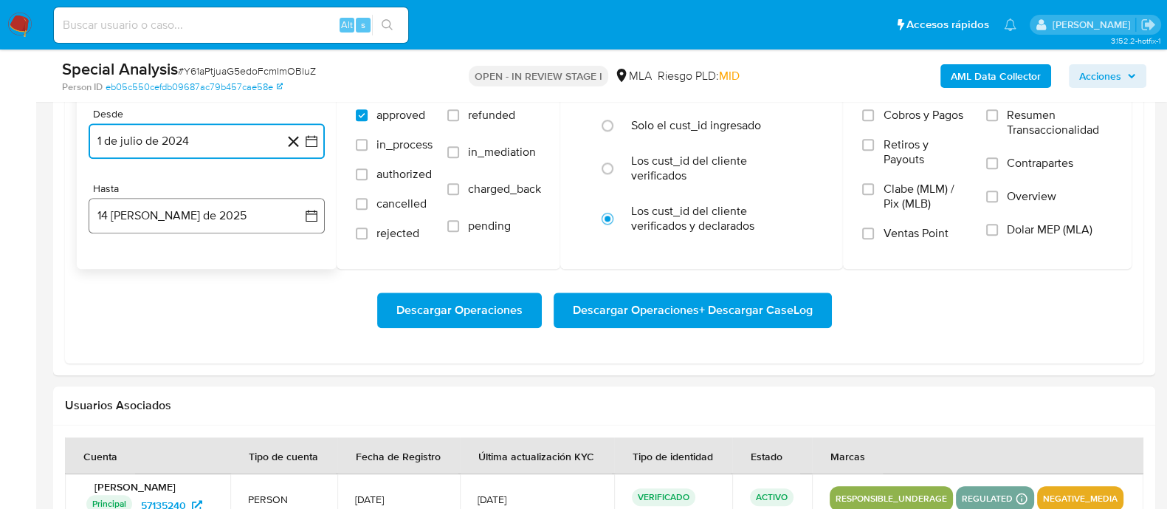
click at [173, 227] on button "14 de agosto de 2025" at bounding box center [207, 215] width 236 height 35
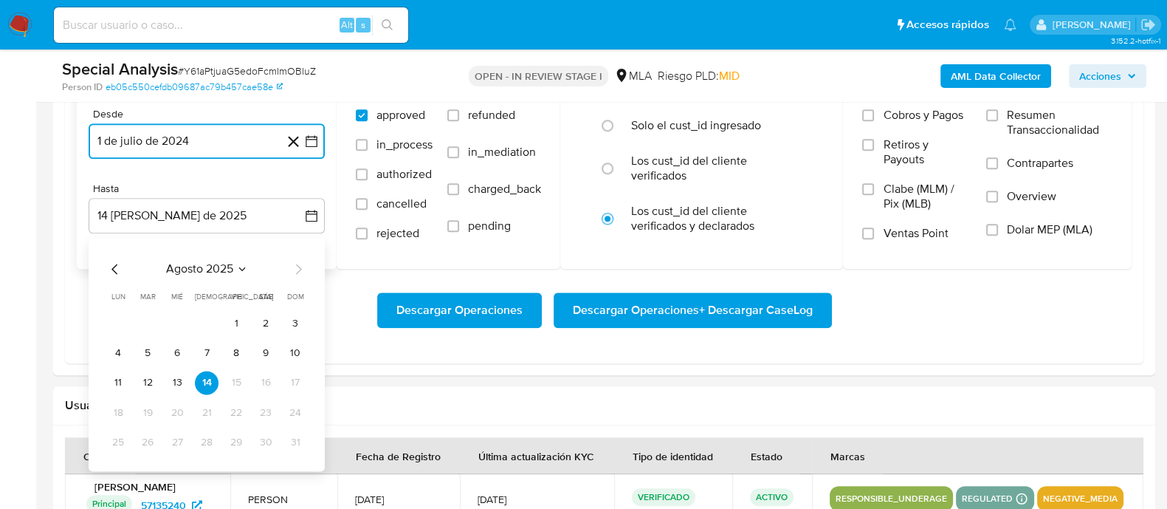
click at [113, 263] on icon "Mes anterior" at bounding box center [115, 269] width 18 height 18
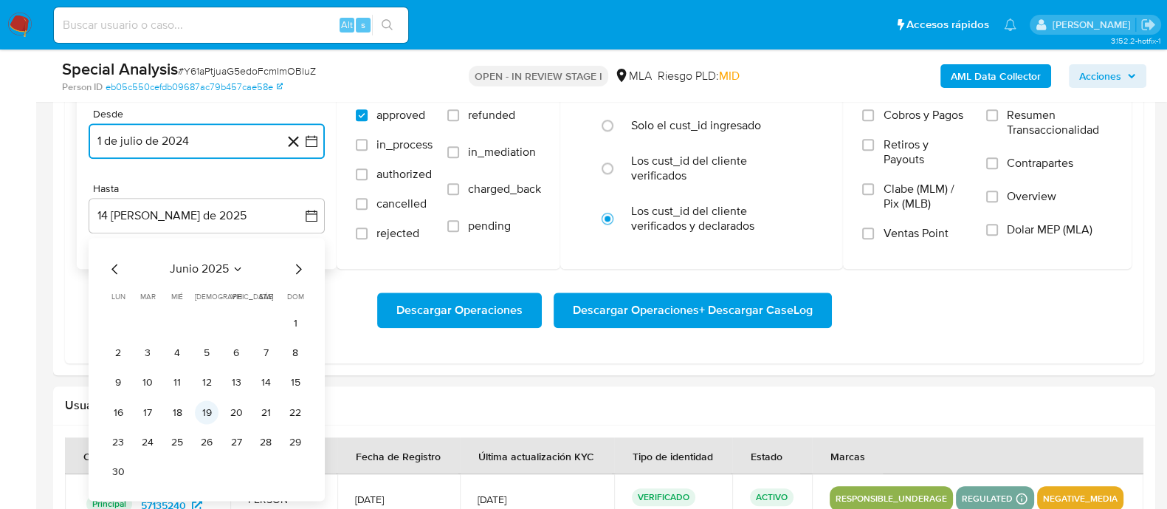
click at [204, 412] on button "19" at bounding box center [207, 412] width 24 height 24
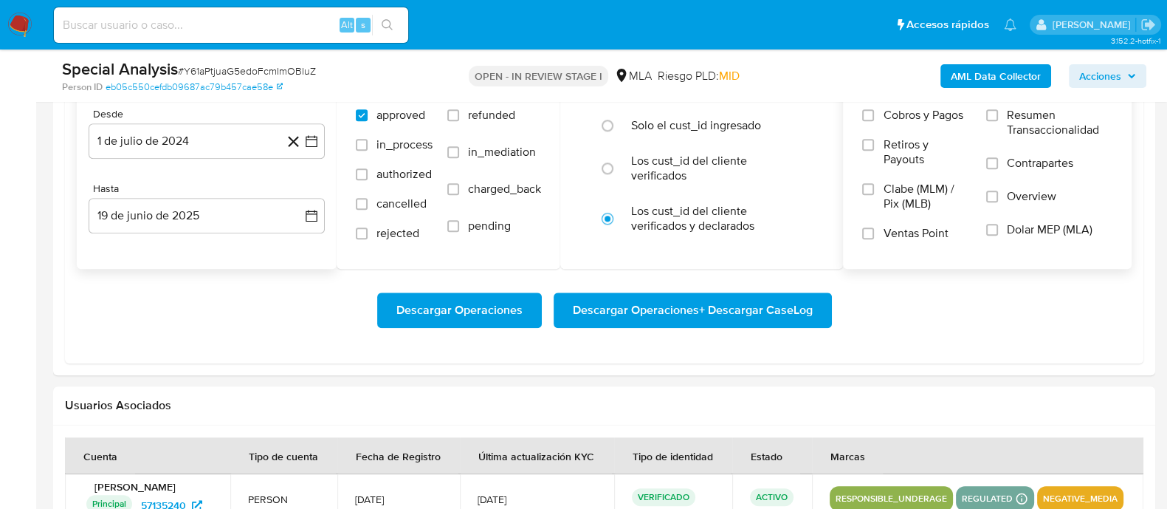
click at [1023, 232] on span "Dolar MEP (MLA)" at bounding box center [1050, 229] width 86 height 15
click at [998, 232] on input "Dolar MEP (MLA)" at bounding box center [992, 230] width 12 height 12
click at [683, 315] on span "Descargar Operaciones + Descargar CaseLog" at bounding box center [693, 310] width 240 height 32
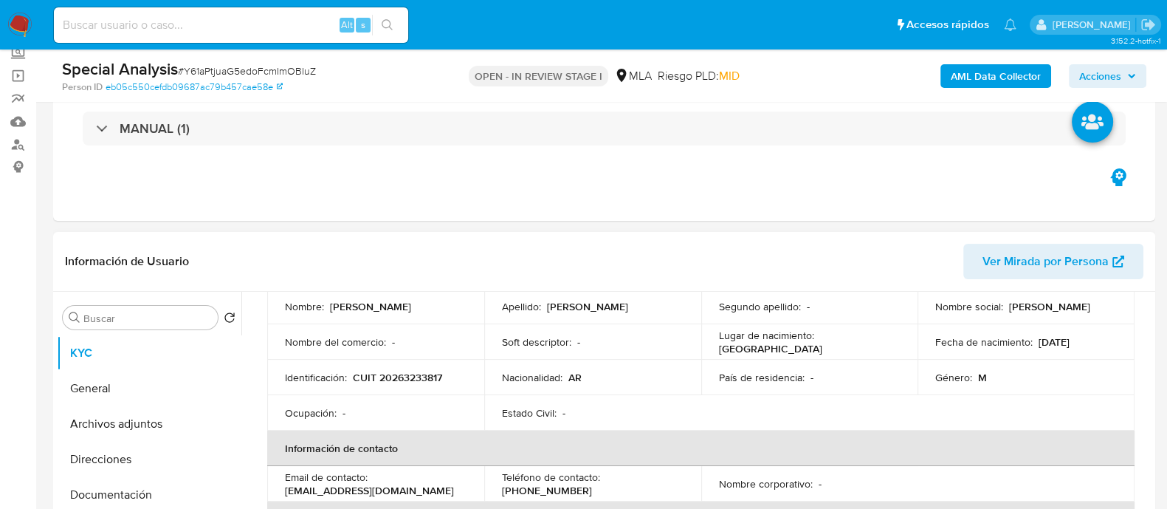
scroll to position [0, 0]
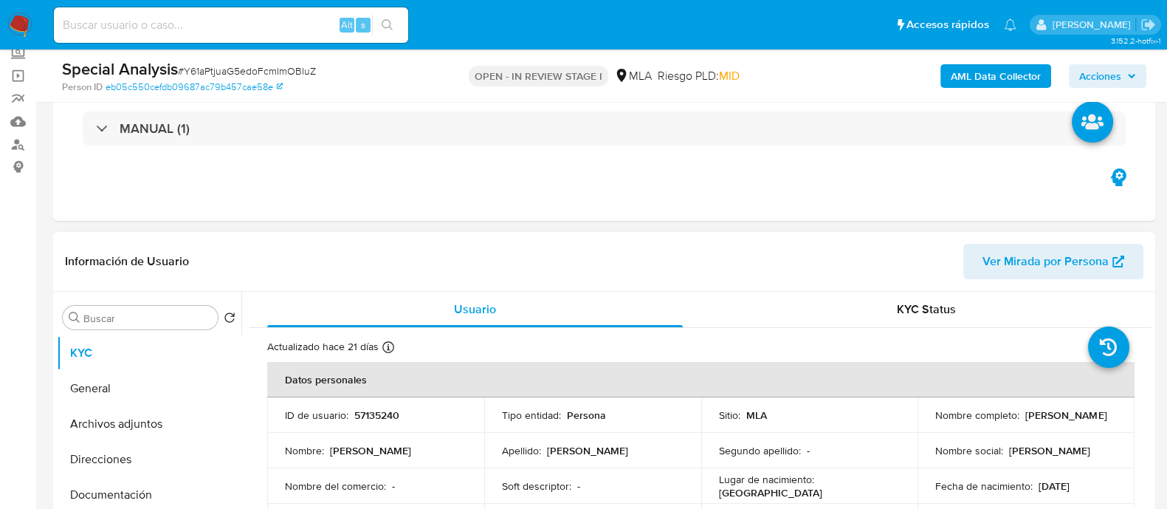
click at [384, 410] on p "57135240" at bounding box center [376, 414] width 45 height 13
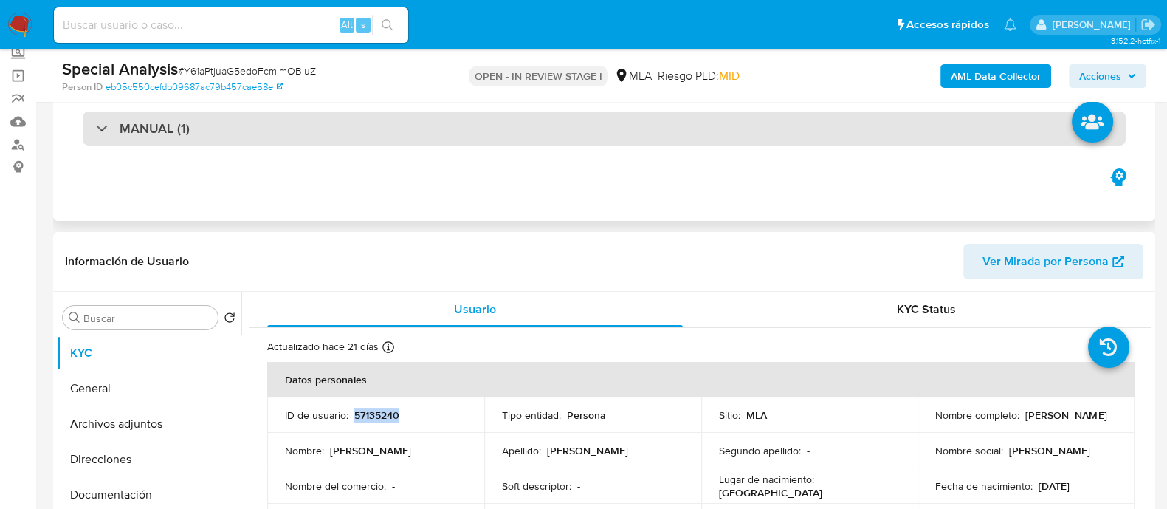
copy p "57135240"
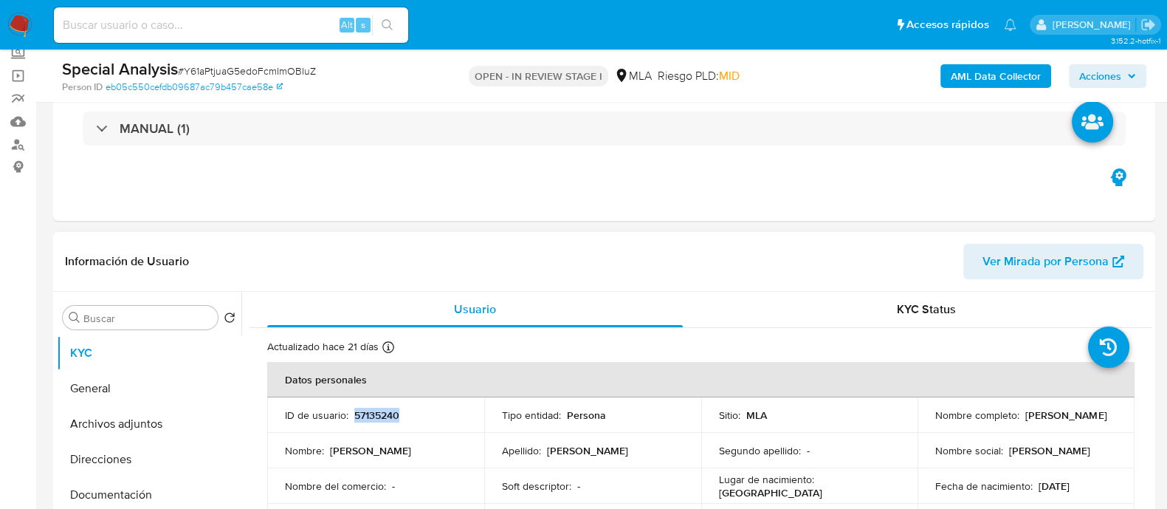
drag, startPoint x: 926, startPoint y: 419, endPoint x: 1056, endPoint y: 418, distance: 129.9
click at [1056, 418] on td "Nombre completo : Javier Ruben Collova" at bounding box center [1026, 414] width 217 height 35
copy p "Javier Ruben Collova"
click at [371, 416] on p "57135240" at bounding box center [376, 414] width 45 height 13
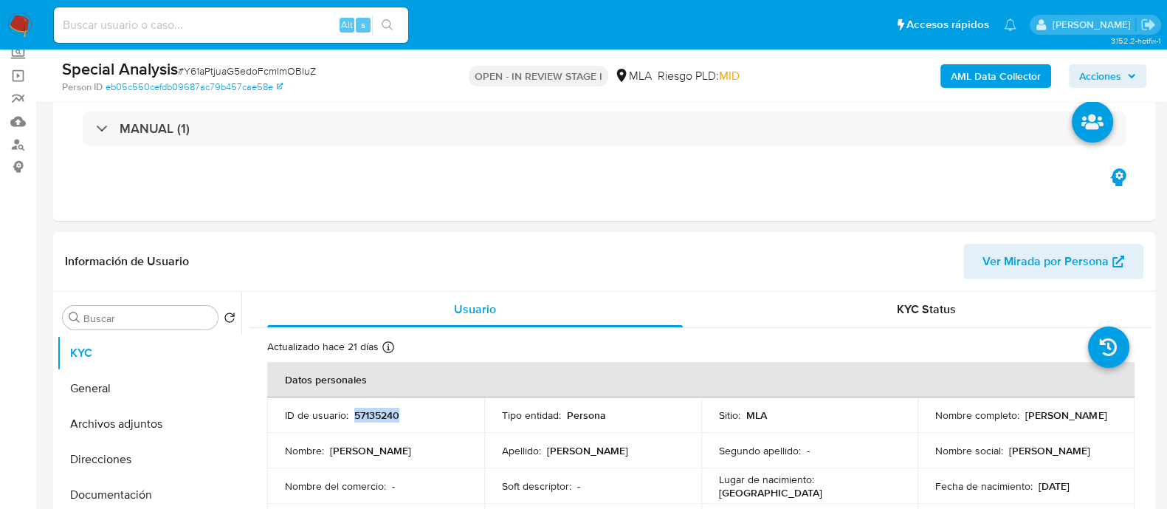
copy p "57135240"
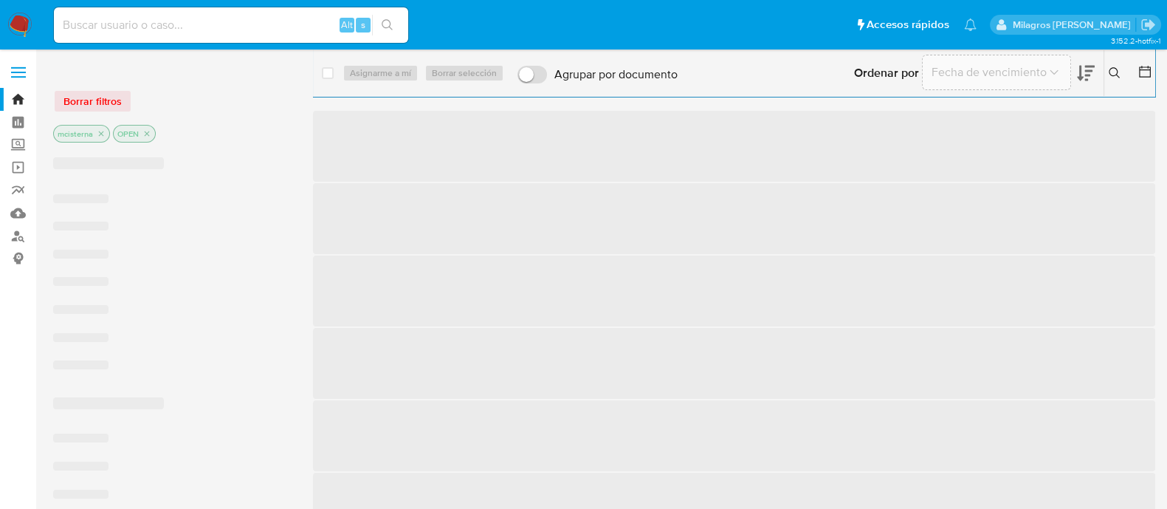
click at [187, 29] on input at bounding box center [231, 25] width 354 height 19
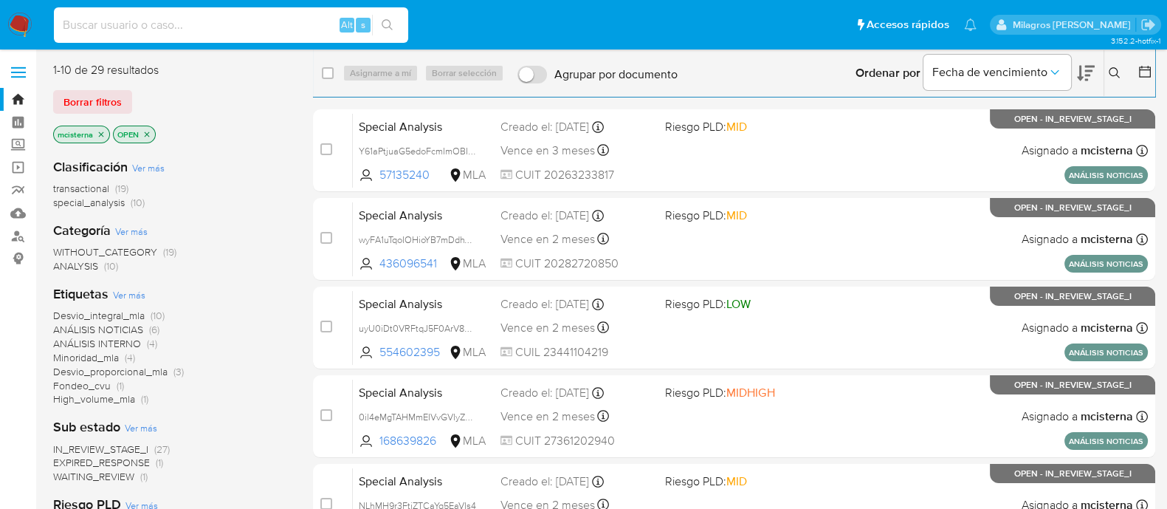
paste input "43343088"
type input "43343088"
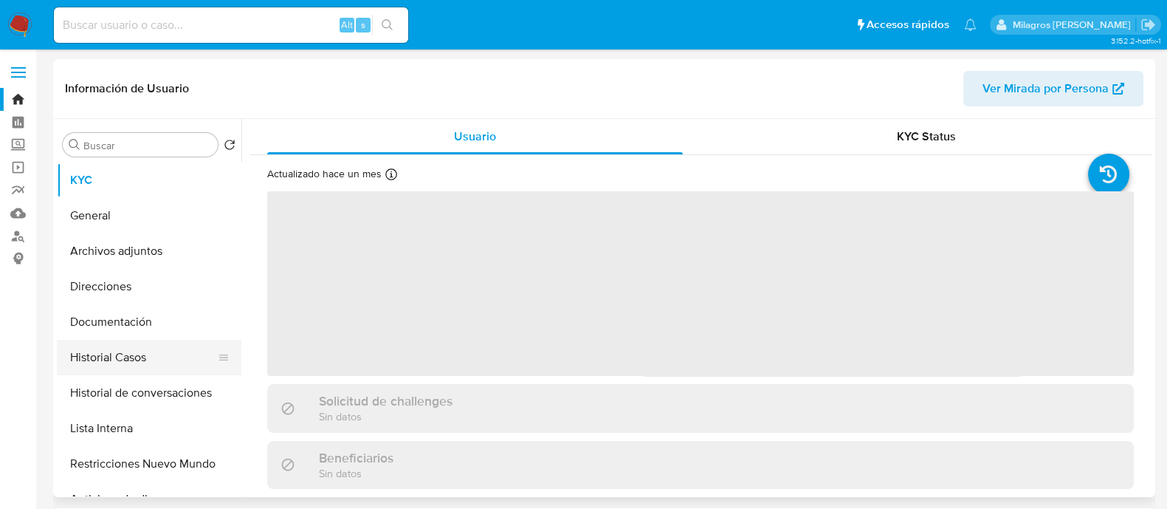
click at [152, 354] on button "Historial Casos" at bounding box center [143, 357] width 173 height 35
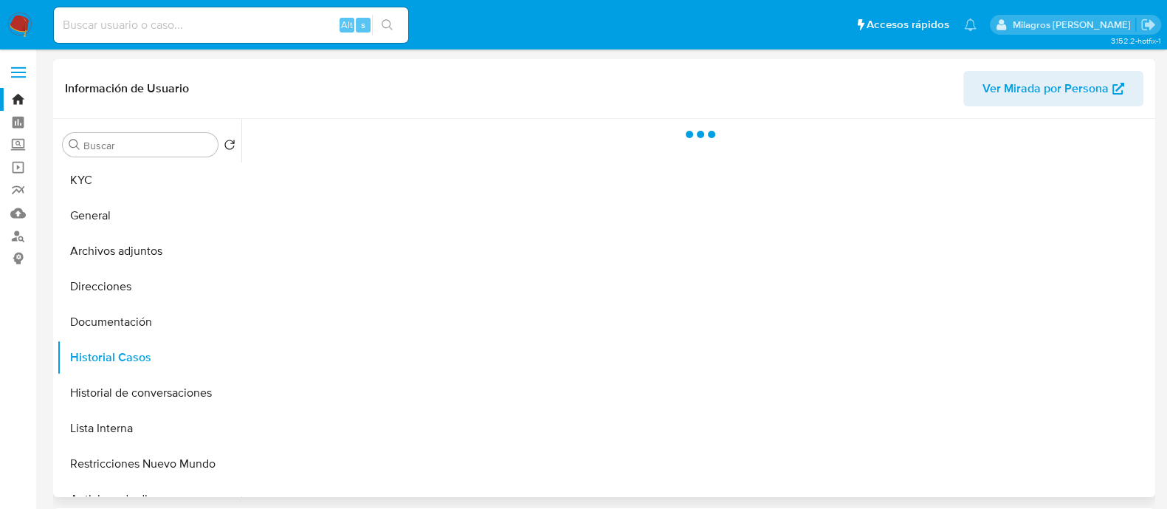
select select "10"
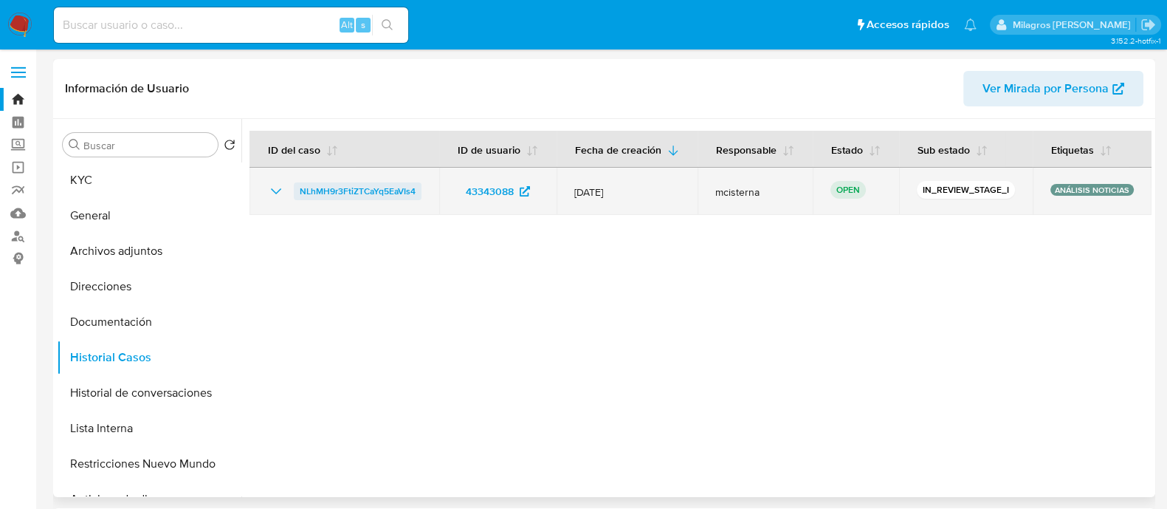
click at [354, 192] on span "NLhMH9r3FtiZTCaYq5EaVIs4" at bounding box center [358, 191] width 116 height 18
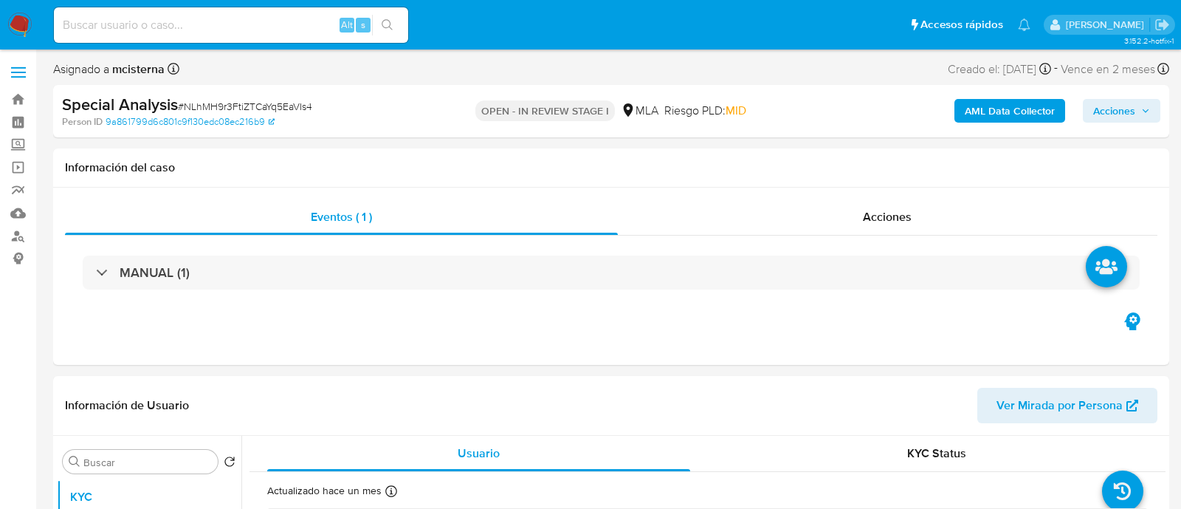
select select "10"
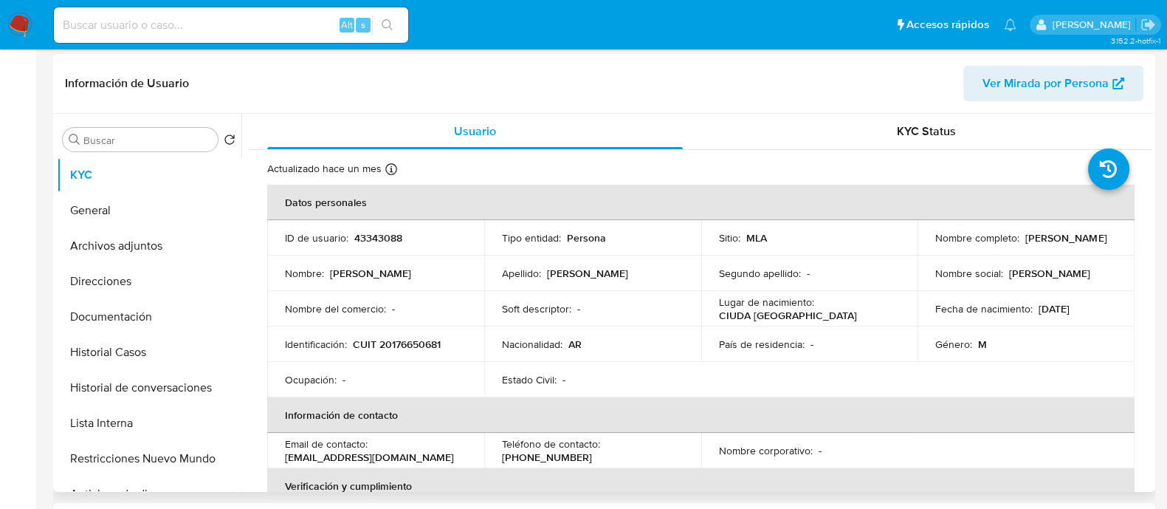
scroll to position [368, 0]
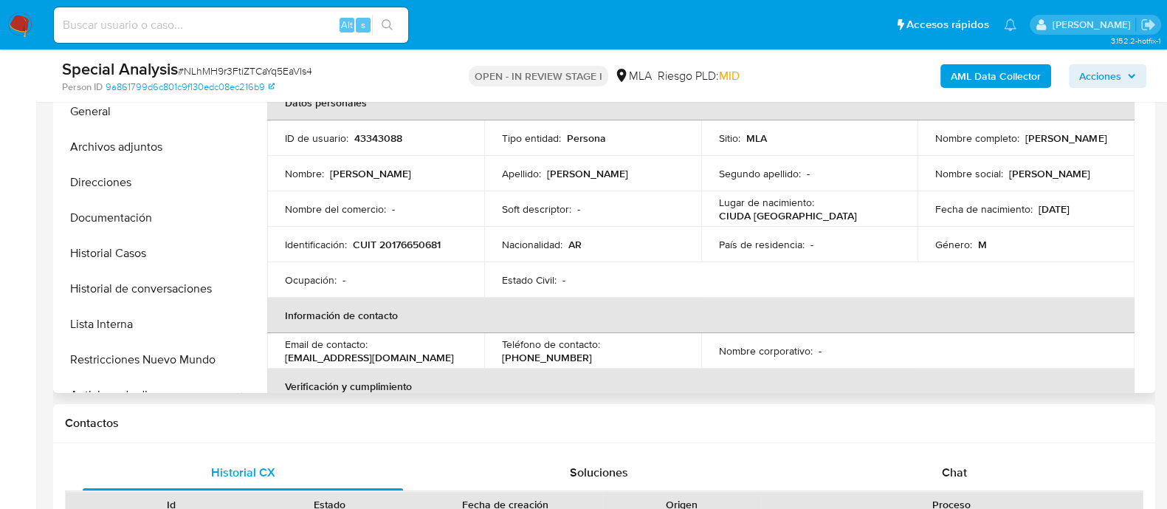
click at [372, 138] on p "43343088" at bounding box center [378, 137] width 48 height 13
copy p "43343088"
click at [206, 359] on button "Restricciones Nuevo Mundo" at bounding box center [143, 359] width 173 height 35
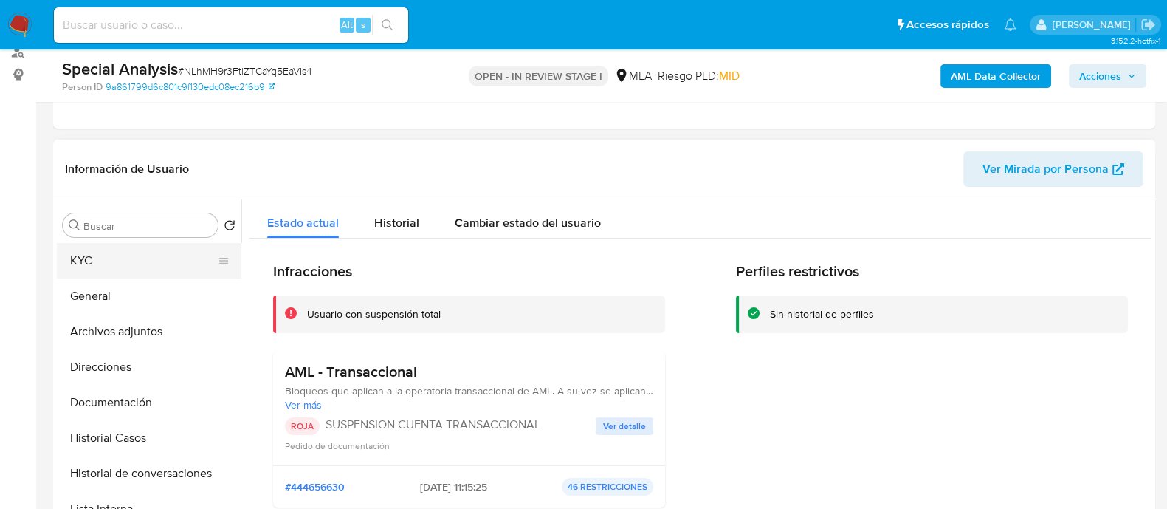
click at [151, 270] on button "KYC" at bounding box center [143, 260] width 173 height 35
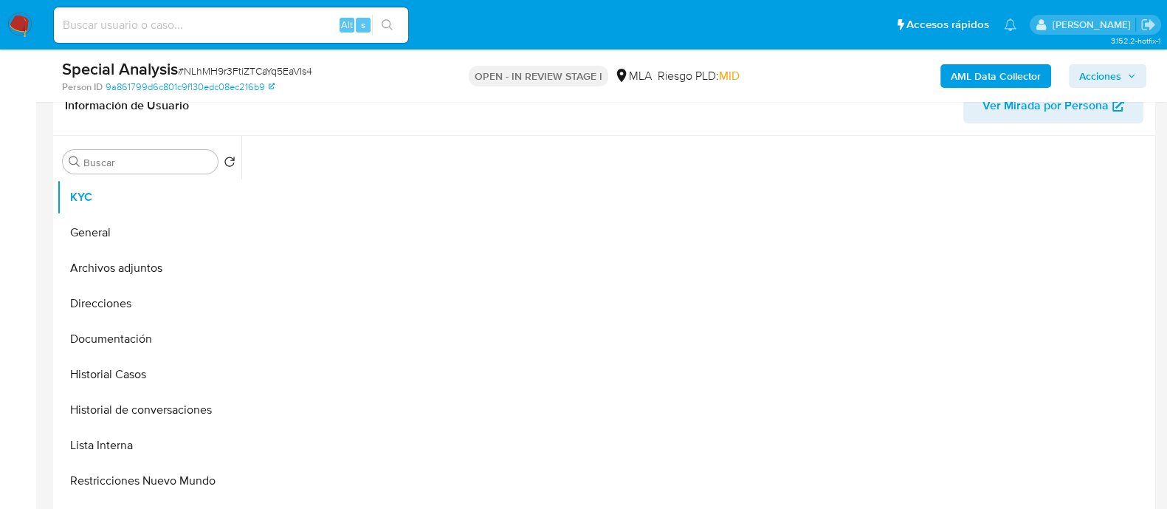
scroll to position [277, 0]
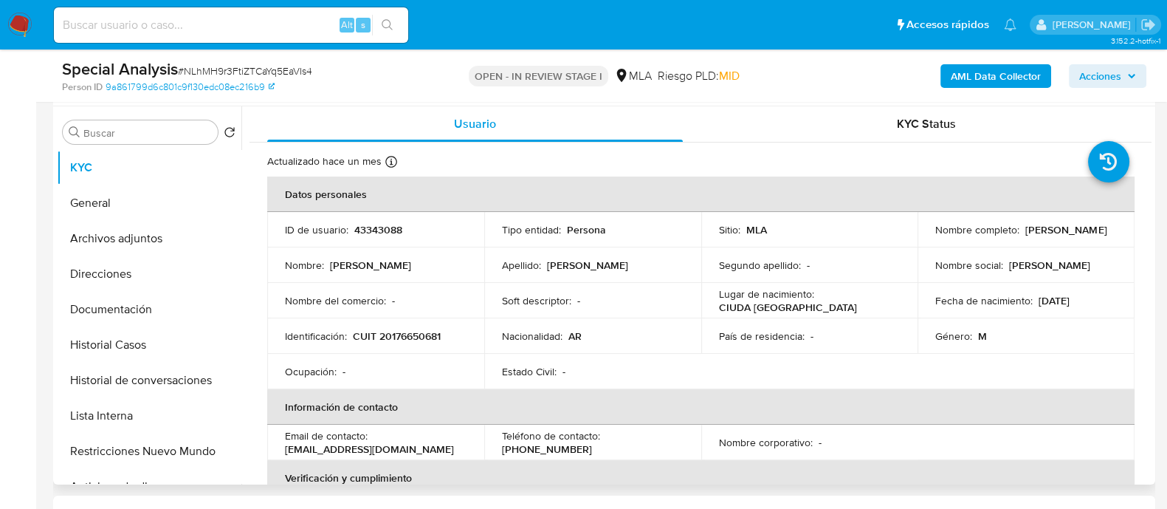
click at [396, 223] on p "43343088" at bounding box center [378, 229] width 48 height 13
copy p "43343088"
click at [414, 323] on td "Identificación : CUIT 20176650681" at bounding box center [375, 335] width 217 height 35
click at [414, 334] on p "CUIT 20176650681" at bounding box center [397, 335] width 88 height 13
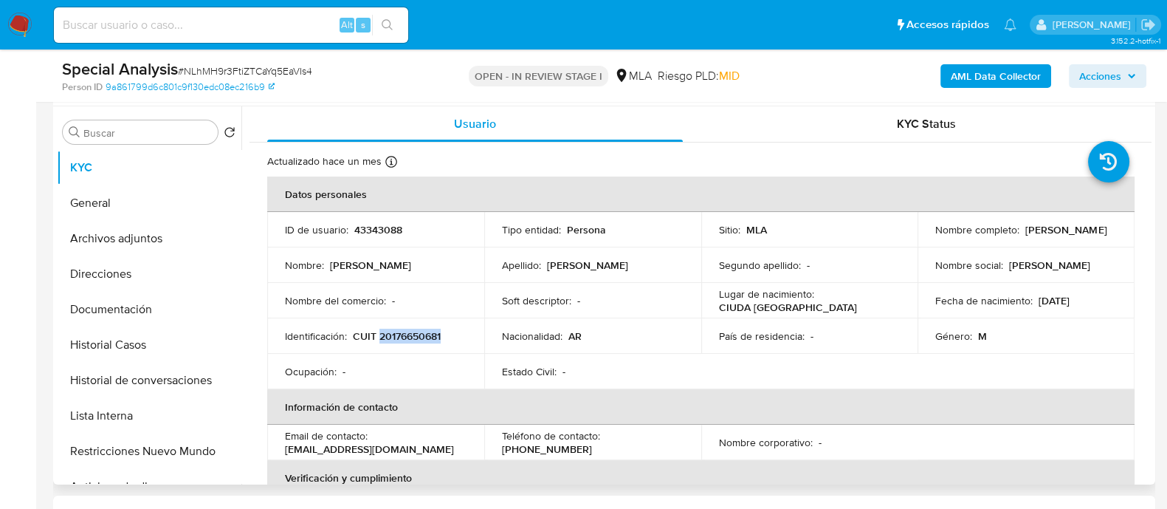
click at [414, 334] on p "CUIT 20176650681" at bounding box center [397, 335] width 88 height 13
copy p "20176650681"
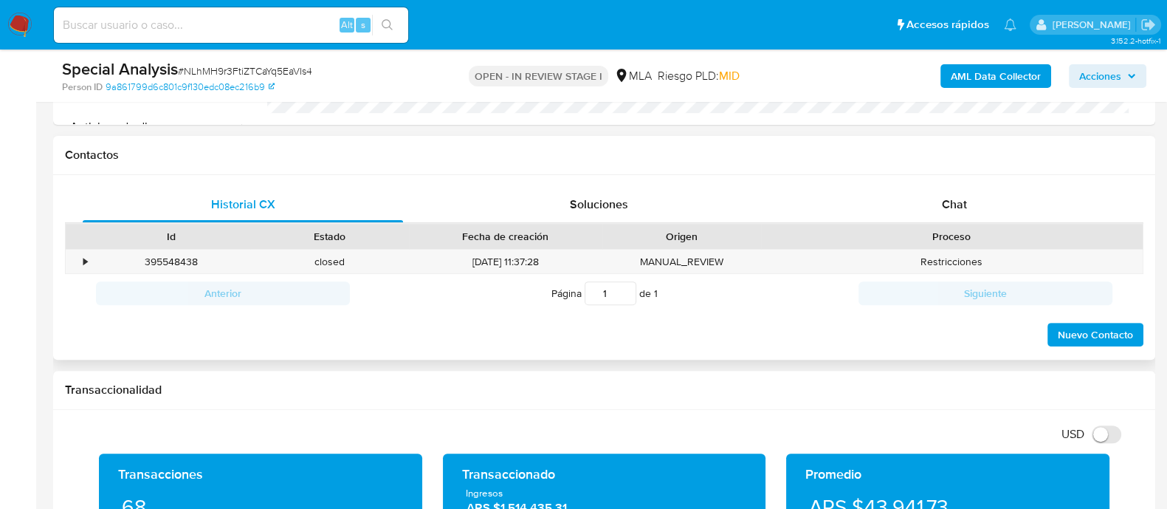
scroll to position [554, 0]
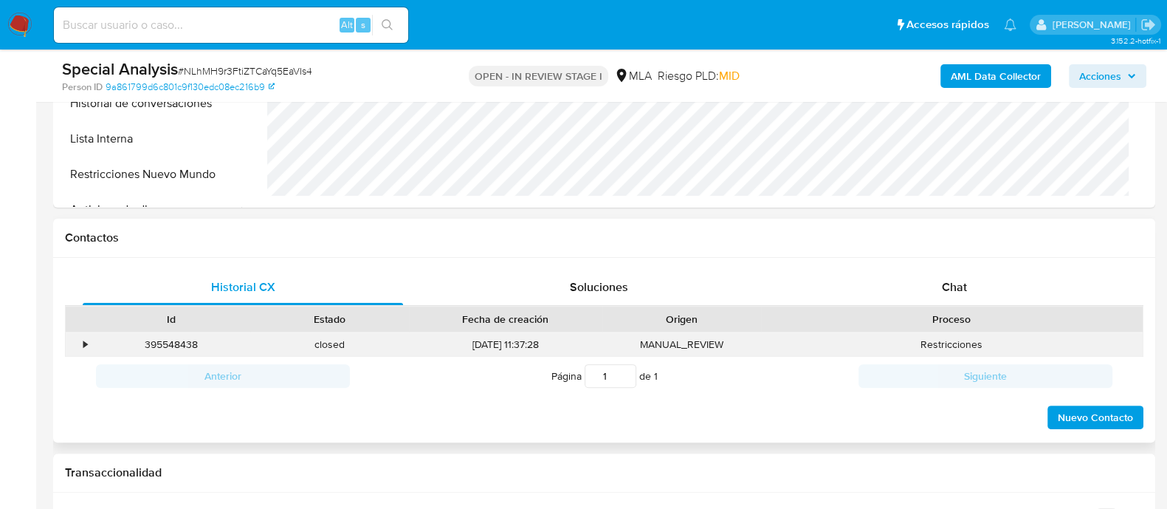
click at [85, 340] on div "•" at bounding box center [85, 344] width 4 height 14
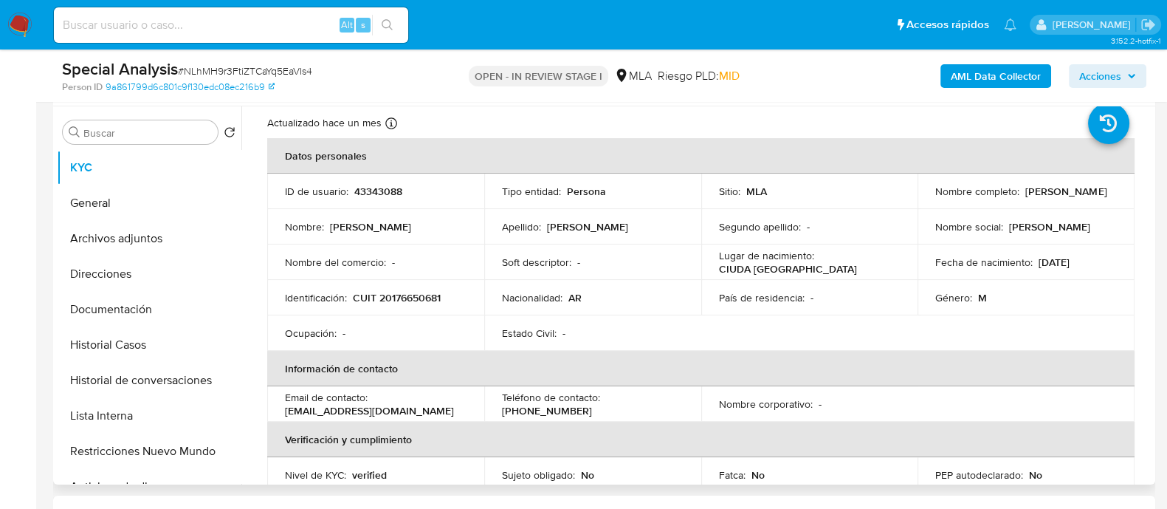
scroll to position [38, 0]
click at [385, 190] on p "43343088" at bounding box center [378, 191] width 48 height 13
copy p "43343088"
click at [151, 221] on button "Archivos adjuntos" at bounding box center [143, 238] width 173 height 35
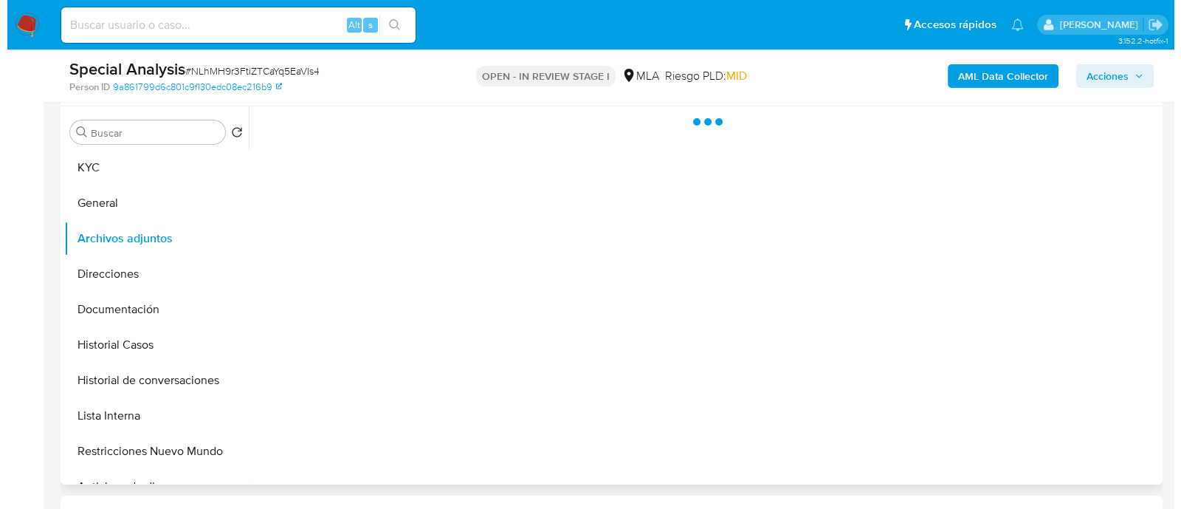
scroll to position [0, 0]
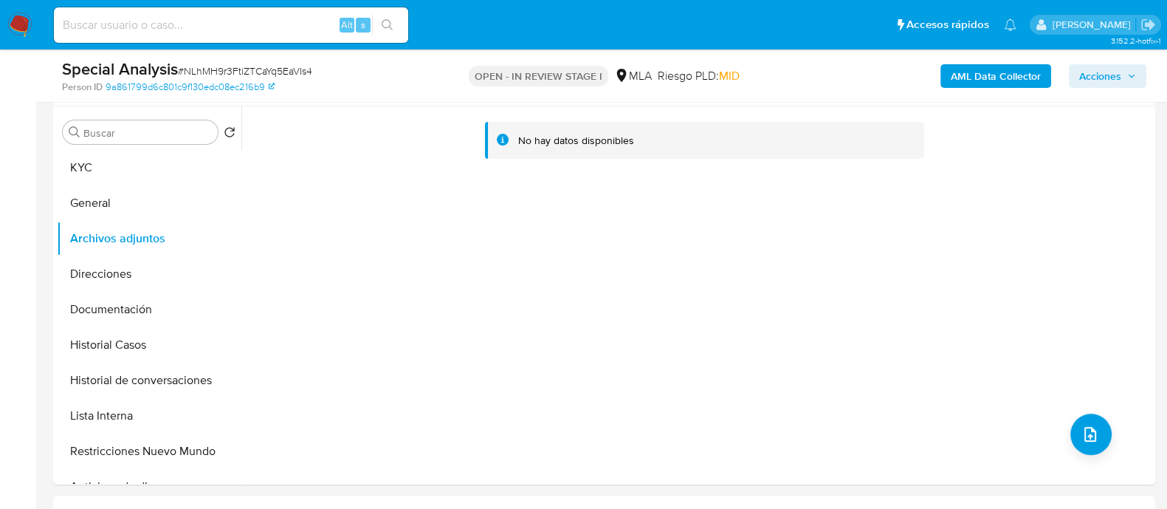
click at [981, 75] on b "AML Data Collector" at bounding box center [996, 76] width 90 height 24
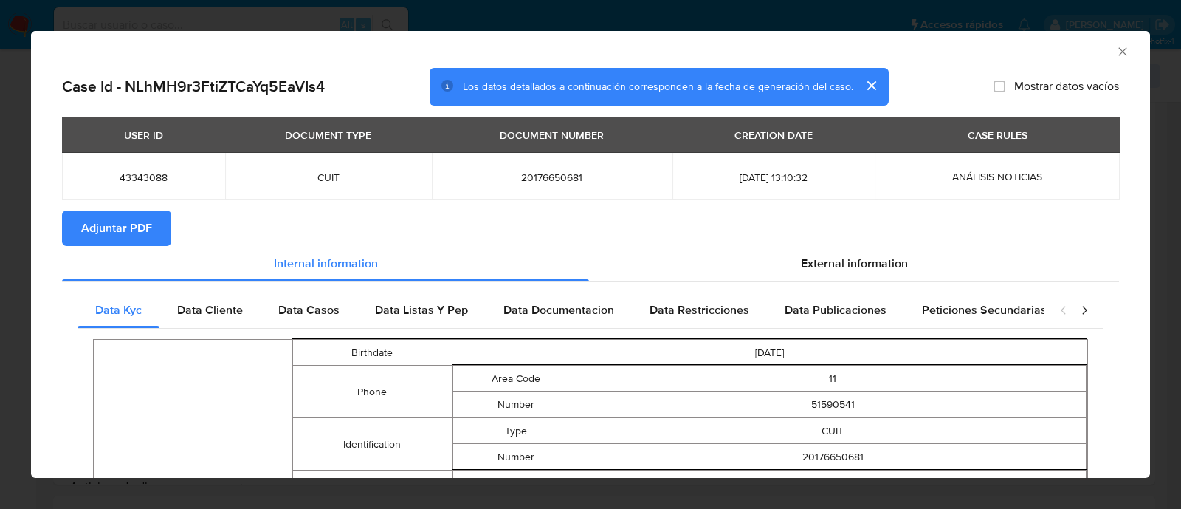
drag, startPoint x: 154, startPoint y: 218, endPoint x: 173, endPoint y: 227, distance: 20.8
click at [154, 218] on button "Adjuntar PDF" at bounding box center [116, 227] width 109 height 35
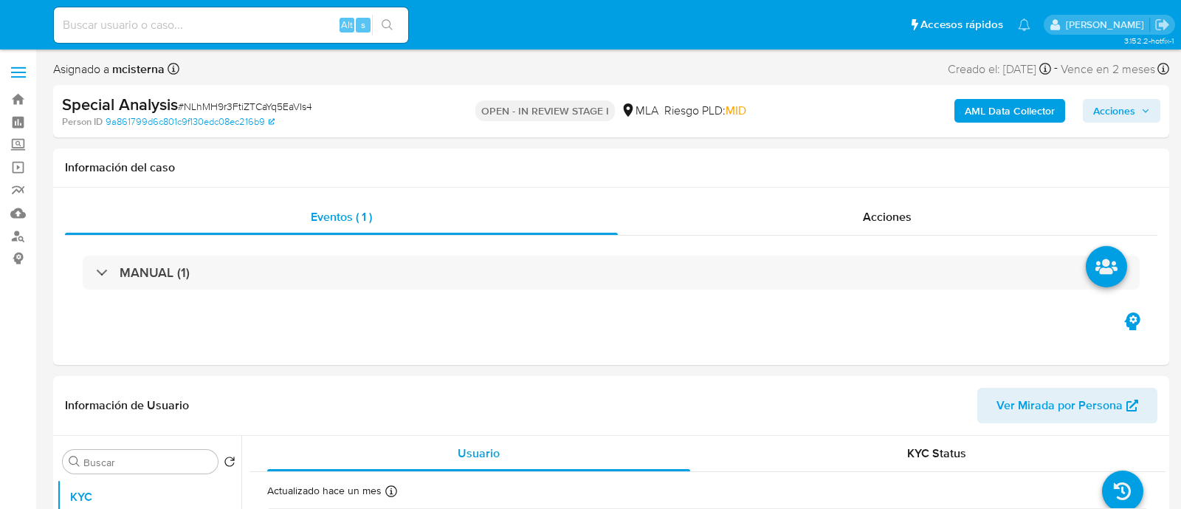
select select "10"
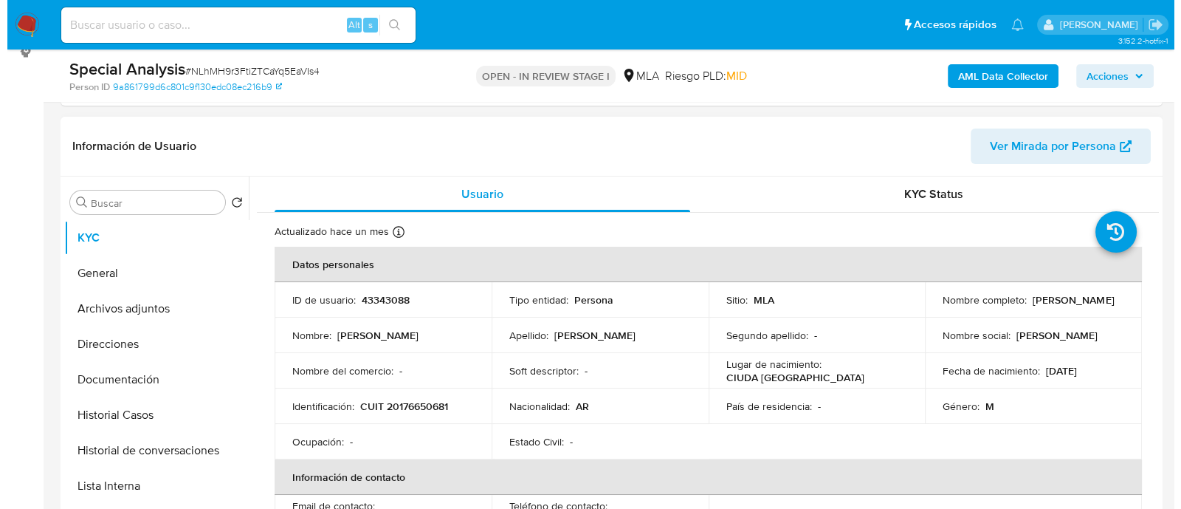
scroll to position [277, 0]
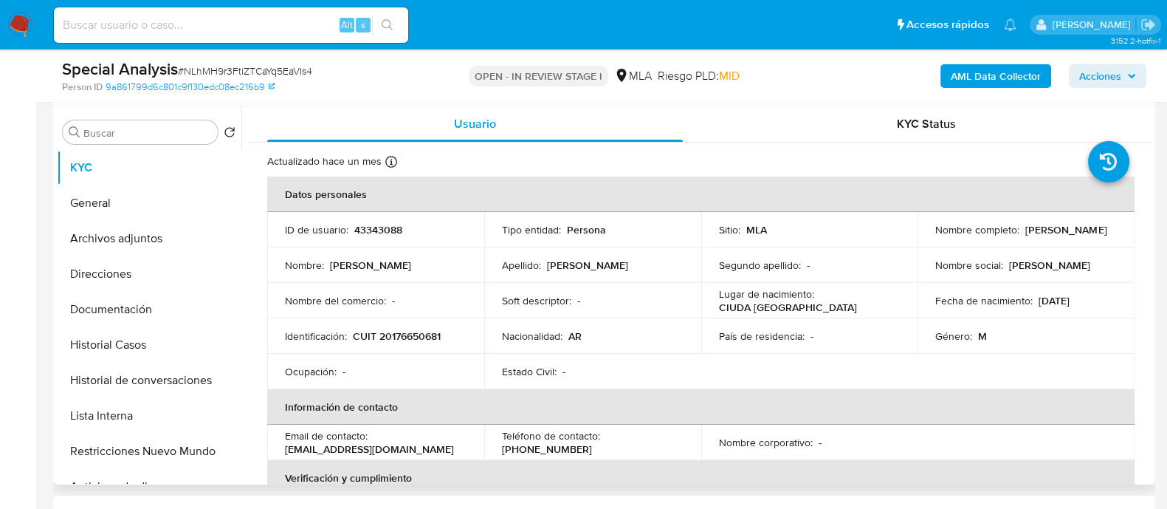
click at [401, 340] on p "CUIT 20176650681" at bounding box center [397, 335] width 88 height 13
copy p "20176650681"
click at [327, 450] on p "jcpiano1965@yahoo.com.ar" at bounding box center [369, 448] width 169 height 13
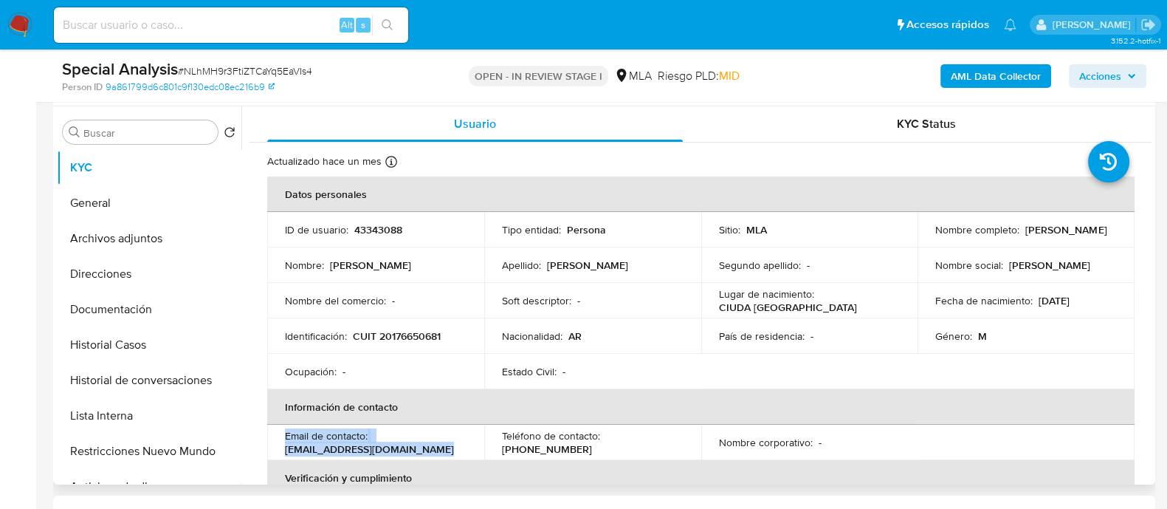
click at [327, 450] on p "jcpiano1965@yahoo.com.ar" at bounding box center [369, 448] width 169 height 13
click at [289, 452] on p "jcpiano1965@yahoo.com.ar" at bounding box center [369, 448] width 169 height 13
click at [281, 450] on td "Email de contacto : jcpiano1965@yahoo.com.ar" at bounding box center [375, 441] width 217 height 35
drag, startPoint x: 279, startPoint y: 450, endPoint x: 495, endPoint y: 448, distance: 215.6
click at [495, 448] on tr "Email de contacto : jcpiano1965@yahoo.com.ar Teléfono de contacto : (11) 515905…" at bounding box center [700, 441] width 867 height 35
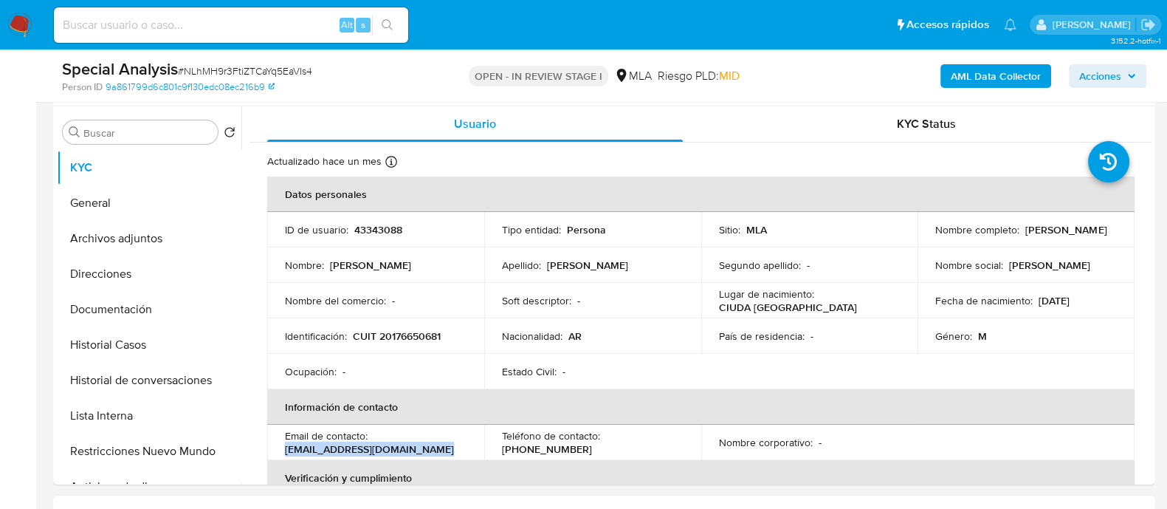
copy p "jcpiano1965@yahoo.com.ar"
click at [144, 264] on button "Direcciones" at bounding box center [143, 273] width 173 height 35
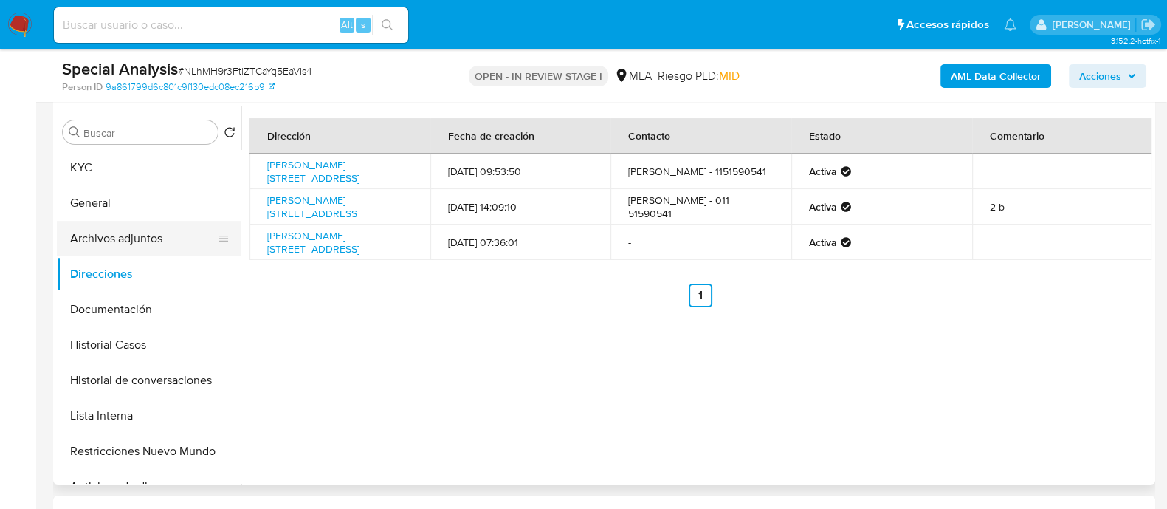
click at [120, 237] on button "Archivos adjuntos" at bounding box center [143, 238] width 173 height 35
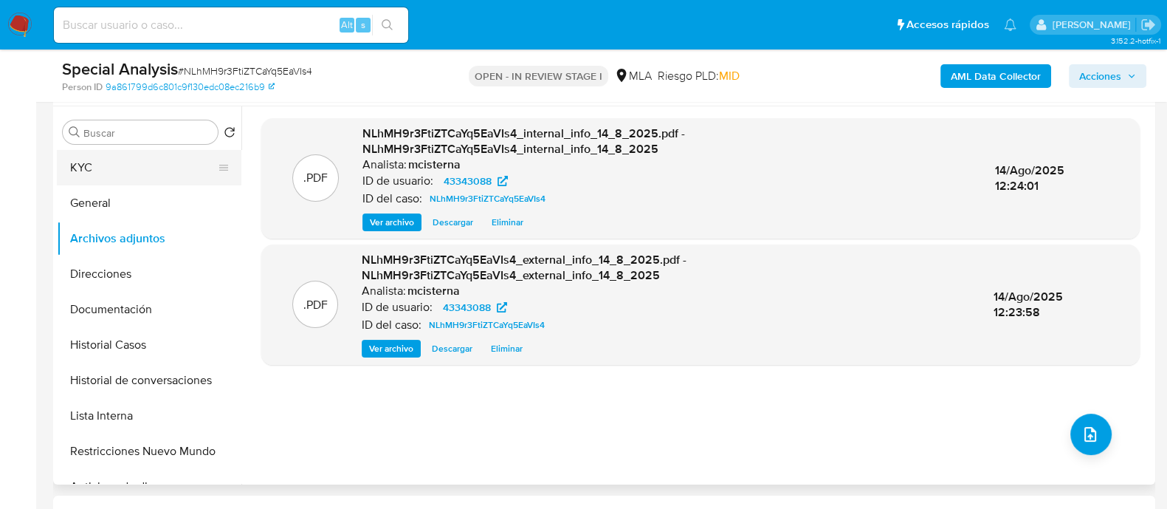
click at [148, 165] on button "KYC" at bounding box center [143, 167] width 173 height 35
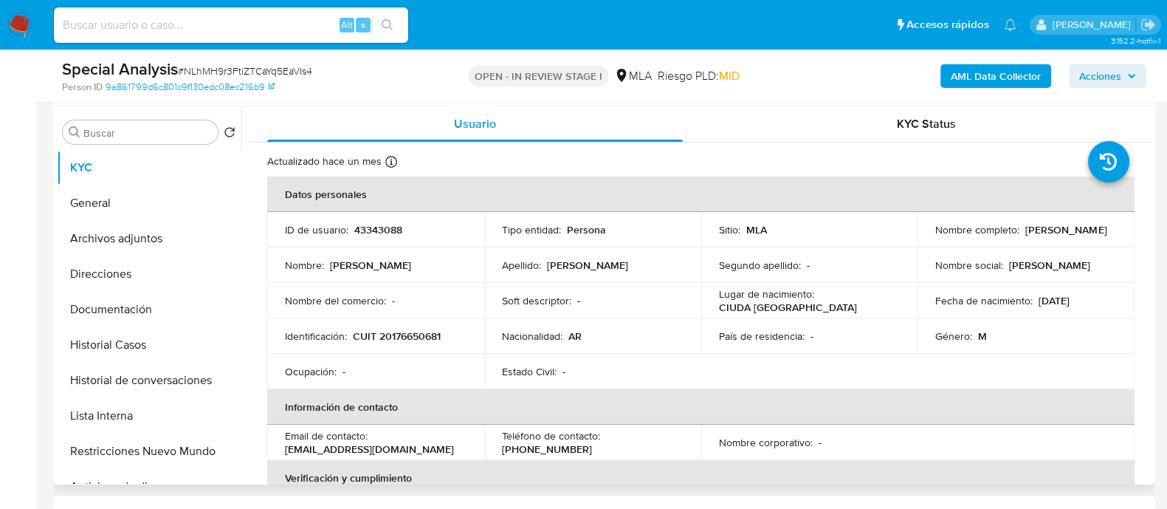
click at [421, 330] on p "CUIT 20176650681" at bounding box center [397, 335] width 88 height 13
copy p "20176650681"
click at [145, 247] on button "Archivos adjuntos" at bounding box center [143, 238] width 173 height 35
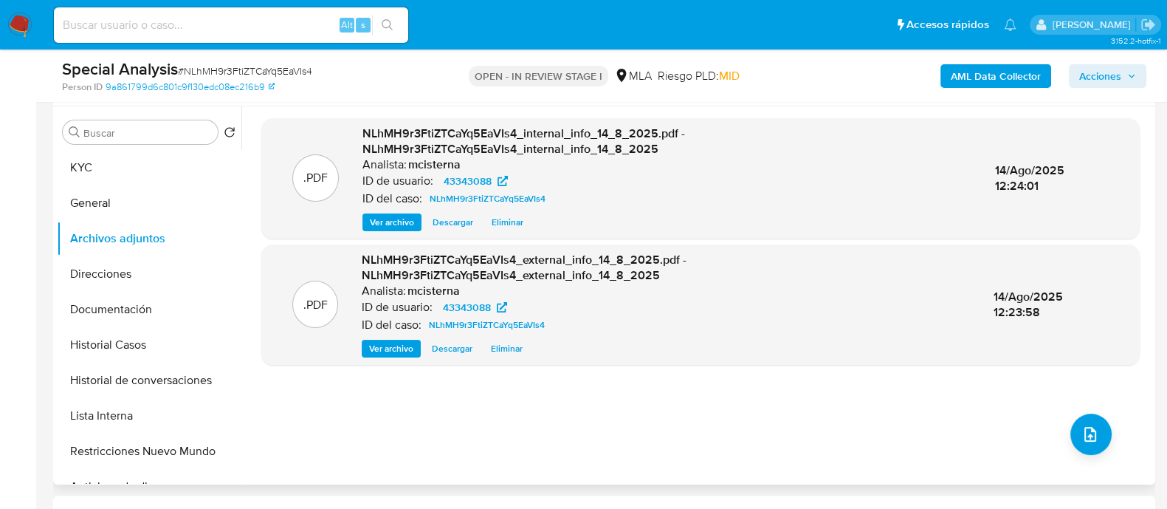
click at [1064, 440] on div ".PDF NLhMH9r3FtiZTCaYq5EaVIs4_internal_info_14_8_2025.pdf - NLhMH9r3FtiZTCaYq5E…" at bounding box center [700, 295] width 878 height 354
click at [1117, 440] on div ".PDF NLhMH9r3FtiZTCaYq5EaVIs4_internal_info_14_8_2025.pdf - NLhMH9r3FtiZTCaYq5E…" at bounding box center [700, 295] width 878 height 354
click at [1097, 438] on button "upload-file" at bounding box center [1090, 433] width 41 height 41
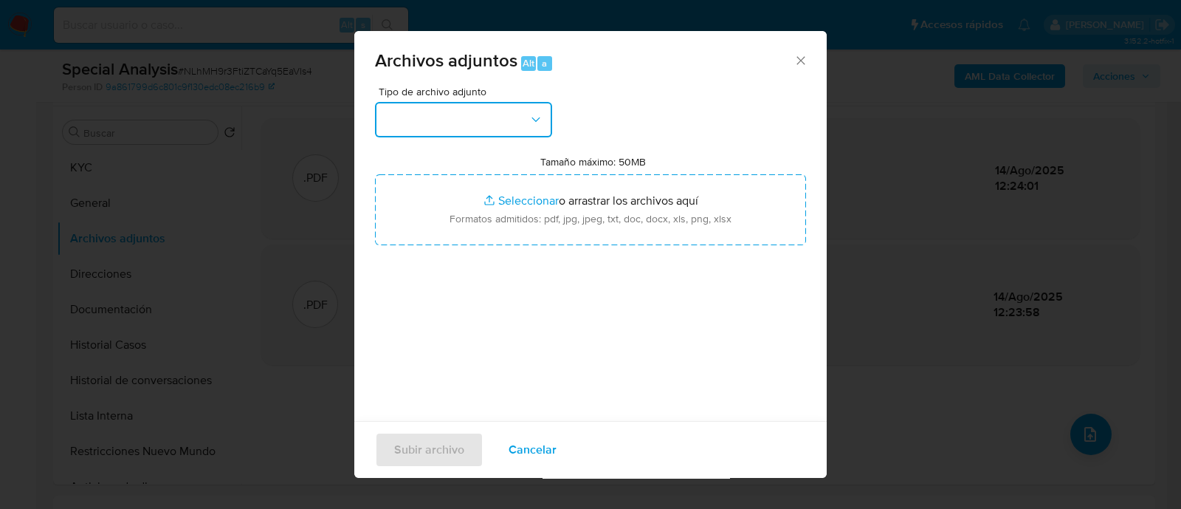
click at [511, 118] on button "button" at bounding box center [463, 119] width 177 height 35
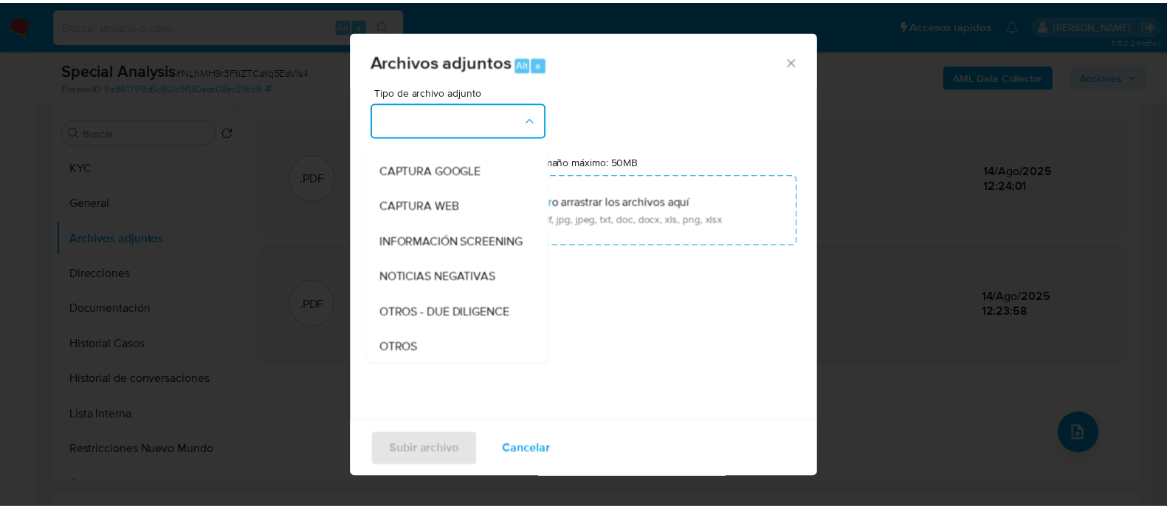
scroll to position [184, 0]
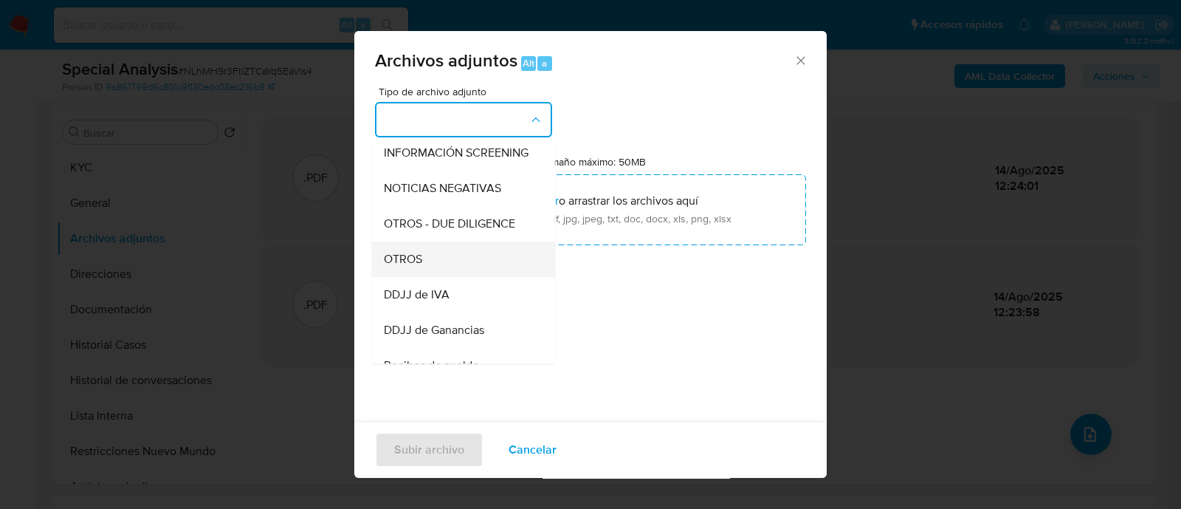
click at [471, 271] on div "OTROS" at bounding box center [459, 258] width 151 height 35
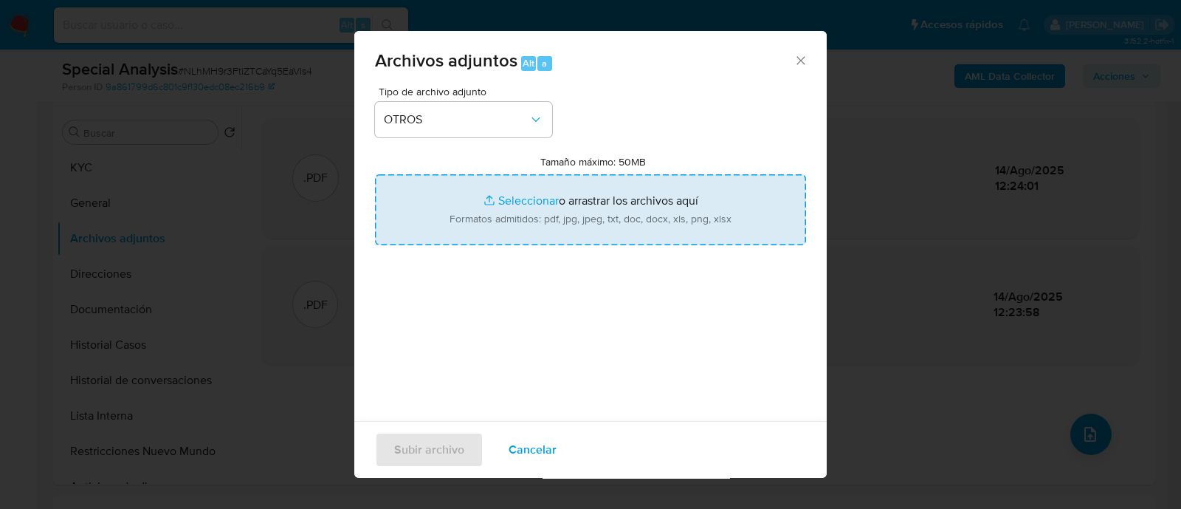
type input "C:\fakepath\Movimientos NLhMH9r3FtiZTCaYq5EaVIs4_2025_07_25_07_36_46.xlsx"
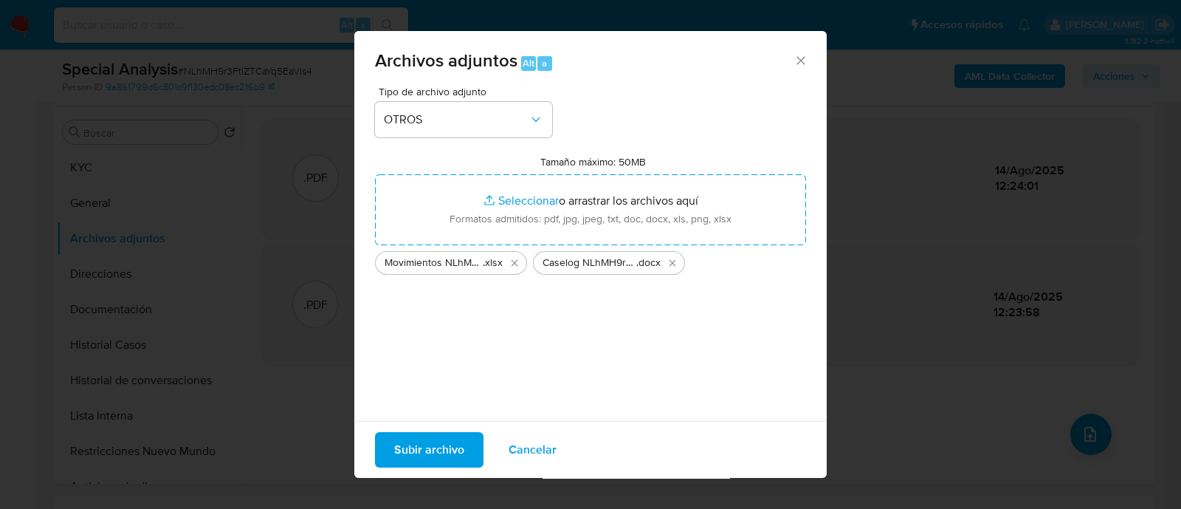
click at [430, 444] on span "Subir archivo" at bounding box center [429, 449] width 70 height 32
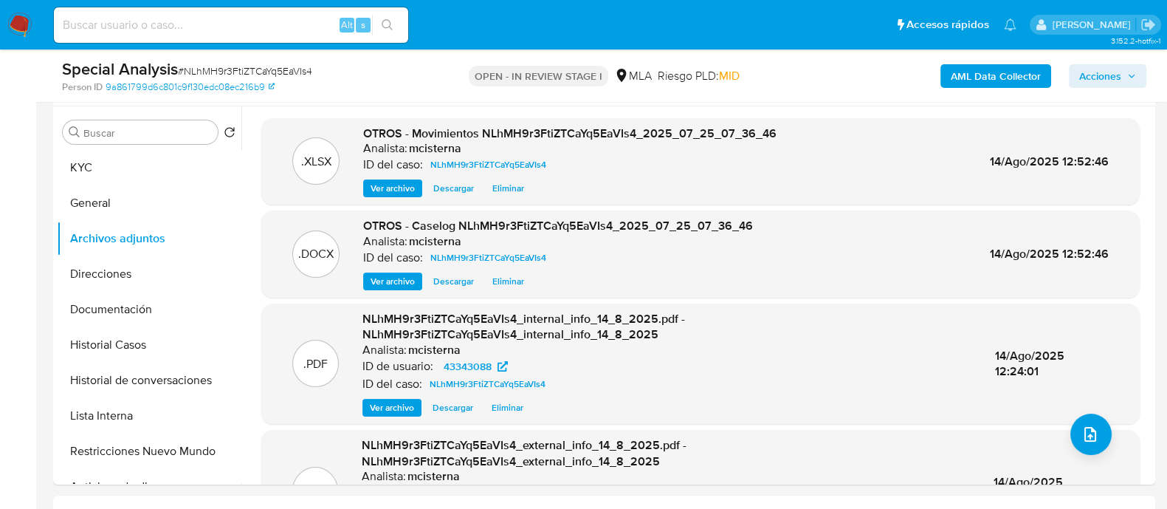
click at [1119, 68] on span "Acciones" at bounding box center [1100, 76] width 42 height 24
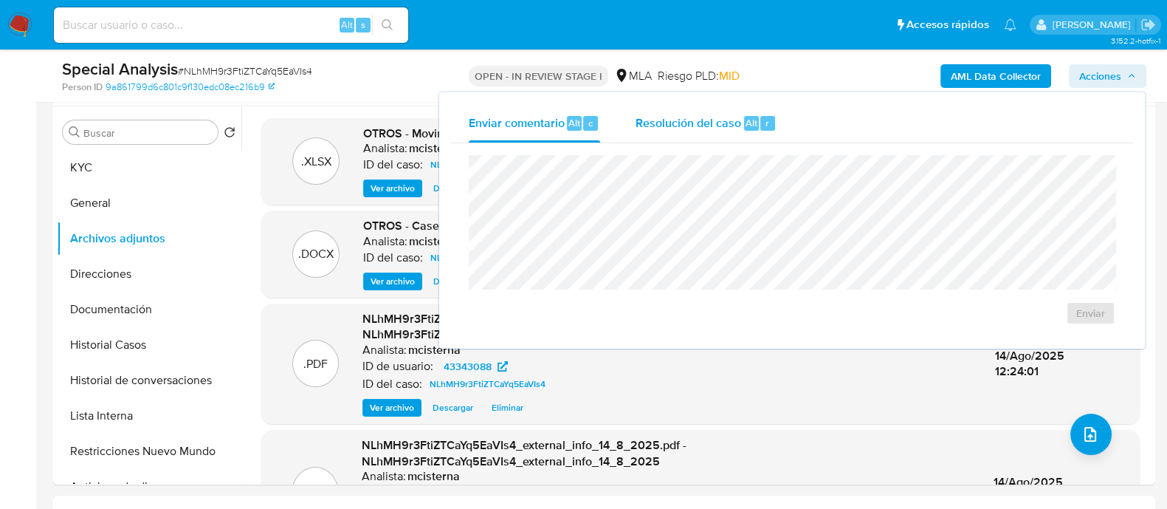
click at [664, 114] on span "Resolución del caso" at bounding box center [689, 122] width 106 height 17
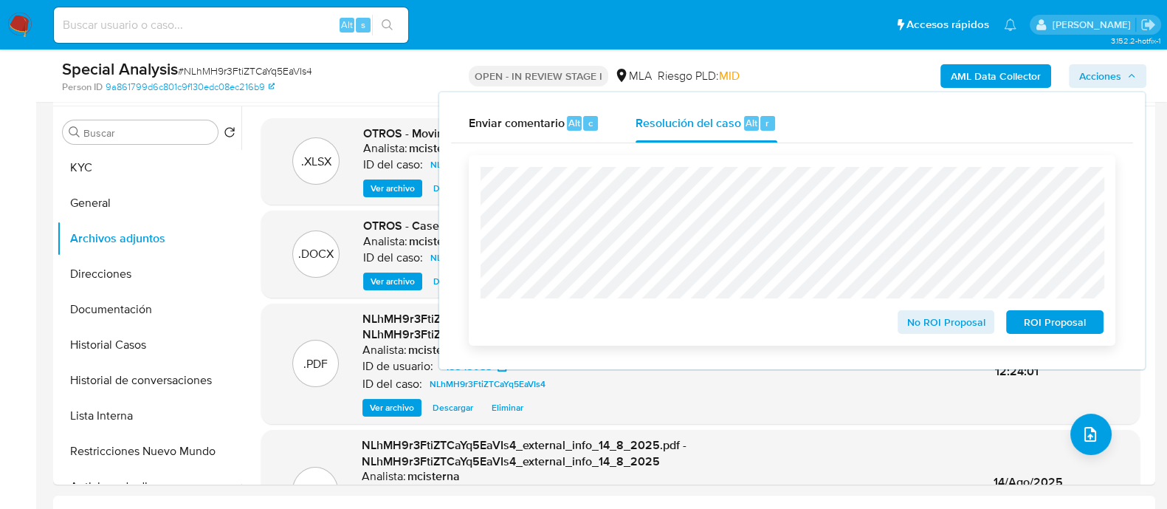
click at [918, 323] on span "No ROI Proposal" at bounding box center [946, 322] width 77 height 21
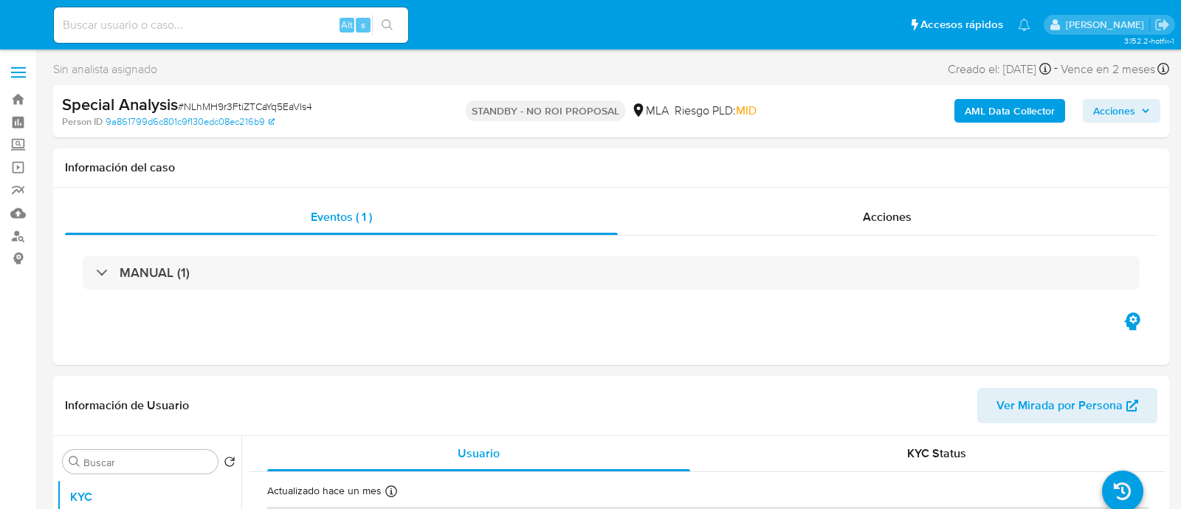
select select "10"
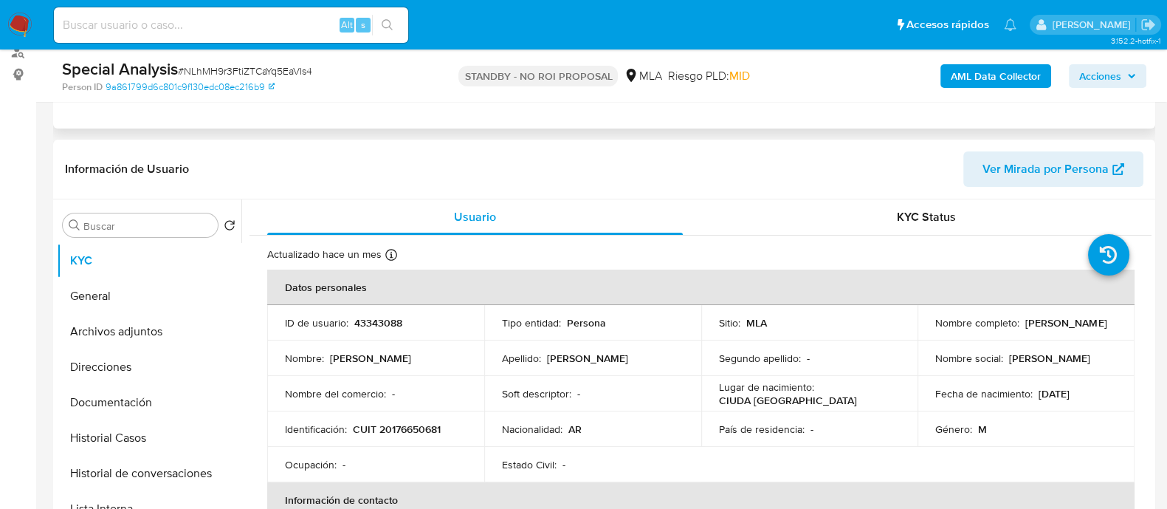
scroll to position [368, 0]
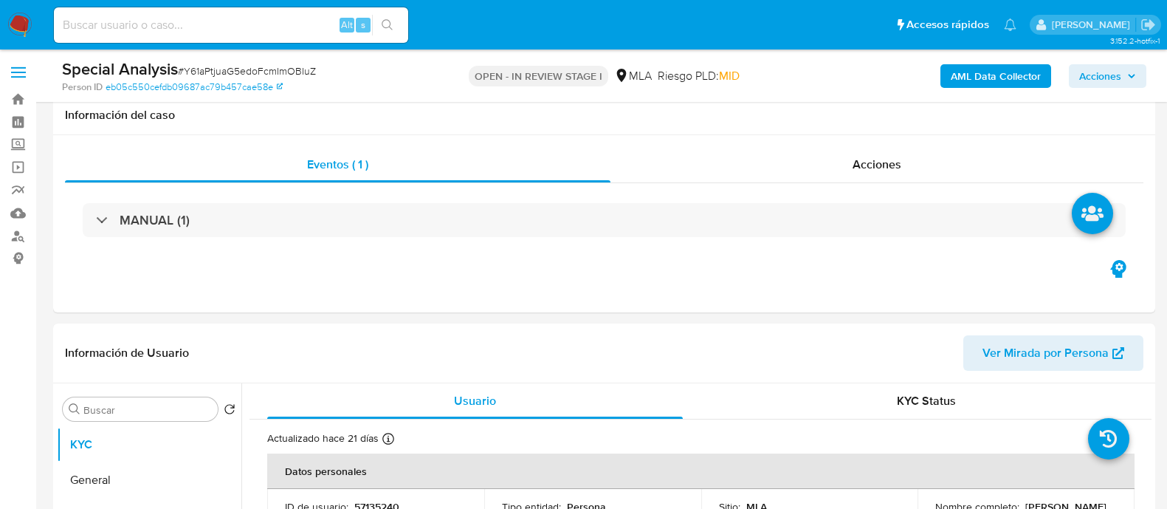
scroll to position [92, 0]
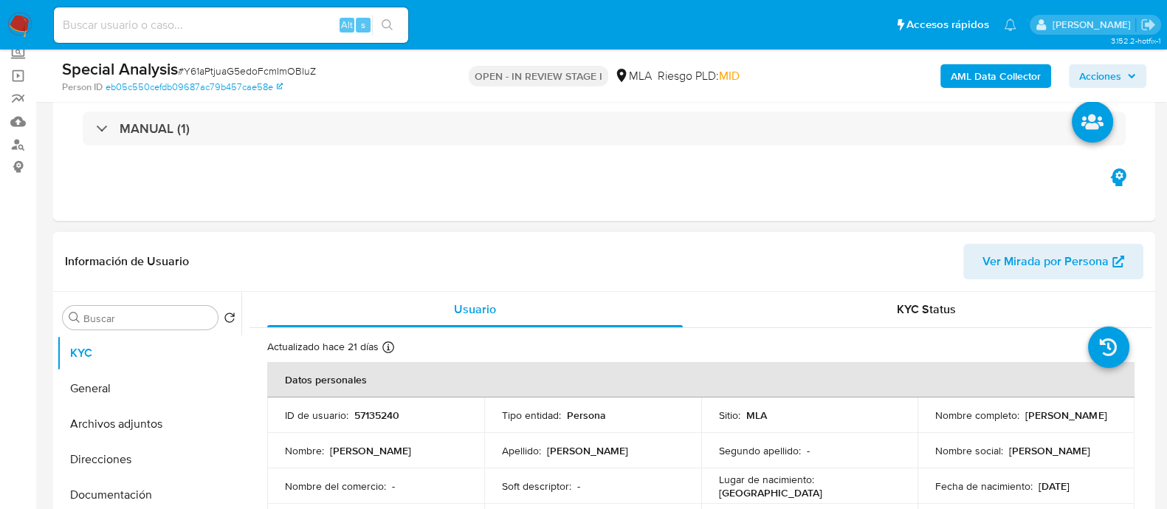
click at [538, 408] on p "Tipo entidad :" at bounding box center [531, 414] width 59 height 13
click at [380, 415] on p "57135240" at bounding box center [376, 414] width 45 height 13
copy p "57135240"
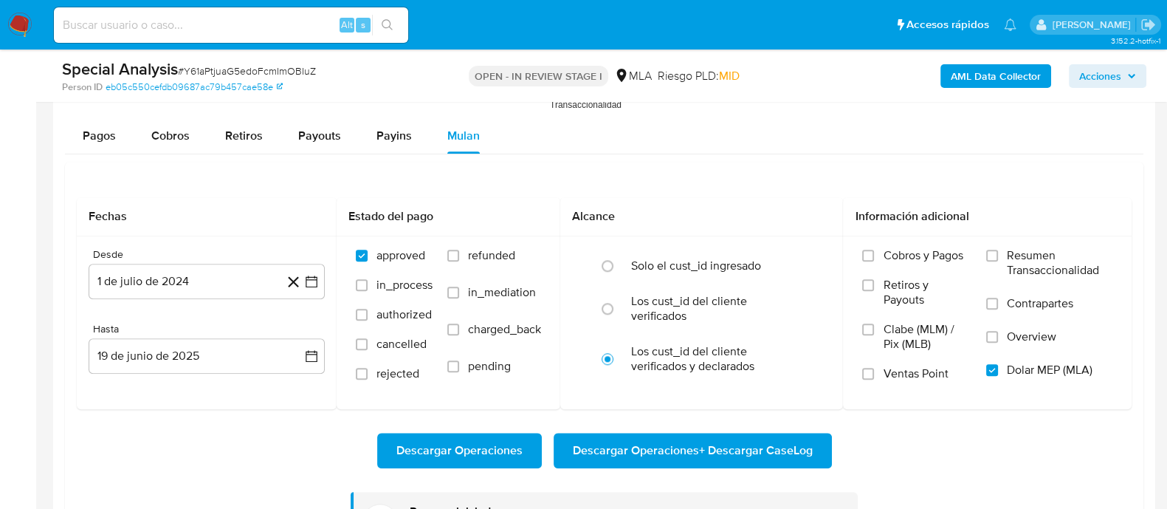
scroll to position [1845, 0]
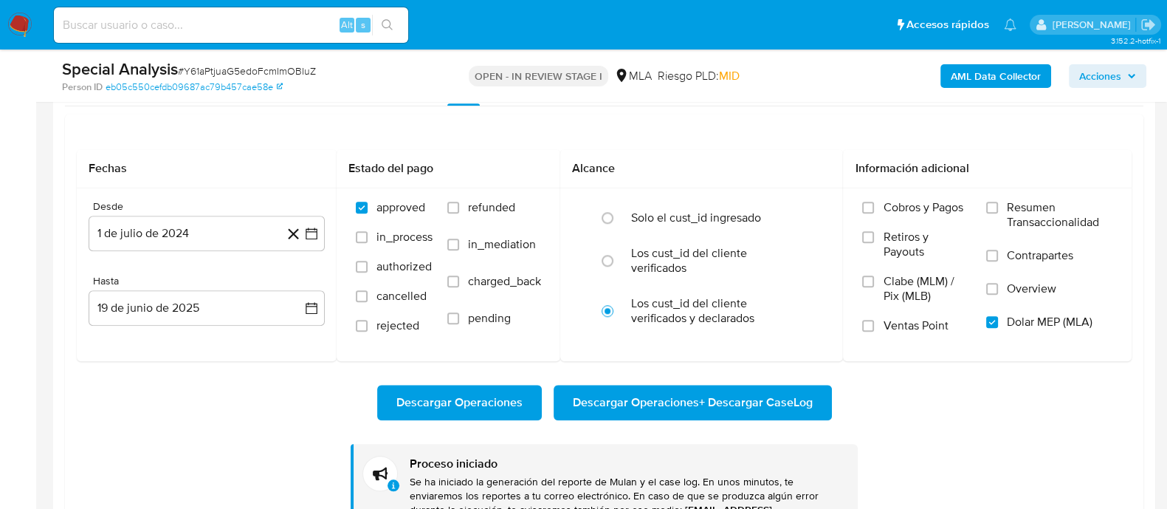
click at [661, 401] on span "Descargar Operaciones + Descargar CaseLog" at bounding box center [693, 402] width 240 height 32
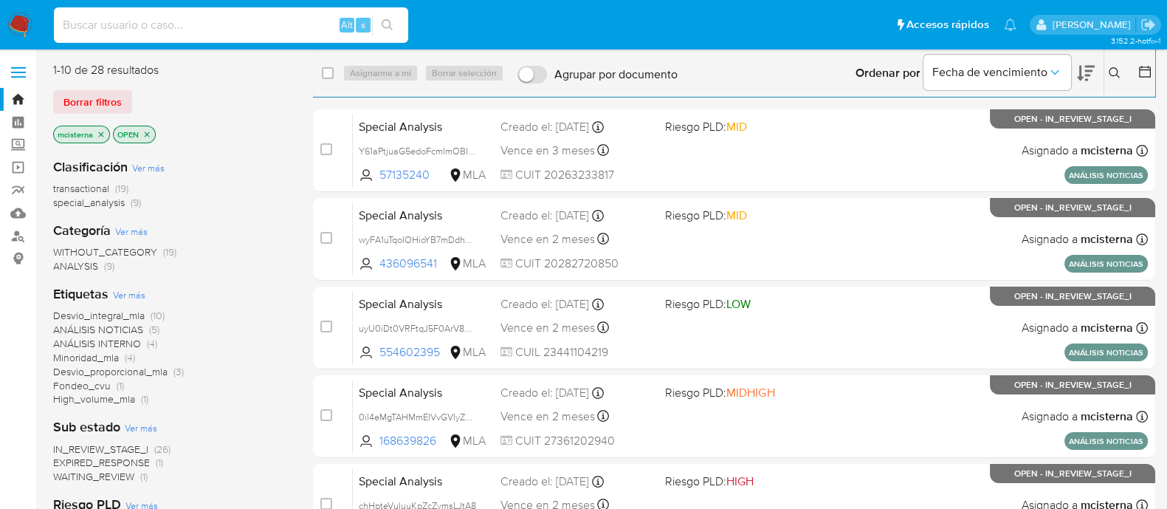
click at [227, 24] on input at bounding box center [231, 25] width 354 height 19
paste input "0il4eMgTAHMmEIVvGVIyZWfW"
type input "0il4eMgTAHMmEIVvGVIyZWfW"
click at [388, 24] on icon "search-icon" at bounding box center [388, 25] width 12 height 12
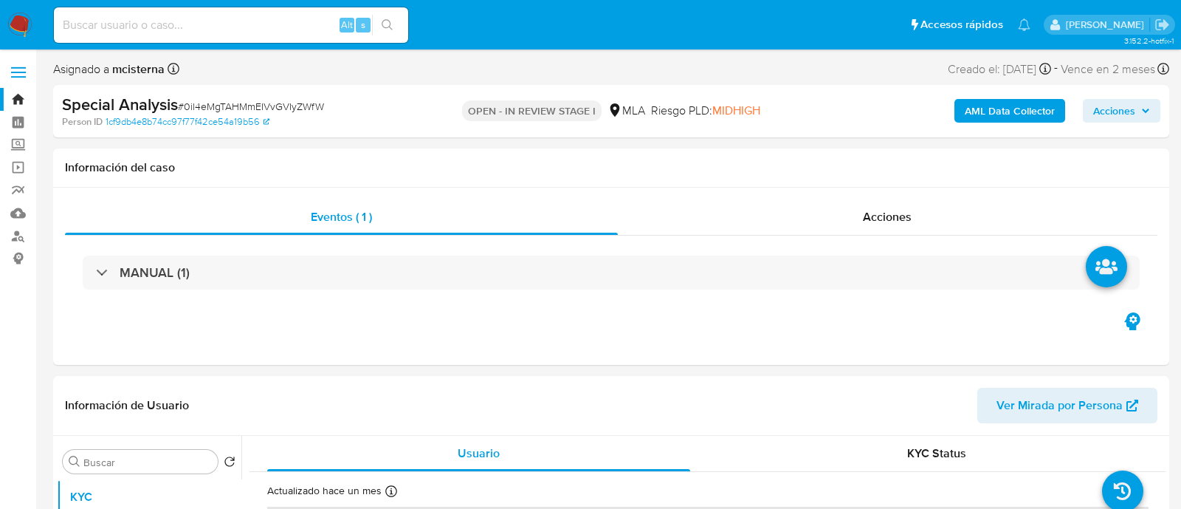
select select "10"
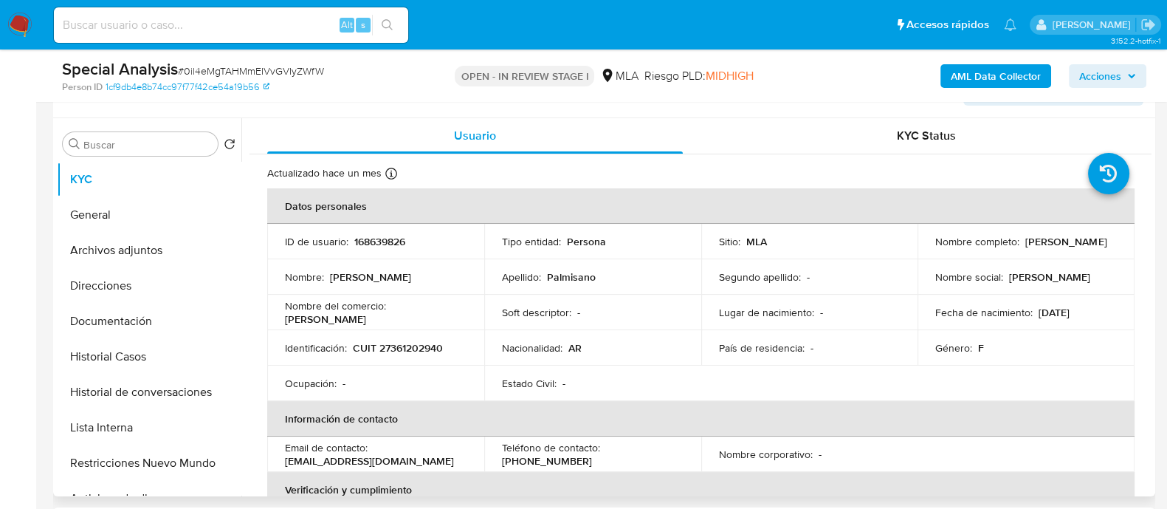
scroll to position [277, 0]
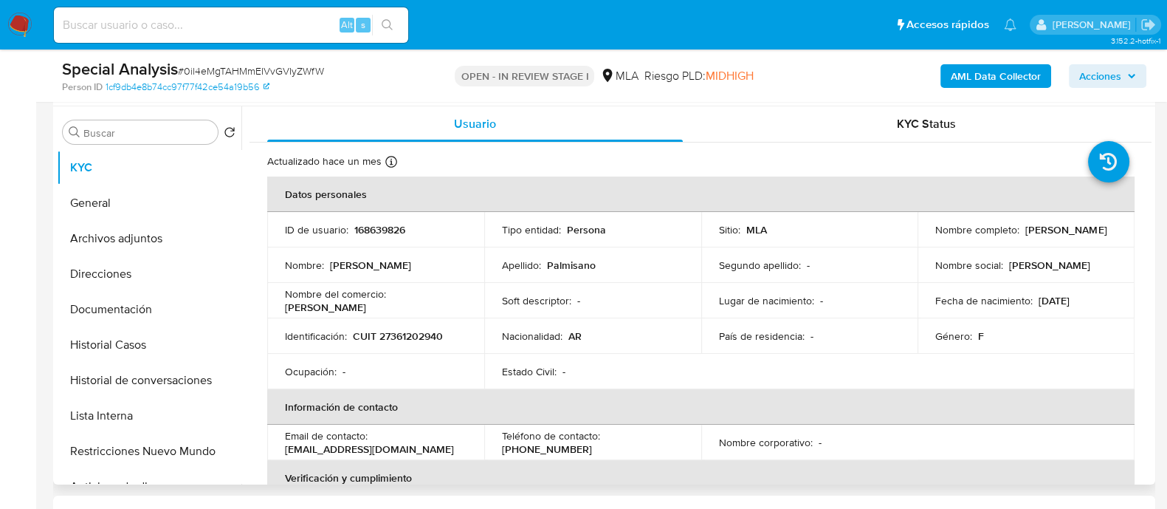
click at [407, 334] on p "CUIT 27361202940" at bounding box center [398, 335] width 90 height 13
click at [387, 227] on p "168639826" at bounding box center [379, 229] width 51 height 13
copy p "168639826"
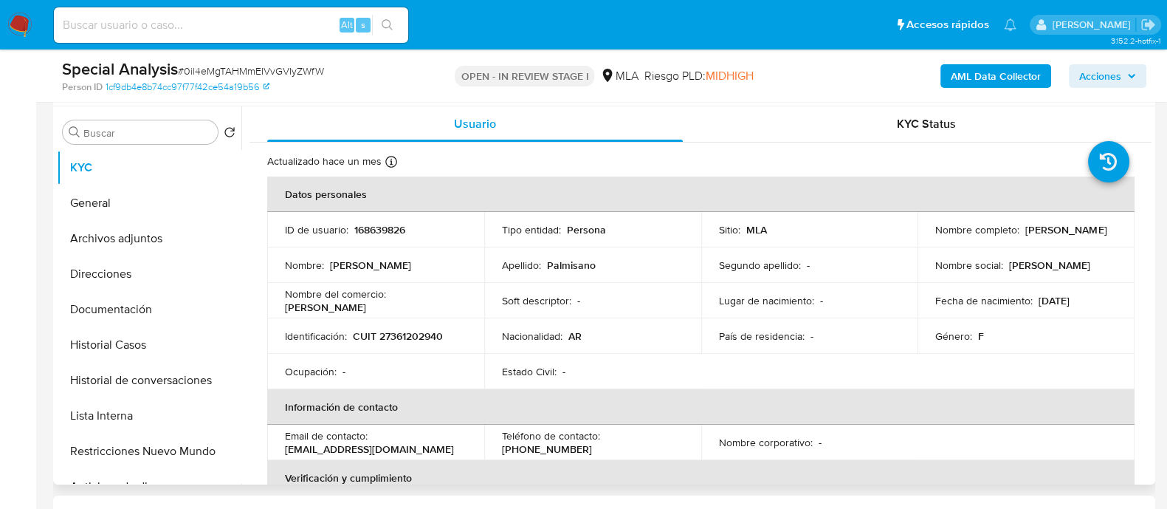
click at [421, 334] on p "CUIT 27361202940" at bounding box center [398, 335] width 90 height 13
copy p "27361202940"
click at [137, 256] on button "Direcciones" at bounding box center [143, 273] width 173 height 35
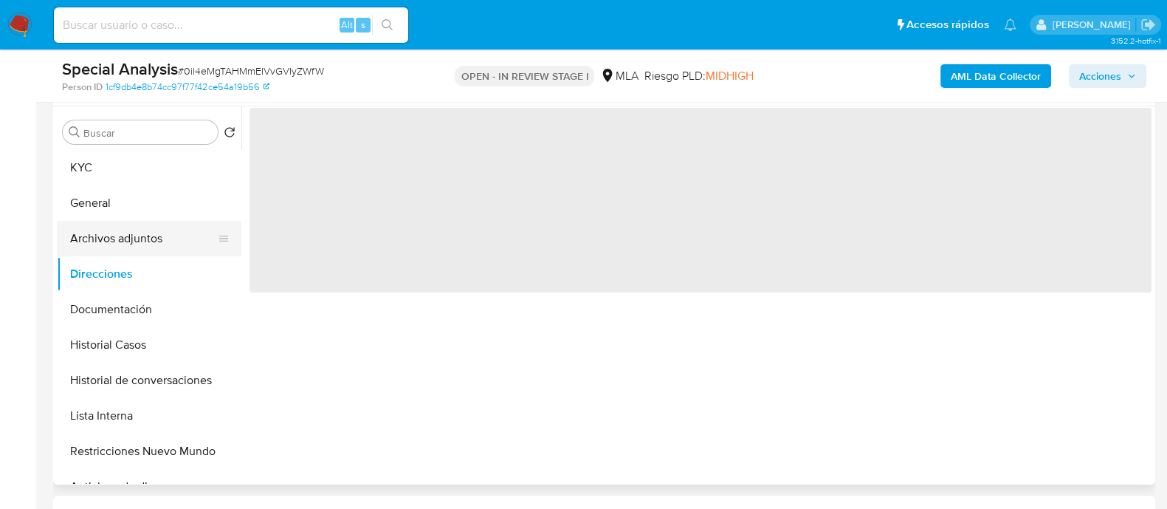
click at [137, 250] on button "Archivos adjuntos" at bounding box center [143, 238] width 173 height 35
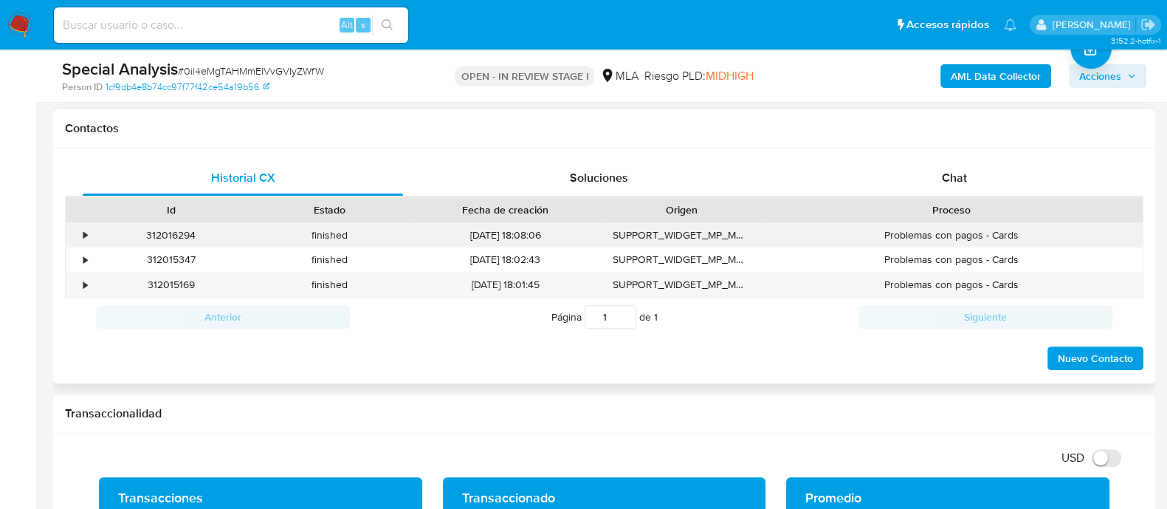
scroll to position [645, 0]
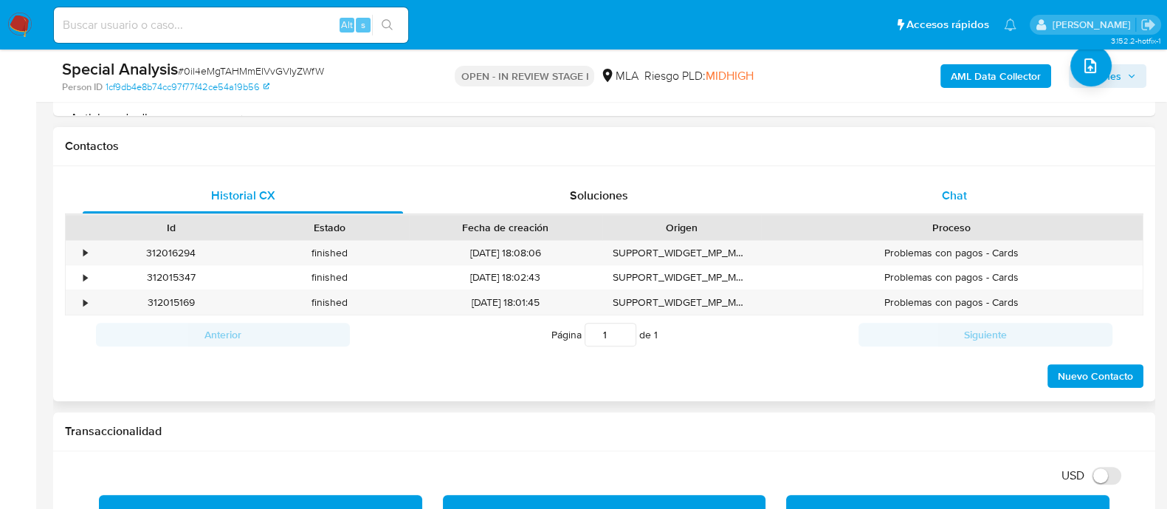
drag, startPoint x: 936, startPoint y: 198, endPoint x: 886, endPoint y: 208, distance: 51.2
click at [936, 198] on div "Chat" at bounding box center [954, 195] width 320 height 35
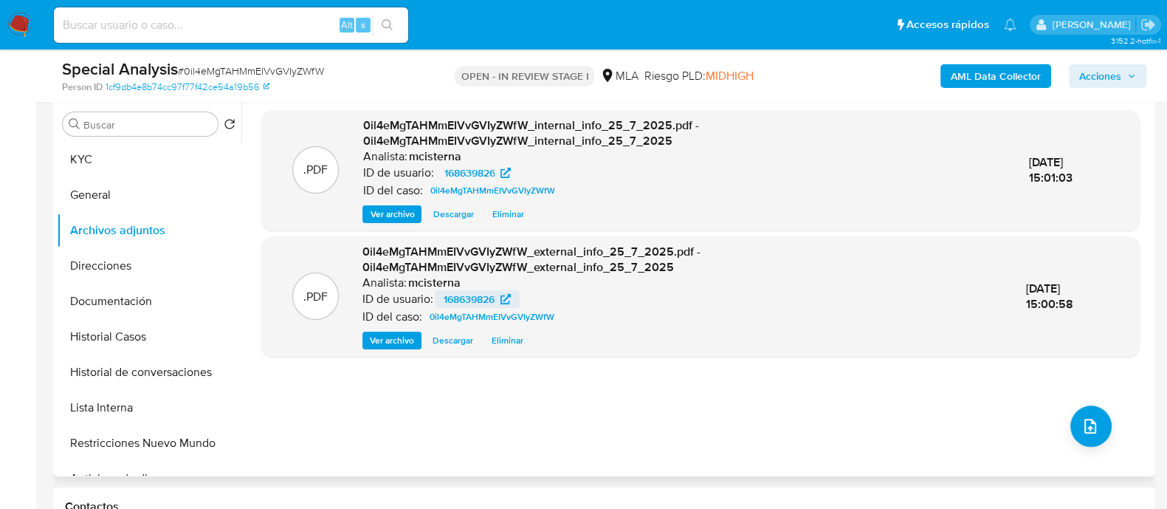
scroll to position [277, 0]
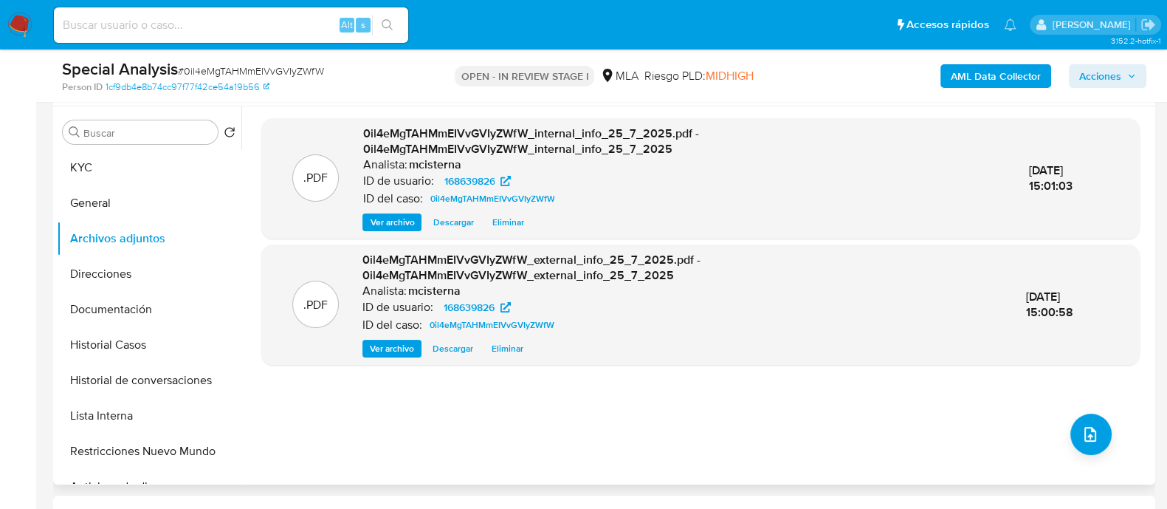
click at [55, 160] on div "Buscar Volver al orden por defecto KYC General Archivos adjuntos Direcciones Do…" at bounding box center [604, 295] width 1102 height 378
click at [85, 163] on button "KYC" at bounding box center [143, 167] width 173 height 35
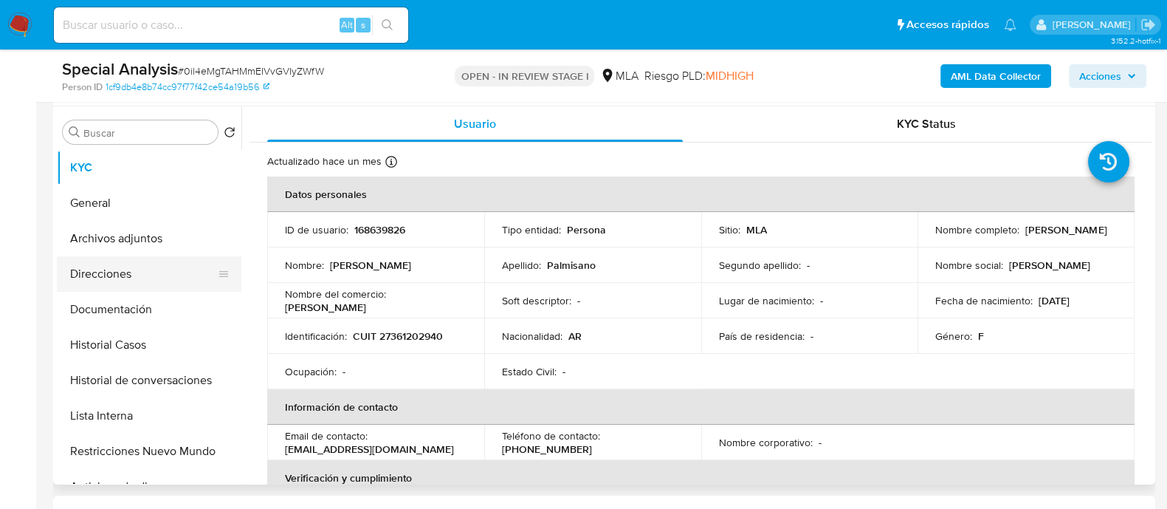
click at [107, 275] on button "Direcciones" at bounding box center [143, 273] width 173 height 35
